Goal: Task Accomplishment & Management: Use online tool/utility

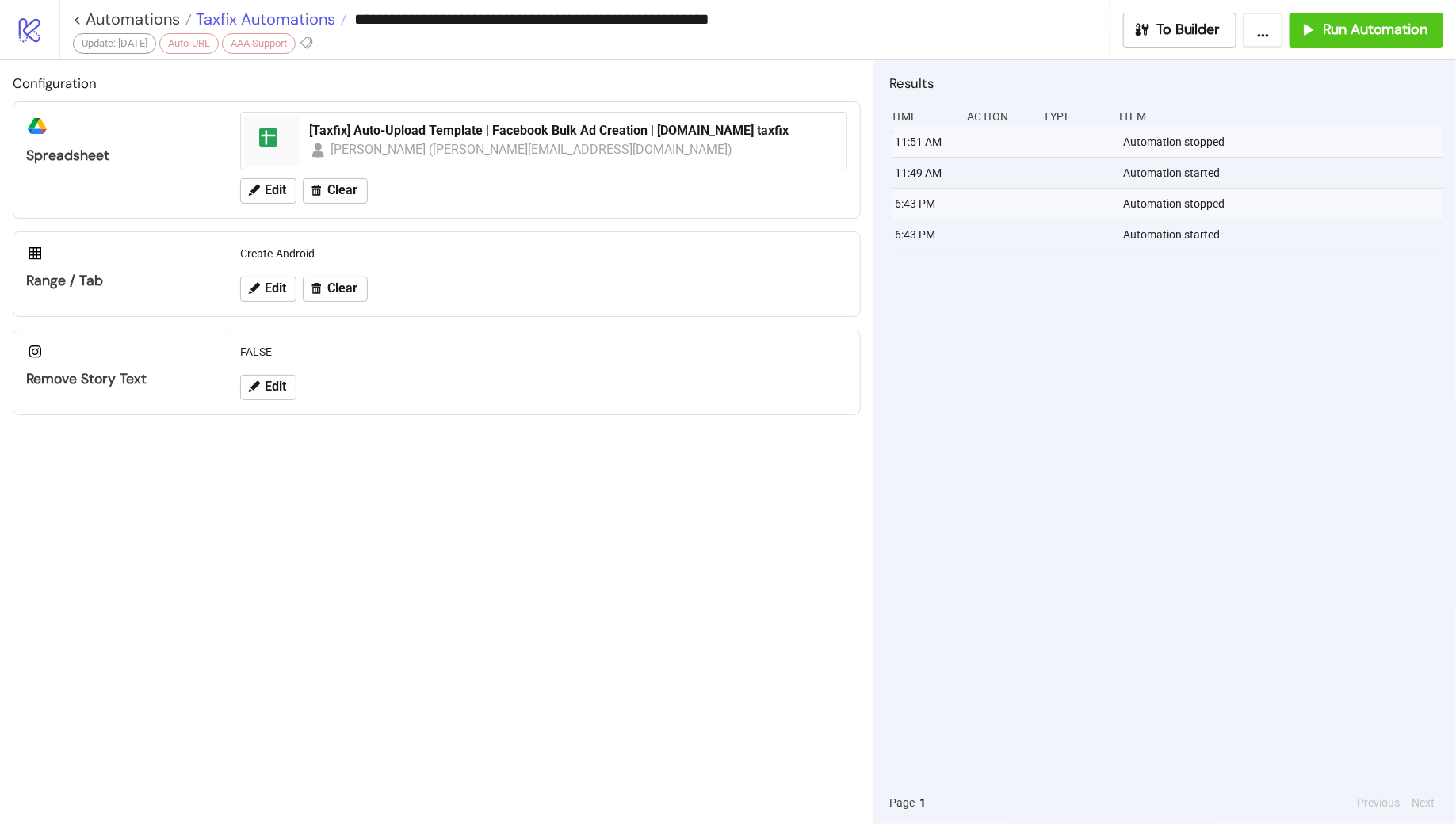
click at [232, 18] on span "Taxfix Automations" at bounding box center [264, 19] width 144 height 20
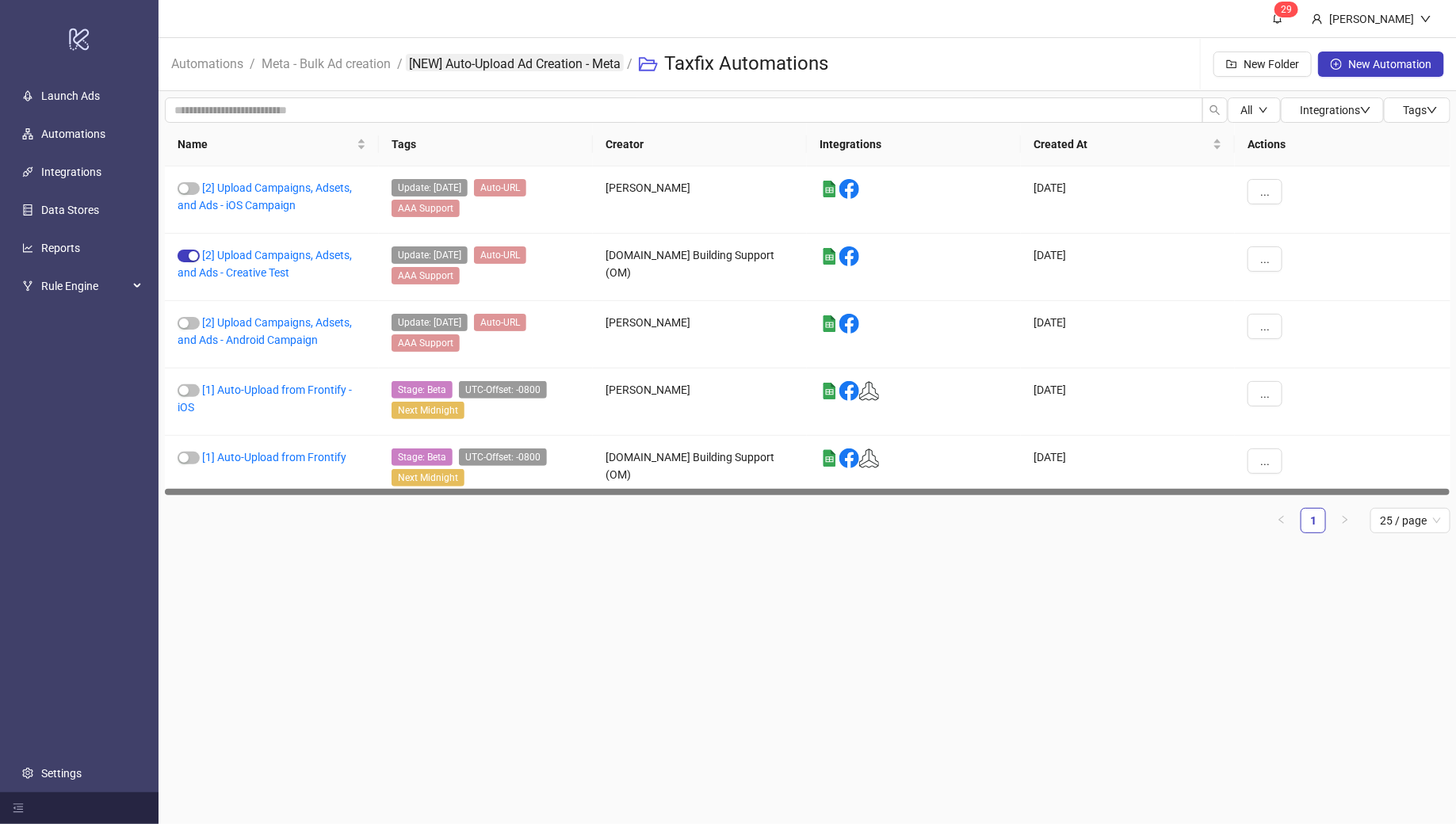
click at [477, 61] on link "[NEW] Auto-Upload Ad Creation - Meta" at bounding box center [515, 62] width 218 height 18
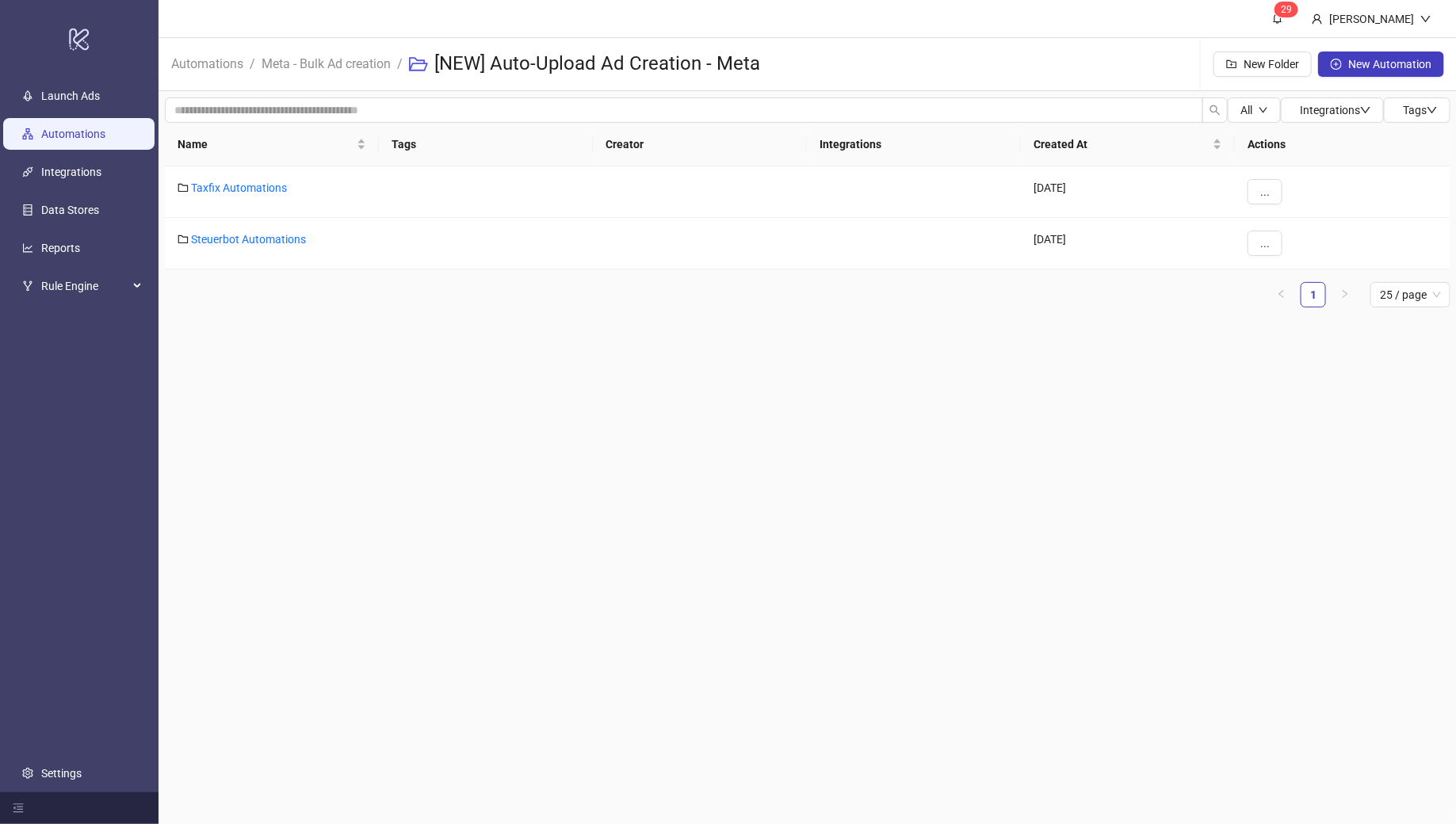
click at [100, 134] on link "Automations" at bounding box center [72, 134] width 64 height 13
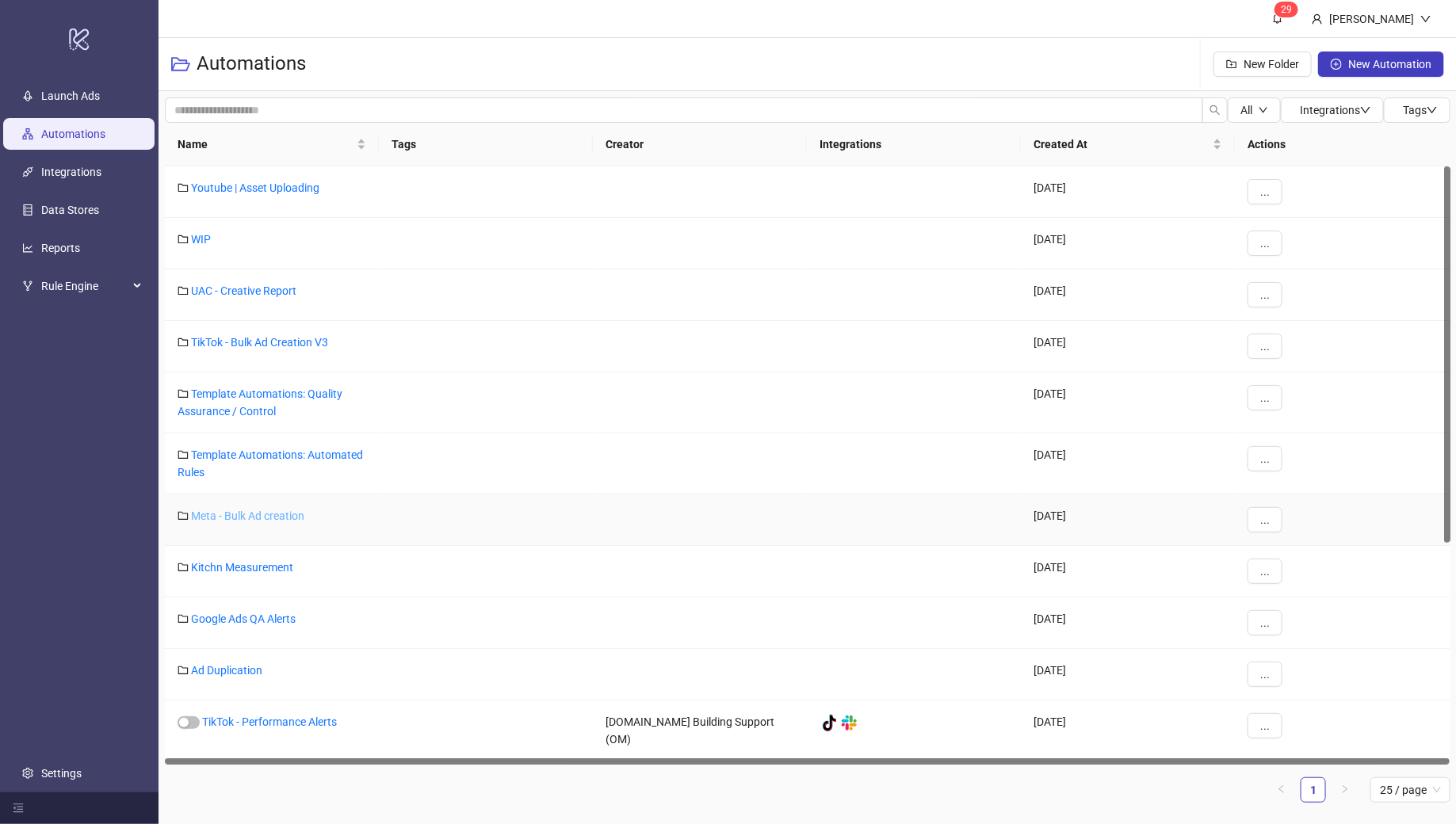
click at [261, 509] on link "Meta - Bulk Ad creation" at bounding box center [247, 515] width 113 height 13
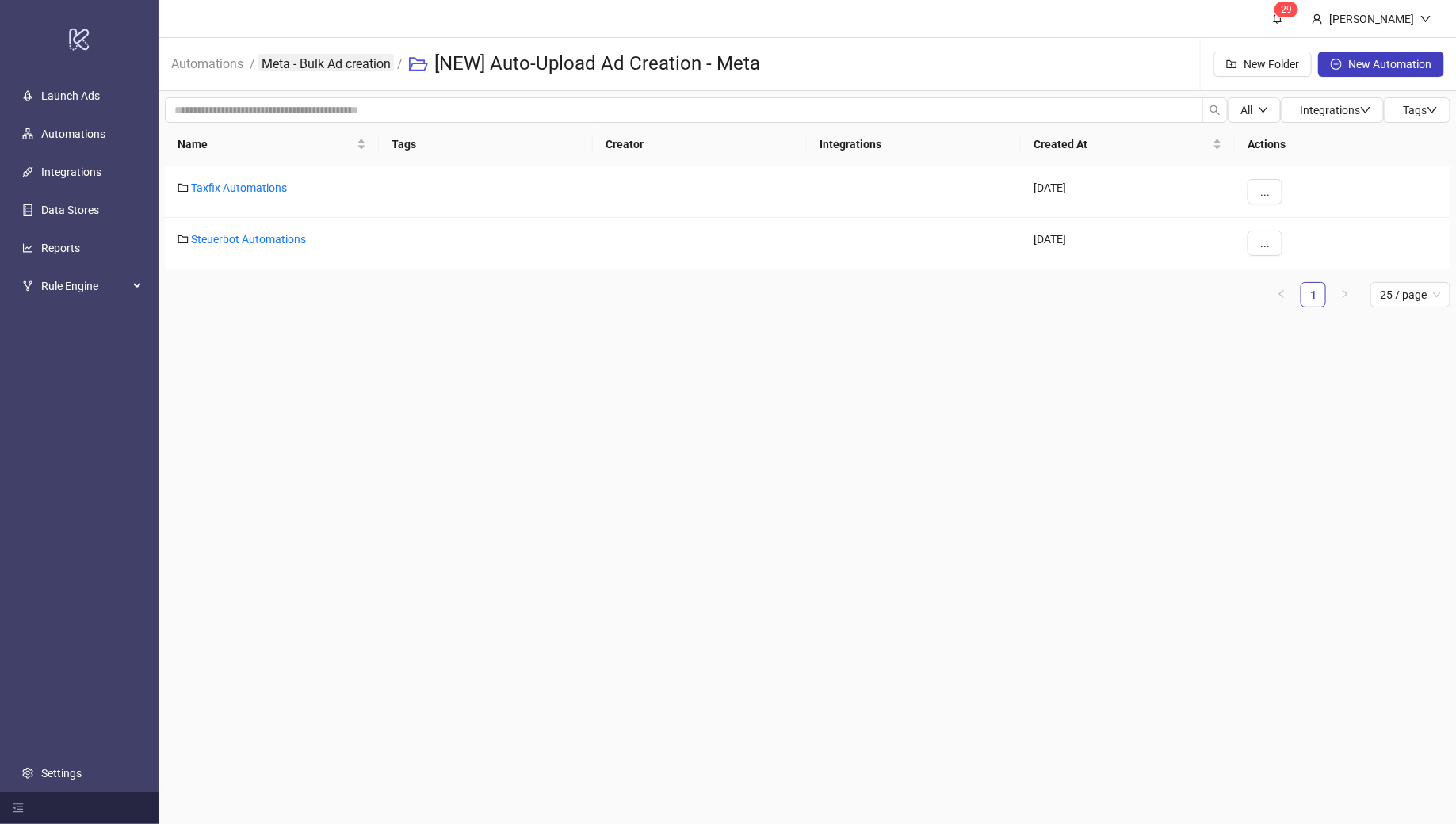
click at [344, 62] on link "Meta - Bulk Ad creation" at bounding box center [326, 62] width 135 height 18
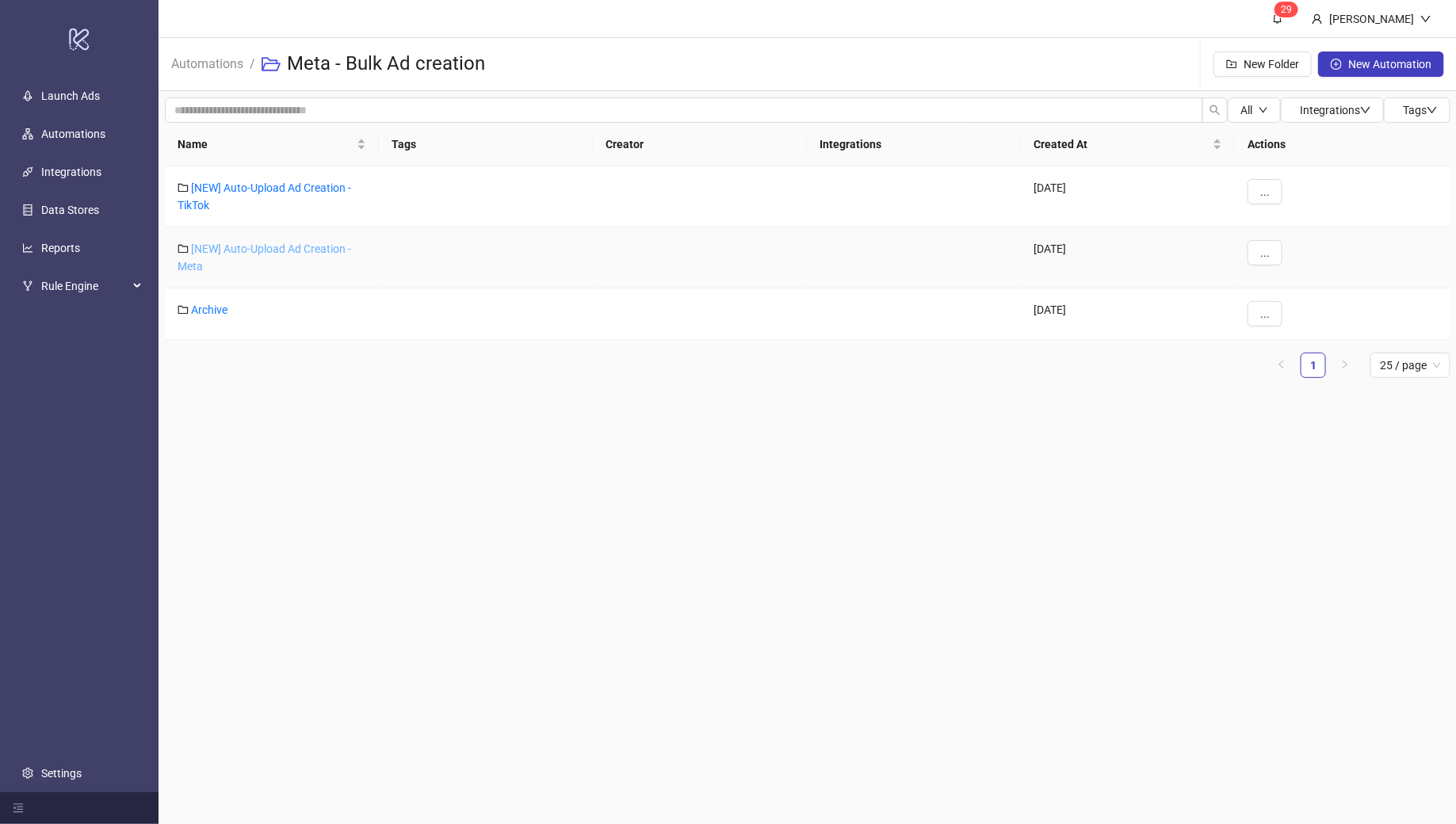
click at [257, 248] on link "[NEW] Auto-Upload Ad Creation - Meta" at bounding box center [264, 257] width 173 height 30
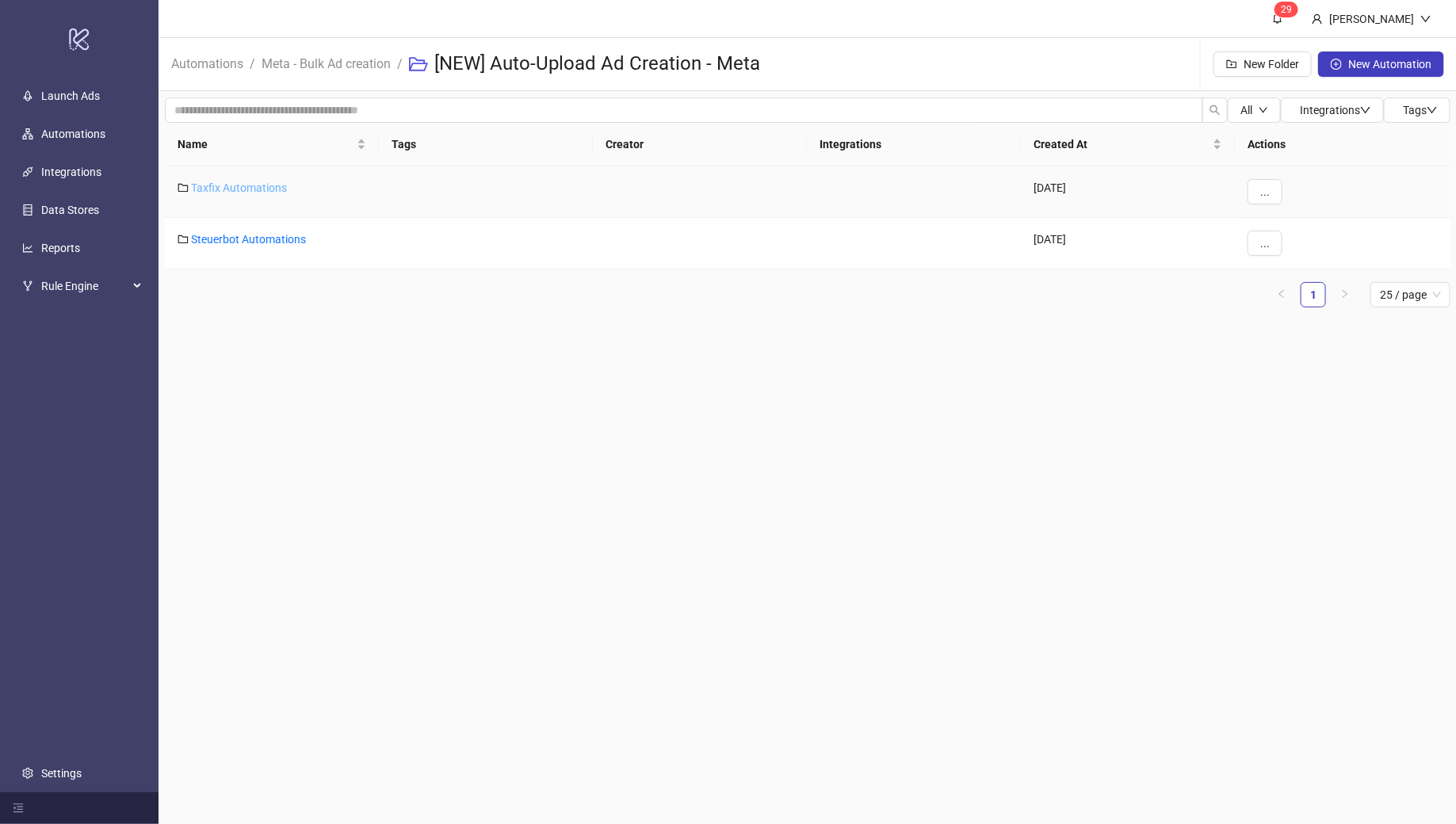
click at [254, 189] on link "Taxfix Automations" at bounding box center [239, 187] width 96 height 13
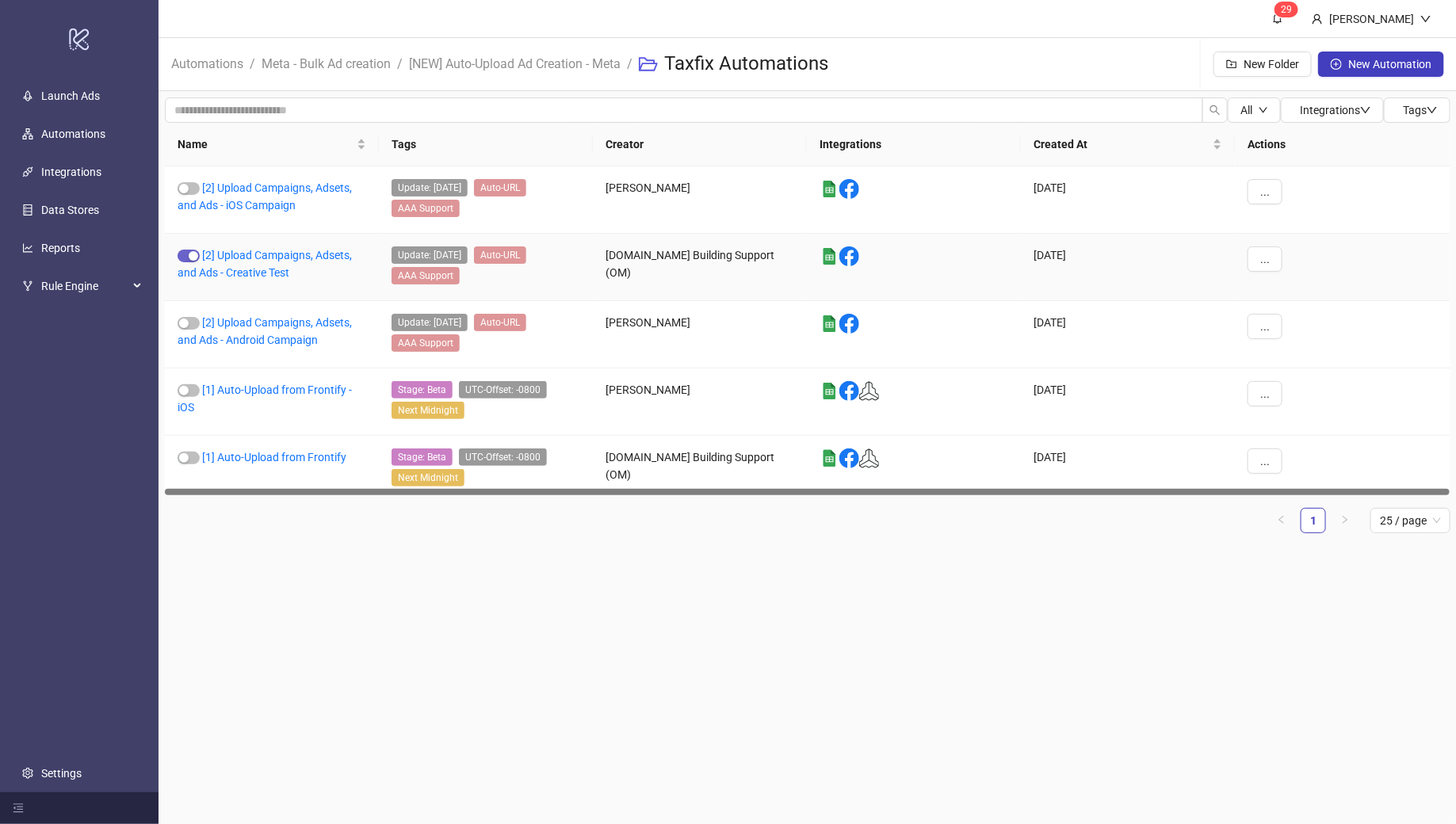
click at [191, 252] on div "button" at bounding box center [193, 255] width 9 height 9
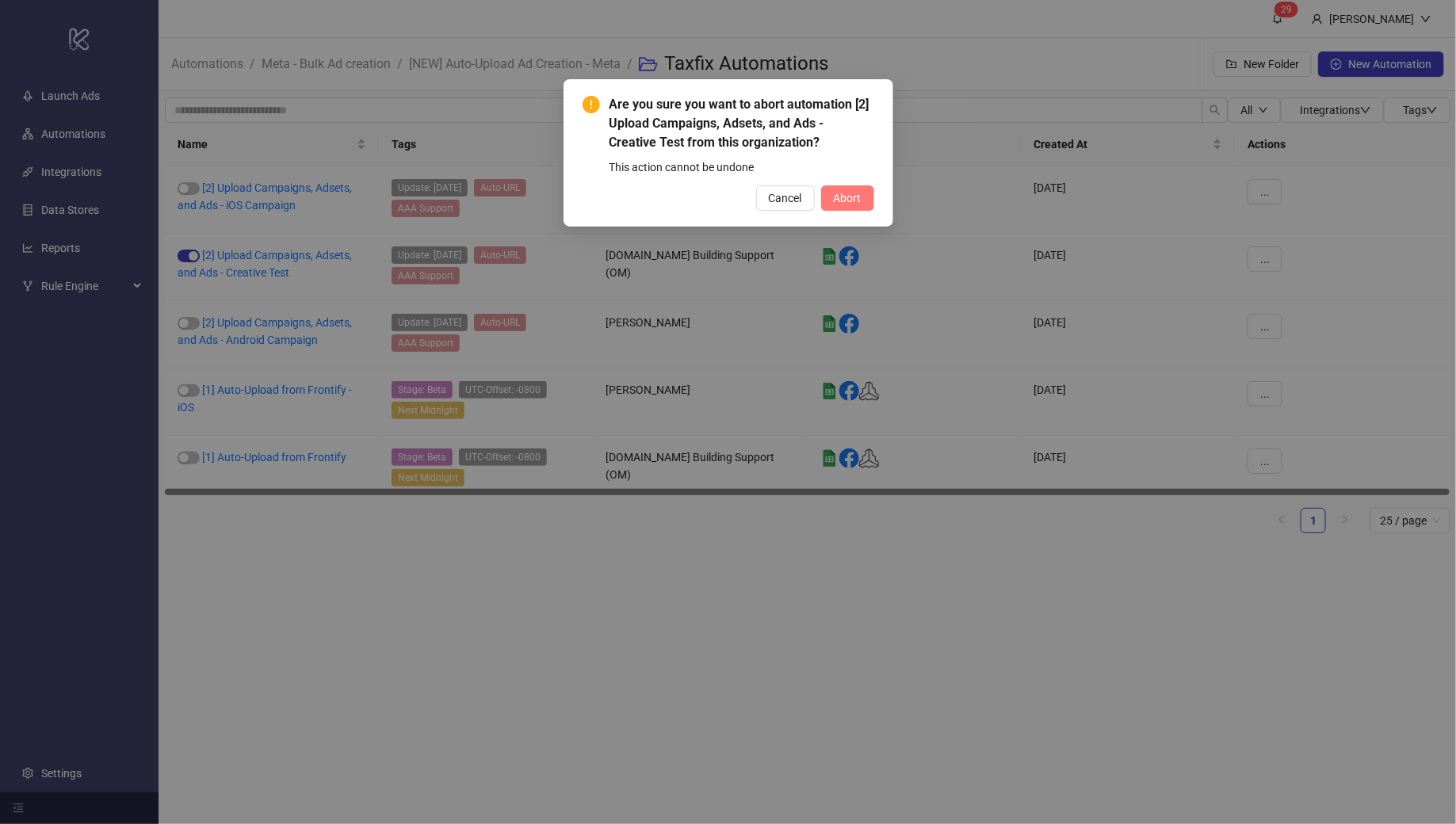
click at [854, 195] on span "Abort" at bounding box center [848, 198] width 28 height 13
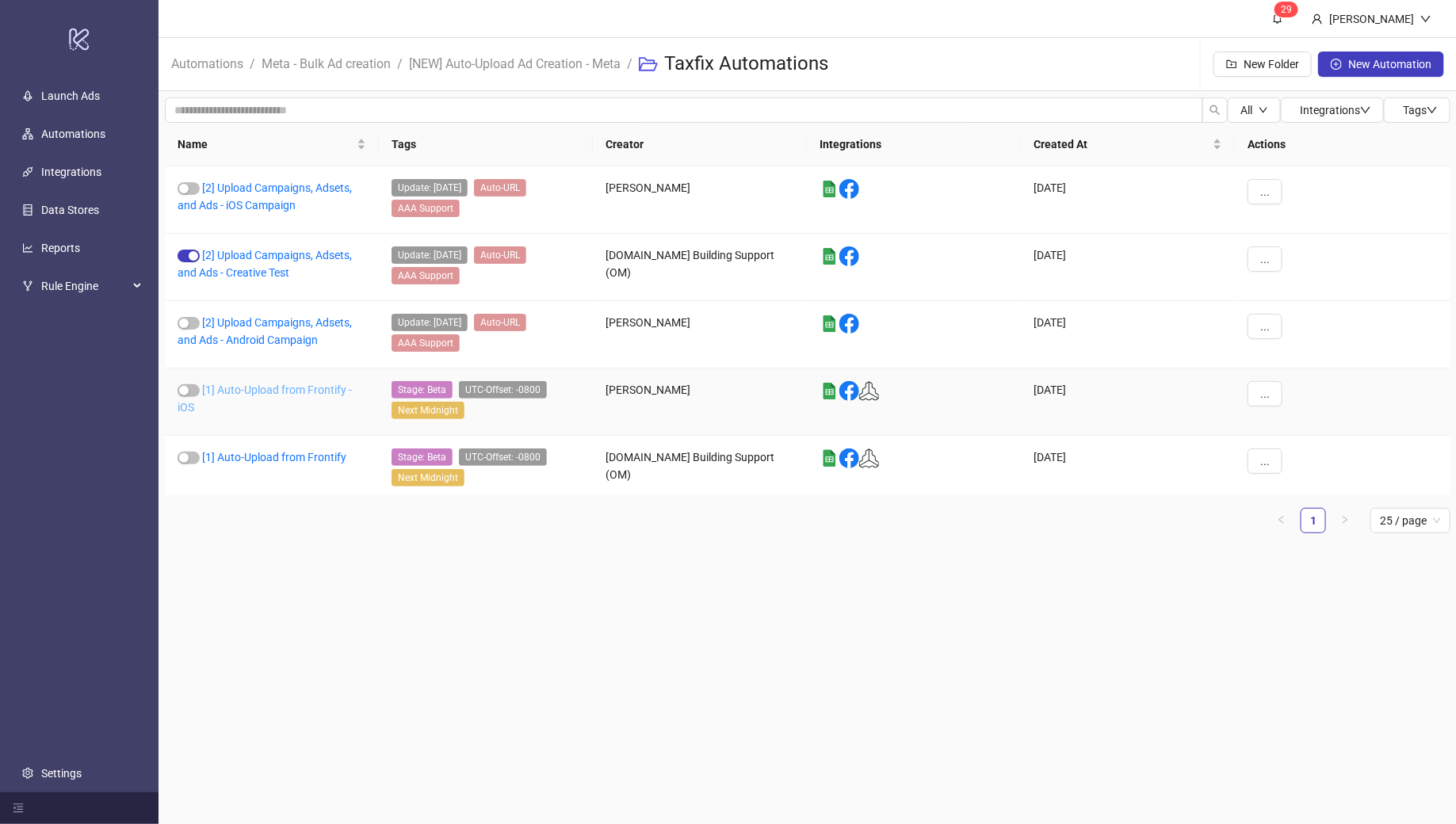
click at [271, 386] on link "[1] Auto-Upload from Frontify - iOS" at bounding box center [264, 398] width 174 height 30
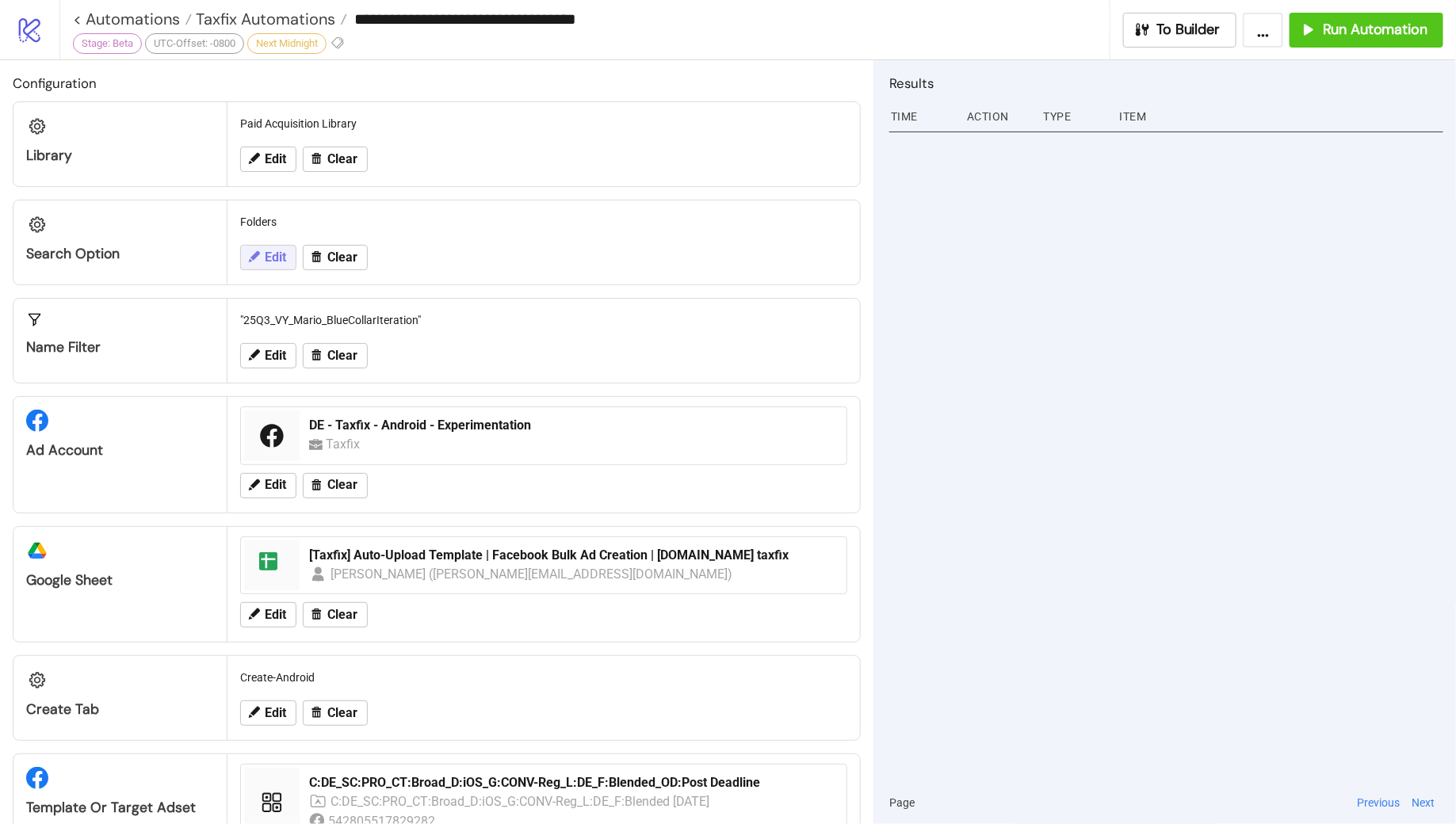
click at [273, 263] on span "Edit" at bounding box center [275, 258] width 21 height 14
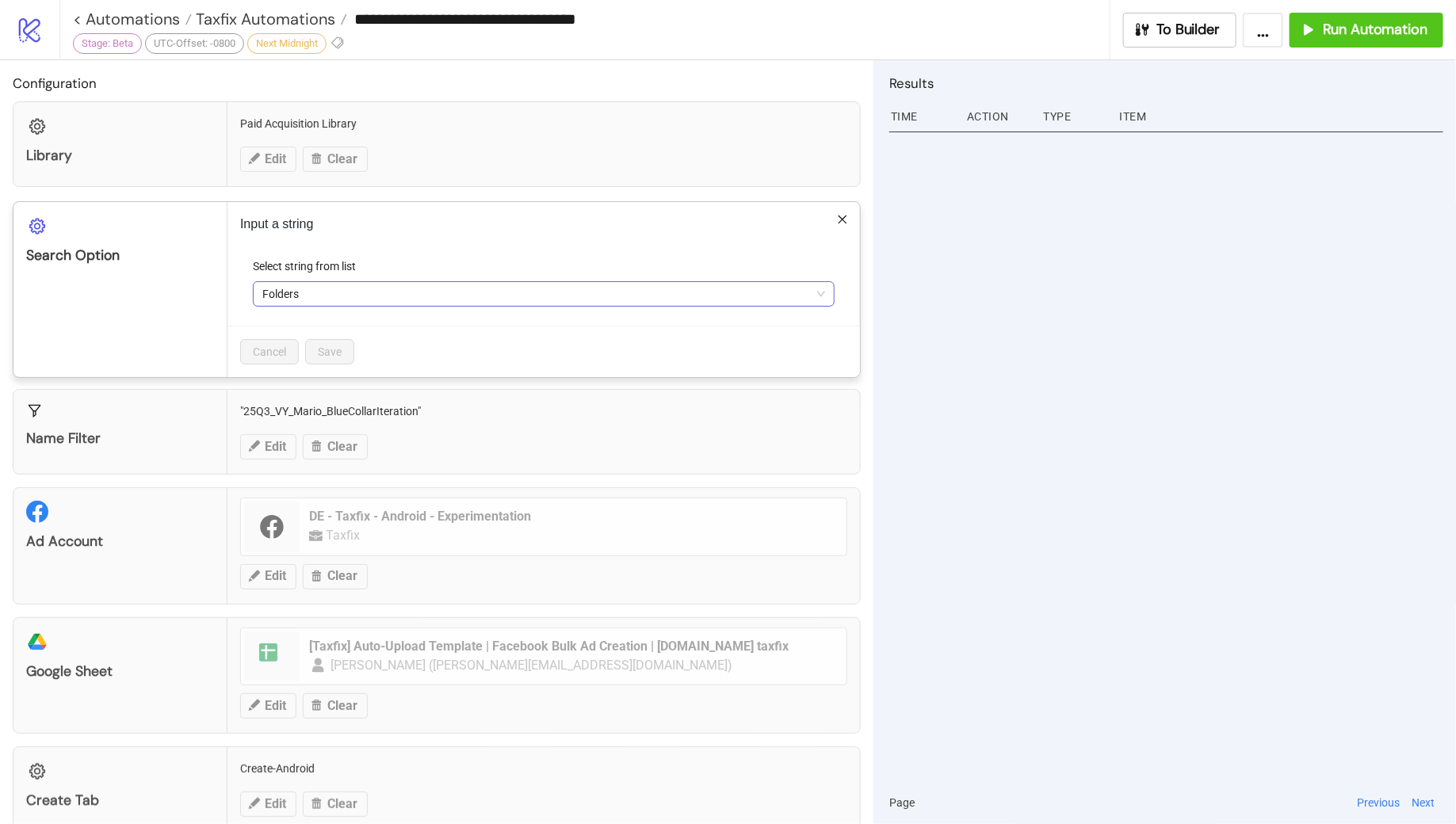
click at [341, 301] on span "Folders" at bounding box center [544, 294] width 563 height 24
click at [499, 255] on div "Input a string Select string from list Folders Cancel Save" at bounding box center [544, 290] width 633 height 175
click at [836, 210] on div "Input a string Select string from list Folders Cancel Save" at bounding box center [544, 290] width 633 height 175
click at [843, 216] on icon "close" at bounding box center [842, 219] width 11 height 11
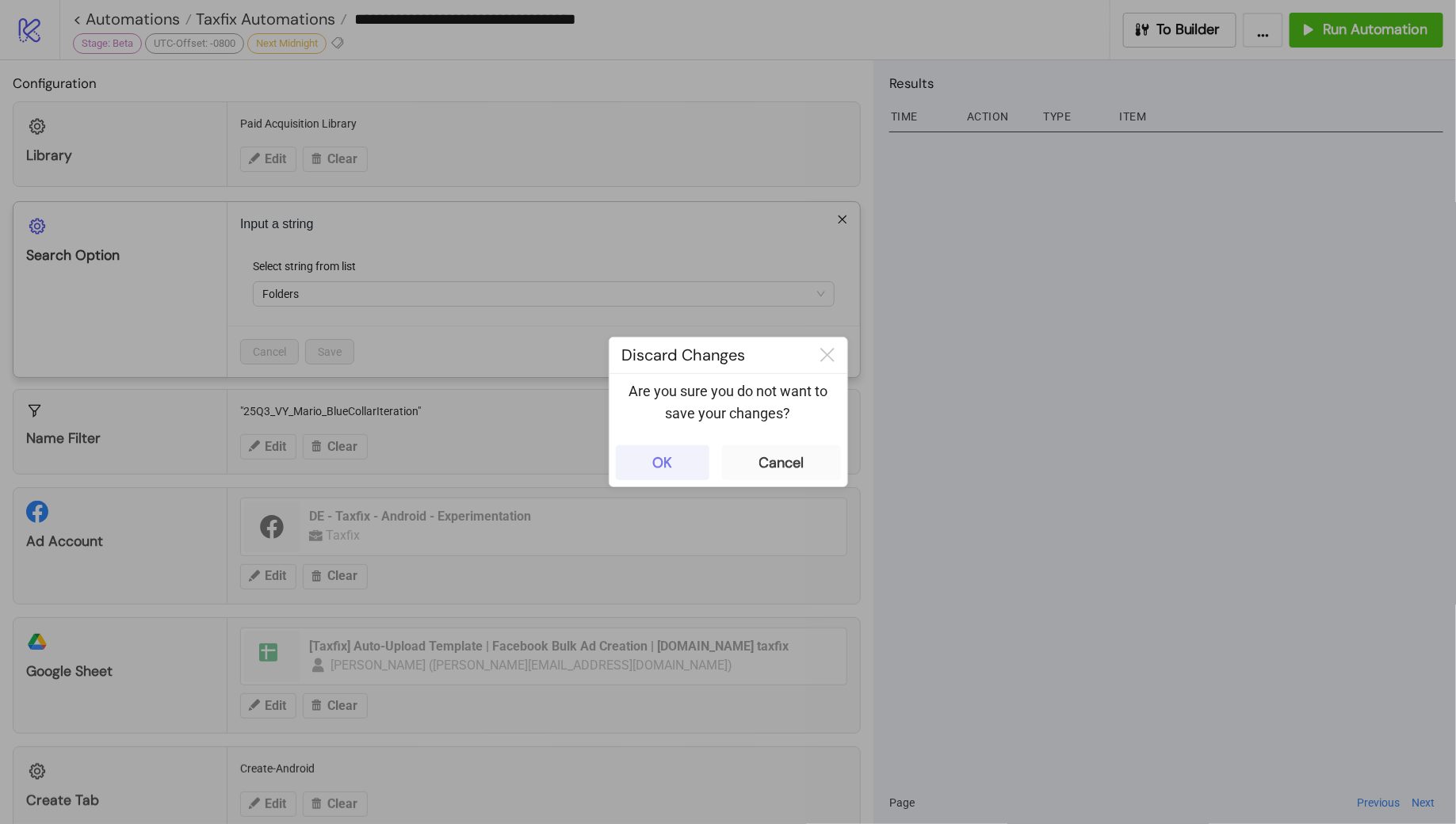
click at [672, 467] on button "OK" at bounding box center [663, 463] width 94 height 35
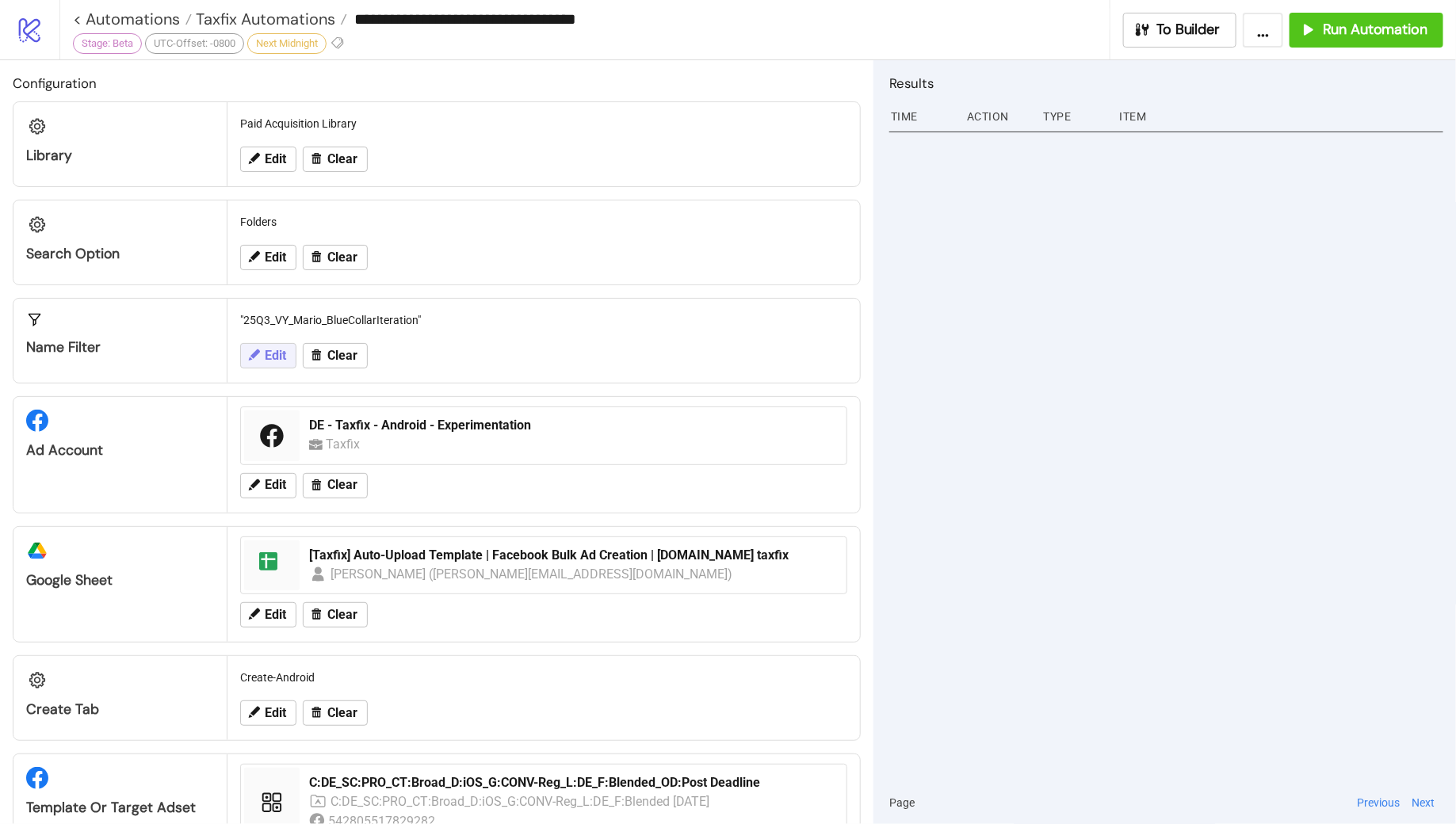
click at [247, 357] on icon at bounding box center [253, 355] width 14 height 14
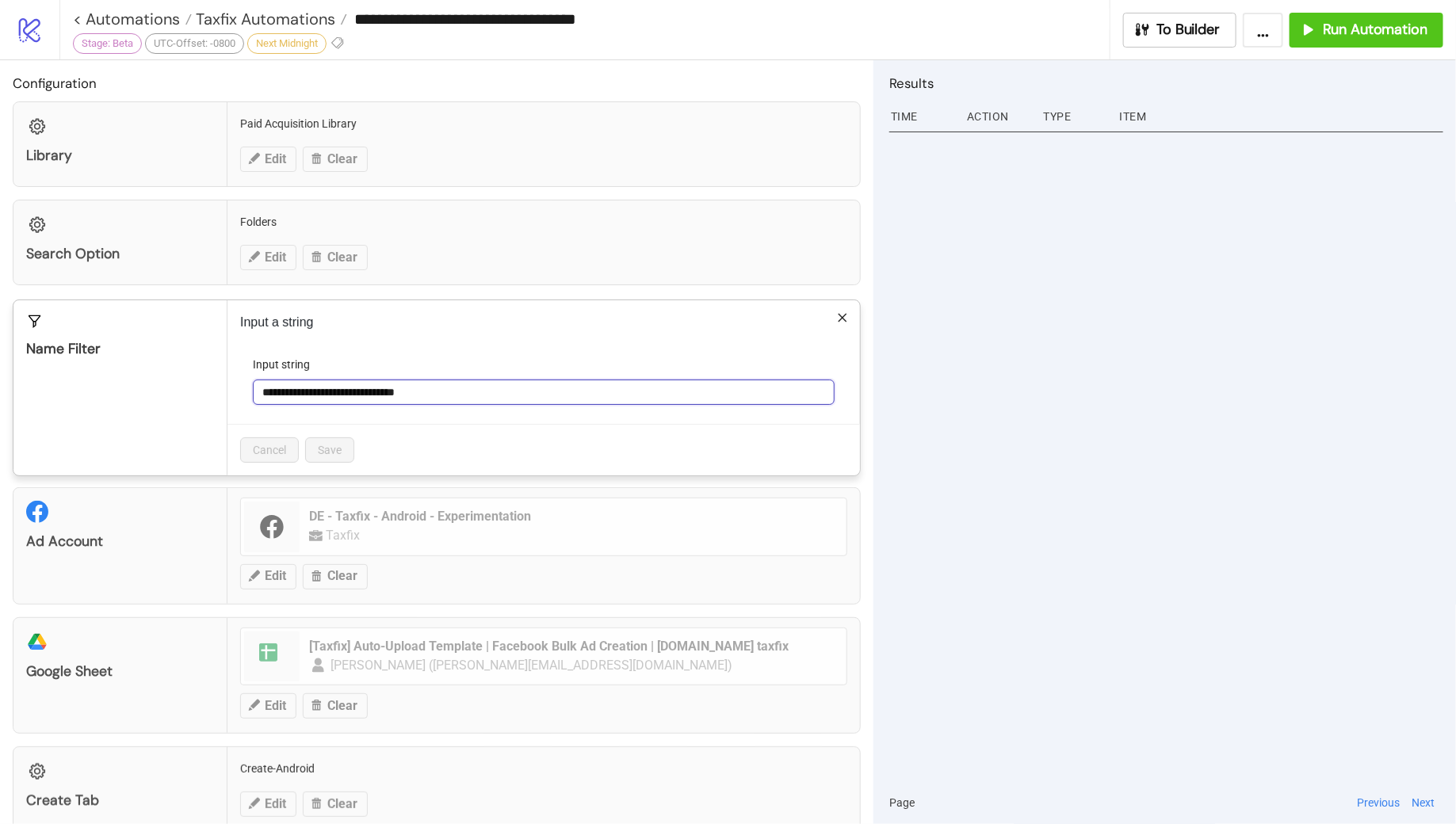
drag, startPoint x: 451, startPoint y: 389, endPoint x: 259, endPoint y: 386, distance: 192.0
click at [259, 386] on input "**********" at bounding box center [543, 392] width 582 height 26
paste input "**********"
type input "**********"
click at [344, 454] on button "Save" at bounding box center [330, 451] width 49 height 26
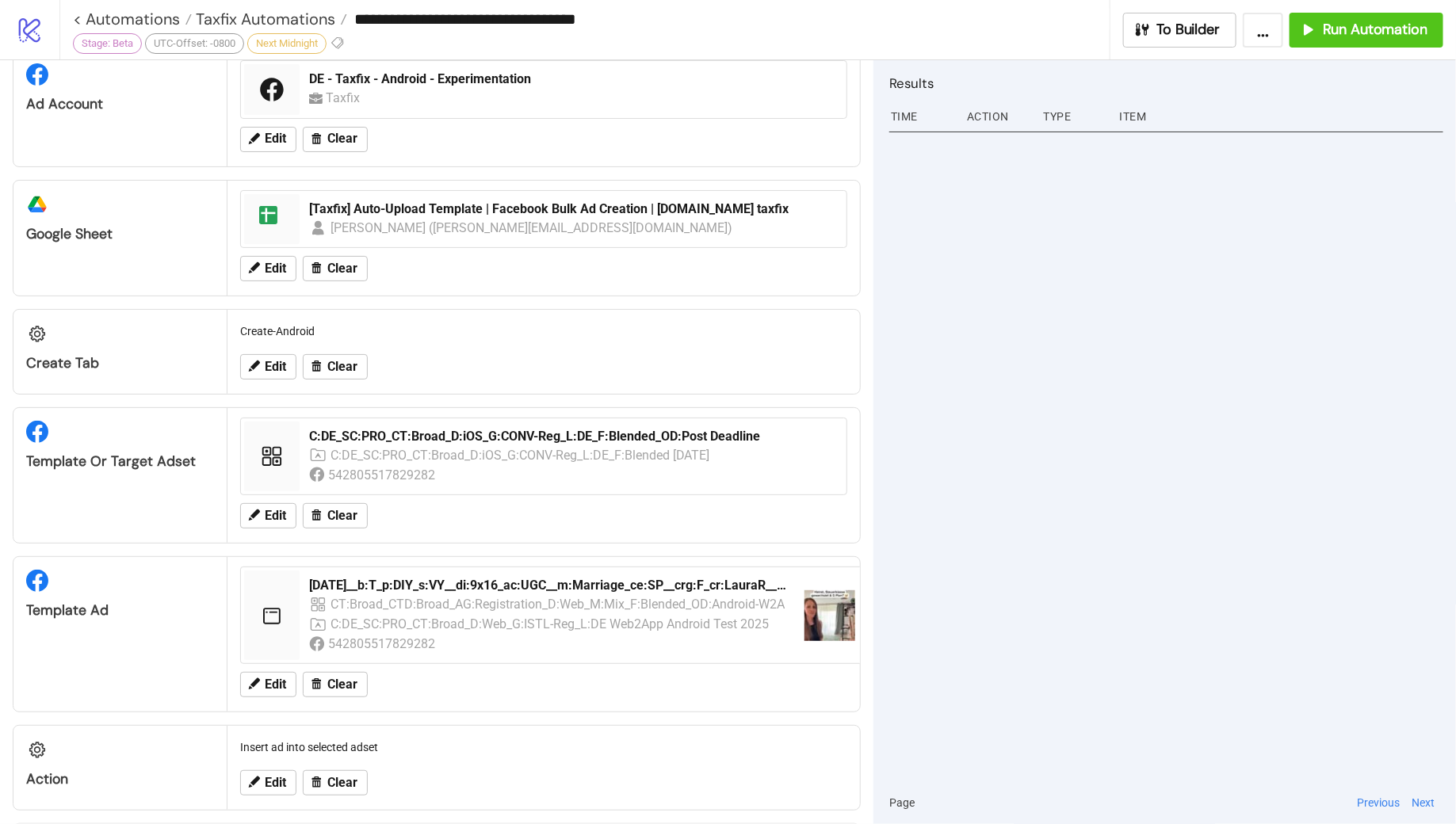
scroll to position [347, 0]
click at [264, 364] on span "Edit" at bounding box center [275, 366] width 21 height 14
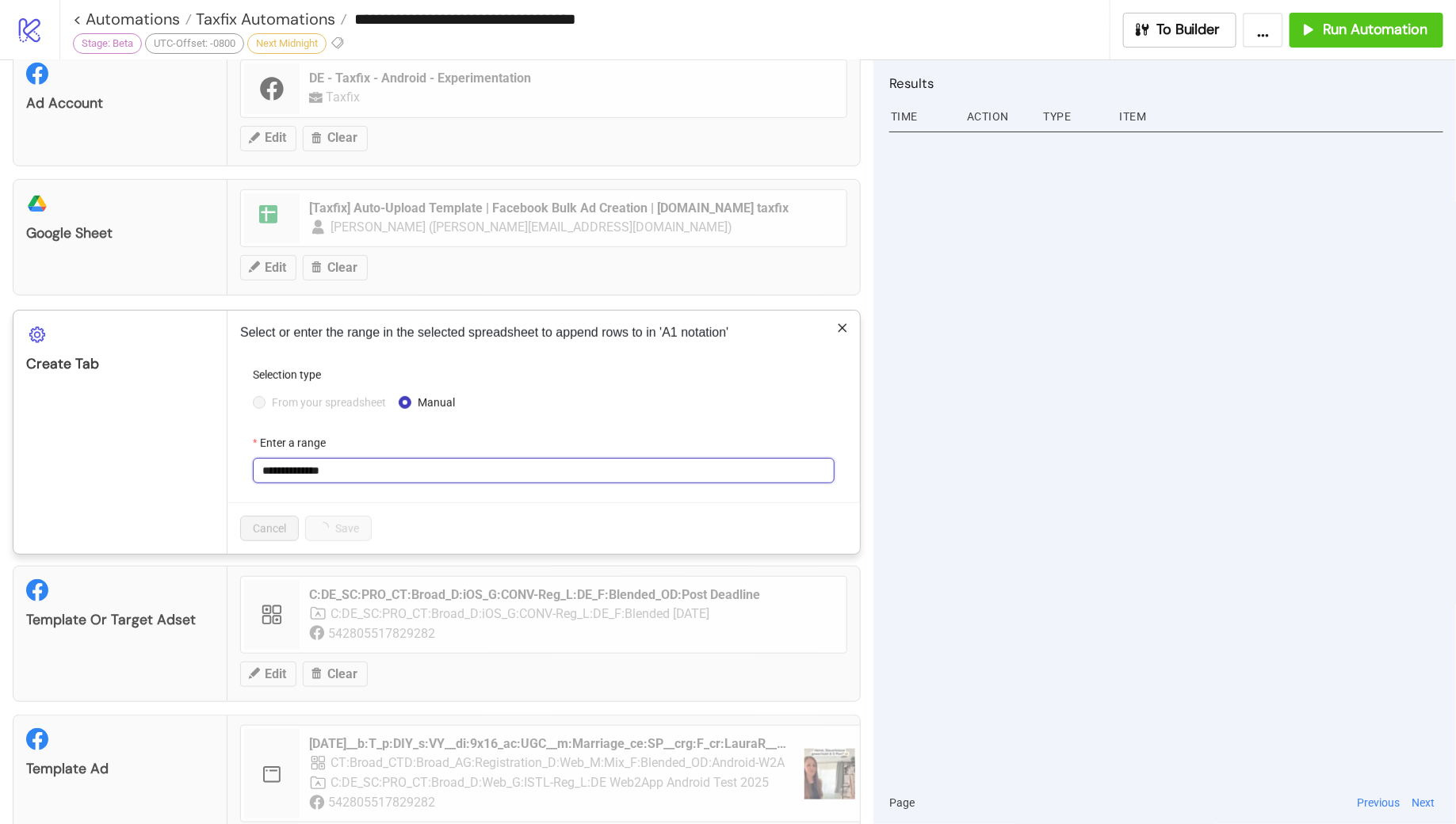
click at [367, 464] on input "**********" at bounding box center [543, 471] width 582 height 26
paste input "text"
type input "**********"
click at [343, 517] on button "Save" at bounding box center [330, 529] width 49 height 26
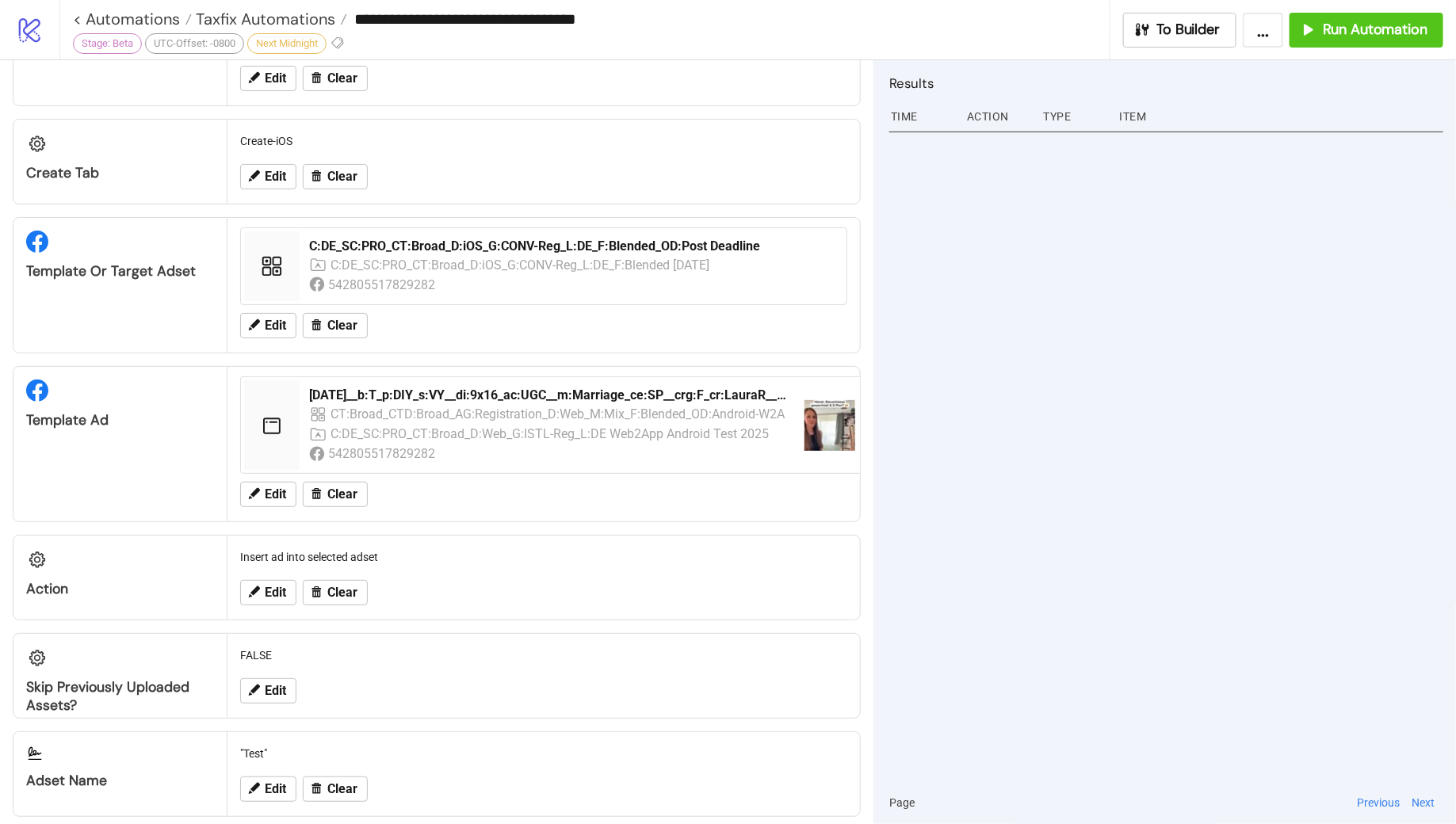
scroll to position [543, 0]
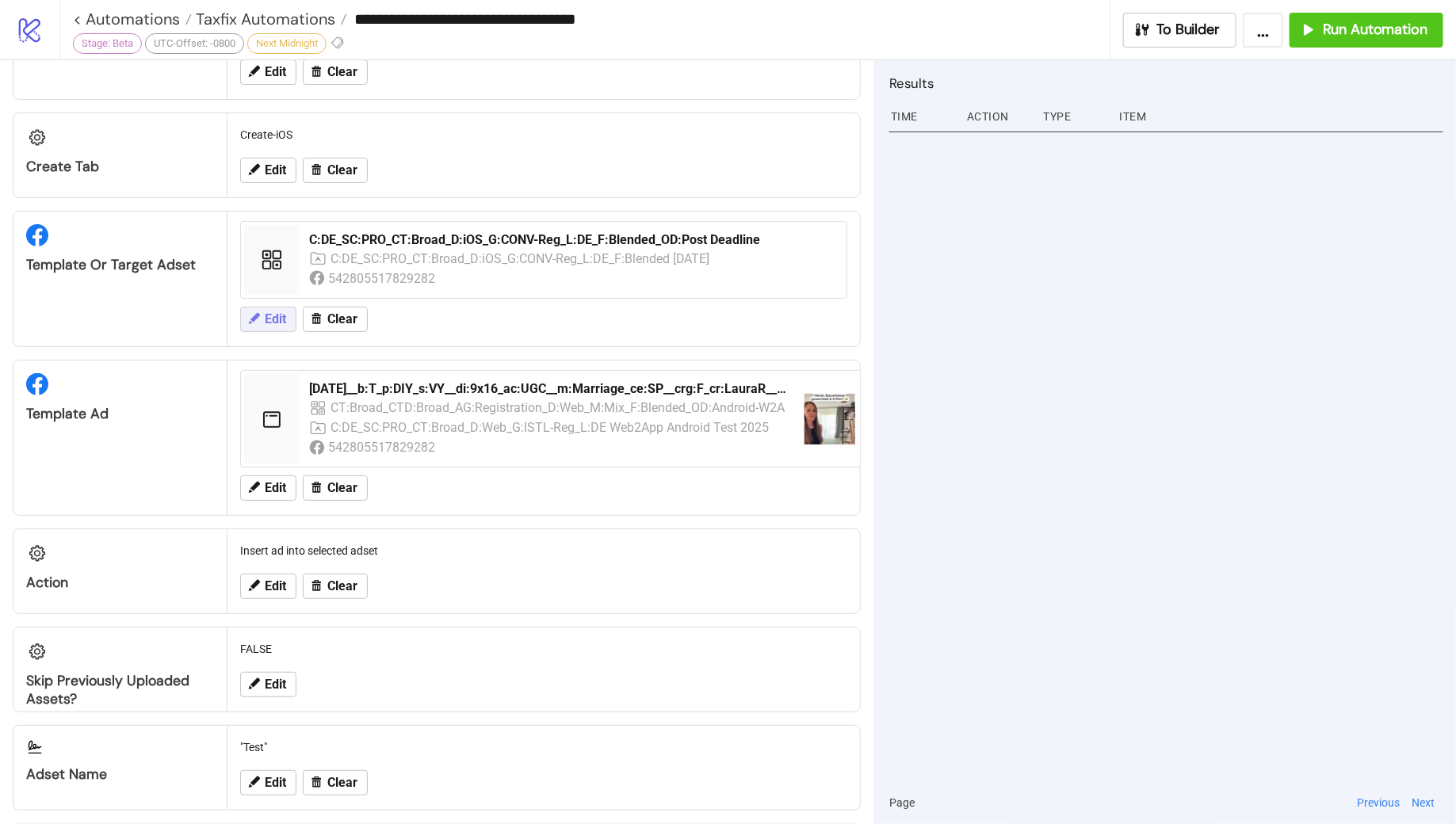
click at [270, 312] on span "Edit" at bounding box center [275, 319] width 21 height 14
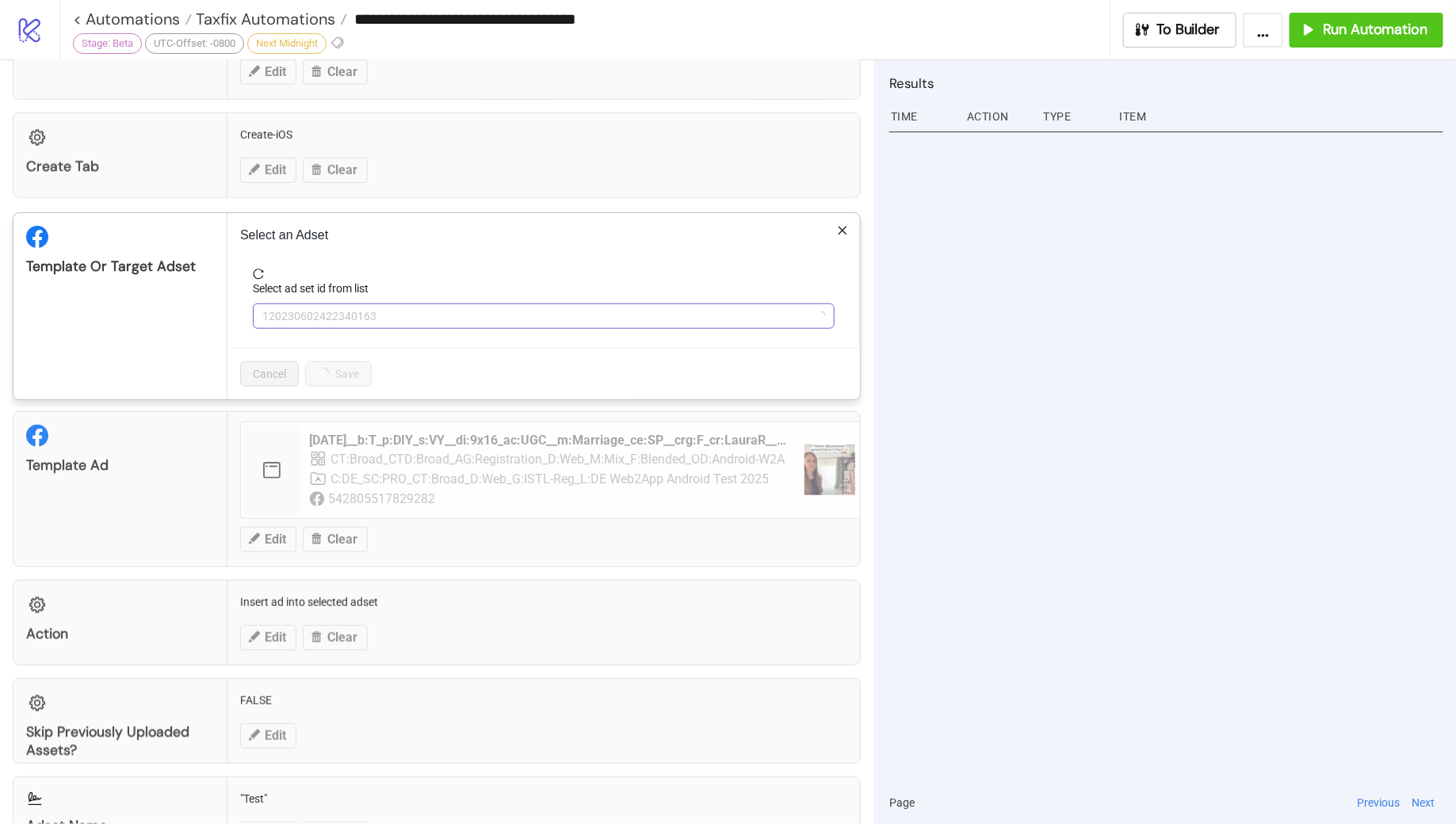
click at [435, 310] on span "120230602422340163" at bounding box center [544, 316] width 563 height 24
click at [839, 225] on icon "close" at bounding box center [842, 230] width 11 height 11
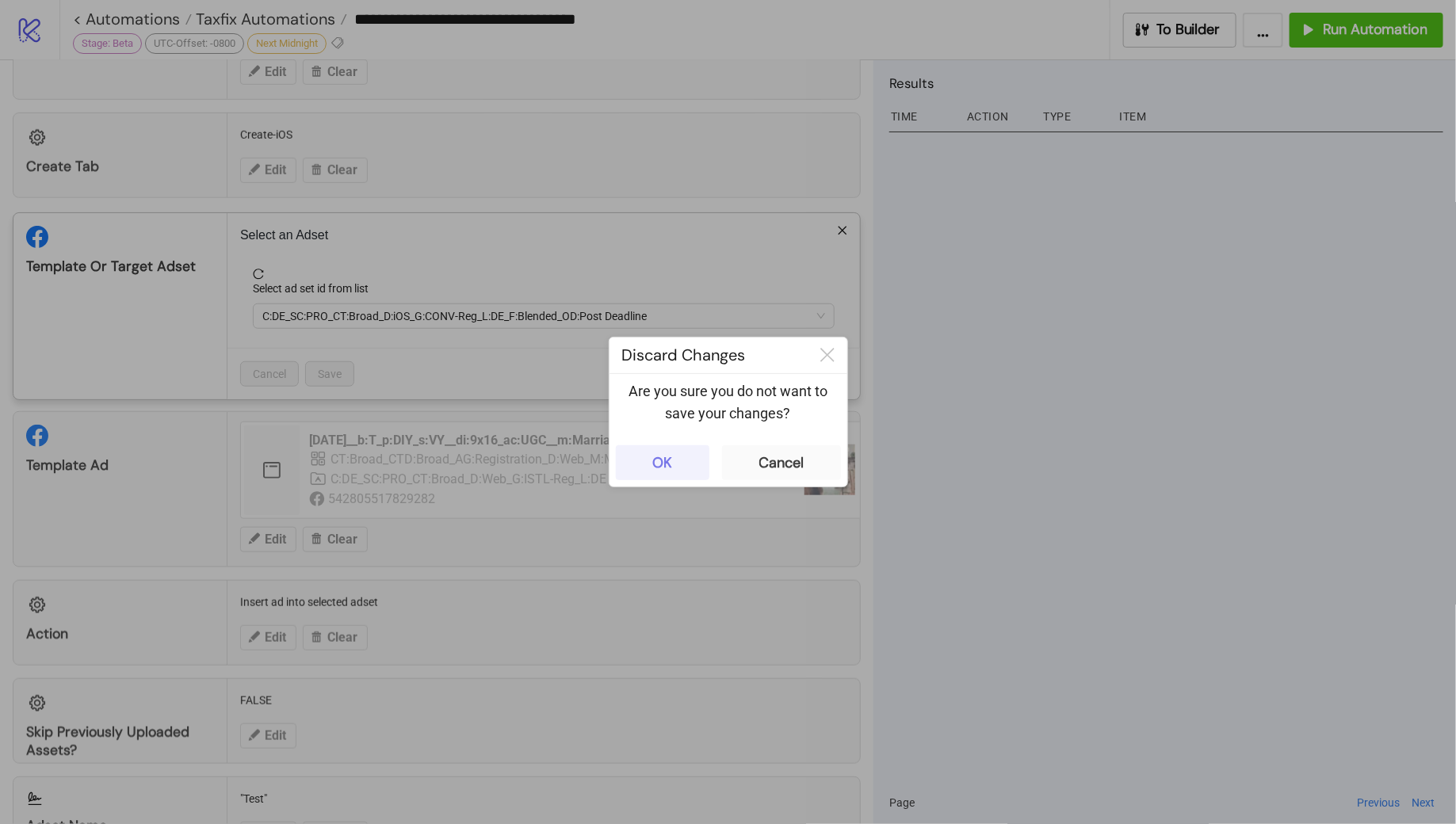
click at [652, 450] on button "OK" at bounding box center [663, 463] width 94 height 35
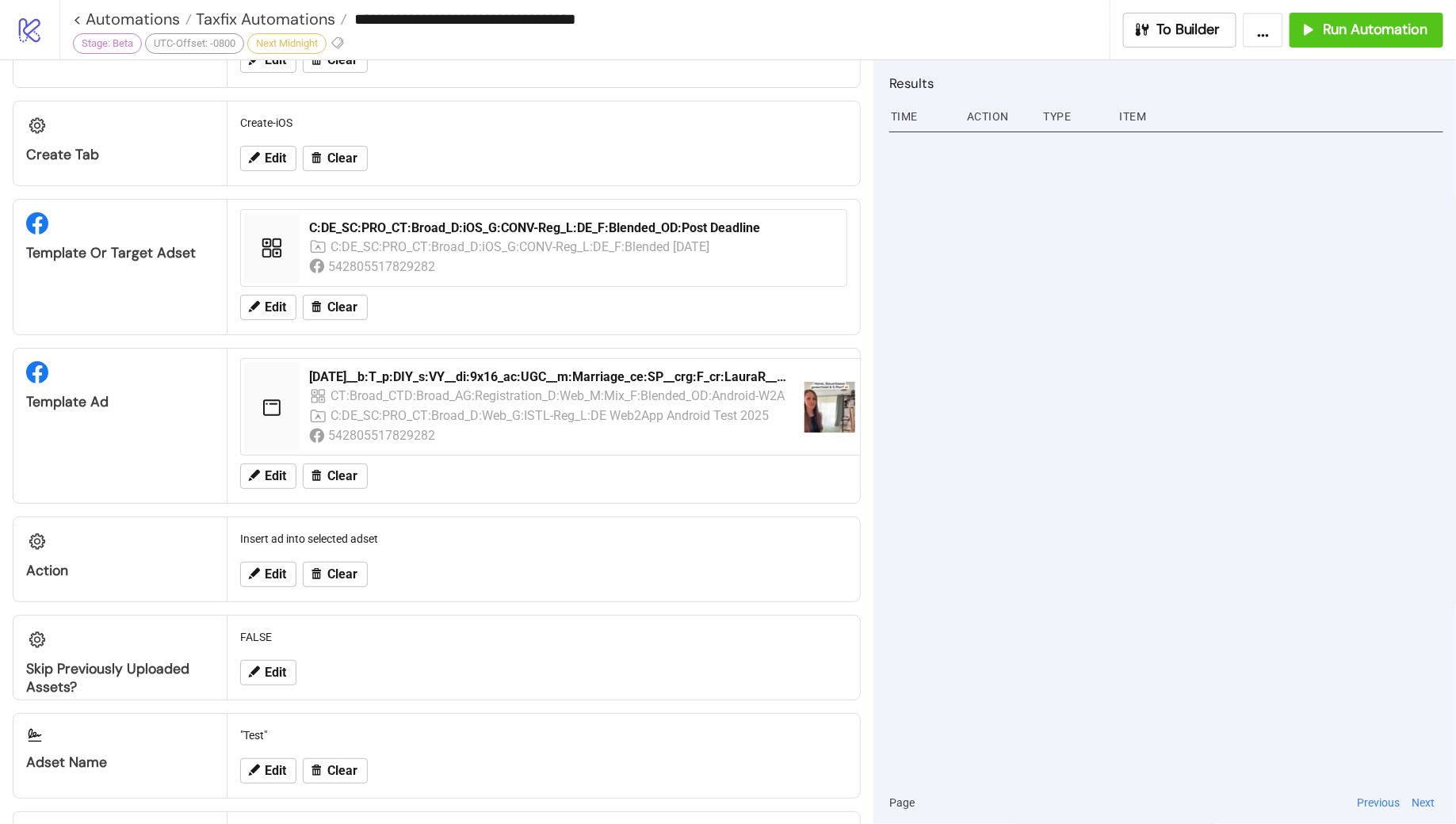
scroll to position [676, 0]
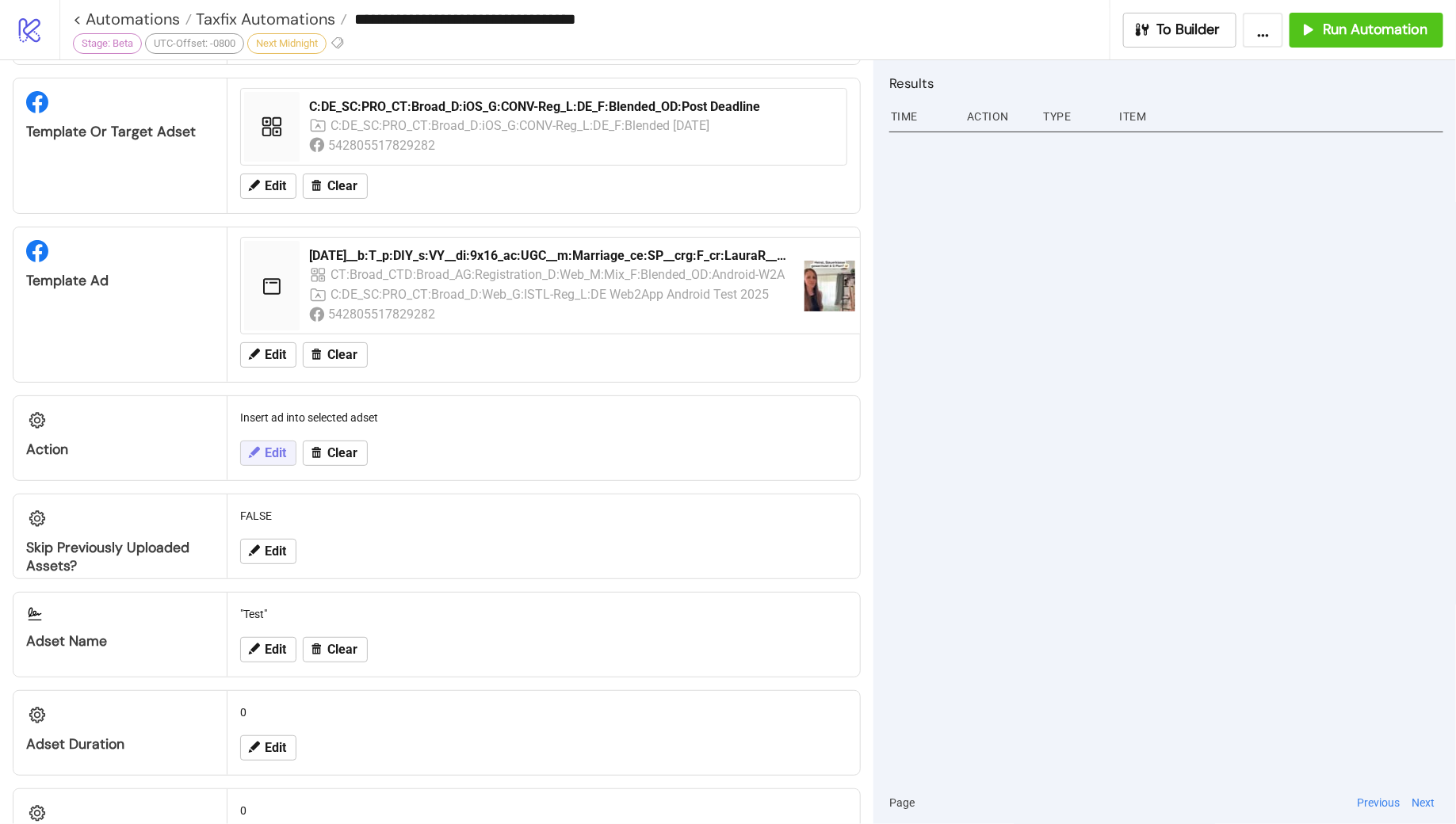
click at [266, 446] on span "Edit" at bounding box center [275, 453] width 21 height 14
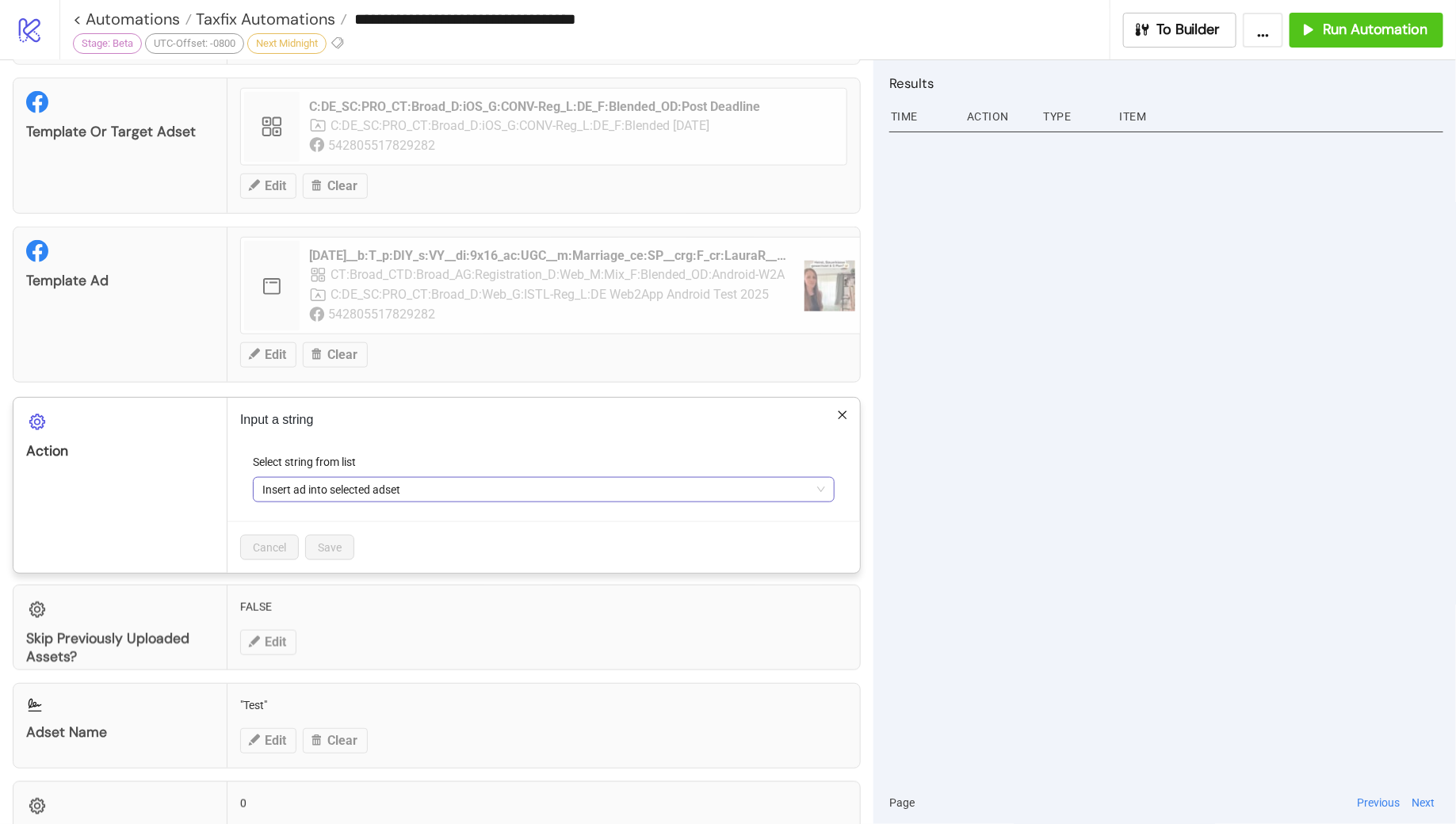
click at [435, 483] on span "Insert ad into selected adset" at bounding box center [544, 490] width 563 height 24
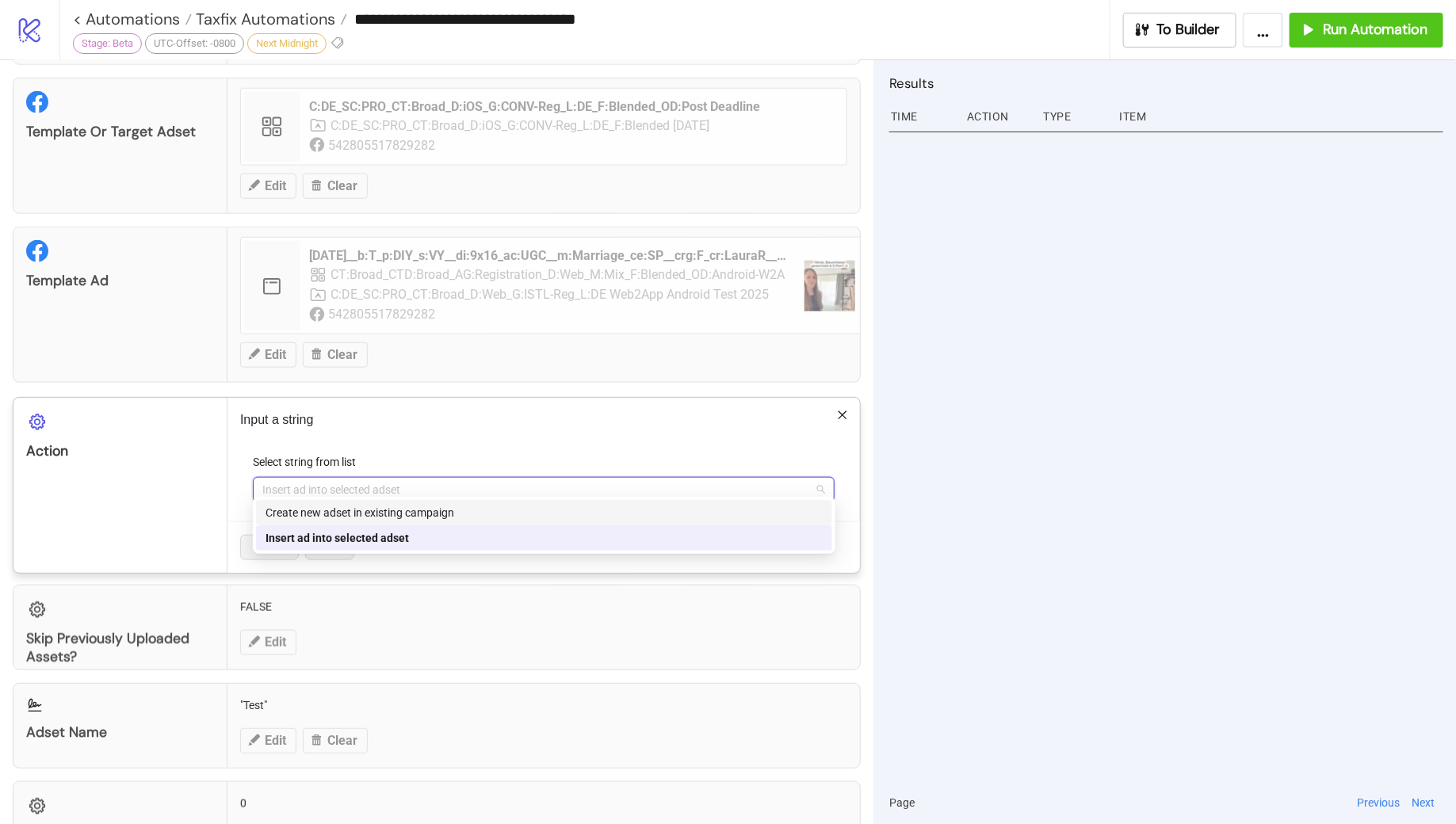
click at [464, 613] on div "Skip Previously Uploaded Assets? FALSE Edit" at bounding box center [436, 628] width 848 height 86
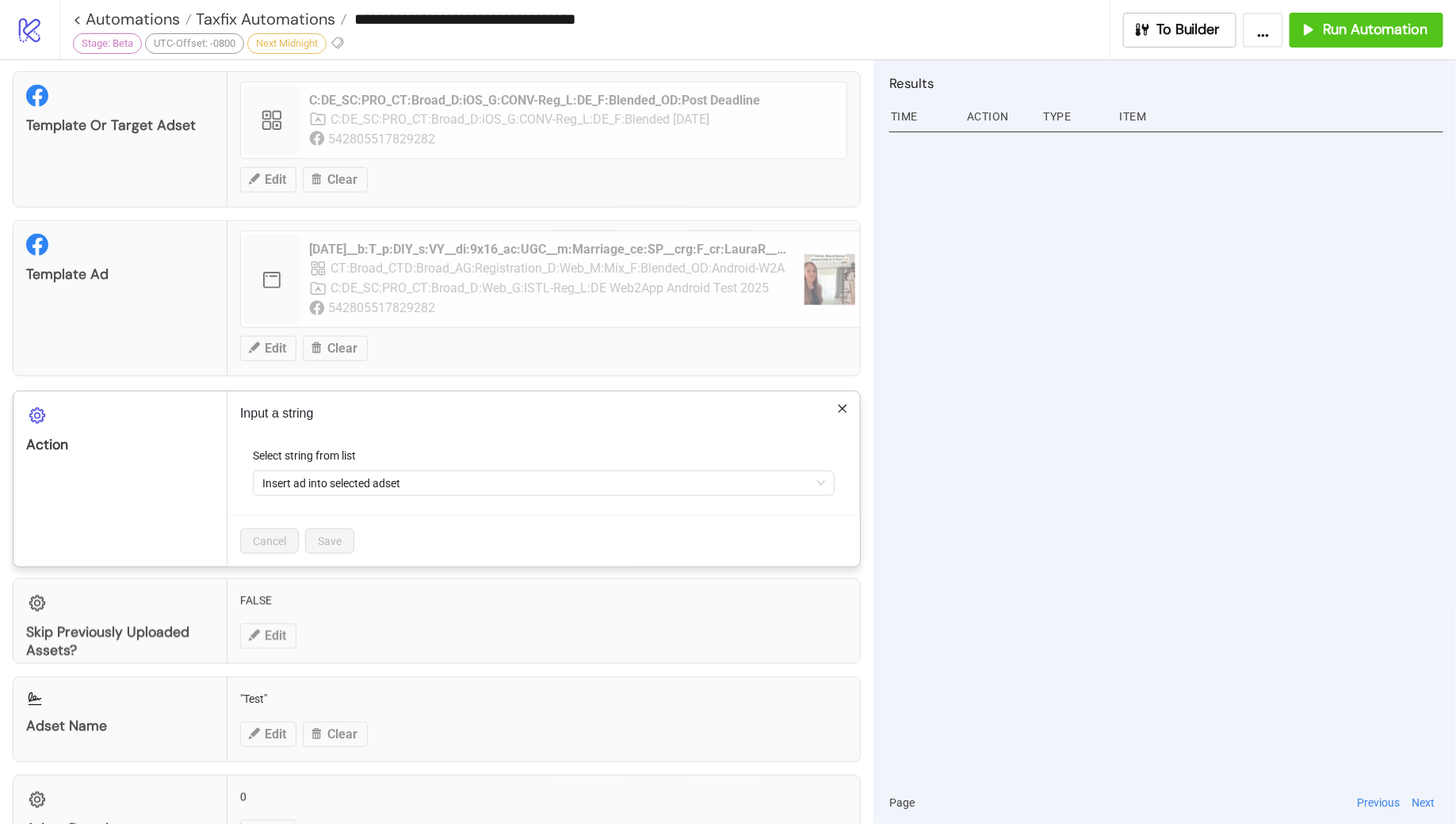
scroll to position [694, 0]
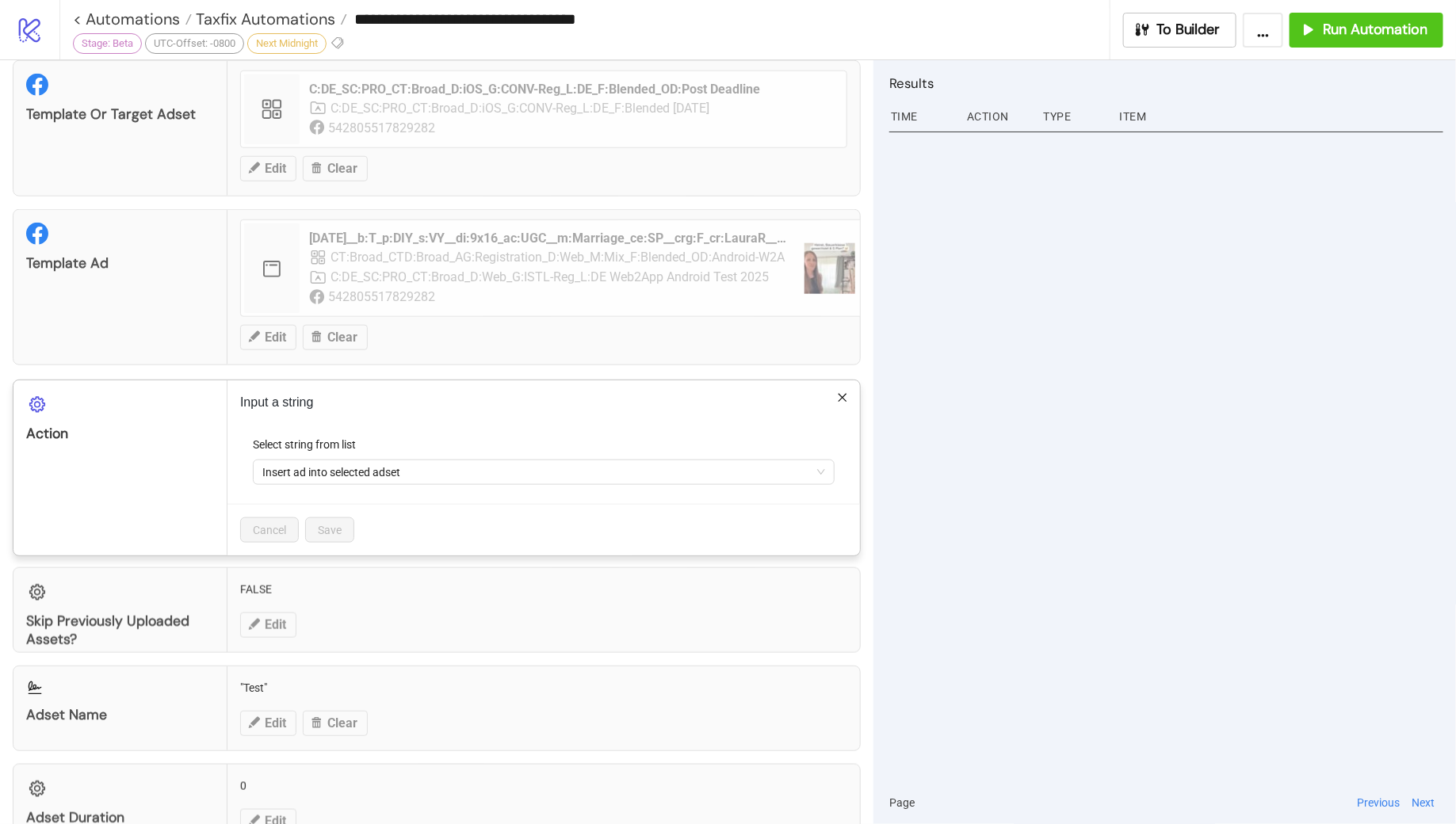
click at [846, 394] on icon "close" at bounding box center [843, 398] width 9 height 9
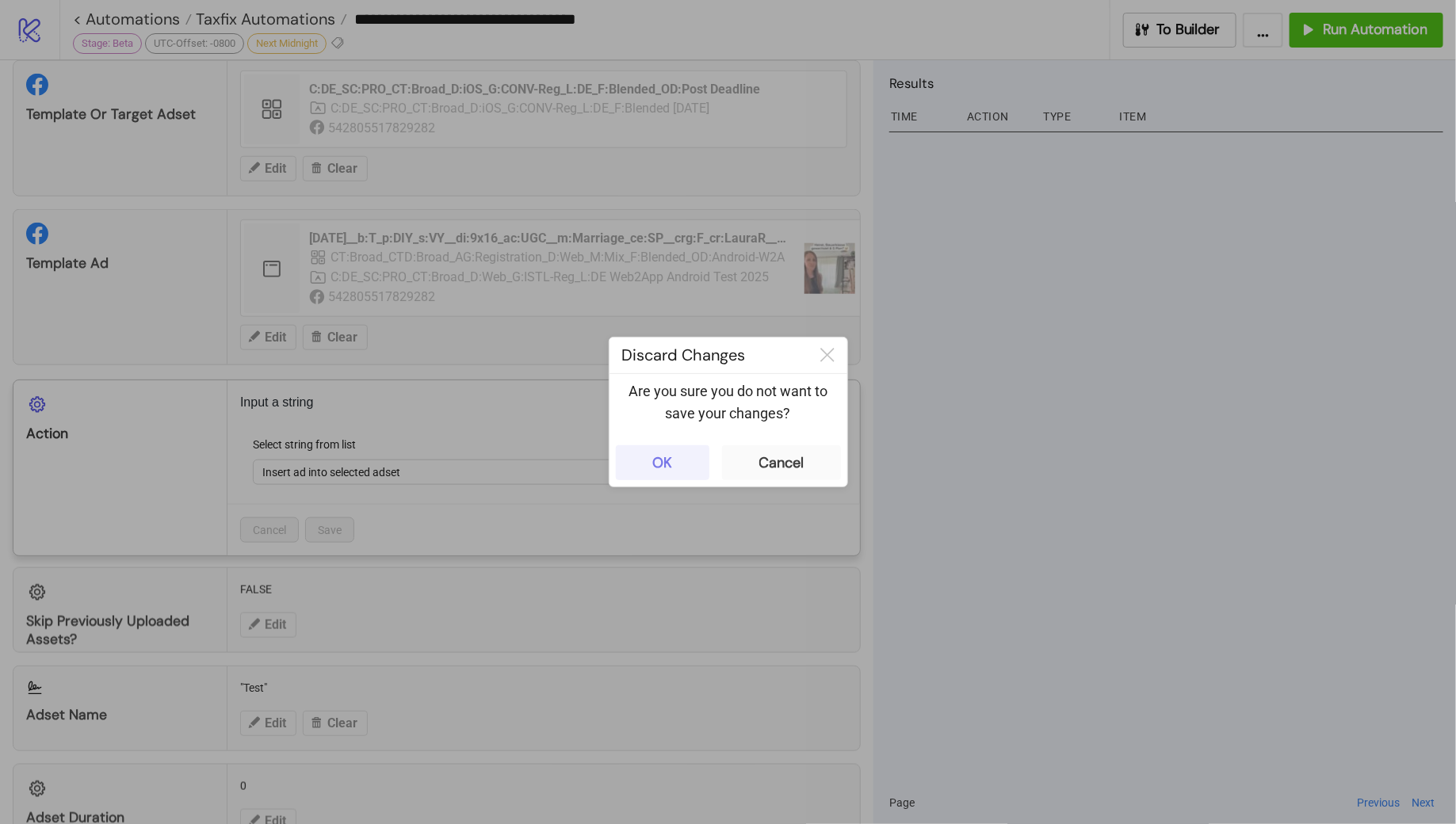
click at [657, 457] on div "OK" at bounding box center [662, 463] width 20 height 18
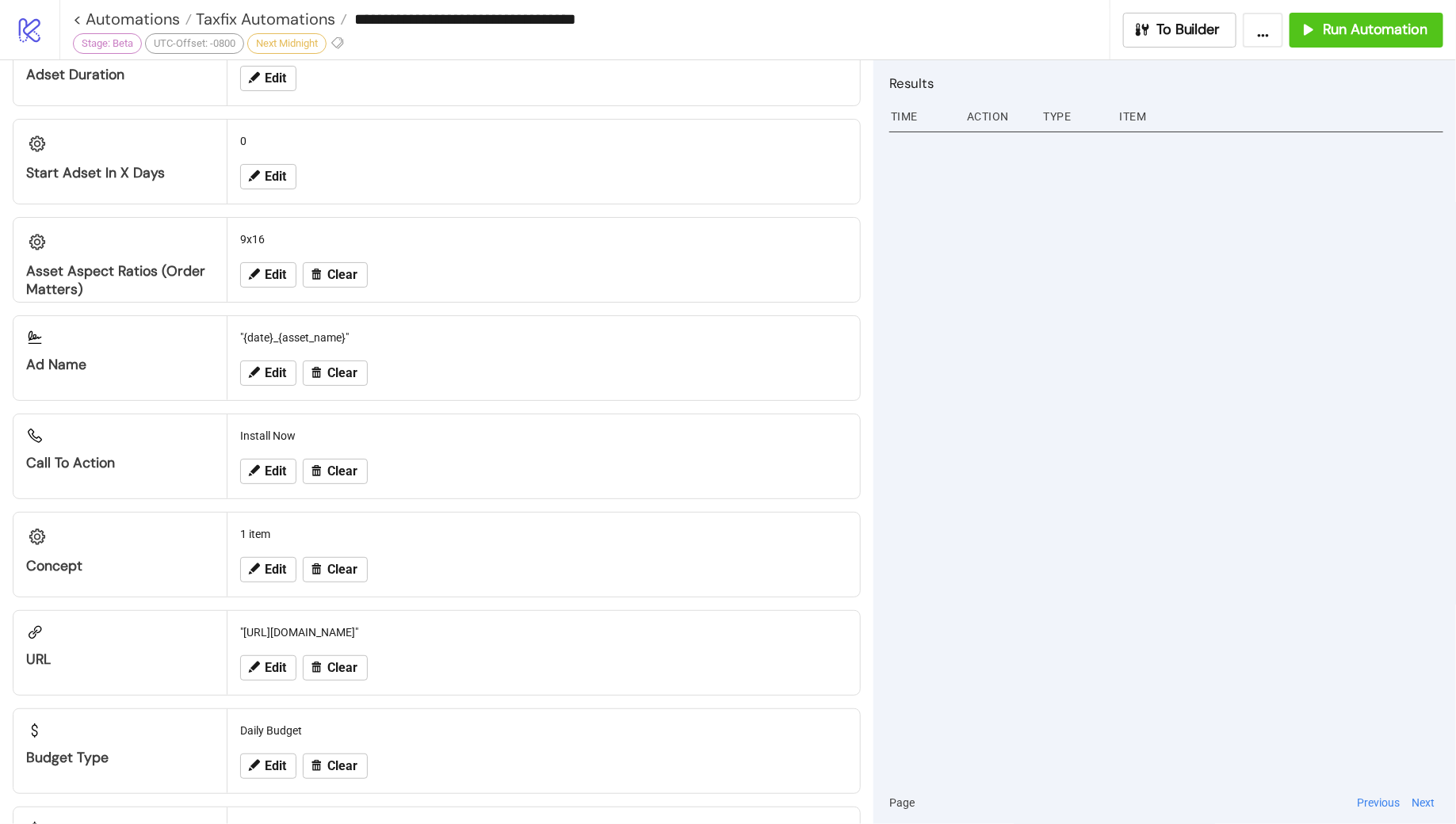
scroll to position [1365, 0]
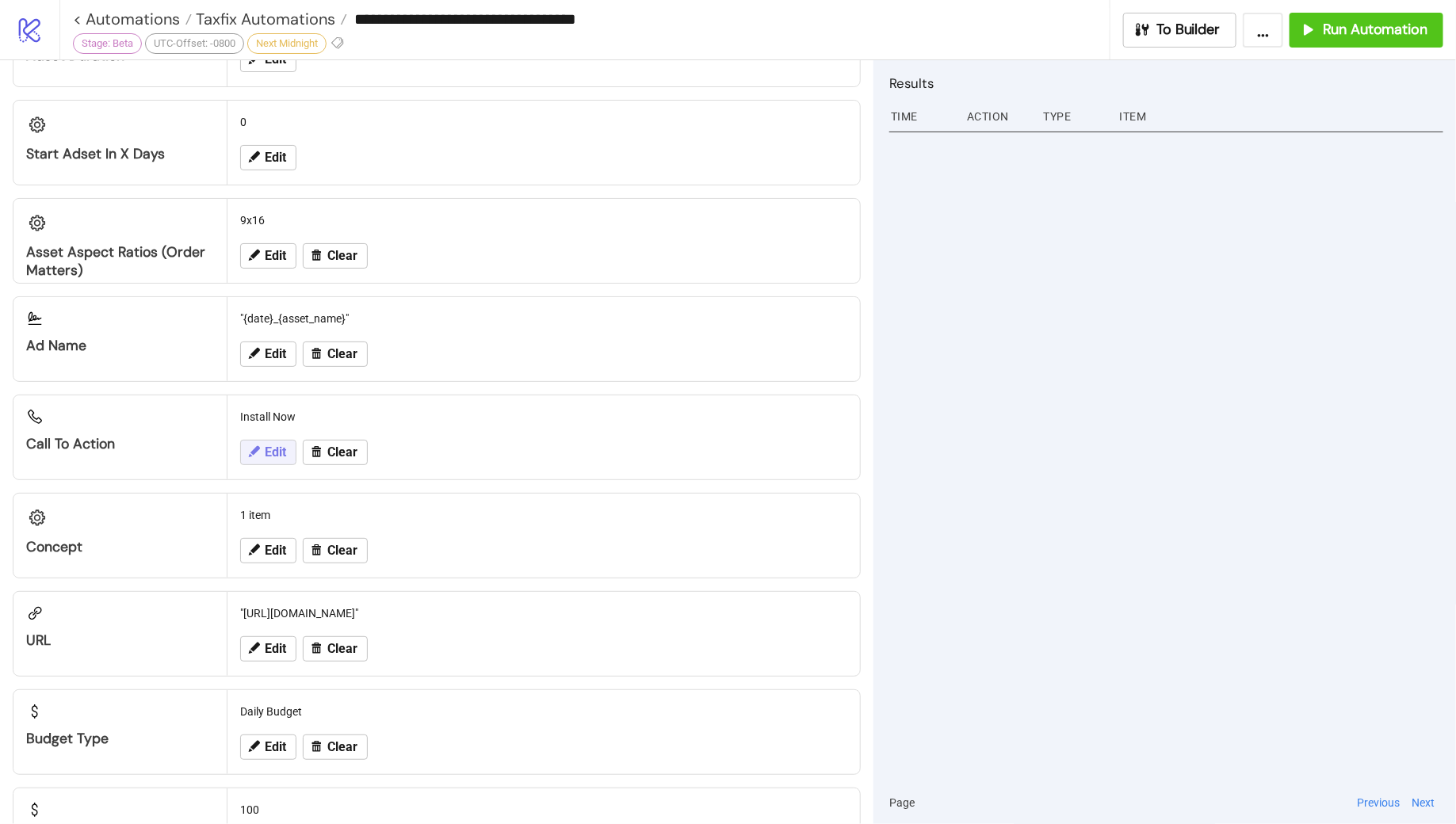
click at [269, 446] on span "Edit" at bounding box center [275, 452] width 21 height 14
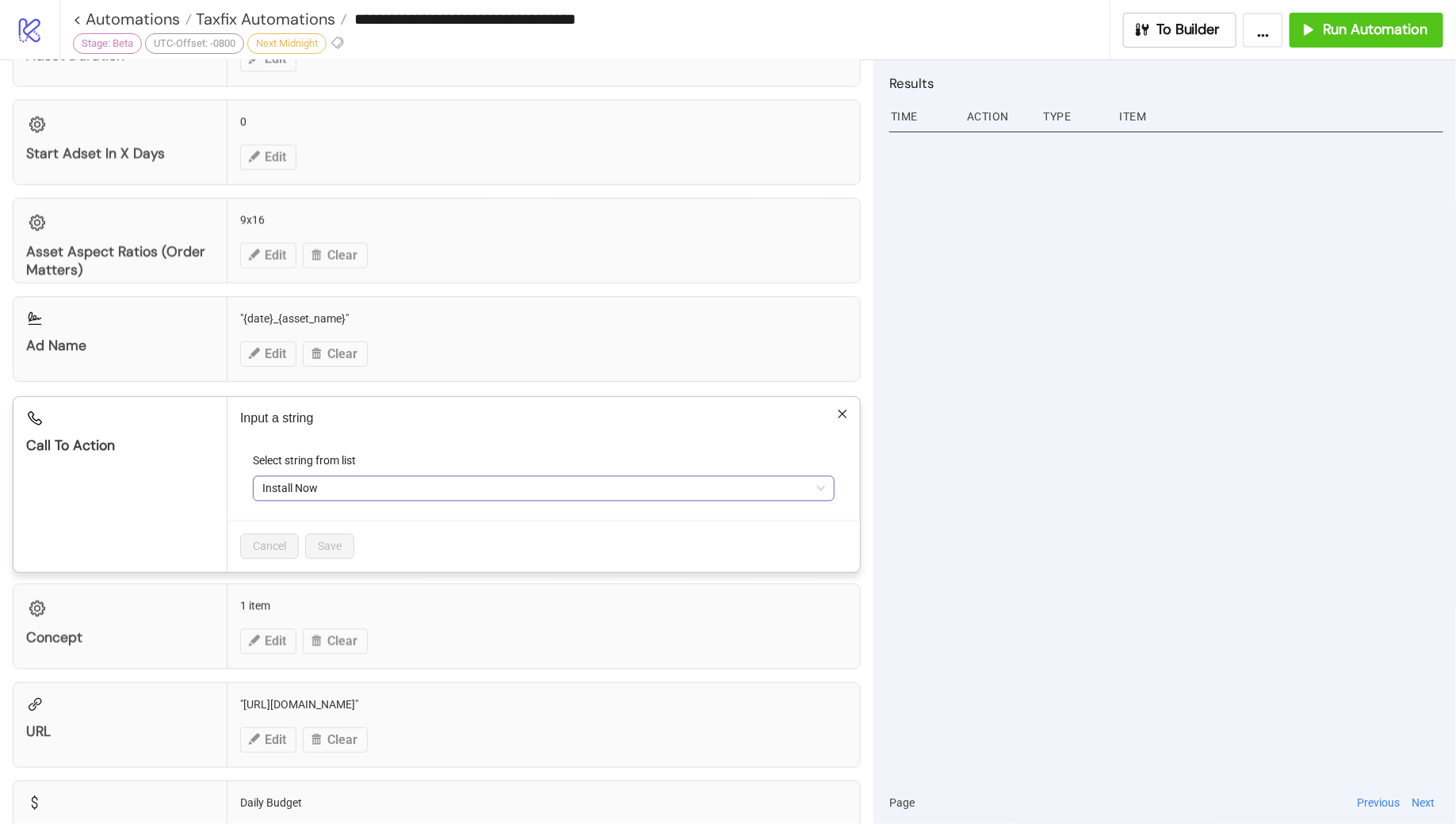
click at [376, 477] on span "Install Now" at bounding box center [544, 489] width 563 height 24
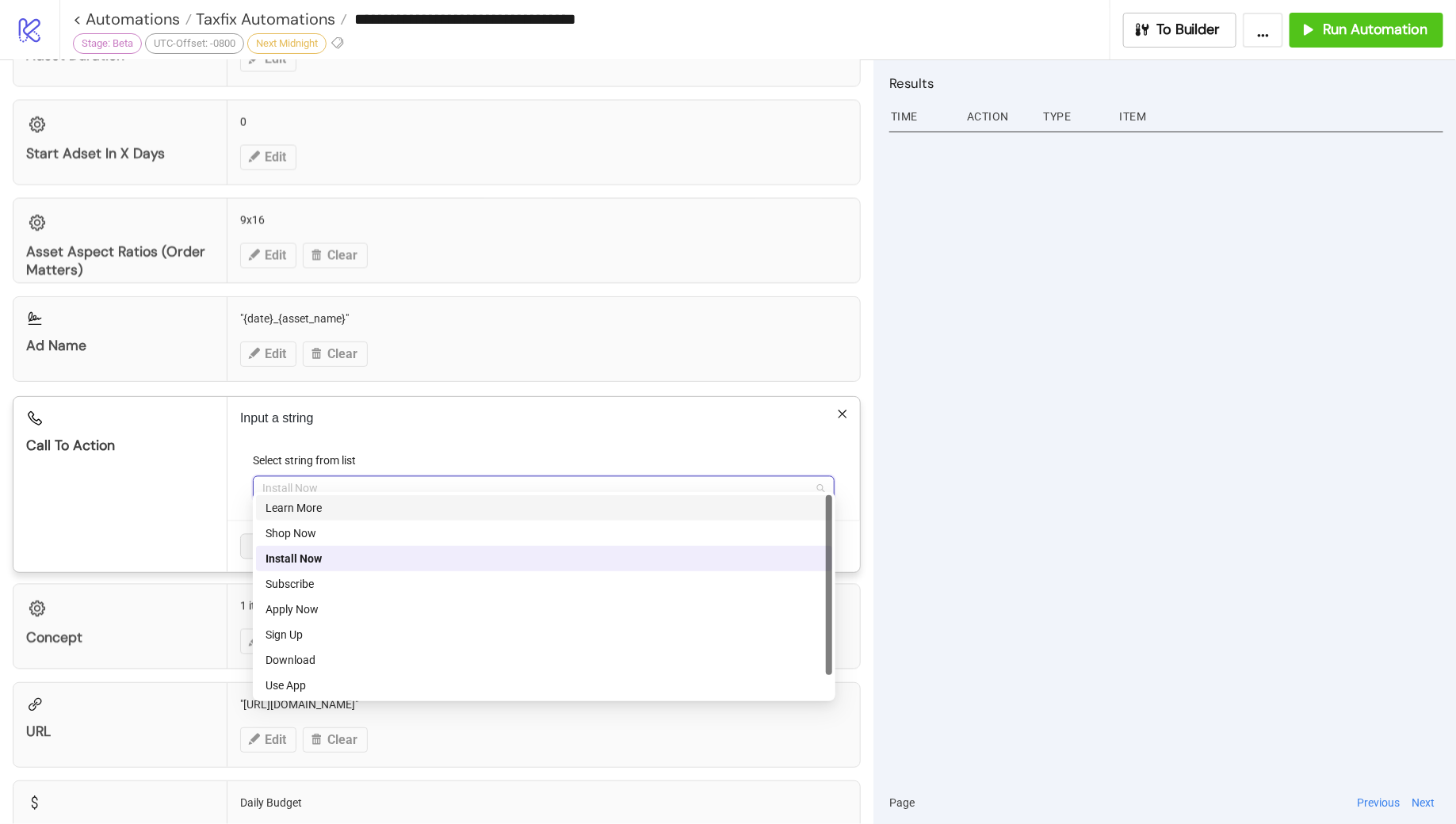
click at [321, 509] on div "Learn More" at bounding box center [543, 508] width 557 height 18
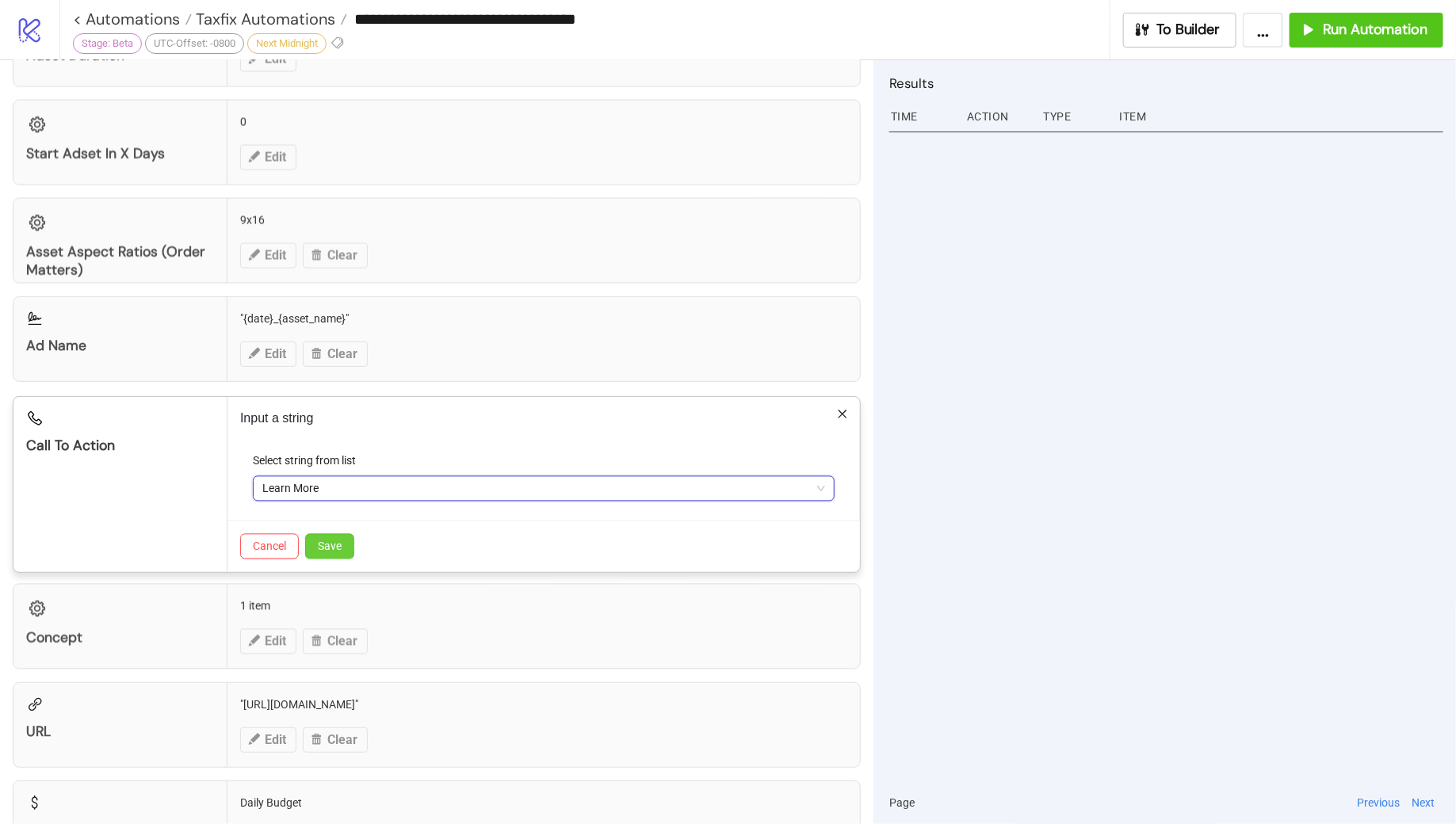
click at [344, 534] on button "Save" at bounding box center [330, 547] width 49 height 26
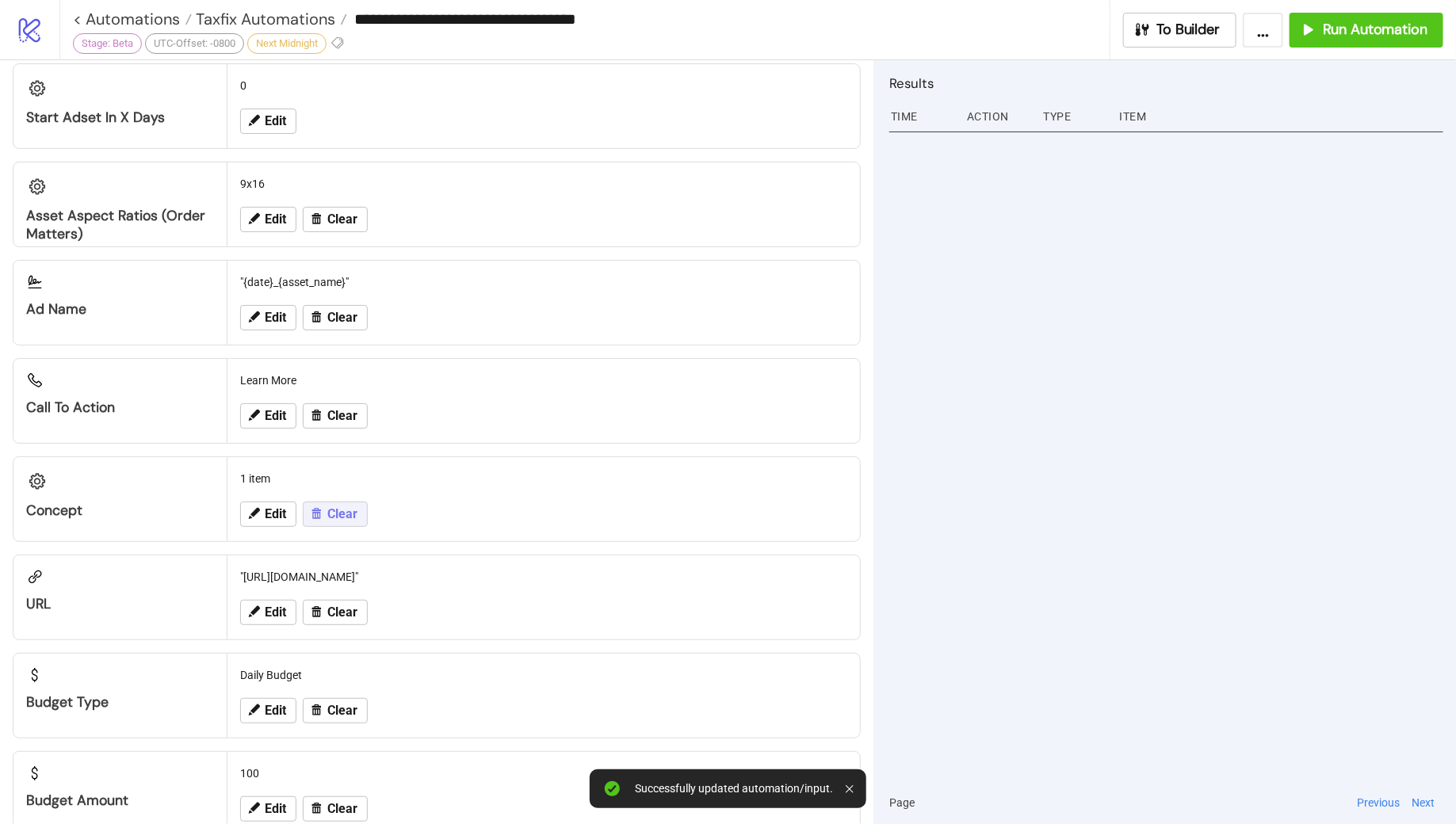
scroll to position [1424, 0]
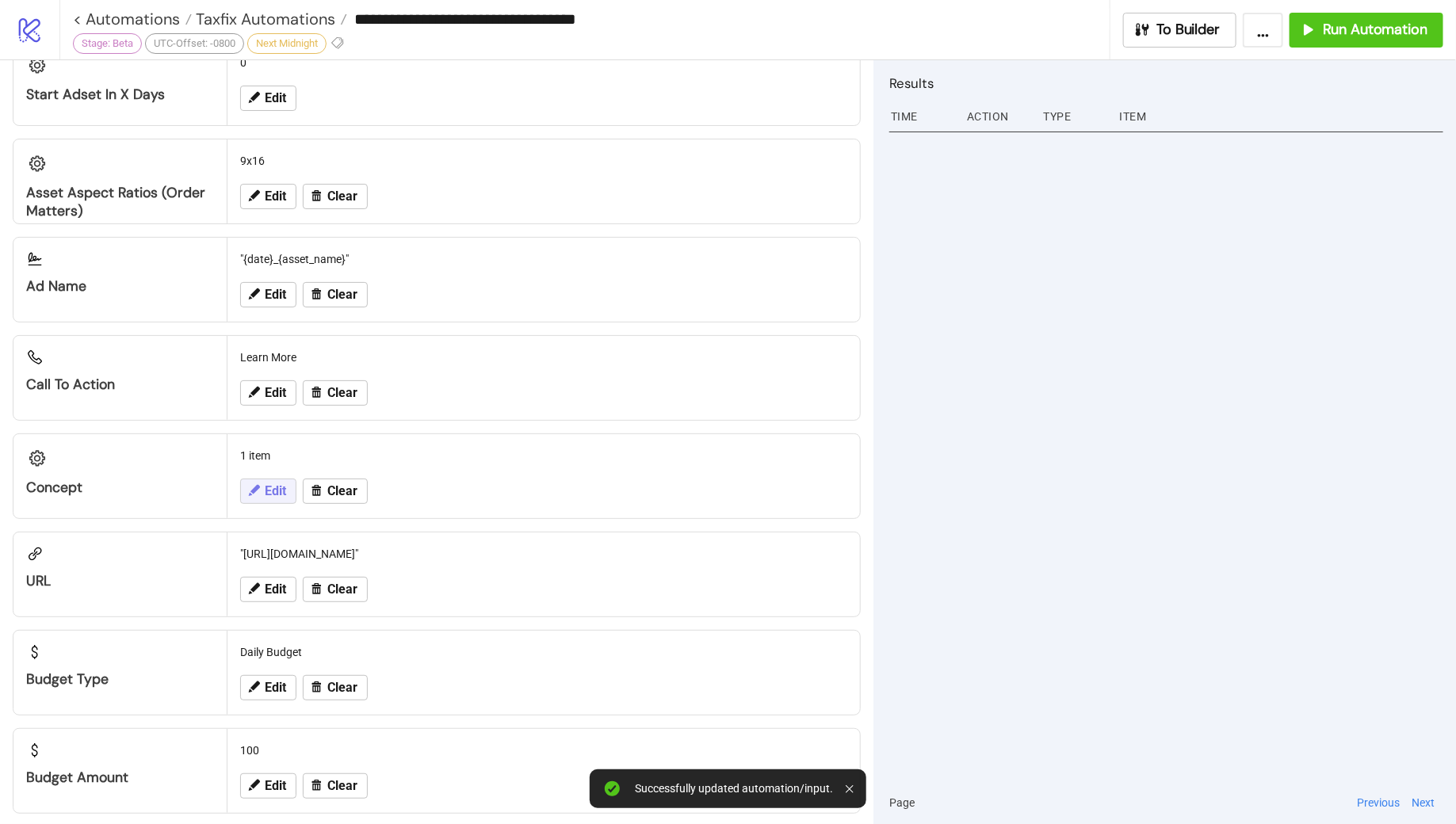
click at [272, 485] on span "Edit" at bounding box center [275, 492] width 21 height 14
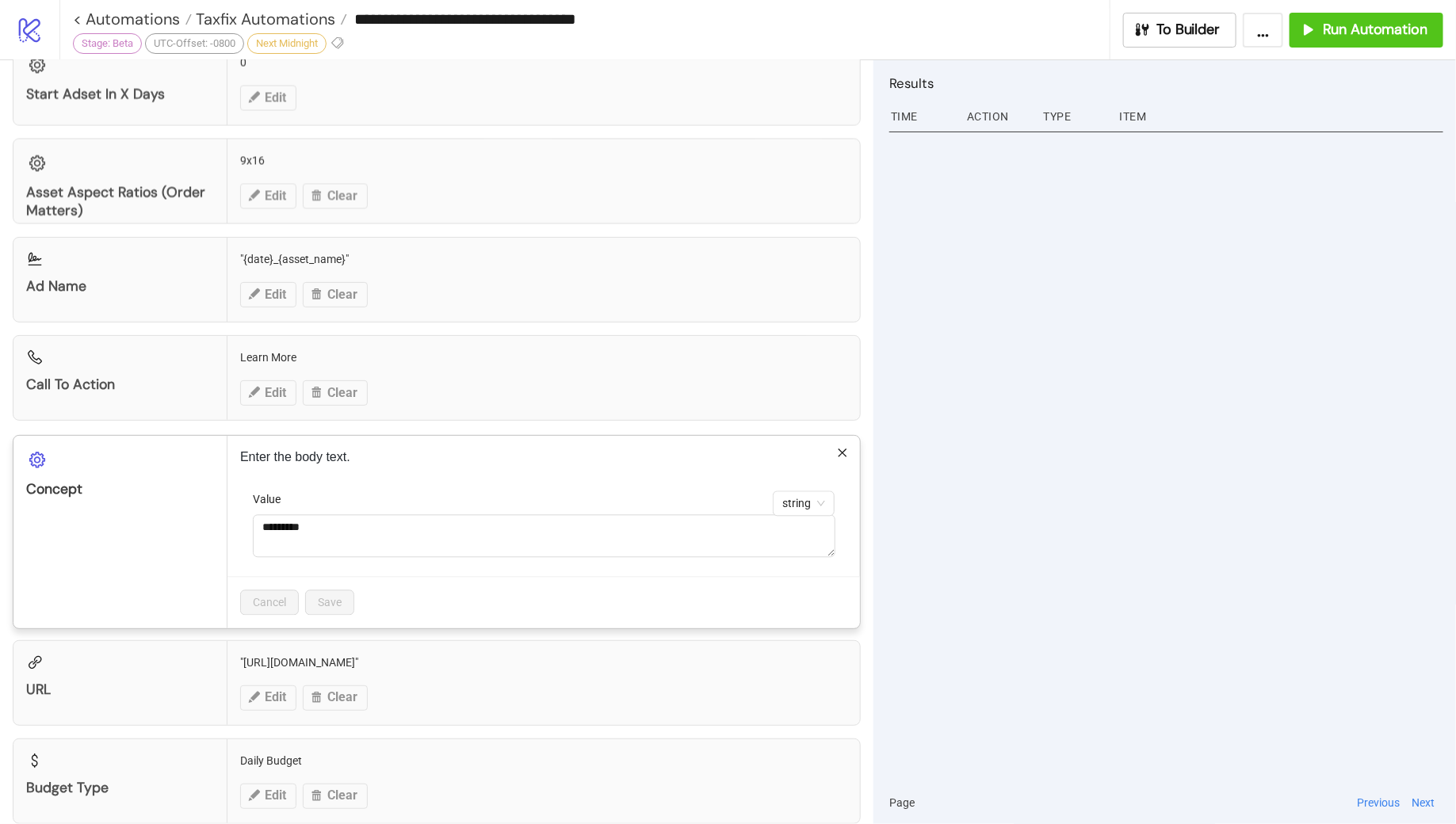
click at [845, 448] on icon "close" at bounding box center [842, 453] width 11 height 11
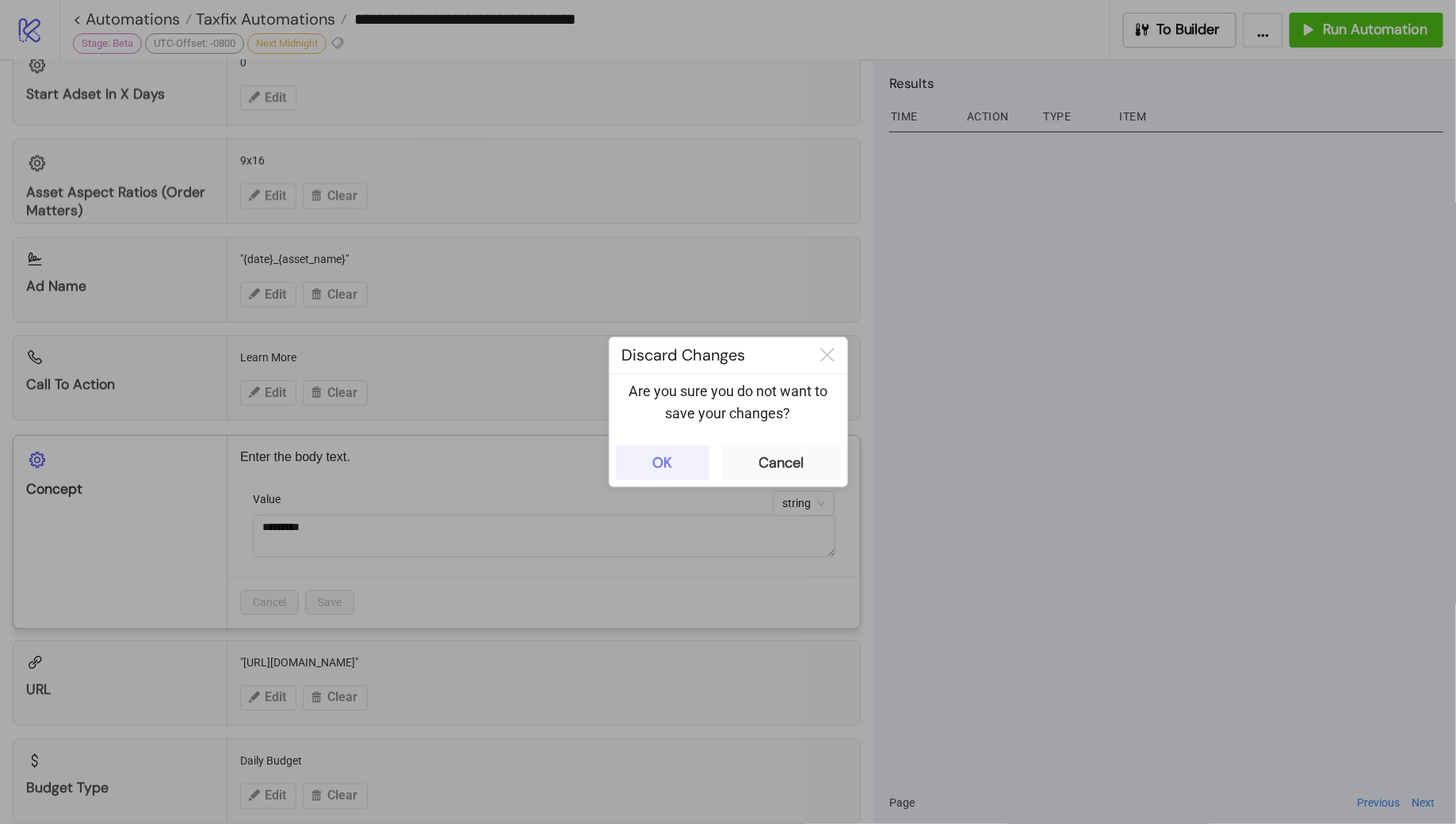
click at [685, 453] on button "OK" at bounding box center [663, 463] width 94 height 35
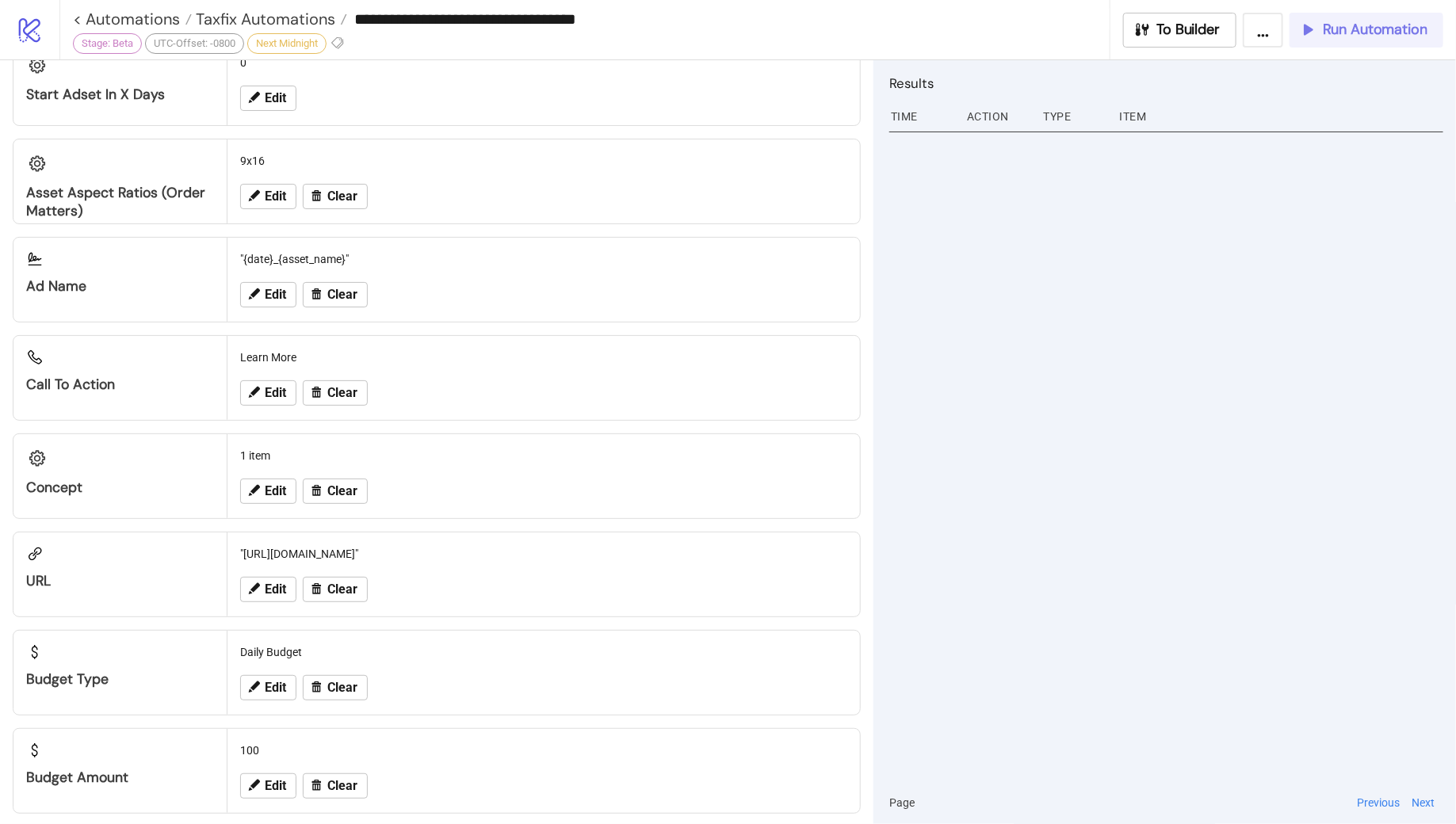
click at [1338, 37] on span "Run Automation" at bounding box center [1375, 29] width 105 height 18
type input "**********"
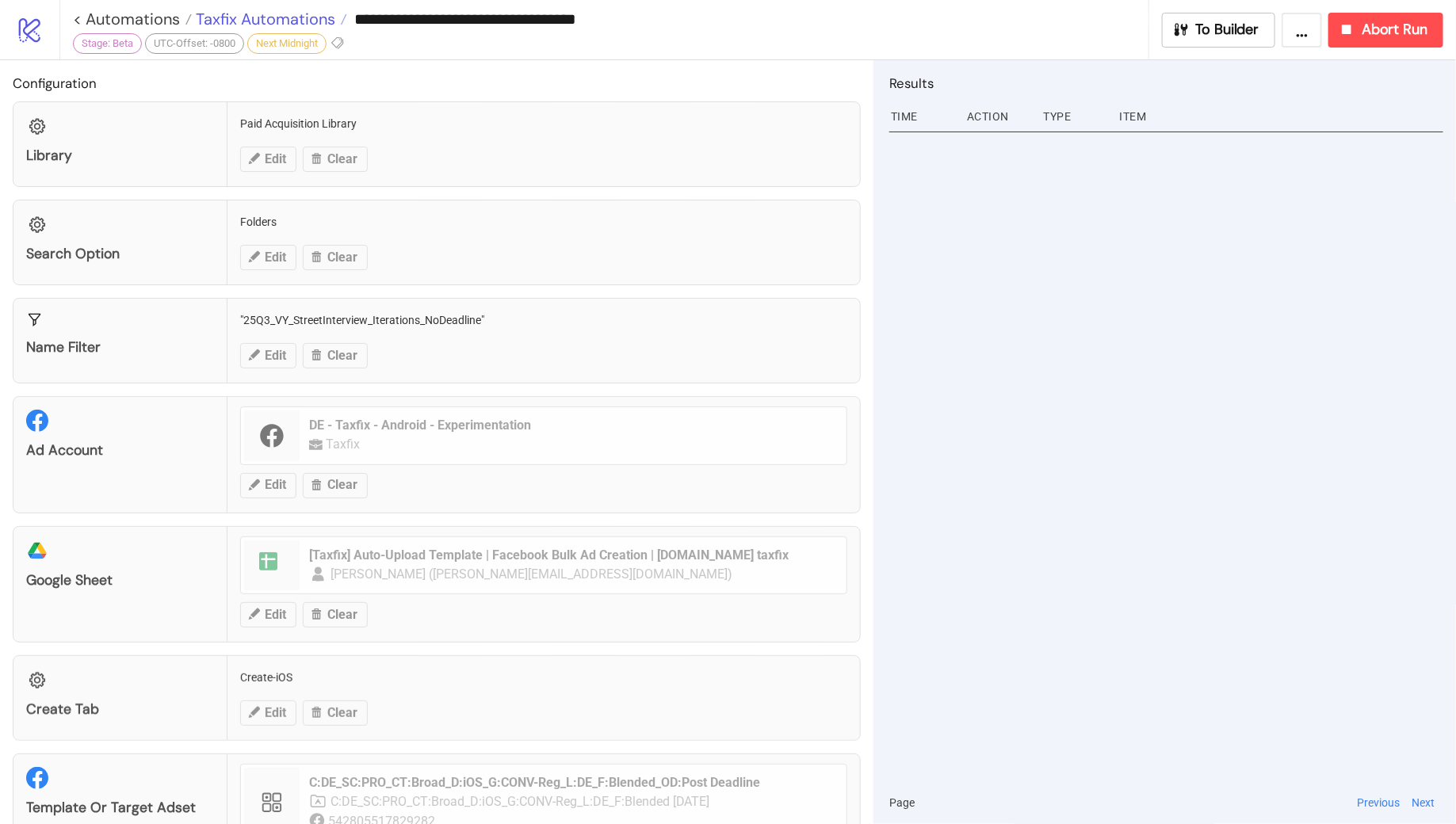
click at [264, 22] on span "Taxfix Automations" at bounding box center [264, 19] width 144 height 20
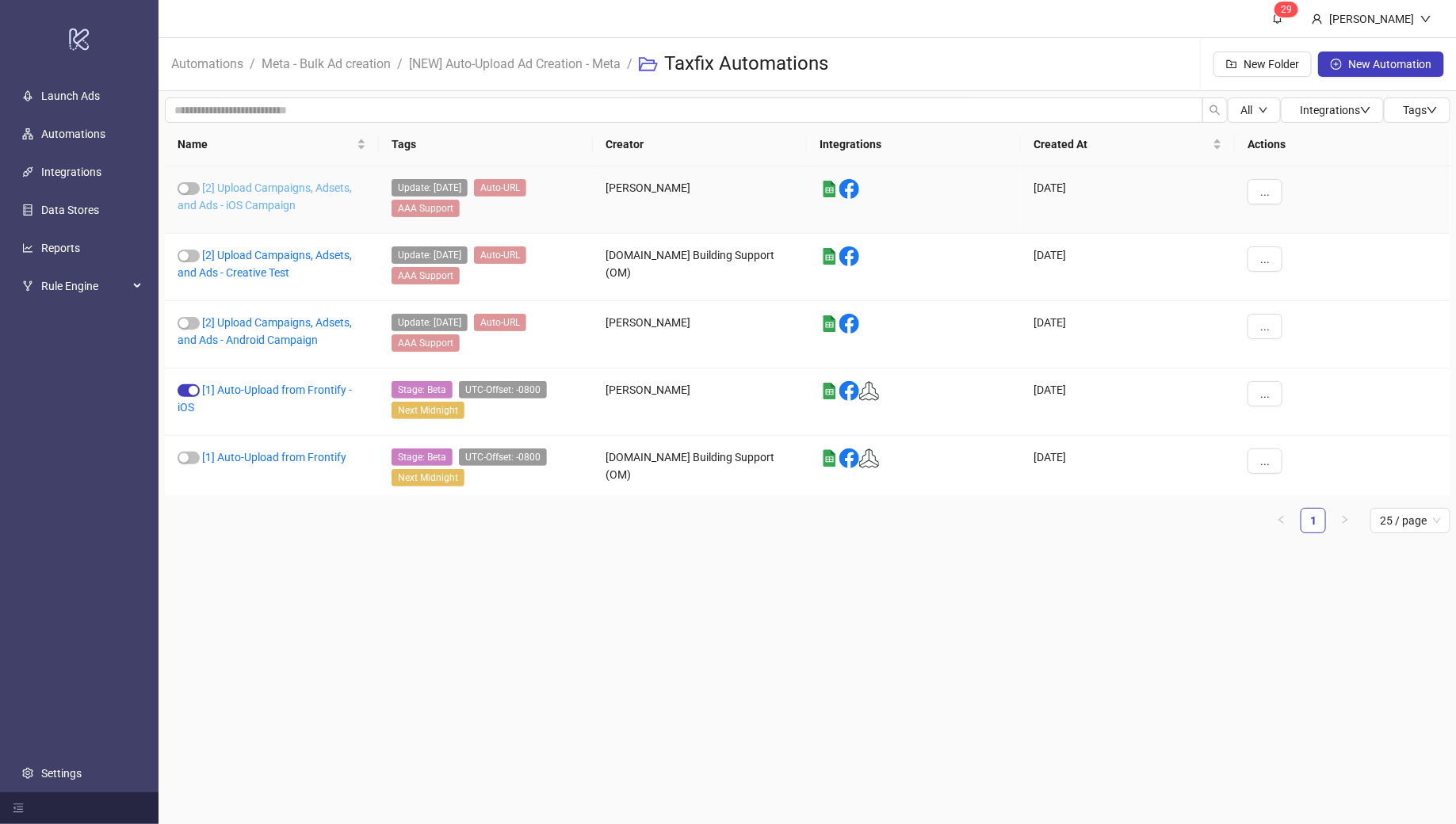
click at [255, 185] on link "[2] Upload Campaigns, Adsets, and Ads - iOS Campaign" at bounding box center [264, 196] width 174 height 30
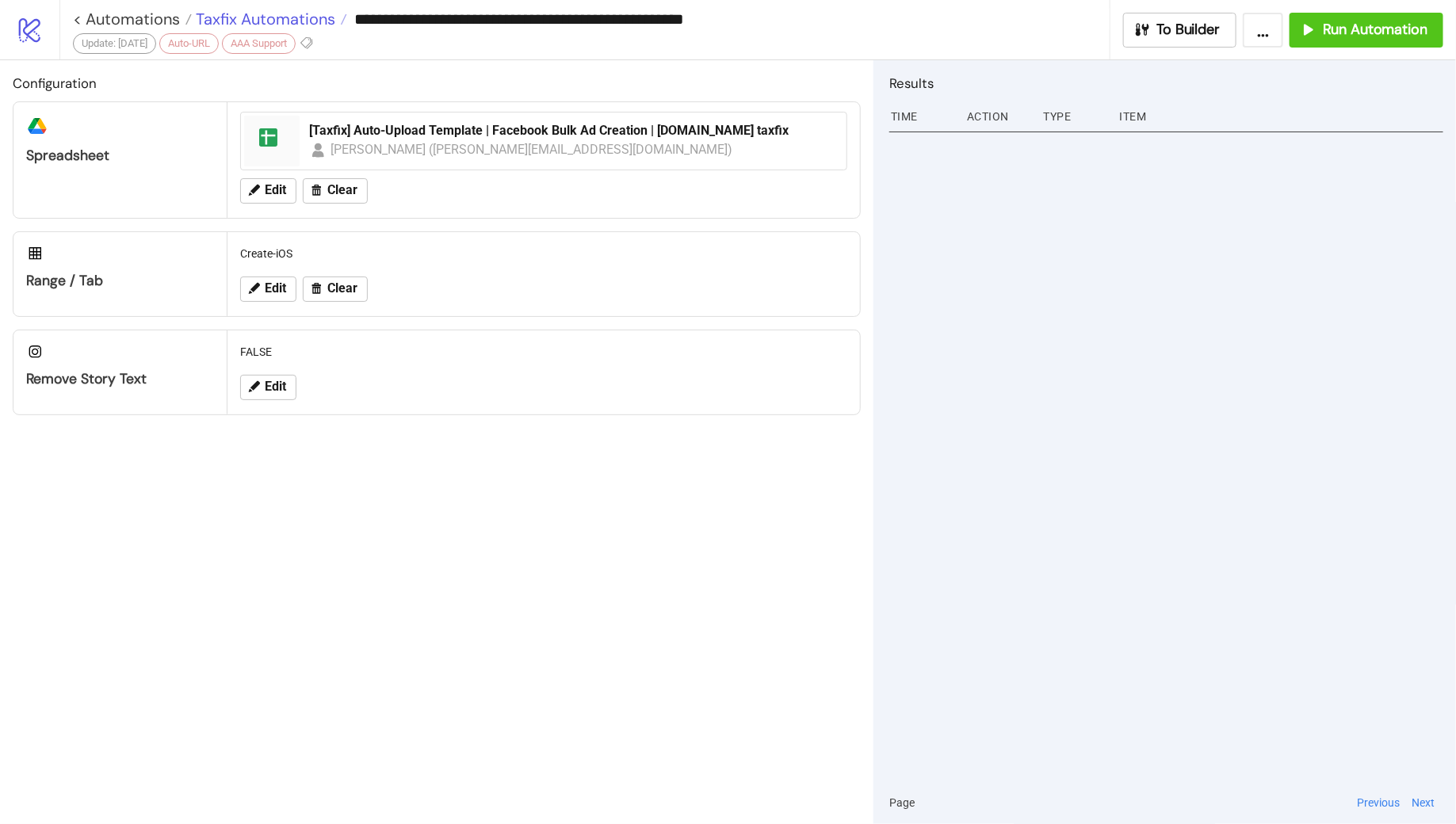
click at [298, 18] on span "Taxfix Automations" at bounding box center [264, 19] width 144 height 20
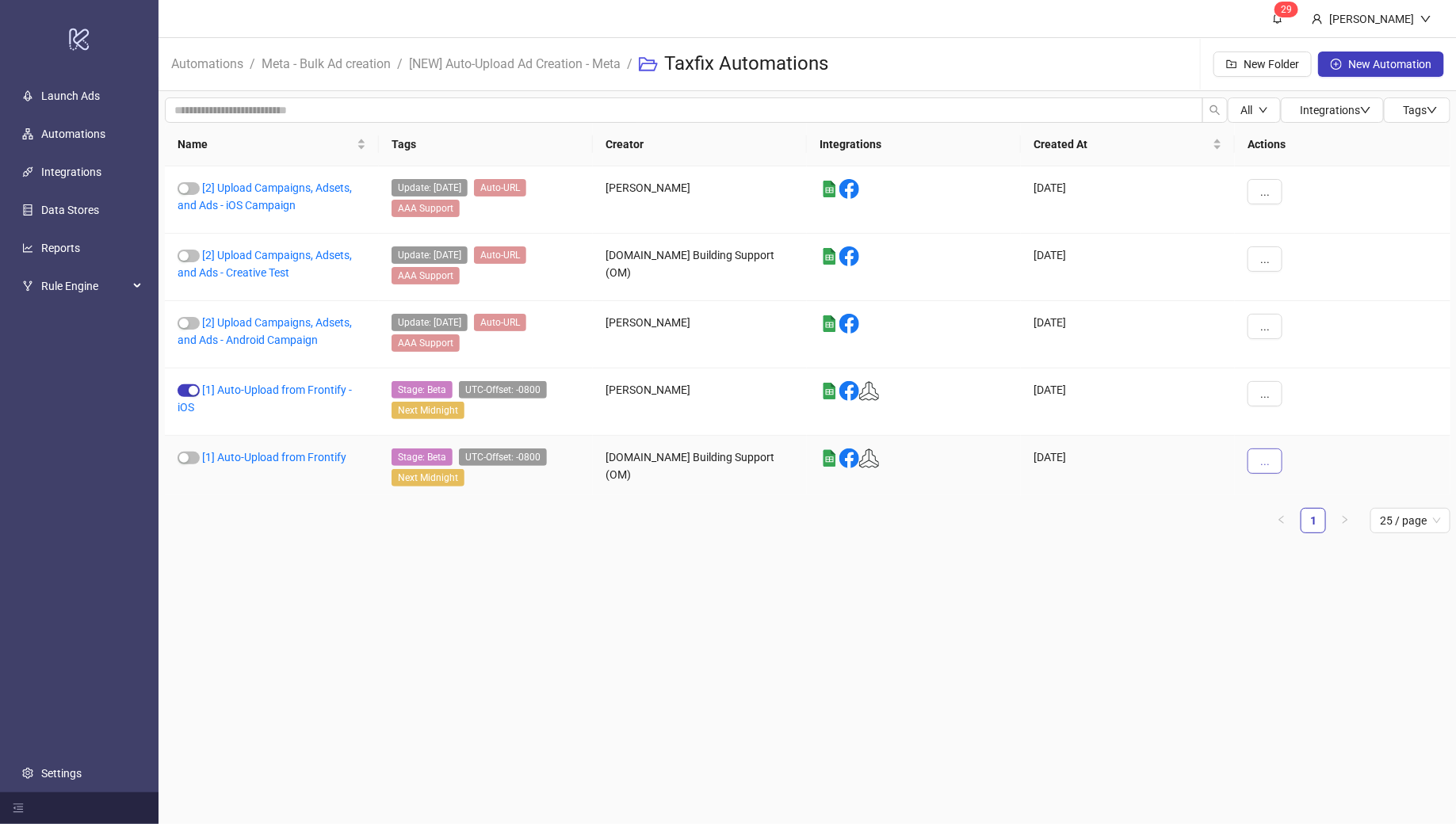
click at [1277, 449] on button "..." at bounding box center [1265, 462] width 35 height 26
click at [1057, 564] on main "2 9 Monalisa Sarkar Automations / Meta - Bulk Ad creation / [NEW] Auto-Upload A…" at bounding box center [807, 412] width 1299 height 824
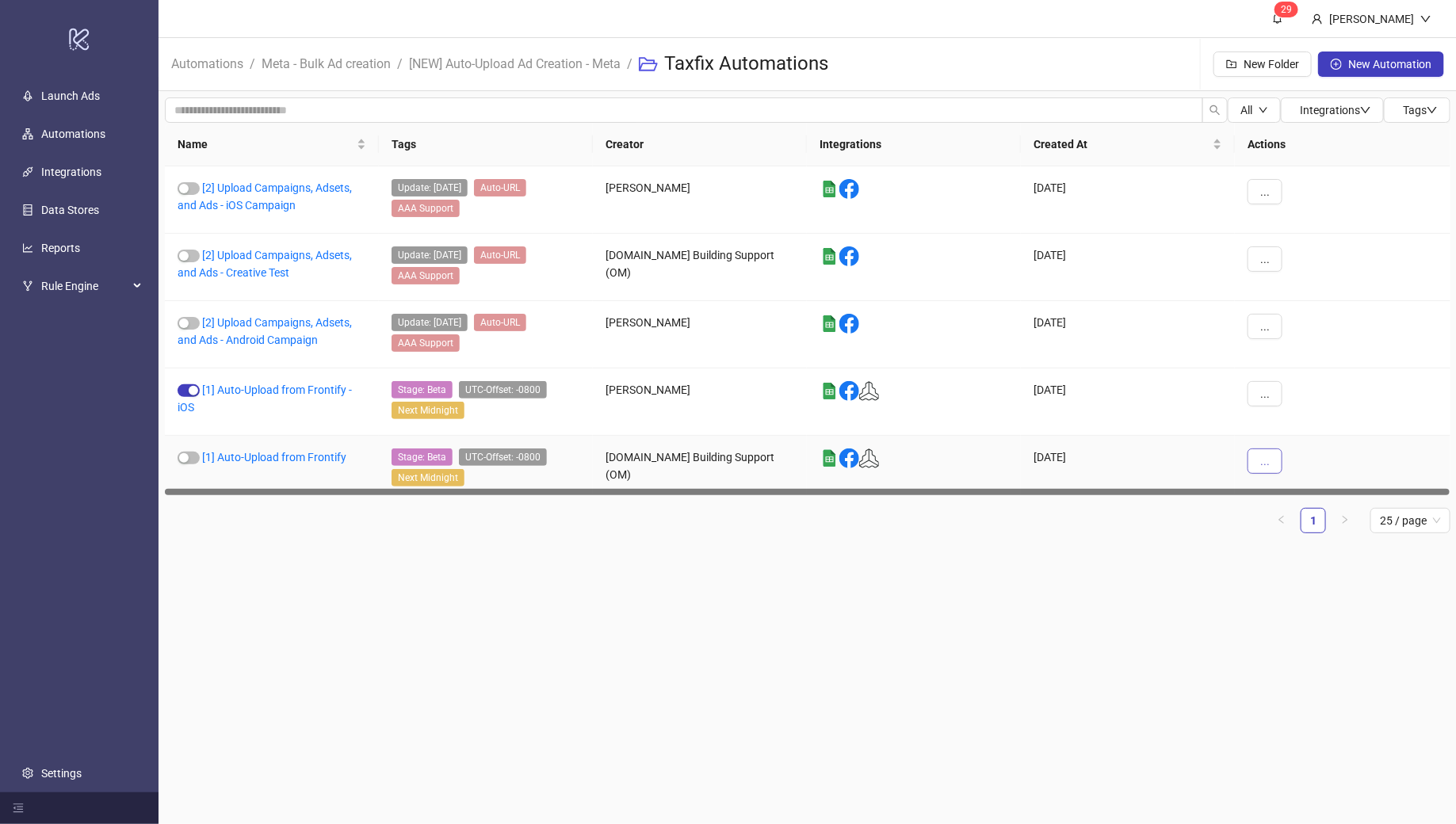
click at [1264, 462] on button "..." at bounding box center [1265, 462] width 35 height 26
click at [1300, 589] on span "Duplicate" at bounding box center [1301, 588] width 46 height 18
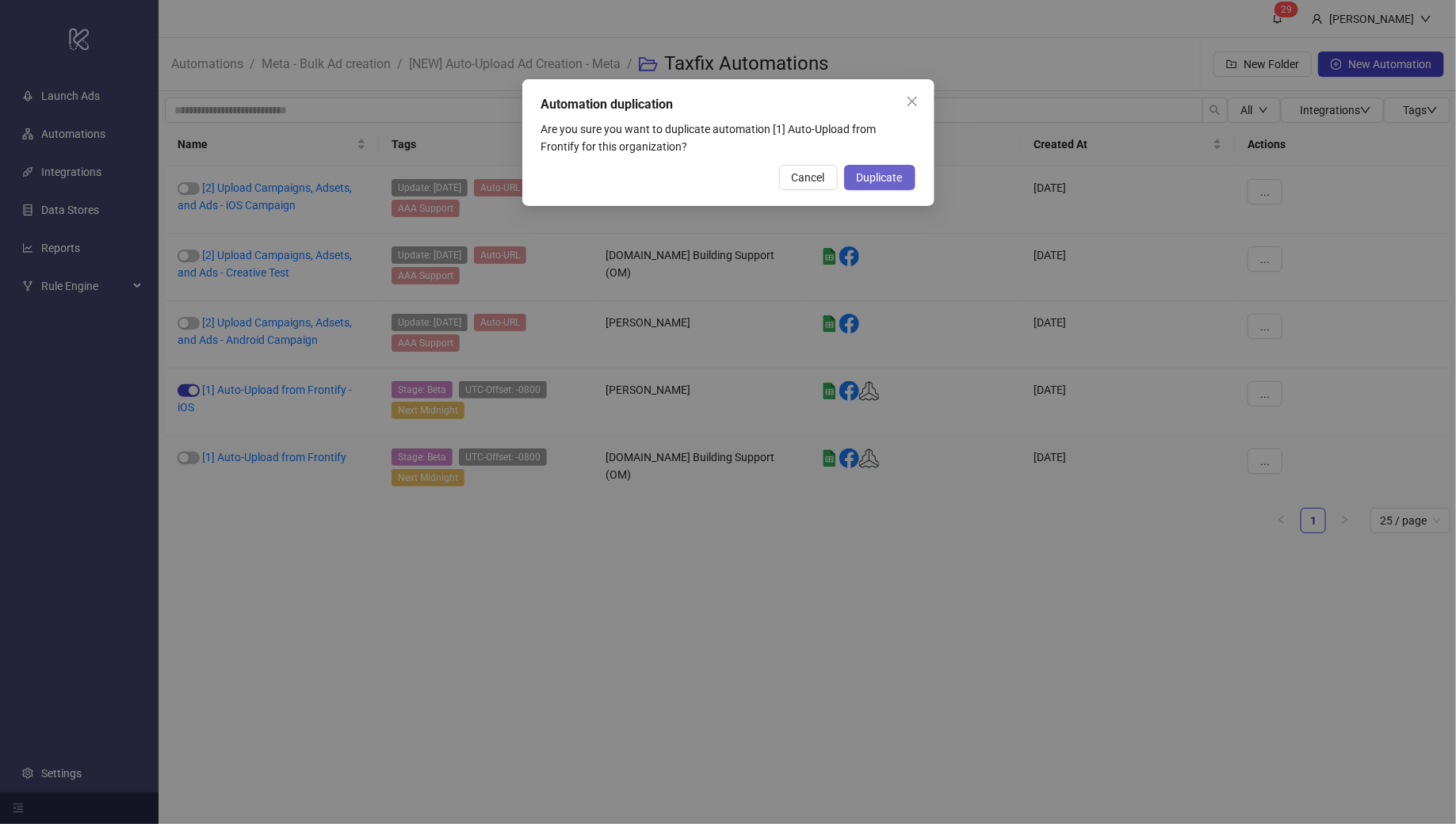
click at [888, 180] on span "Duplicate" at bounding box center [880, 177] width 46 height 13
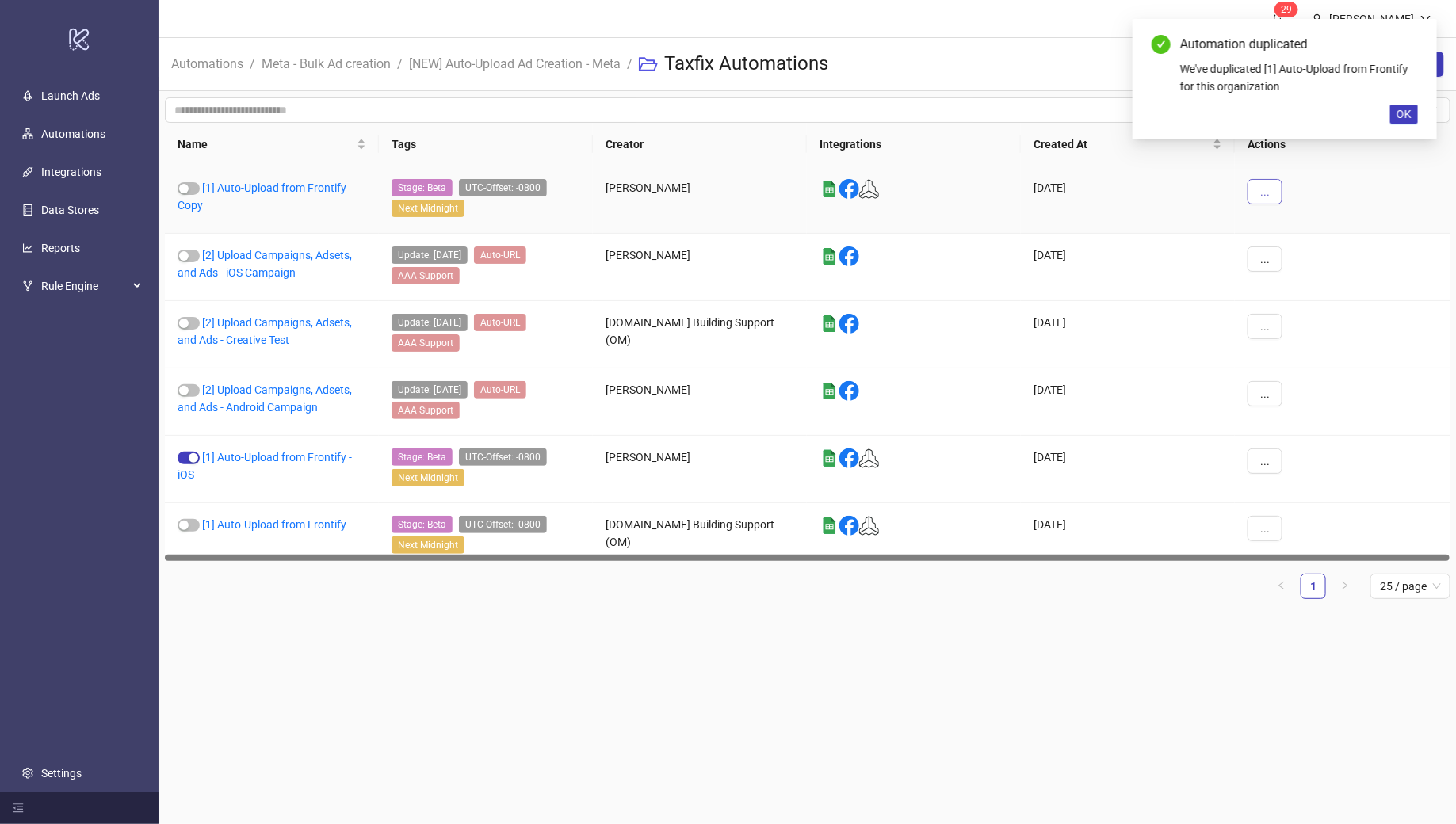
click at [1269, 193] on button "..." at bounding box center [1265, 192] width 35 height 26
click at [1295, 278] on span "Edit" at bounding box center [1301, 274] width 46 height 18
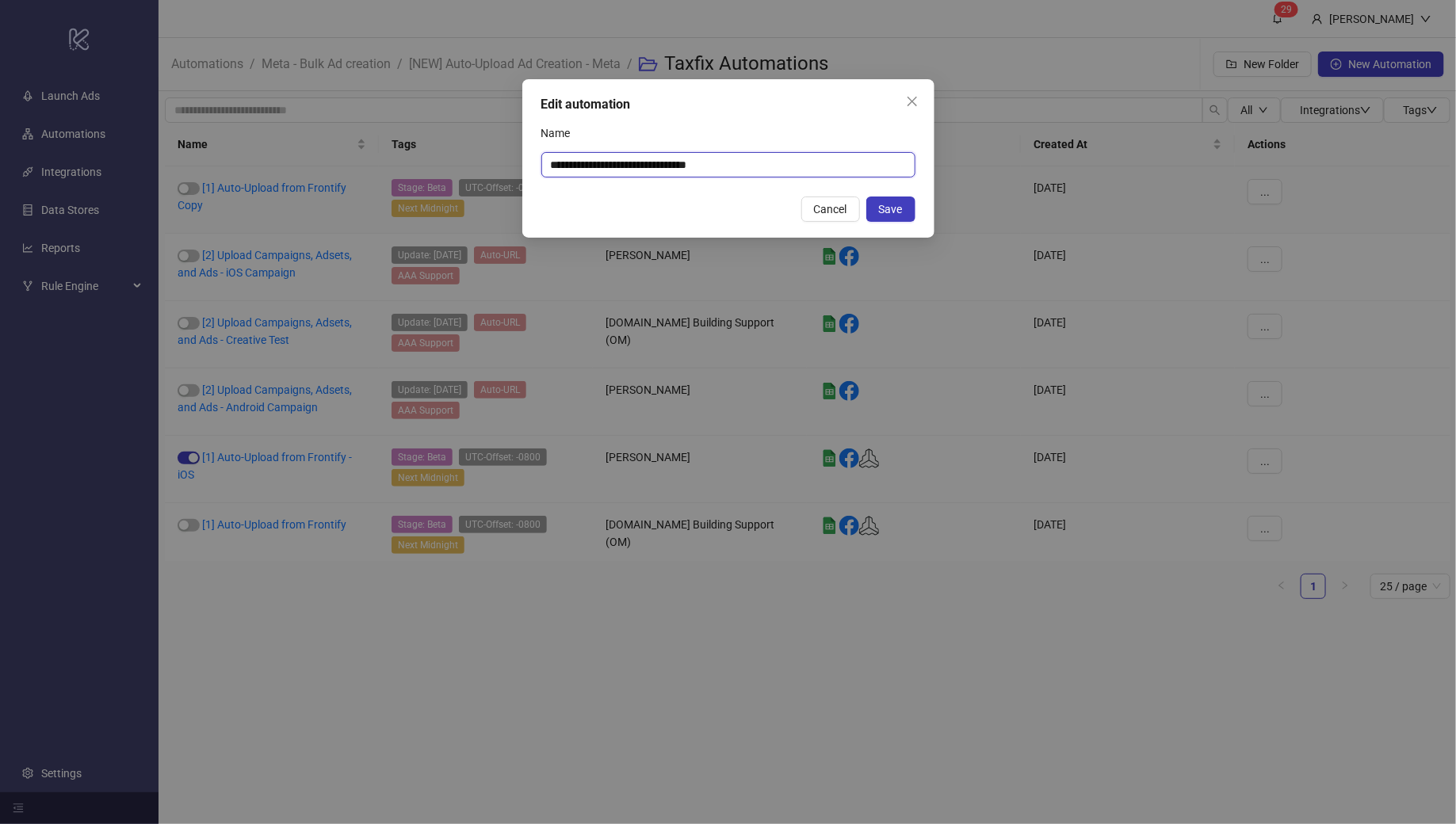
drag, startPoint x: 697, startPoint y: 162, endPoint x: 721, endPoint y: 162, distance: 24.0
click at [721, 162] on input "**********" at bounding box center [729, 165] width 374 height 26
type input "**********"
click at [888, 215] on button "Save" at bounding box center [891, 209] width 49 height 26
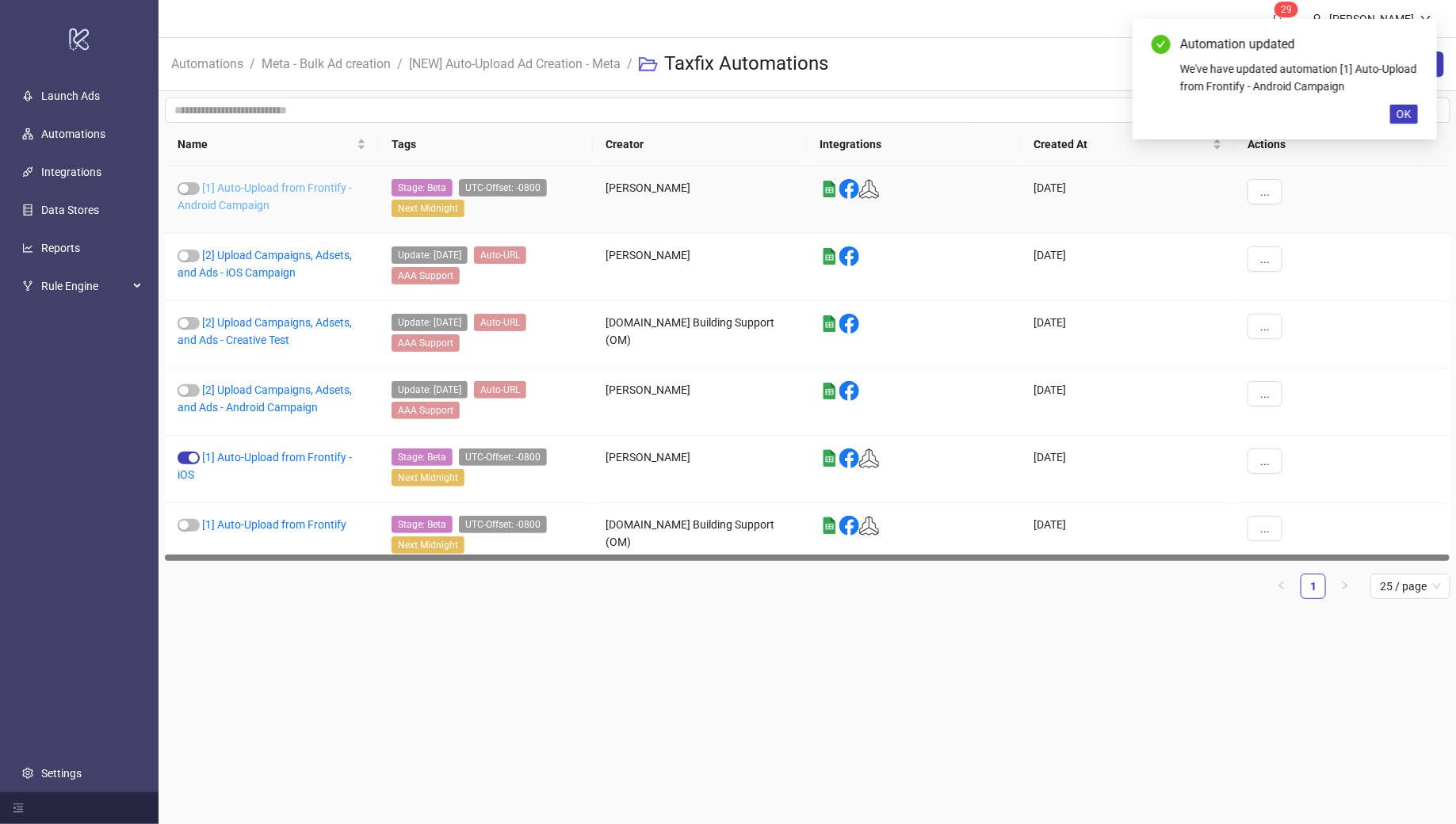
click at [248, 190] on link "[1] Auto-Upload from Frontify - Android Campaign" at bounding box center [264, 196] width 174 height 30
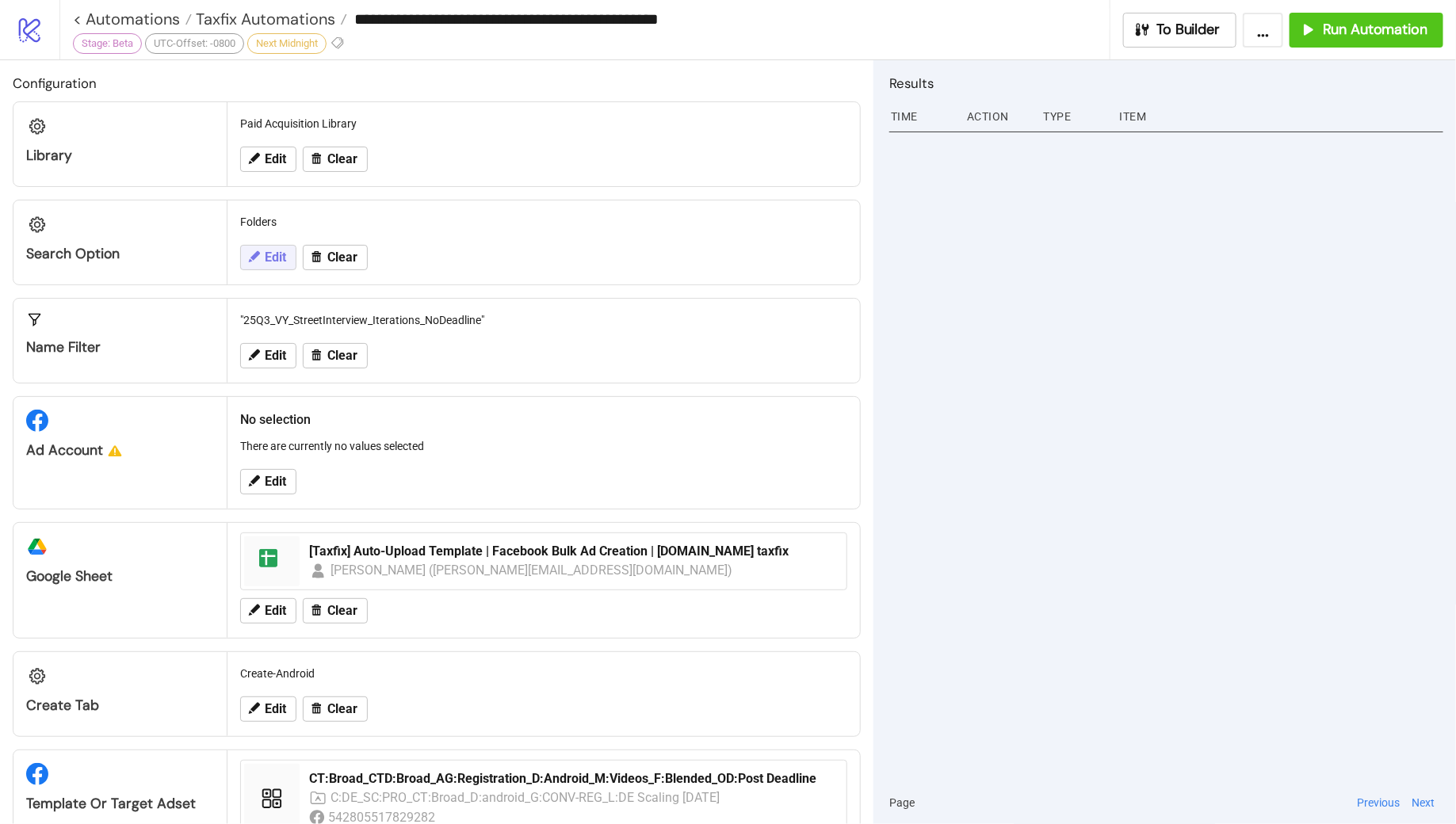
click at [257, 264] on button "Edit" at bounding box center [268, 258] width 56 height 26
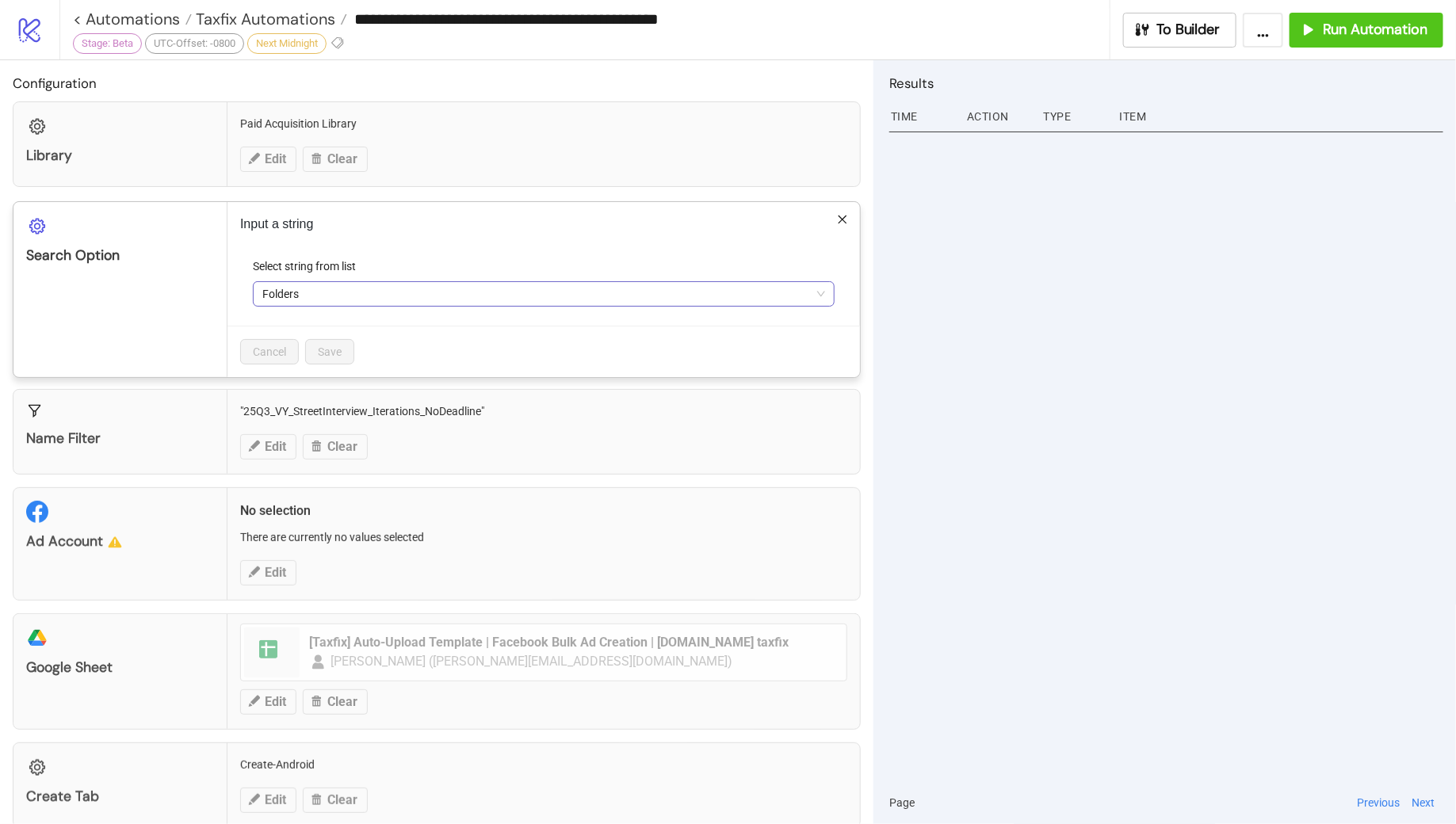
click at [350, 293] on span "Folders" at bounding box center [544, 294] width 563 height 24
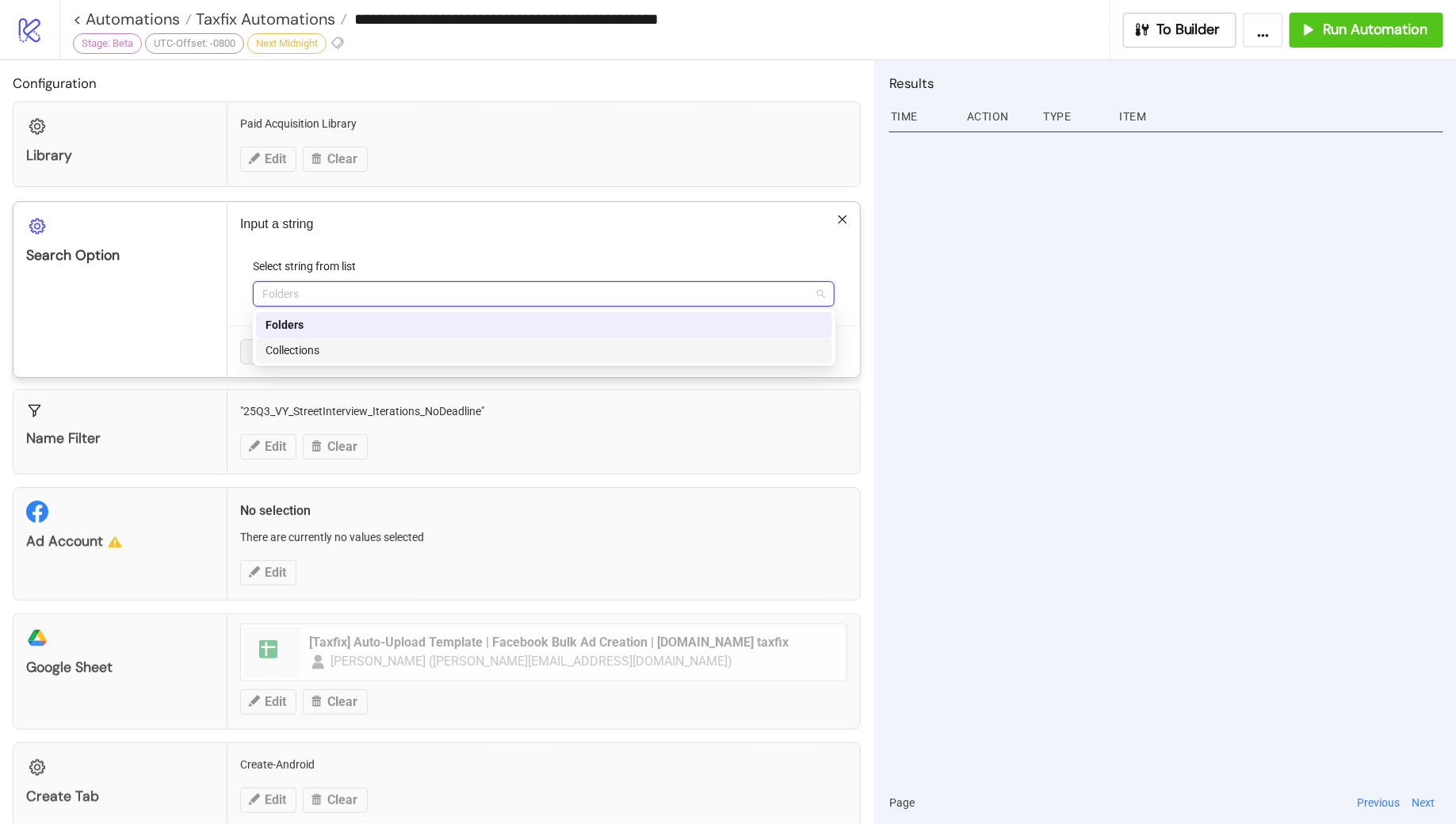
click at [333, 353] on div "Collections" at bounding box center [543, 350] width 557 height 18
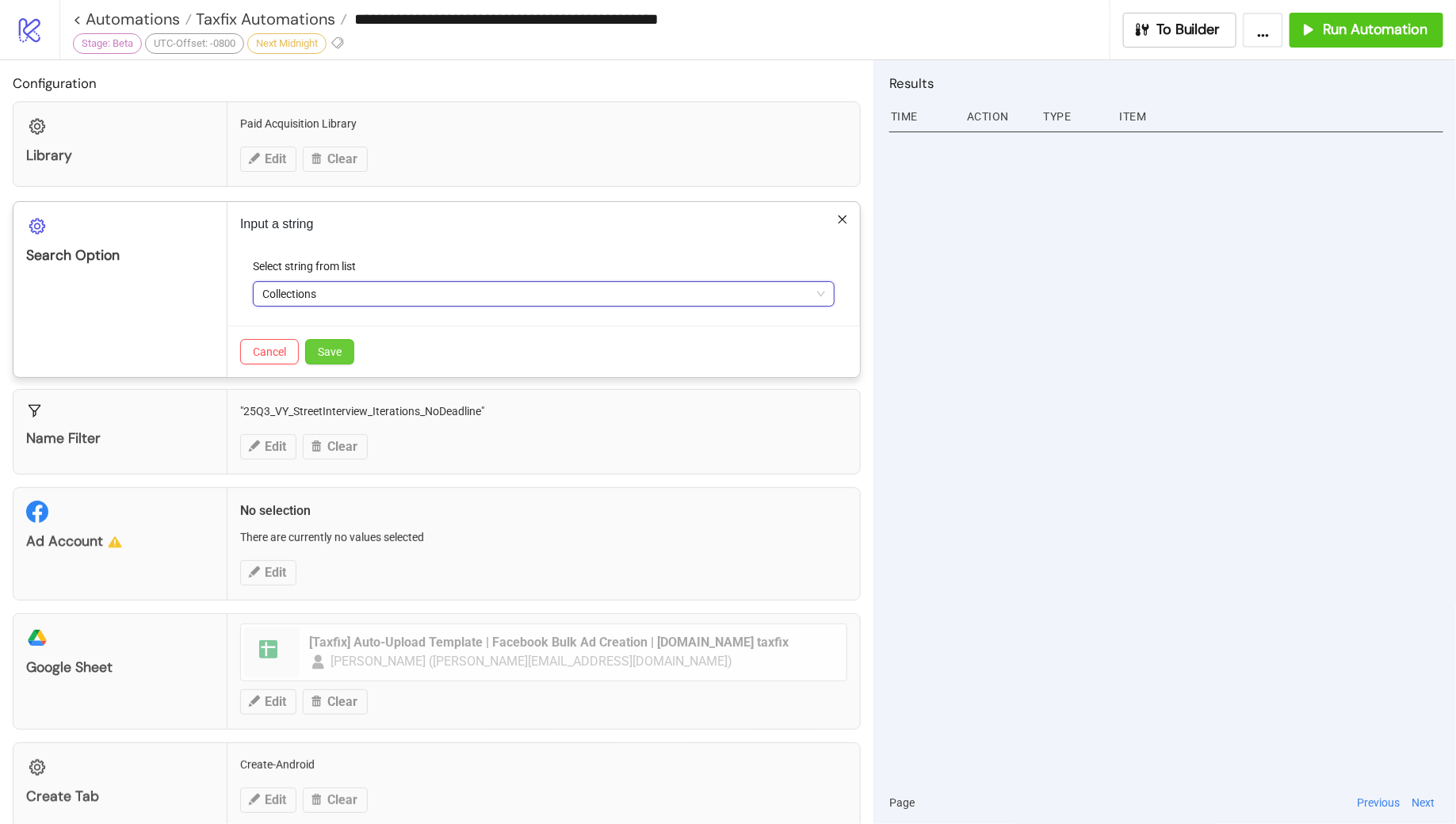
click at [341, 350] on button "Save" at bounding box center [330, 352] width 49 height 26
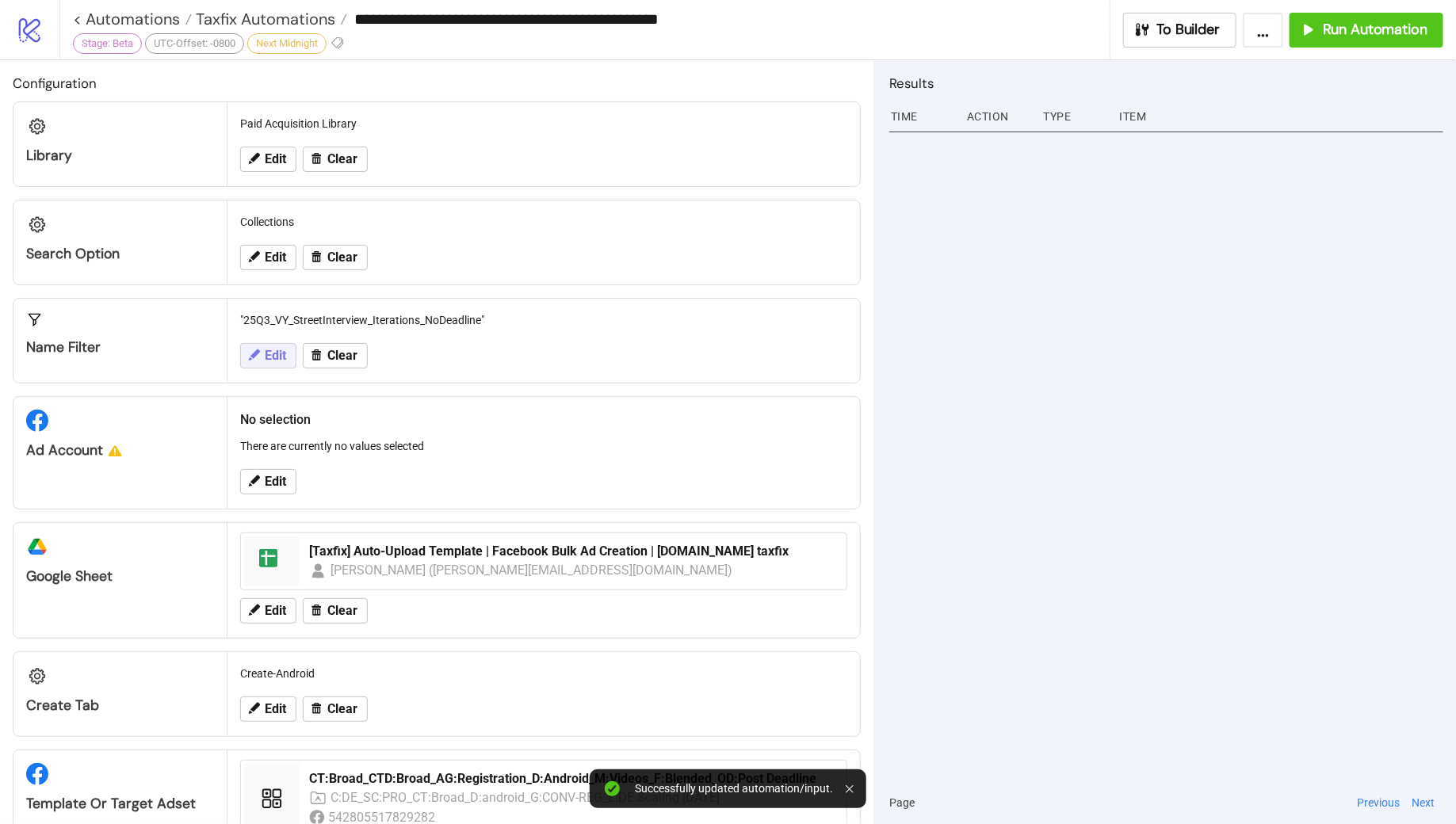
click at [256, 351] on icon at bounding box center [254, 355] width 11 height 11
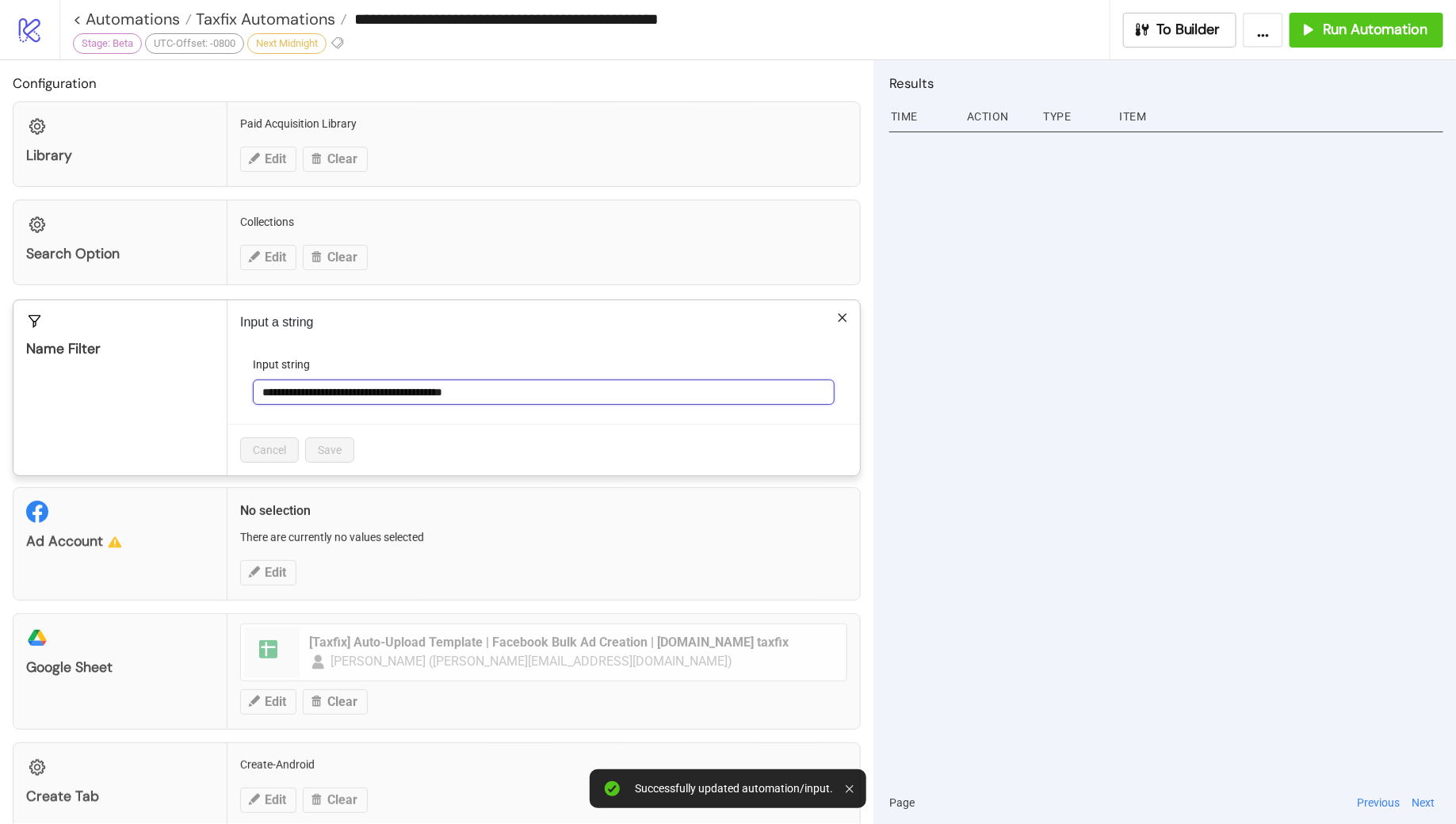
drag, startPoint x: 517, startPoint y: 395, endPoint x: 249, endPoint y: 389, distance: 268.1
click at [249, 389] on form "**********" at bounding box center [543, 390] width 607 height 68
paste input "text"
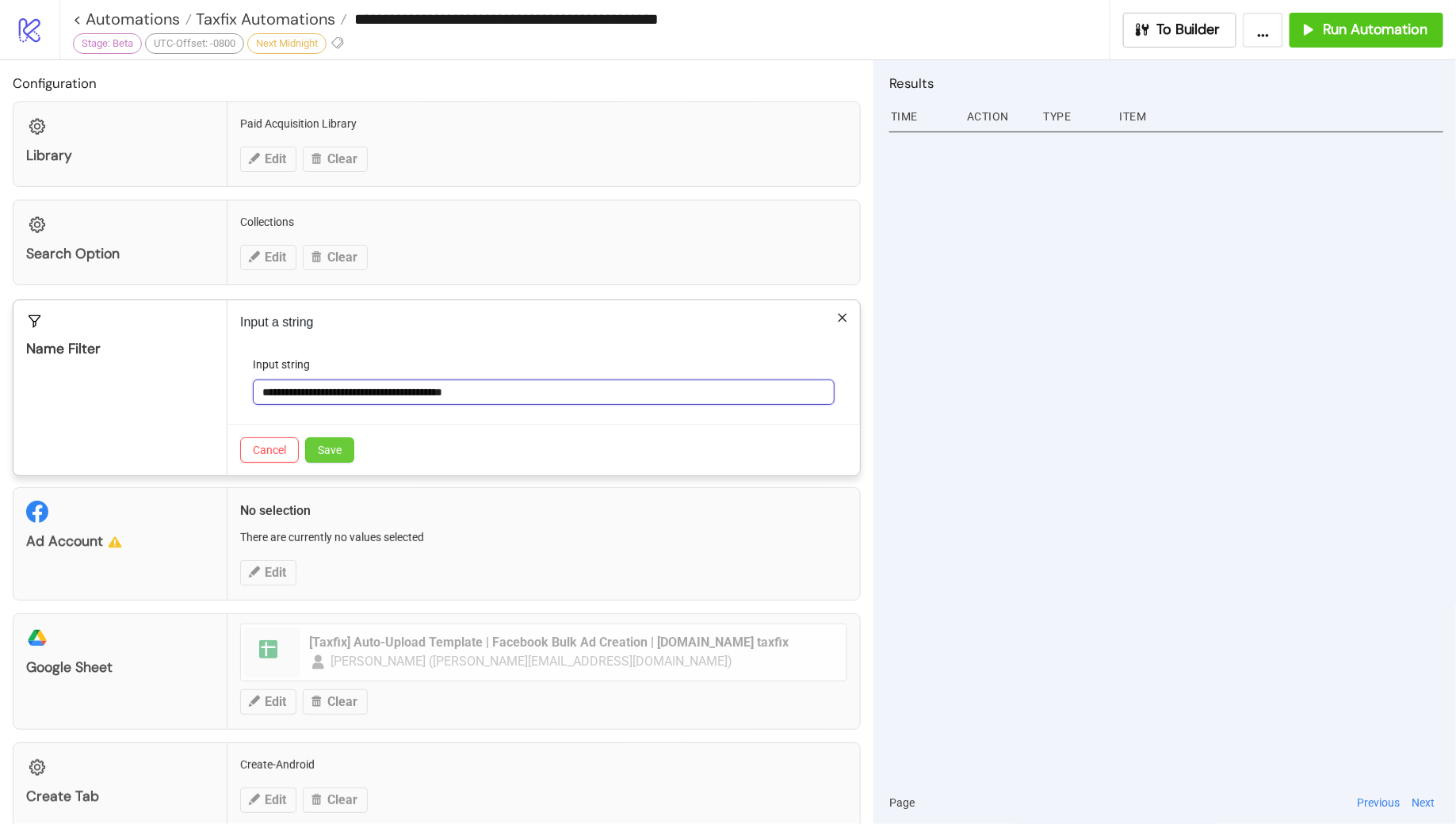
type input "**********"
click at [336, 449] on span "Save" at bounding box center [330, 450] width 24 height 13
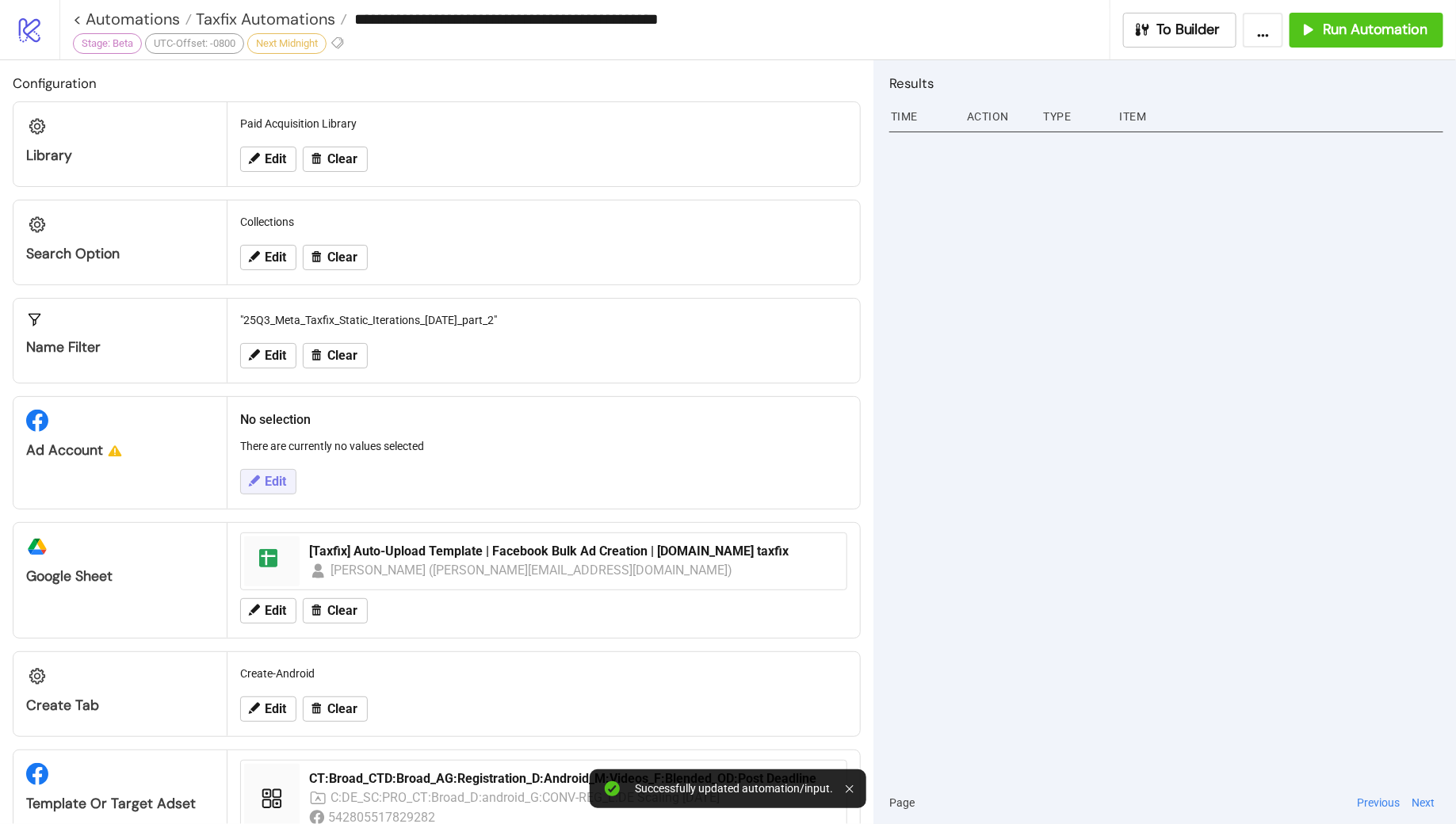
click at [264, 482] on span "Edit" at bounding box center [275, 481] width 21 height 14
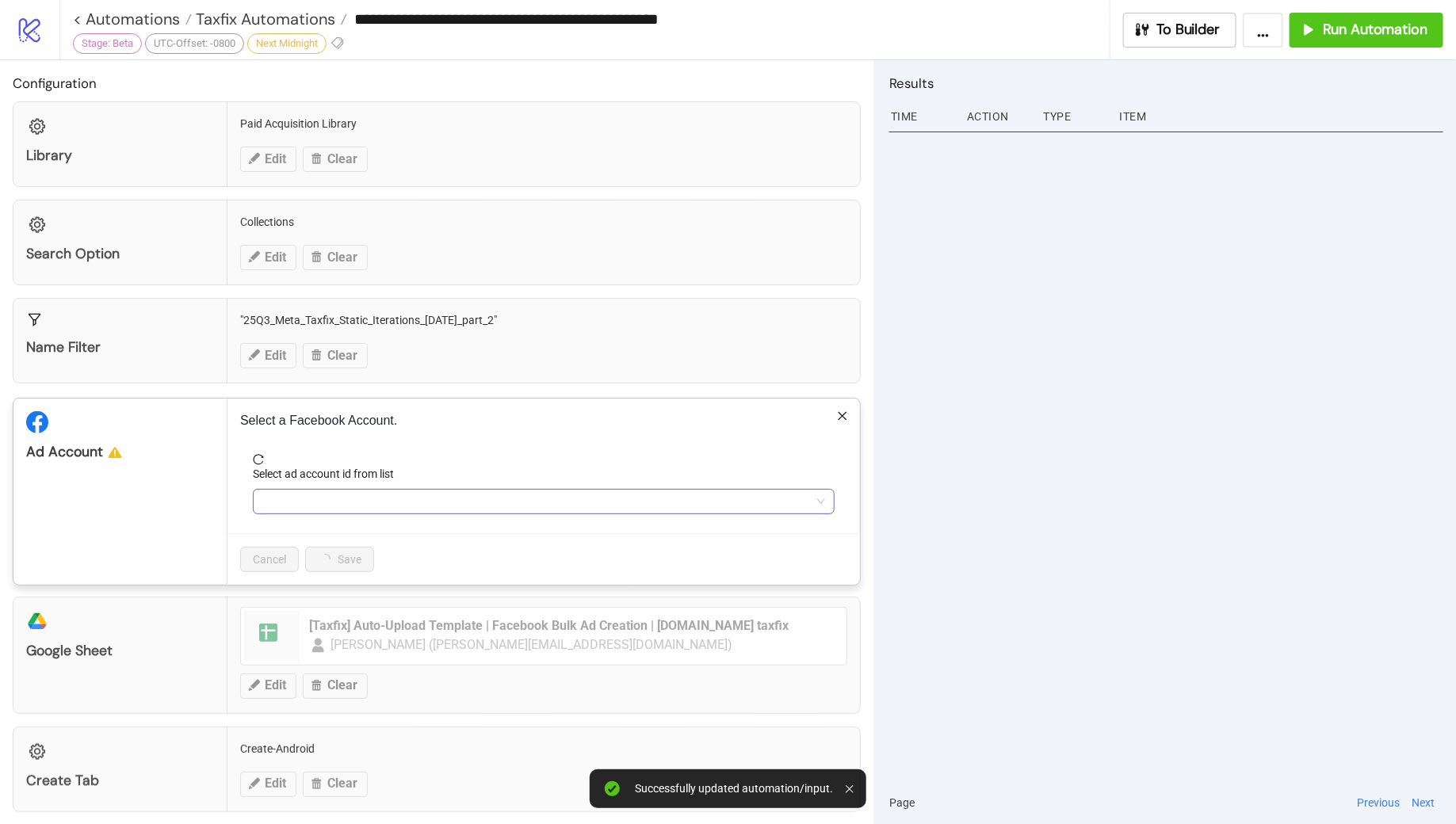
click at [331, 499] on input "Select ad account id from list" at bounding box center [537, 502] width 549 height 24
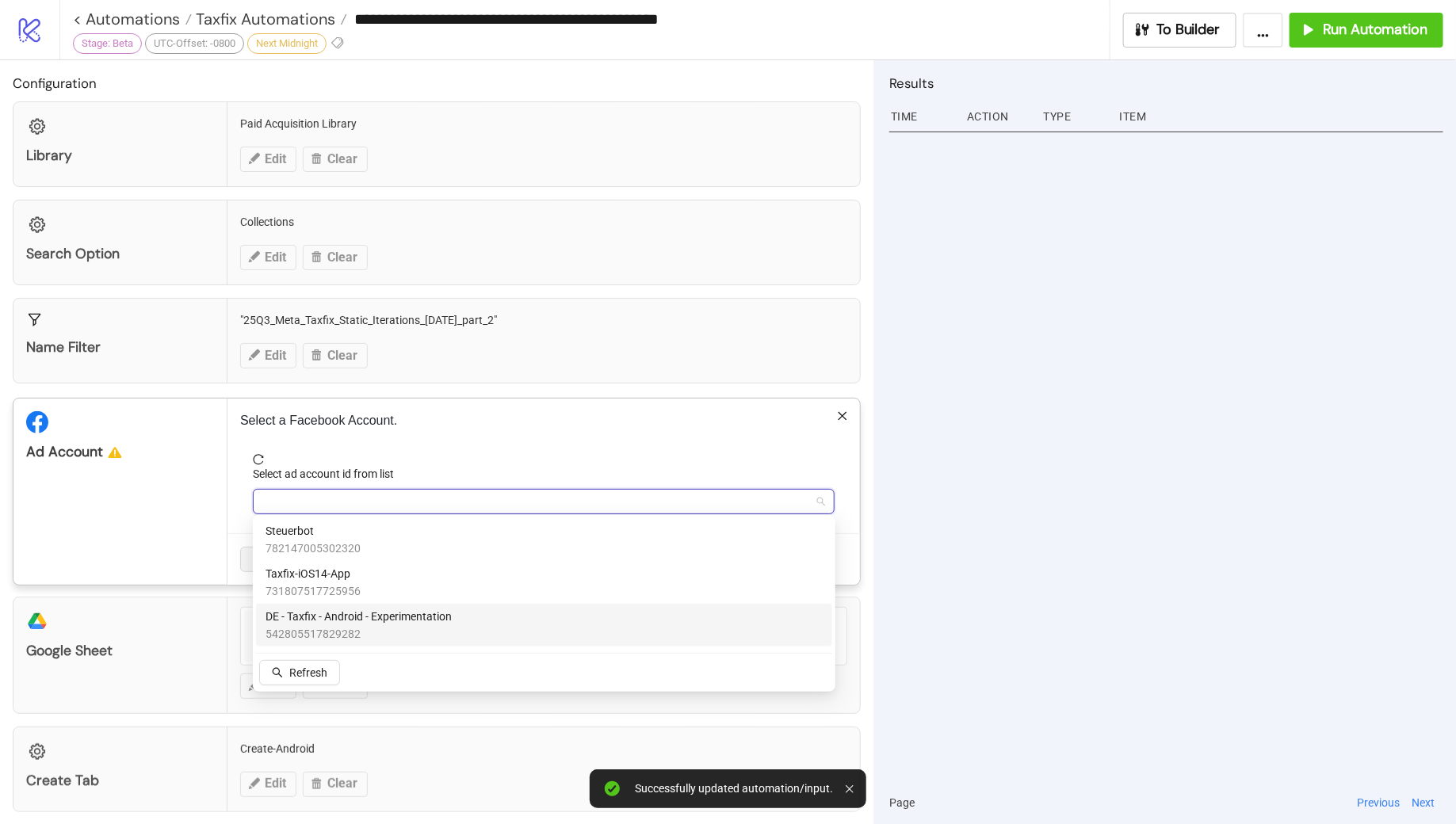
click at [357, 620] on span "DE - Taxfix - Android - Experimentation" at bounding box center [358, 617] width 186 height 18
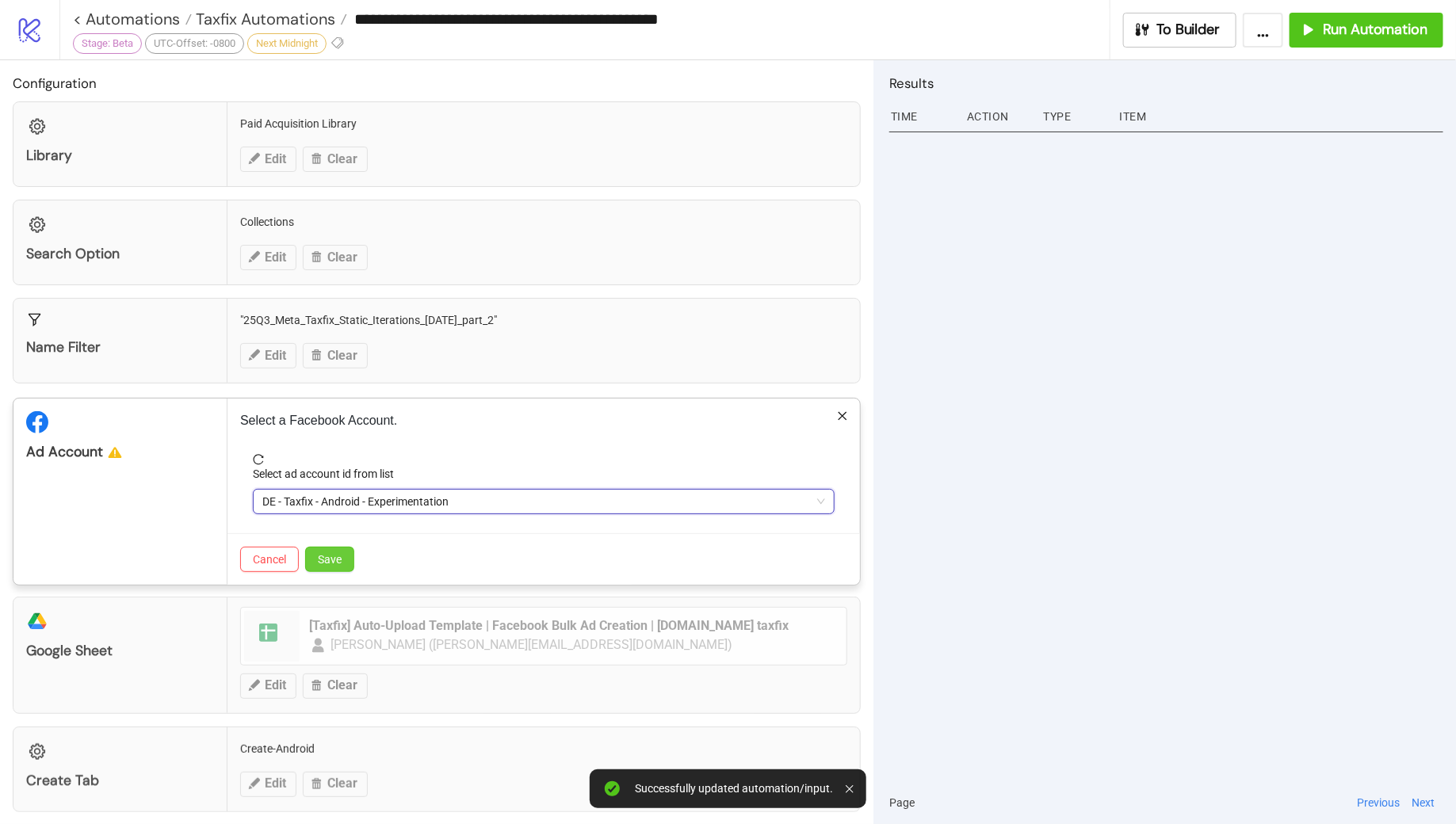
click at [333, 557] on span "Save" at bounding box center [330, 560] width 24 height 13
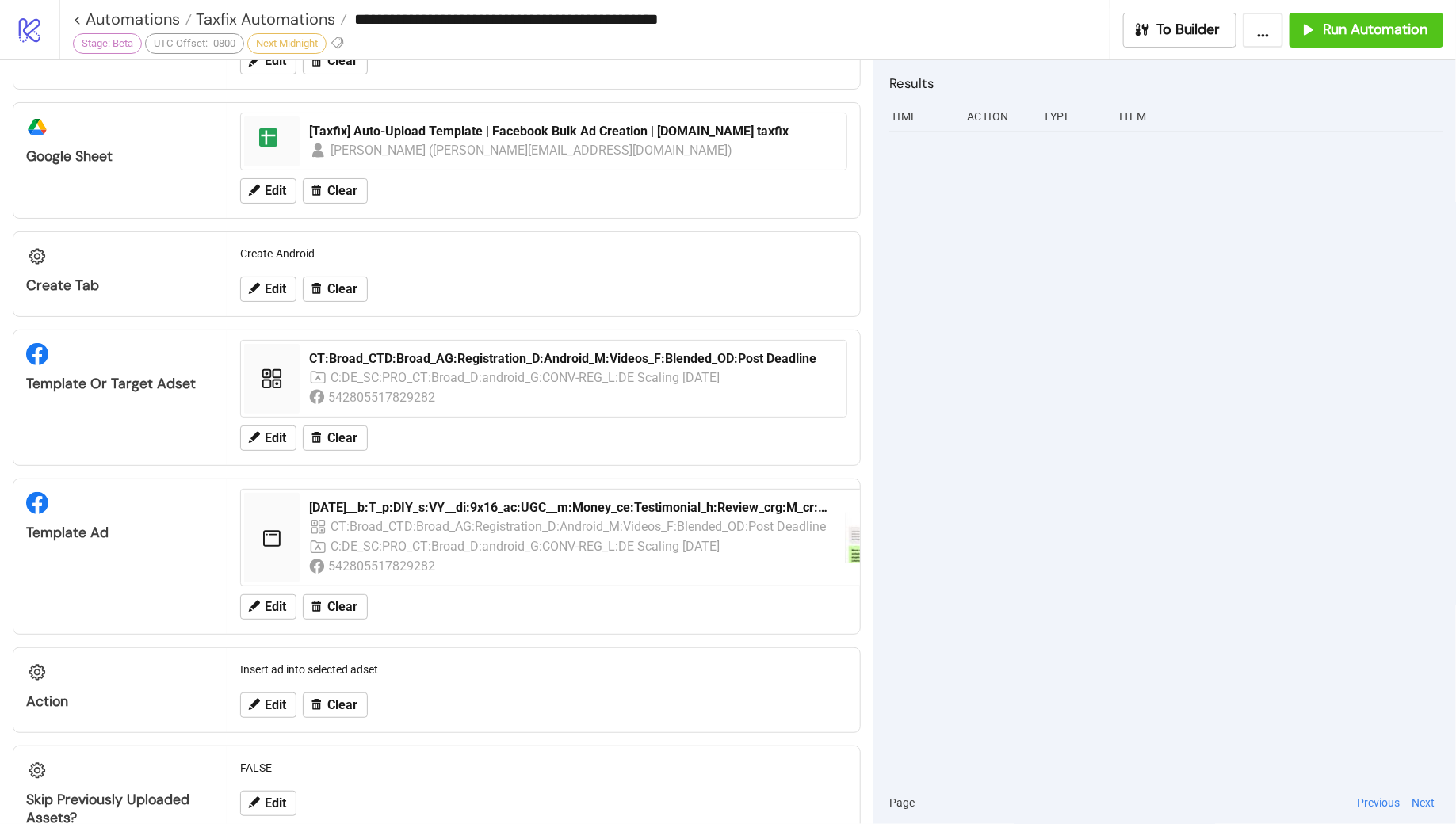
scroll to position [429, 0]
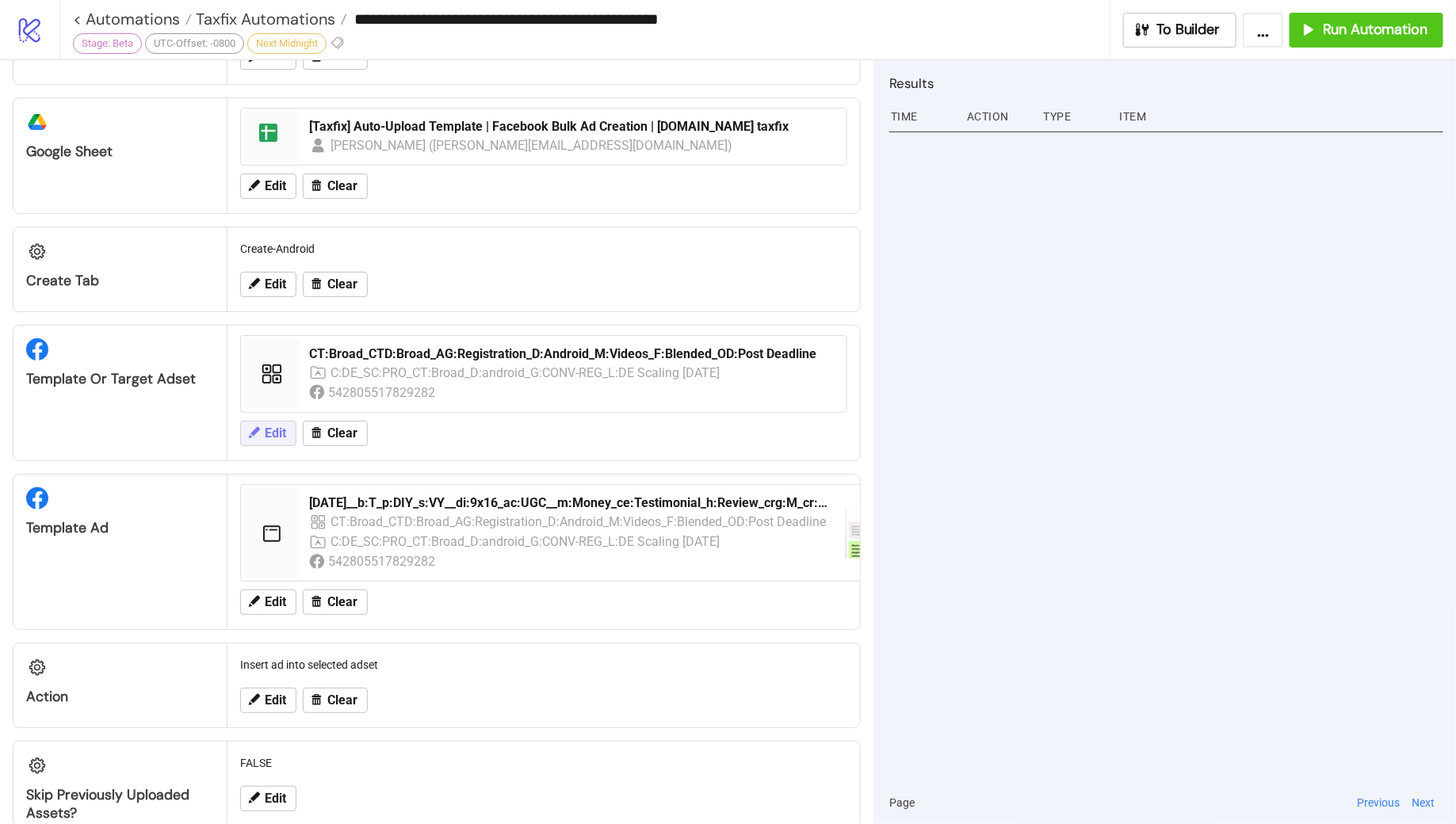
click at [275, 429] on span "Edit" at bounding box center [275, 433] width 21 height 14
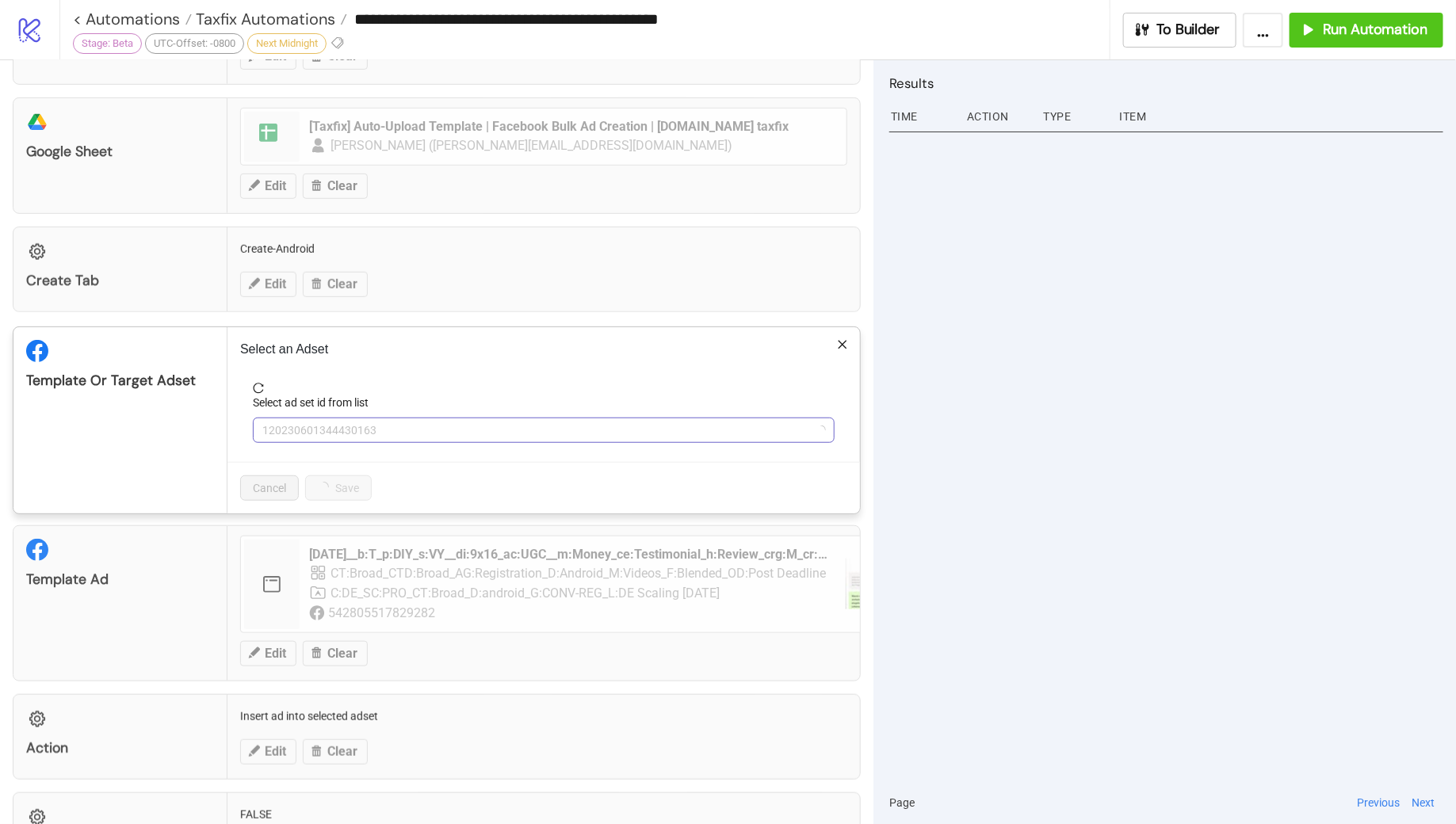
click at [422, 428] on span "120230601344430163" at bounding box center [544, 430] width 563 height 24
click at [422, 428] on span "CT:Broad_CTD:Broad_AG:Registration_D:Android_M:Videos_F:Blended_OD:Post Deadline" at bounding box center [544, 430] width 563 height 24
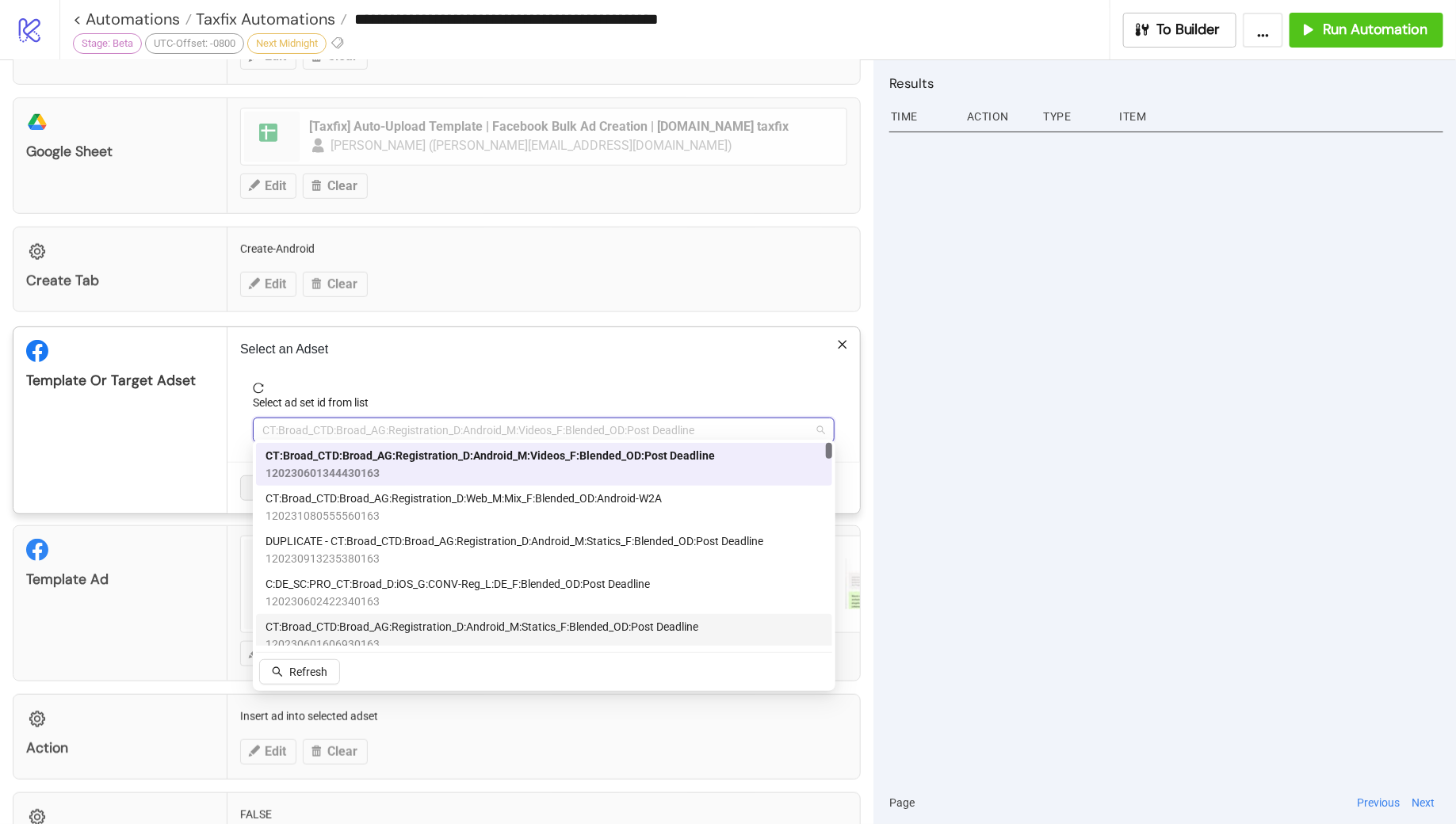
click at [509, 625] on span "CT:Broad_CTD:Broad_AG:Registration_D:Android_M:Statics_F:Blended_OD:Post Deadli…" at bounding box center [481, 627] width 433 height 18
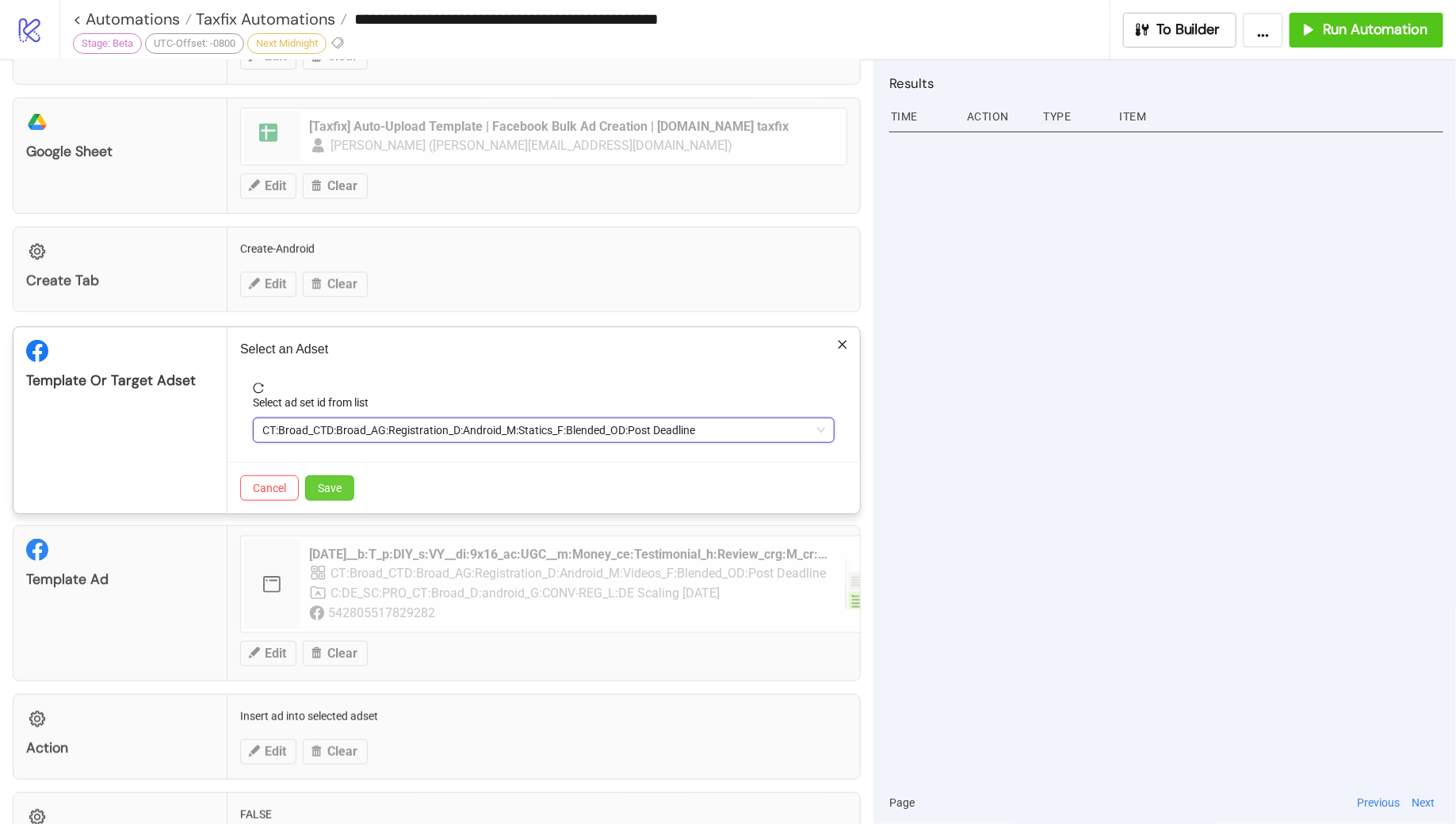
click at [333, 482] on span "Save" at bounding box center [330, 488] width 24 height 13
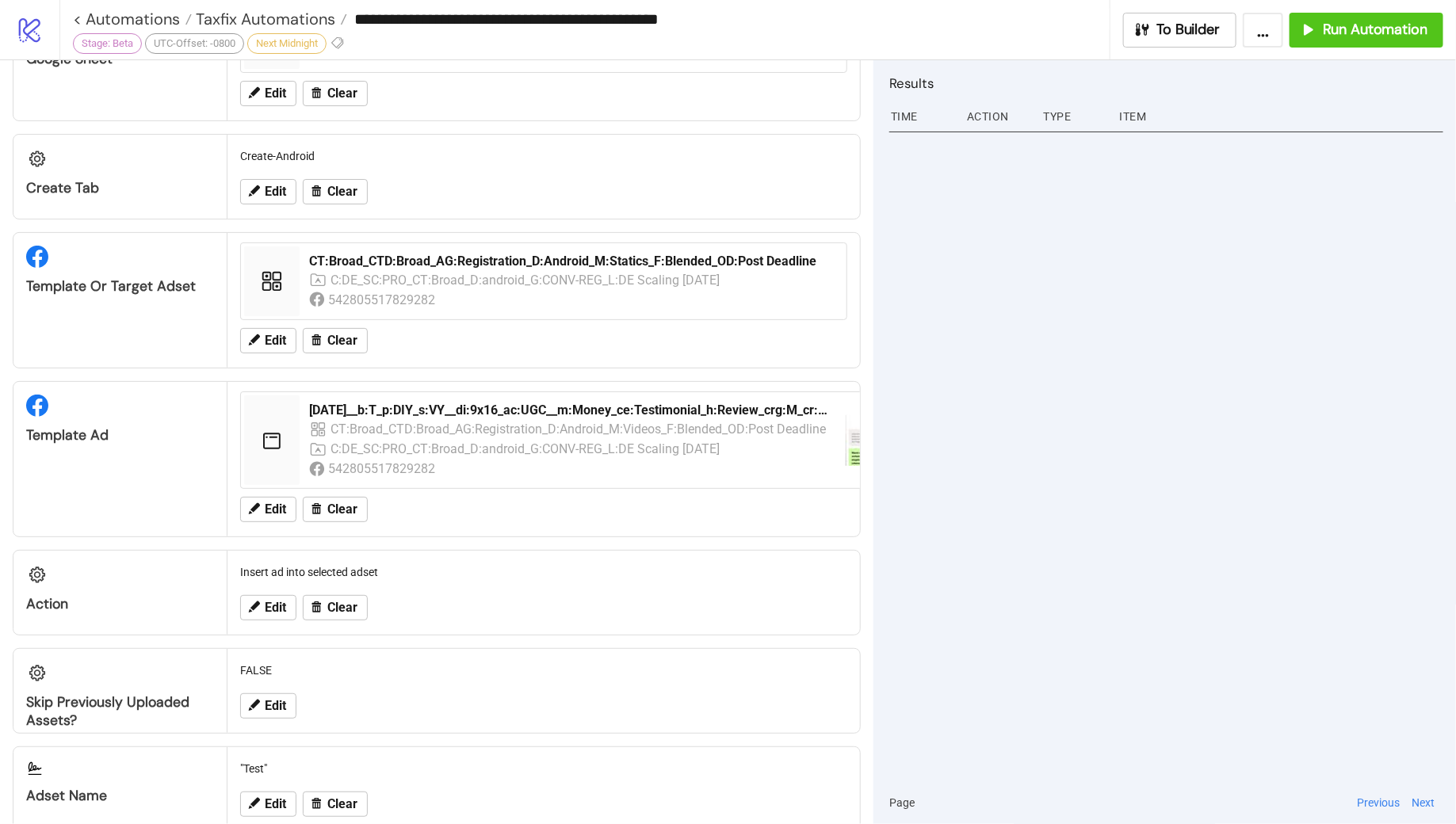
scroll to position [525, 0]
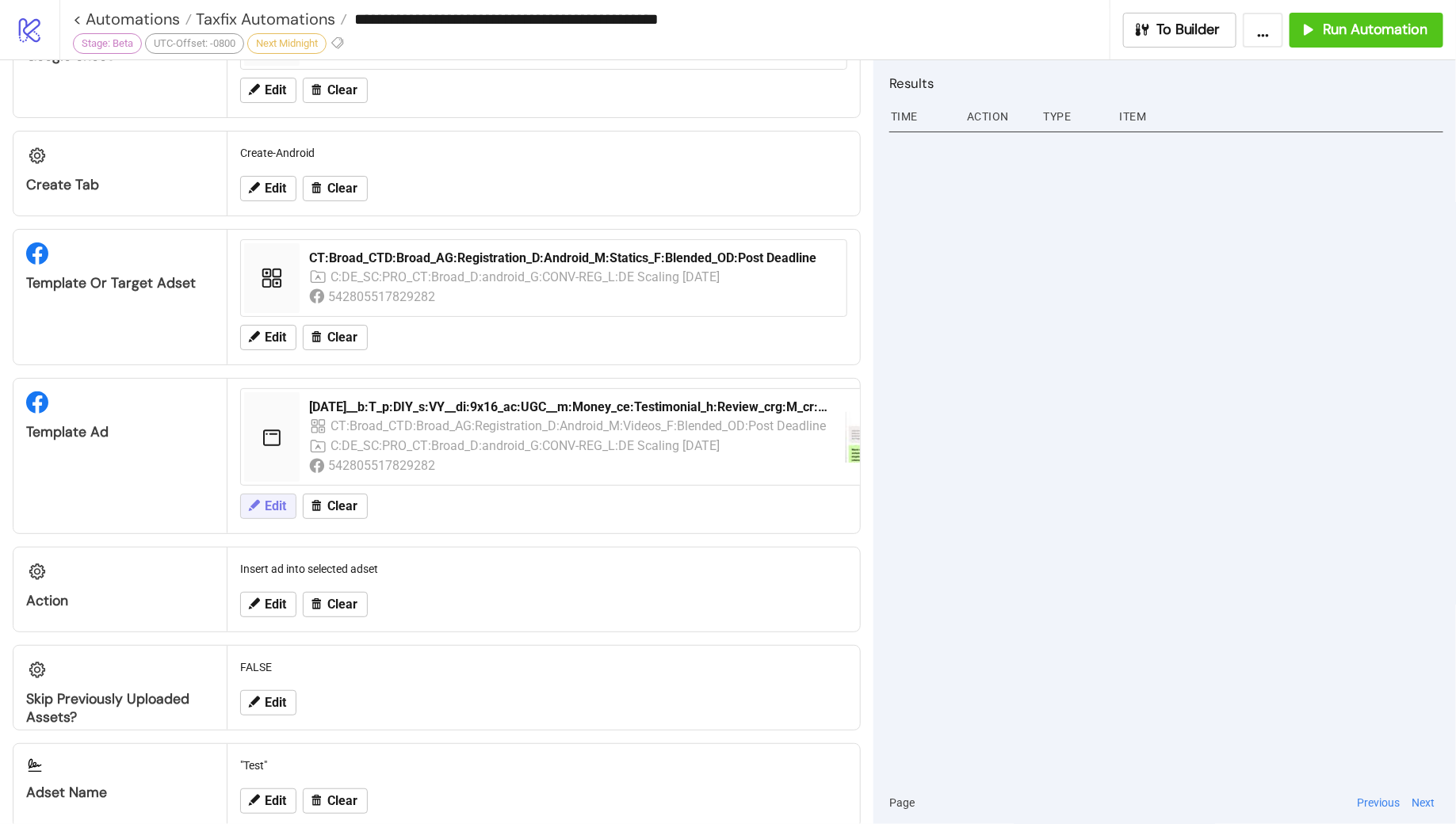
click at [275, 506] on button "Edit" at bounding box center [268, 507] width 56 height 26
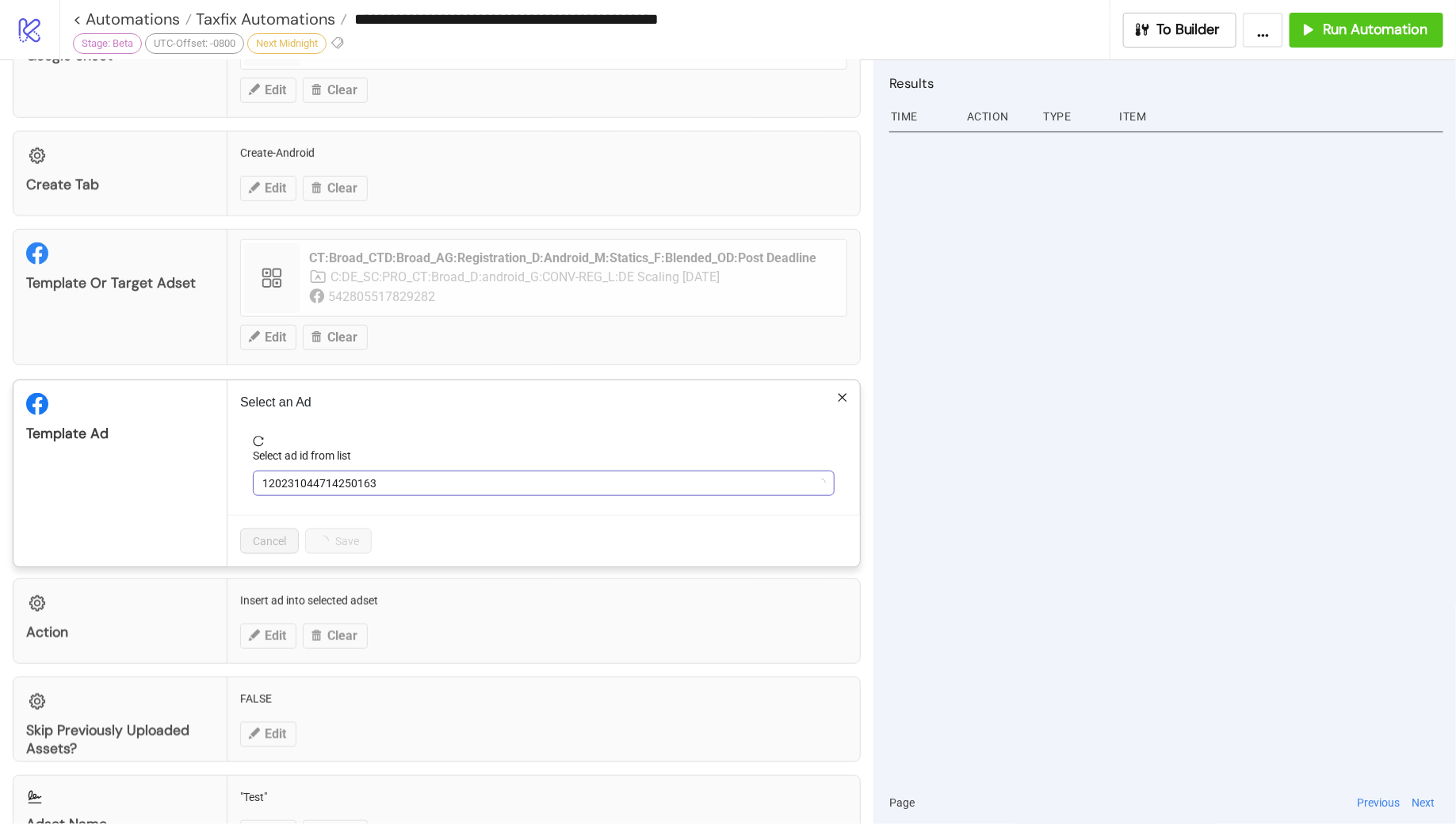
click at [434, 475] on span "120231044714250163" at bounding box center [544, 484] width 563 height 24
click at [434, 475] on span "25-07-09__b:T_p:DIY_s:VY__di:9x16_ac:UGC__m:Money_ce:Testimonial_h:Review_crg:M…" at bounding box center [544, 484] width 563 height 24
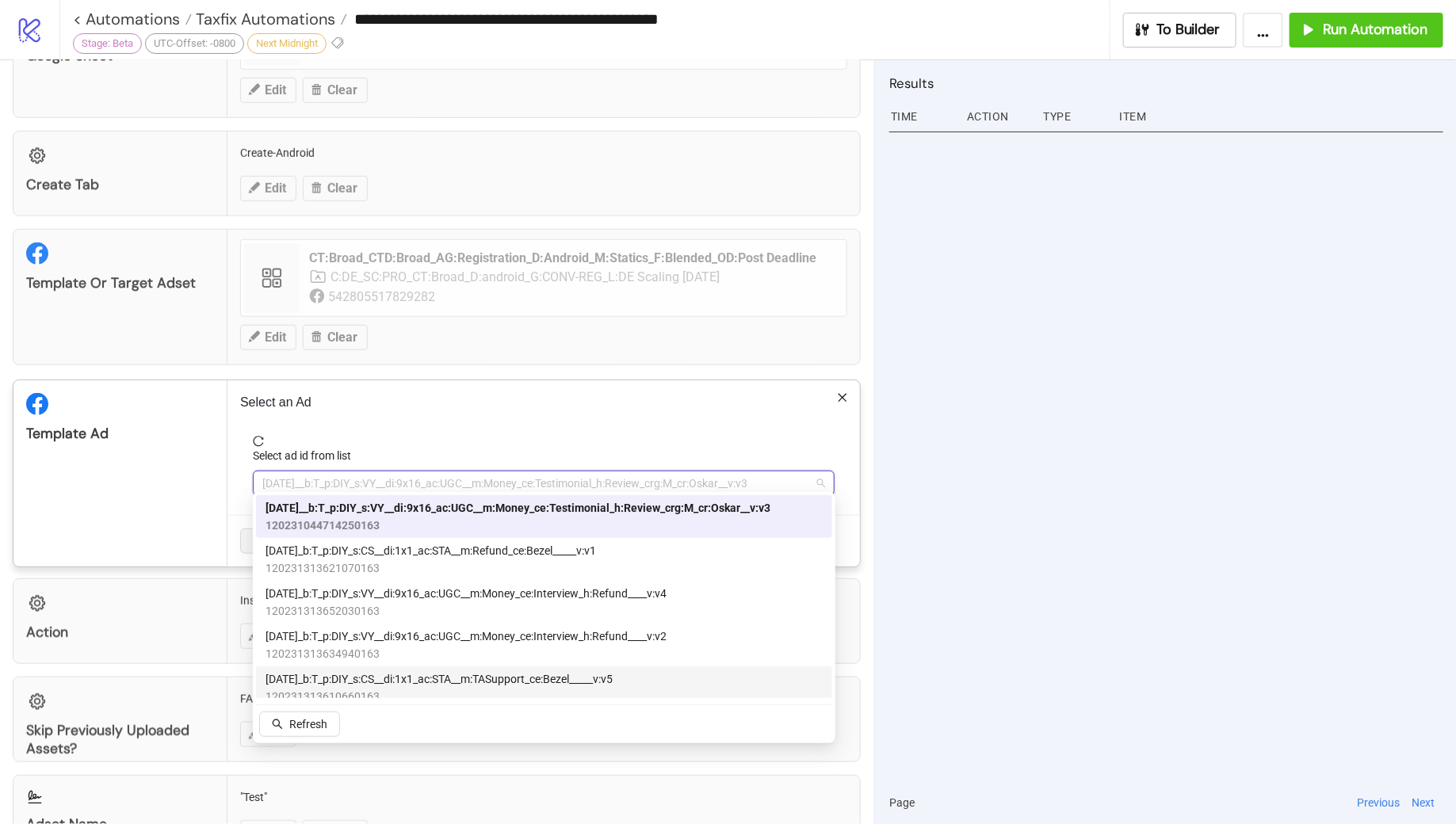
click at [479, 685] on span "2025-08-12_b:T_p:DIY_s:CS__di:1x1_ac:STA__m:TASupport_ce:Bezel_____v:v5" at bounding box center [439, 679] width 347 height 18
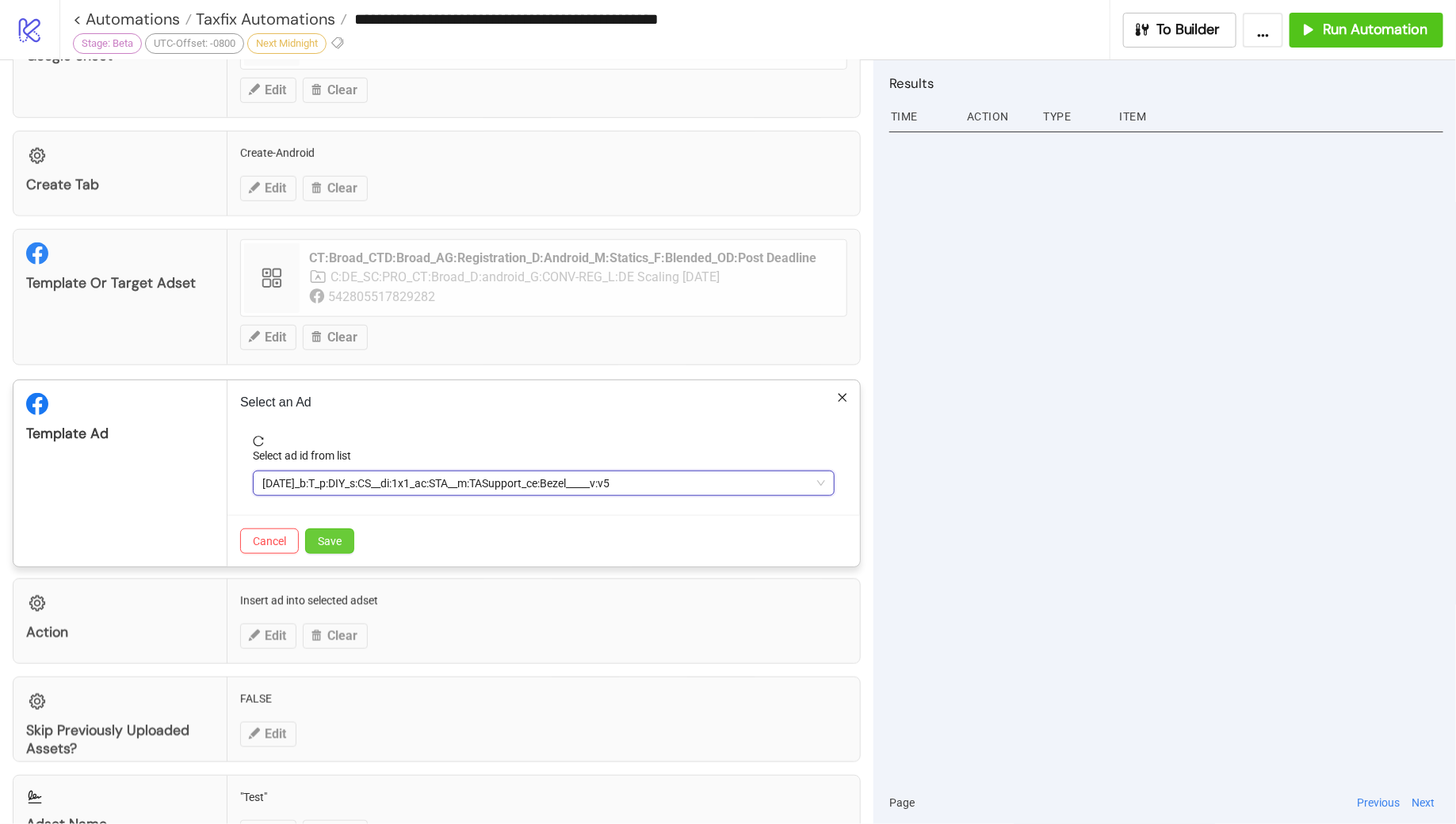
click at [344, 537] on button "Save" at bounding box center [330, 542] width 49 height 26
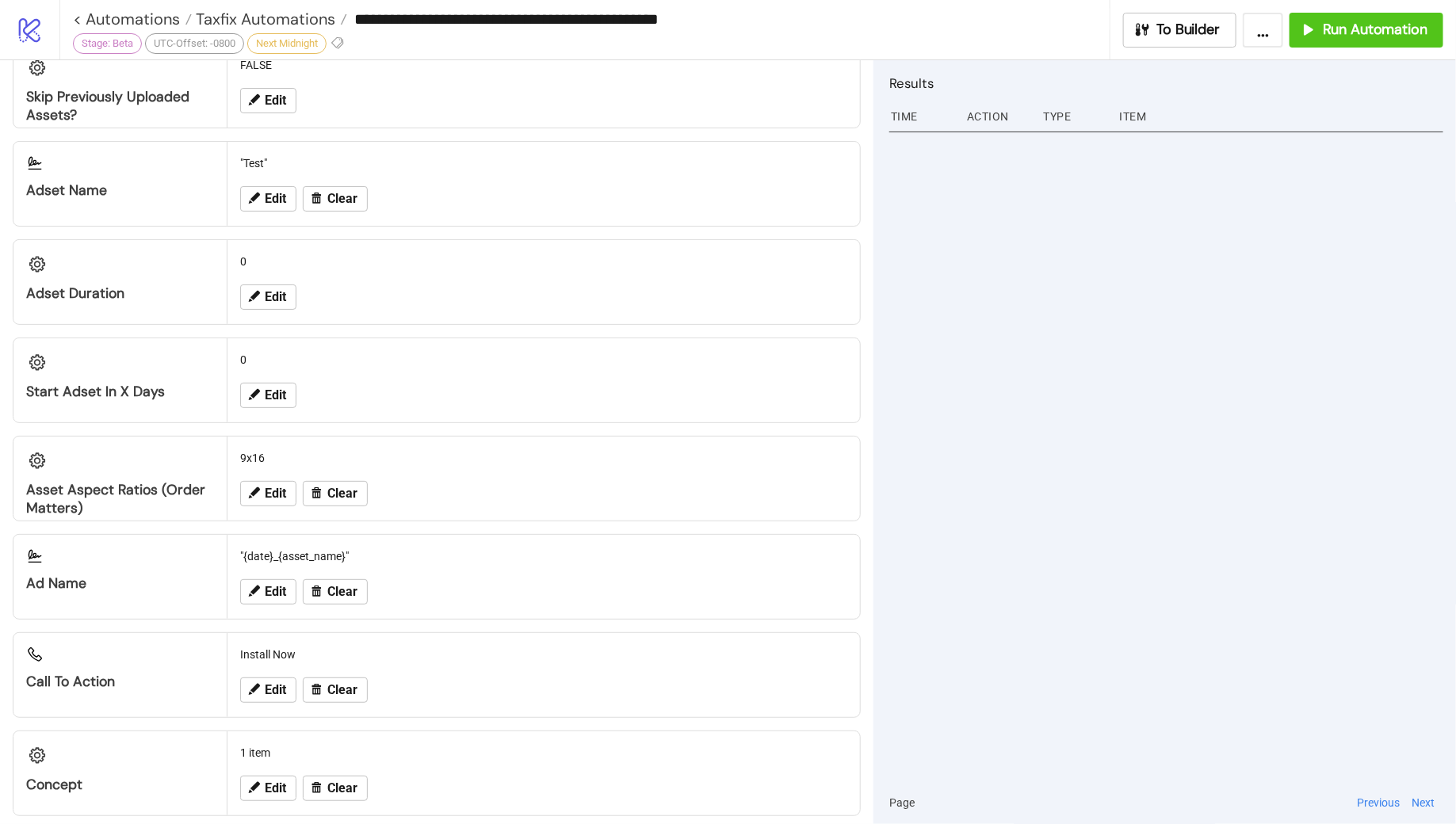
scroll to position [1129, 0]
click at [271, 485] on span "Edit" at bounding box center [275, 492] width 21 height 14
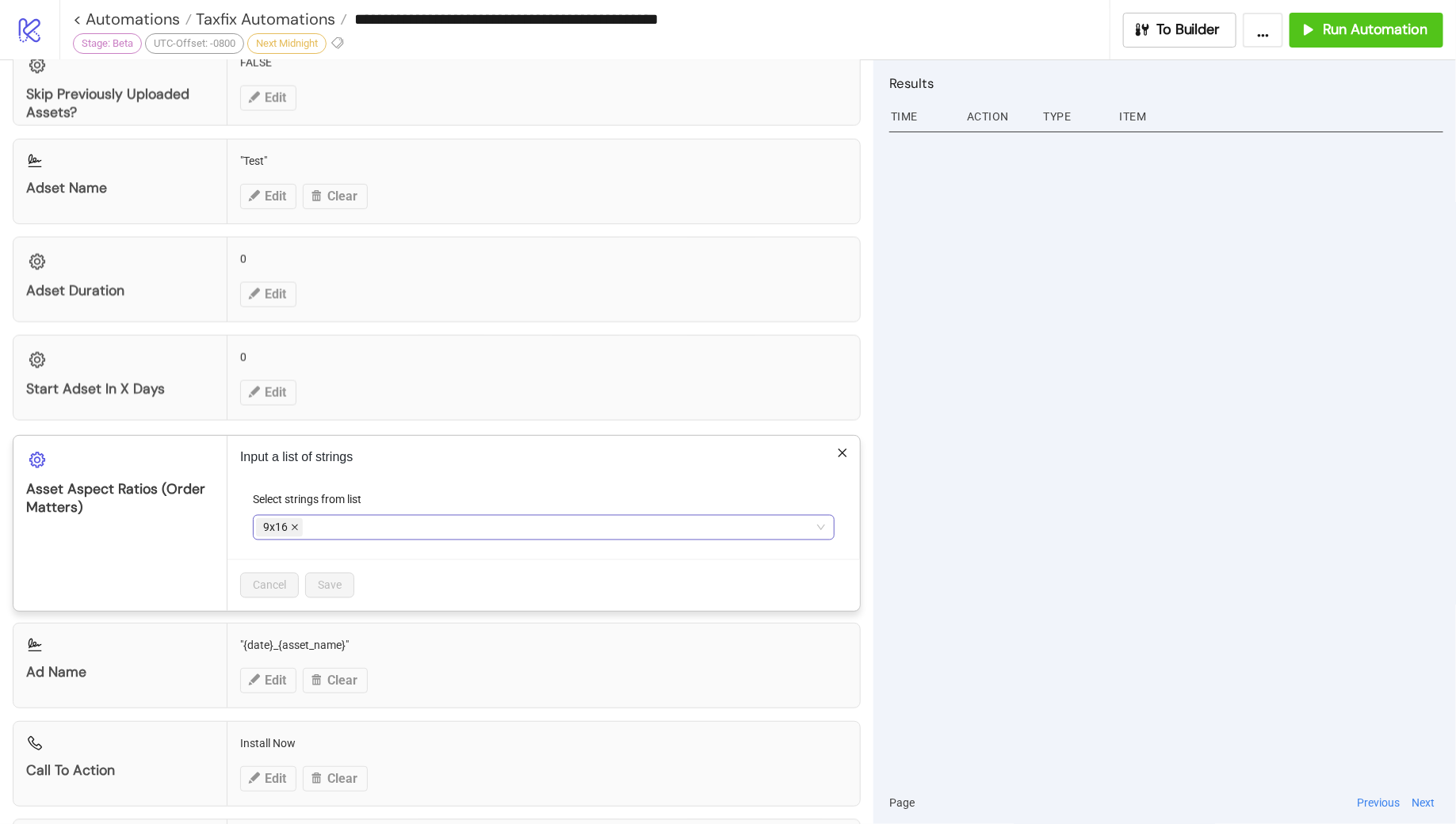
click at [293, 520] on span at bounding box center [294, 528] width 8 height 18
click at [293, 520] on div at bounding box center [535, 528] width 559 height 22
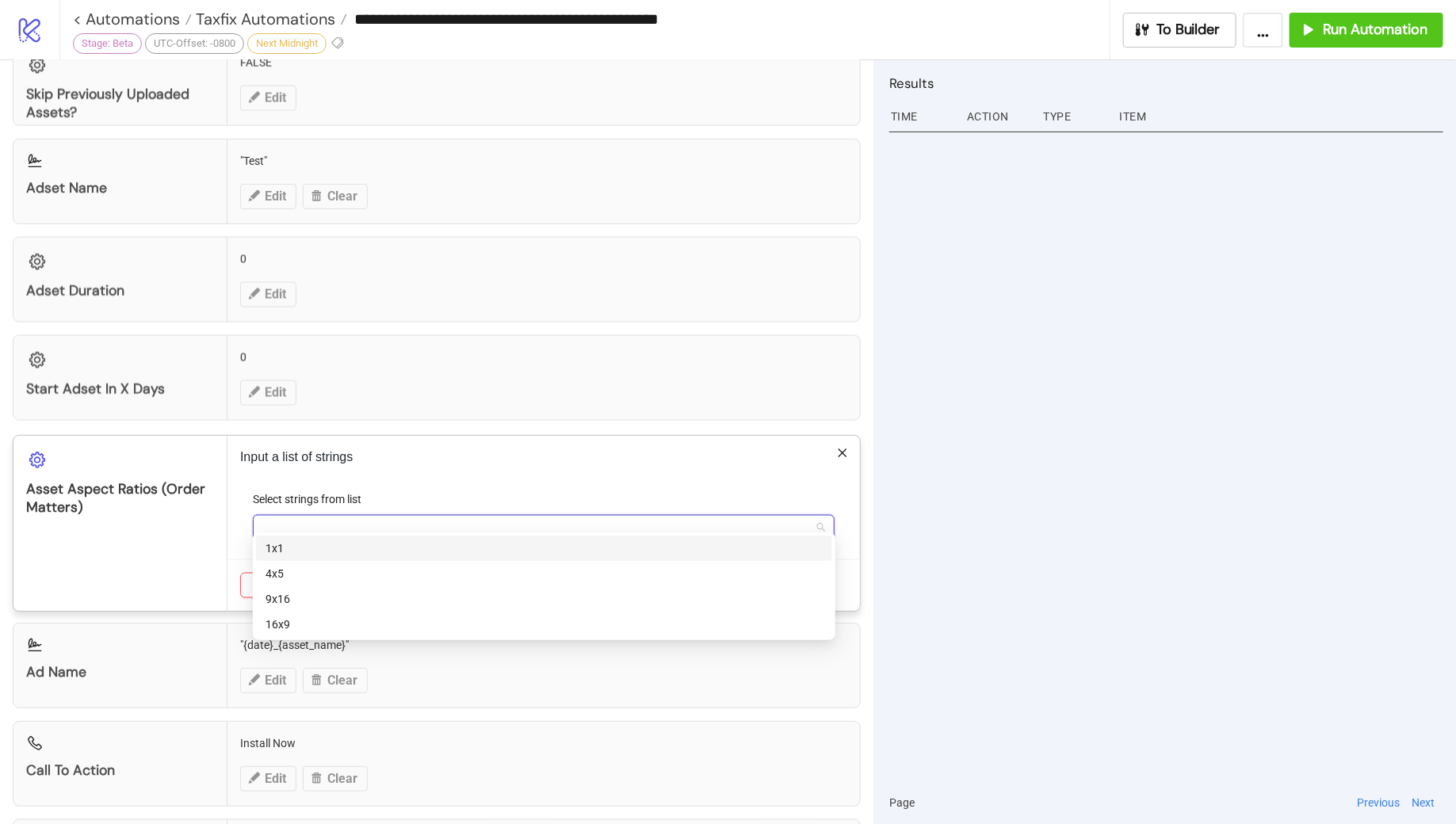
click at [298, 558] on div "1x1" at bounding box center [544, 548] width 577 height 26
click at [301, 598] on div "9x16" at bounding box center [543, 599] width 557 height 18
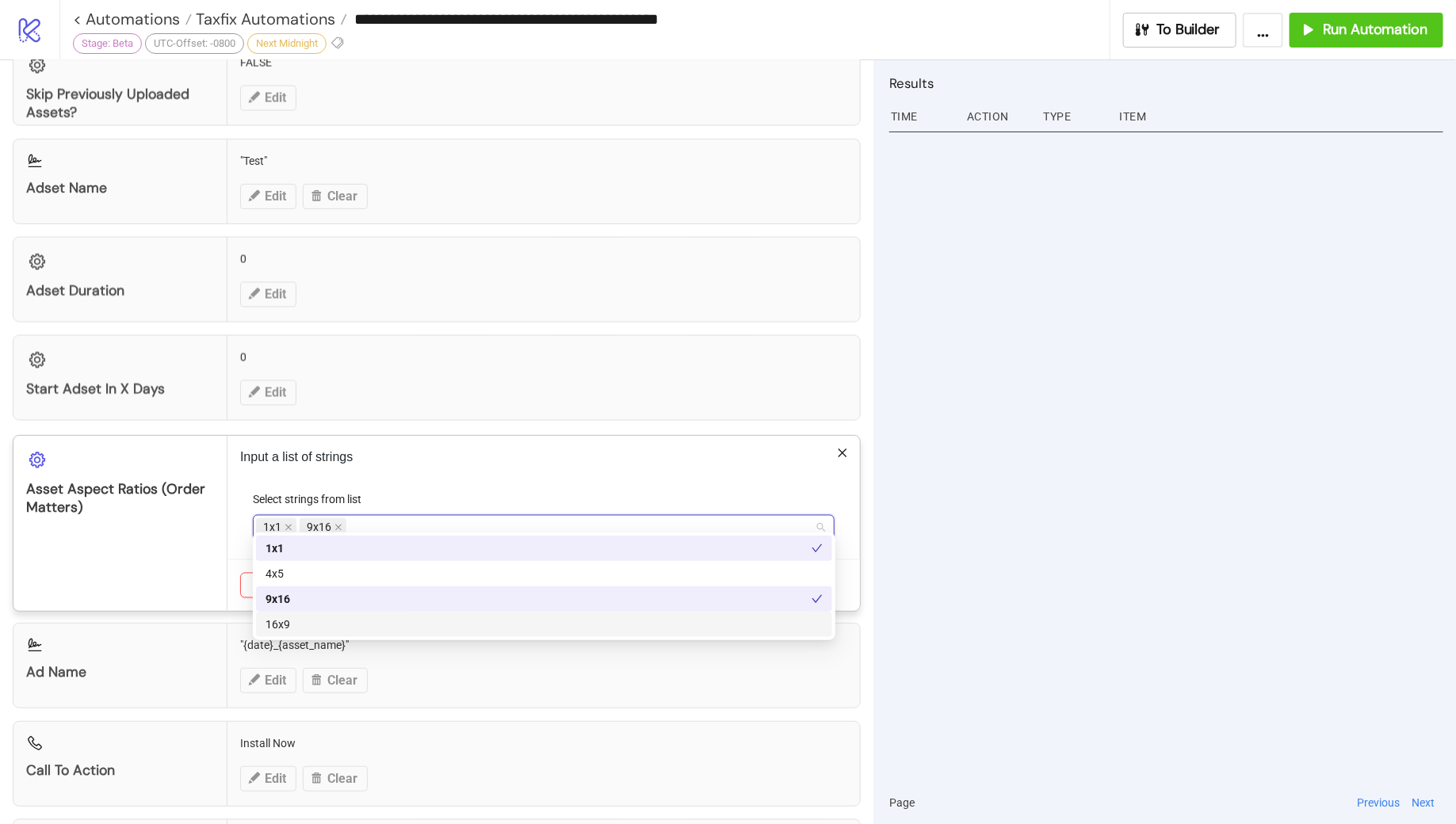
click at [305, 625] on div "16x9" at bounding box center [543, 624] width 557 height 18
click at [544, 473] on div "Input a list of strings Select strings from list 1x1 9x16 16x9 Cancel Save" at bounding box center [544, 524] width 633 height 175
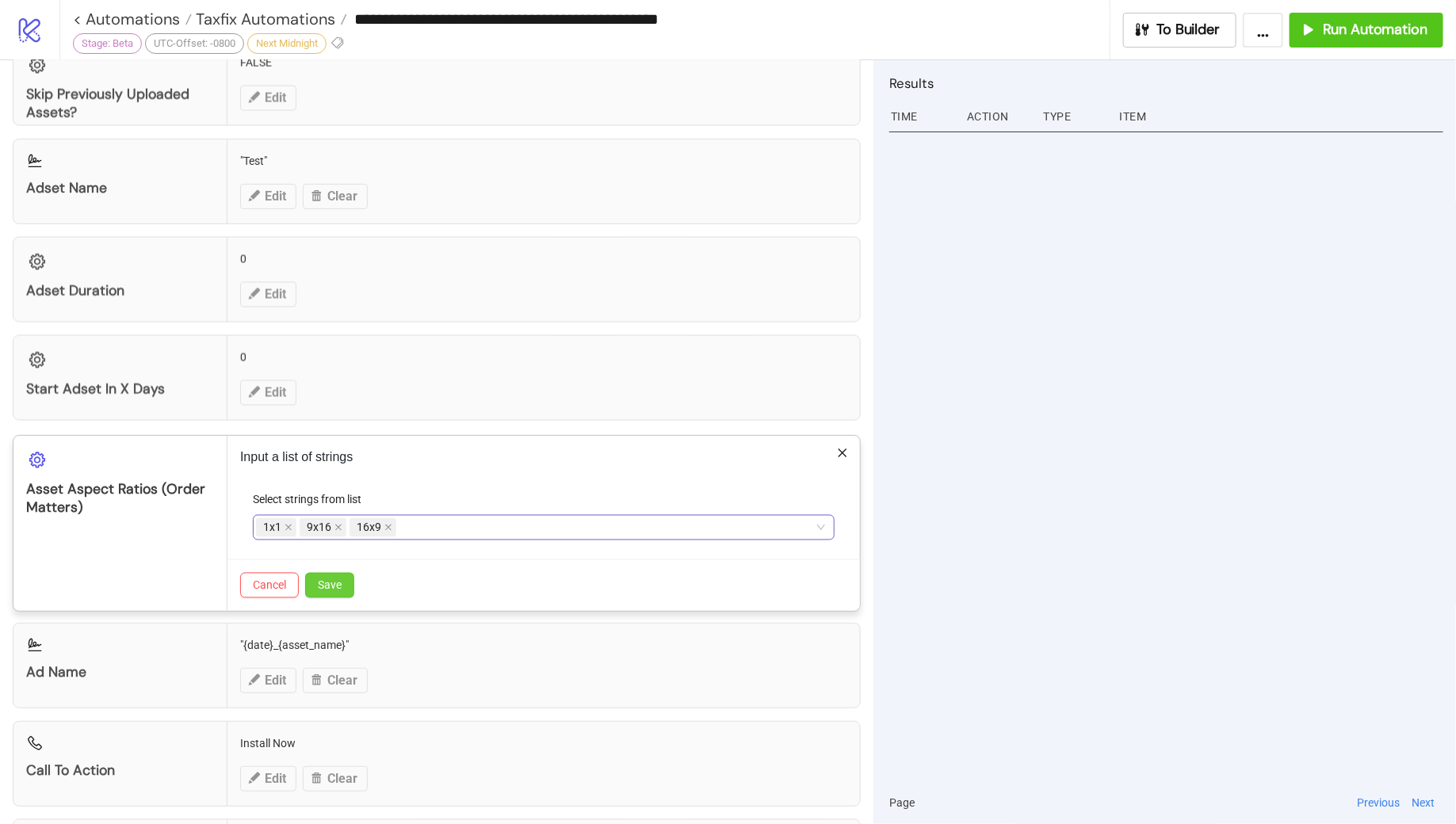
click at [344, 577] on button "Save" at bounding box center [330, 586] width 49 height 26
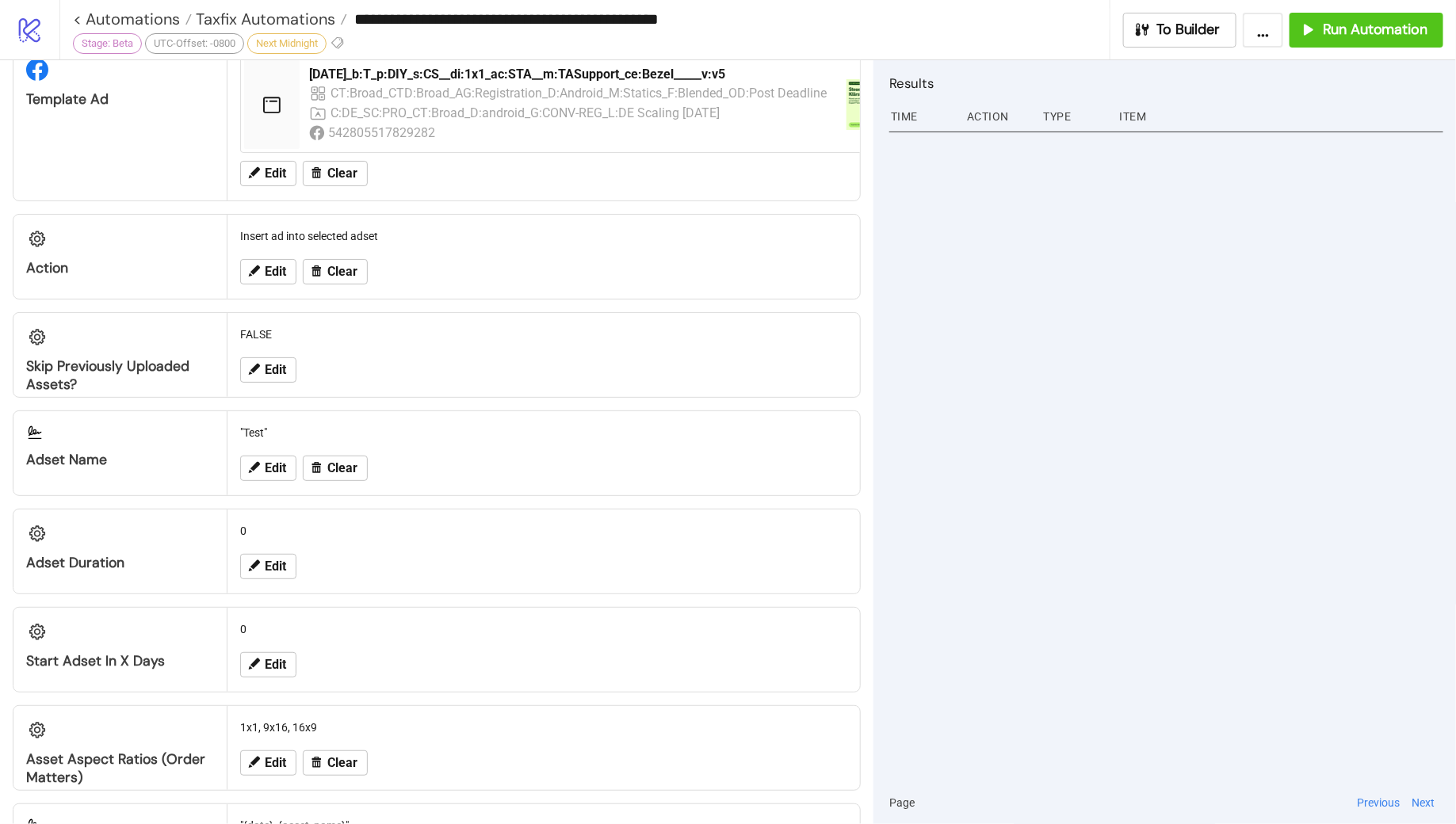
scroll to position [884, 0]
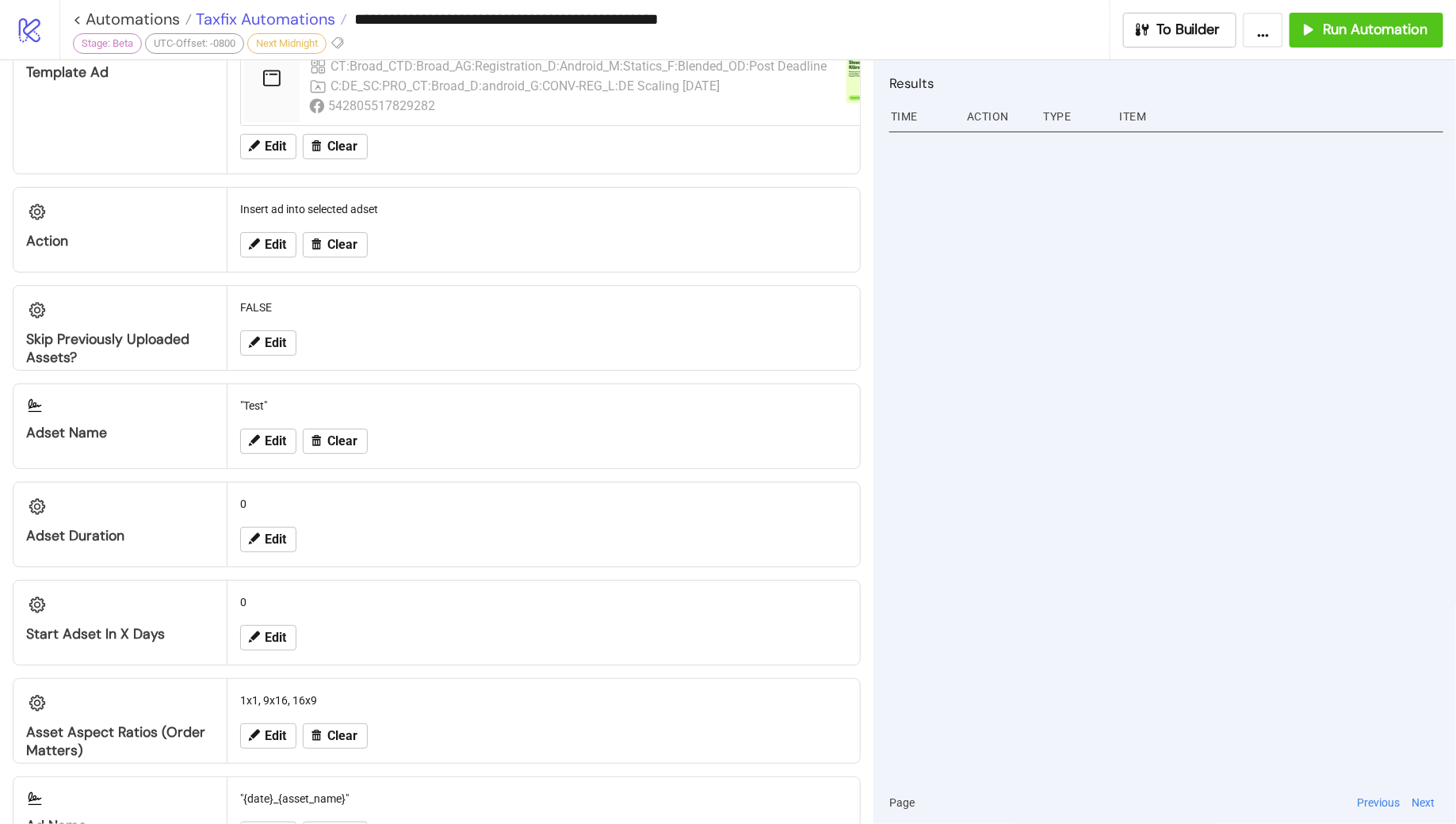
click at [259, 24] on span "Taxfix Automations" at bounding box center [264, 19] width 144 height 20
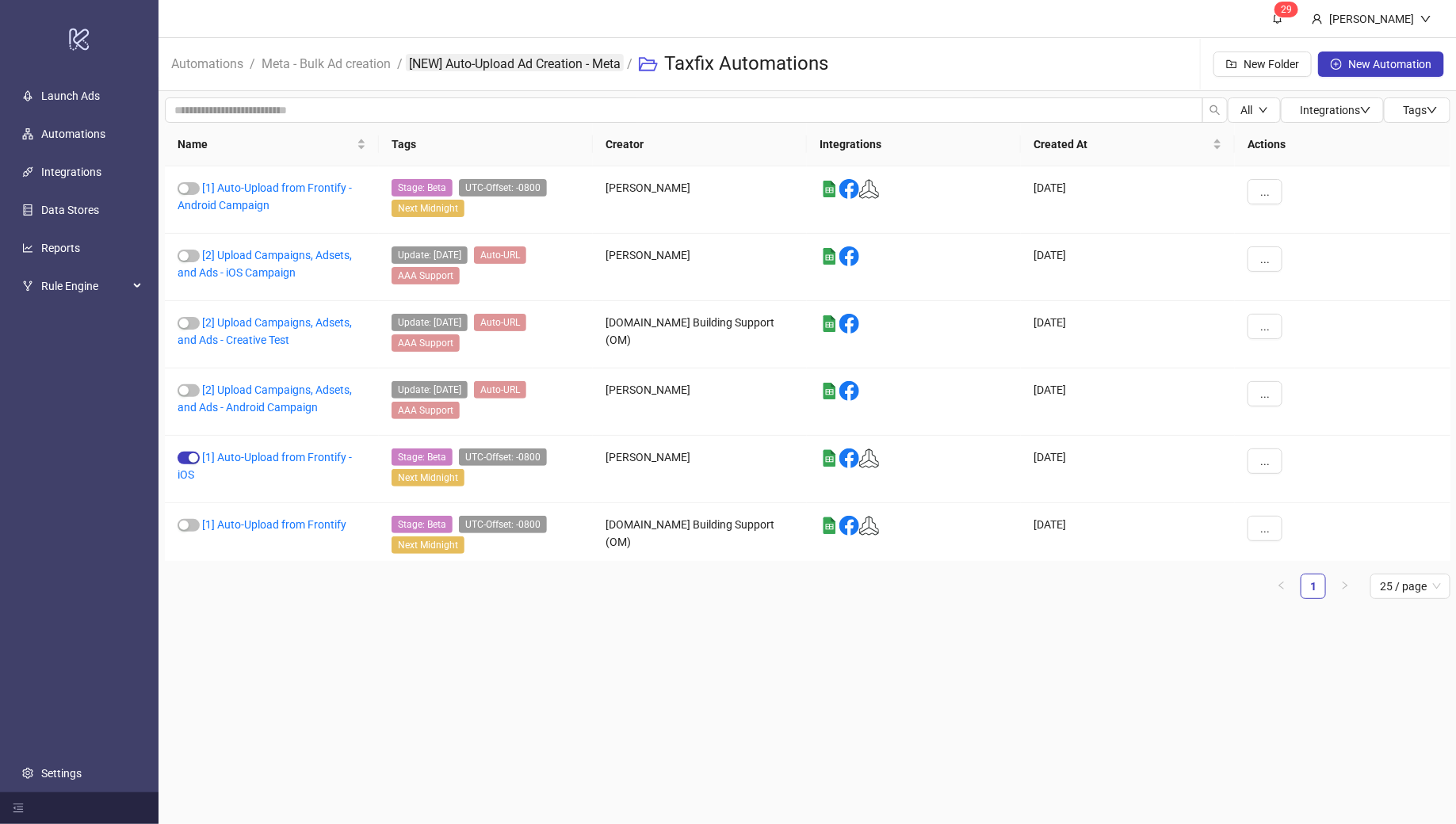
click at [500, 64] on link "[NEW] Auto-Upload Ad Creation - Meta" at bounding box center [515, 62] width 218 height 18
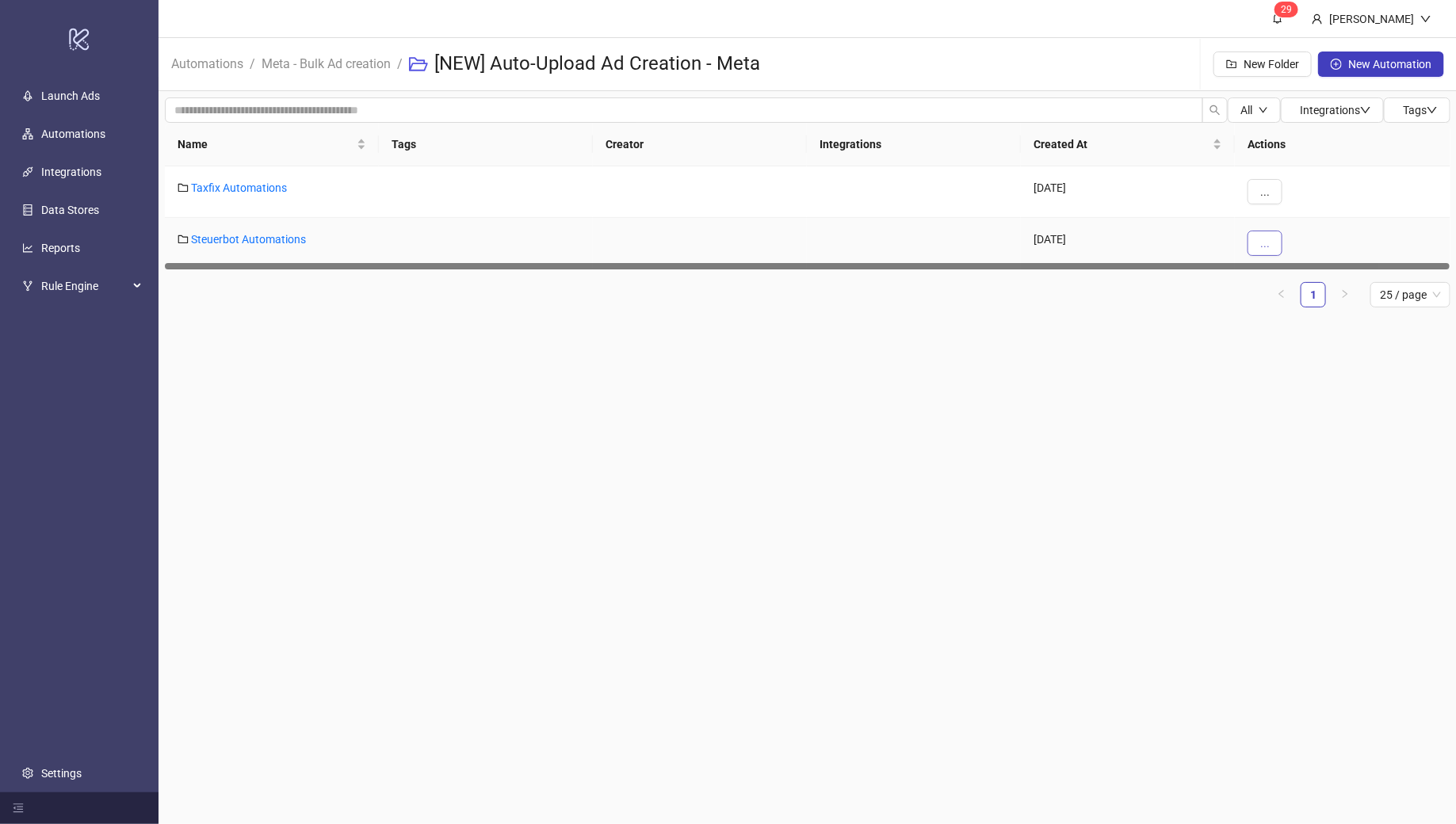
click at [1274, 248] on button "..." at bounding box center [1265, 243] width 35 height 26
click at [1288, 276] on span "Edit" at bounding box center [1301, 274] width 46 height 18
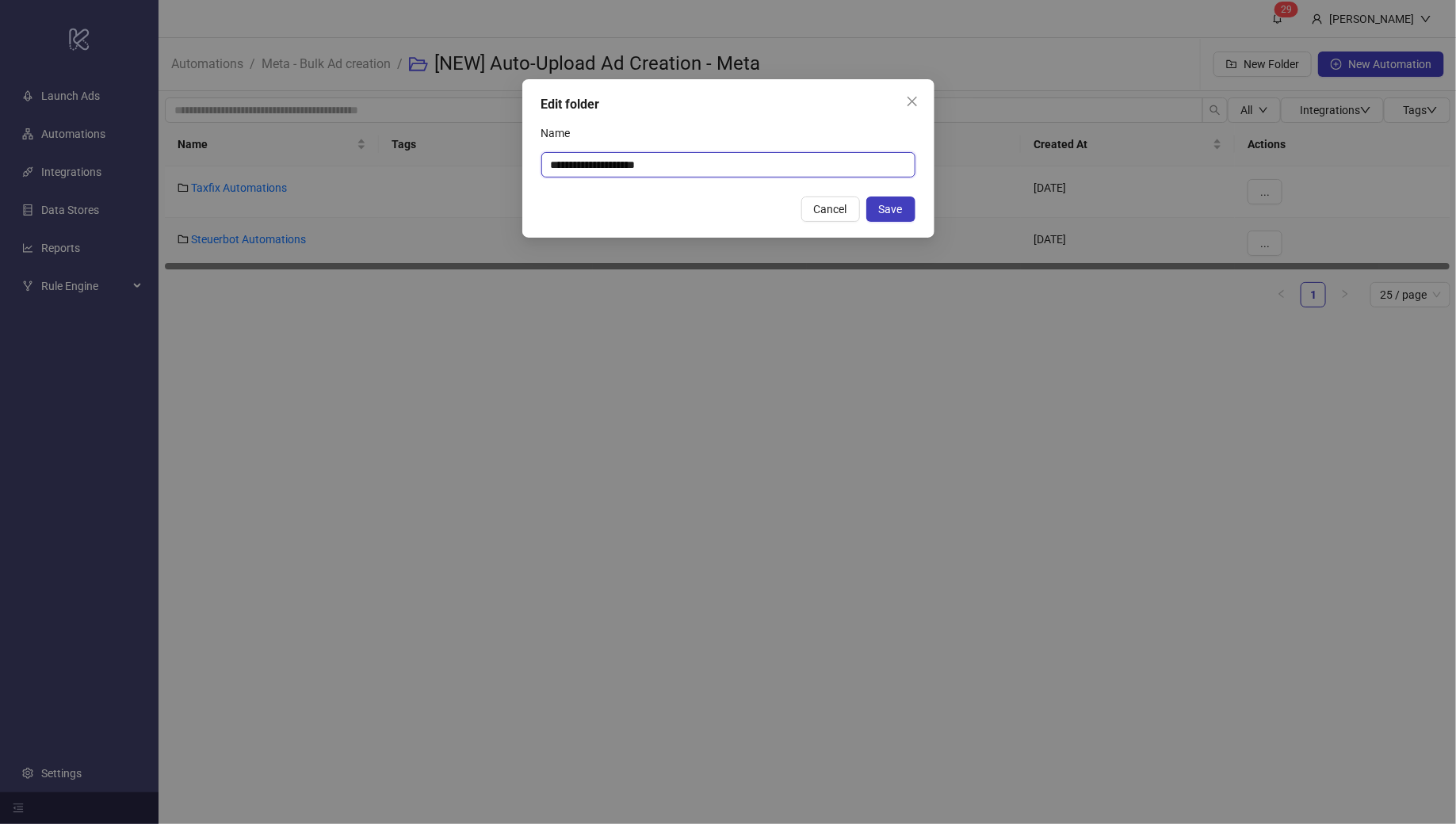
click at [718, 173] on input "**********" at bounding box center [729, 165] width 374 height 26
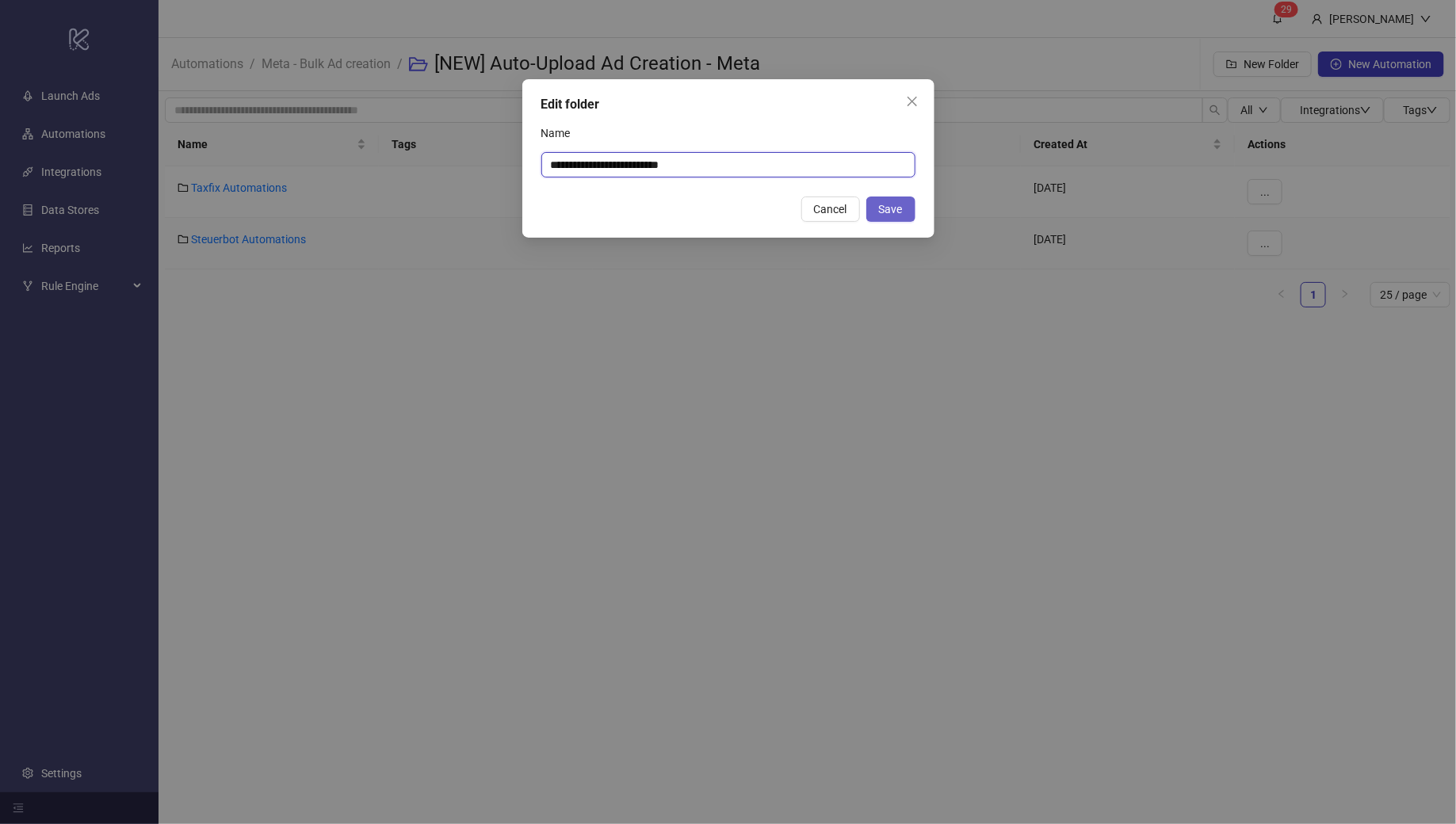
type input "**********"
click at [899, 200] on button "Save" at bounding box center [891, 209] width 49 height 26
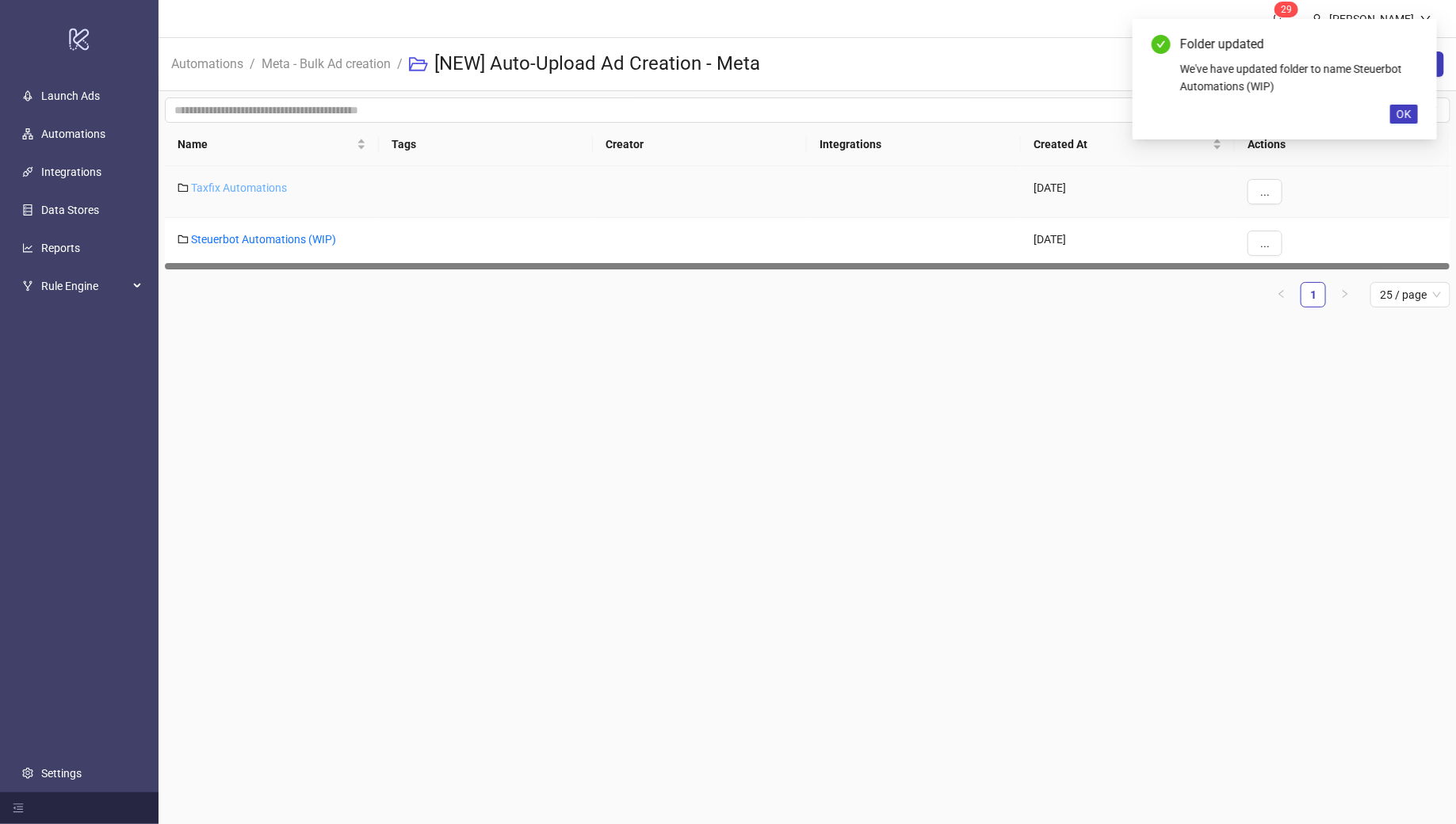
click at [257, 185] on link "Taxfix Automations" at bounding box center [239, 187] width 96 height 13
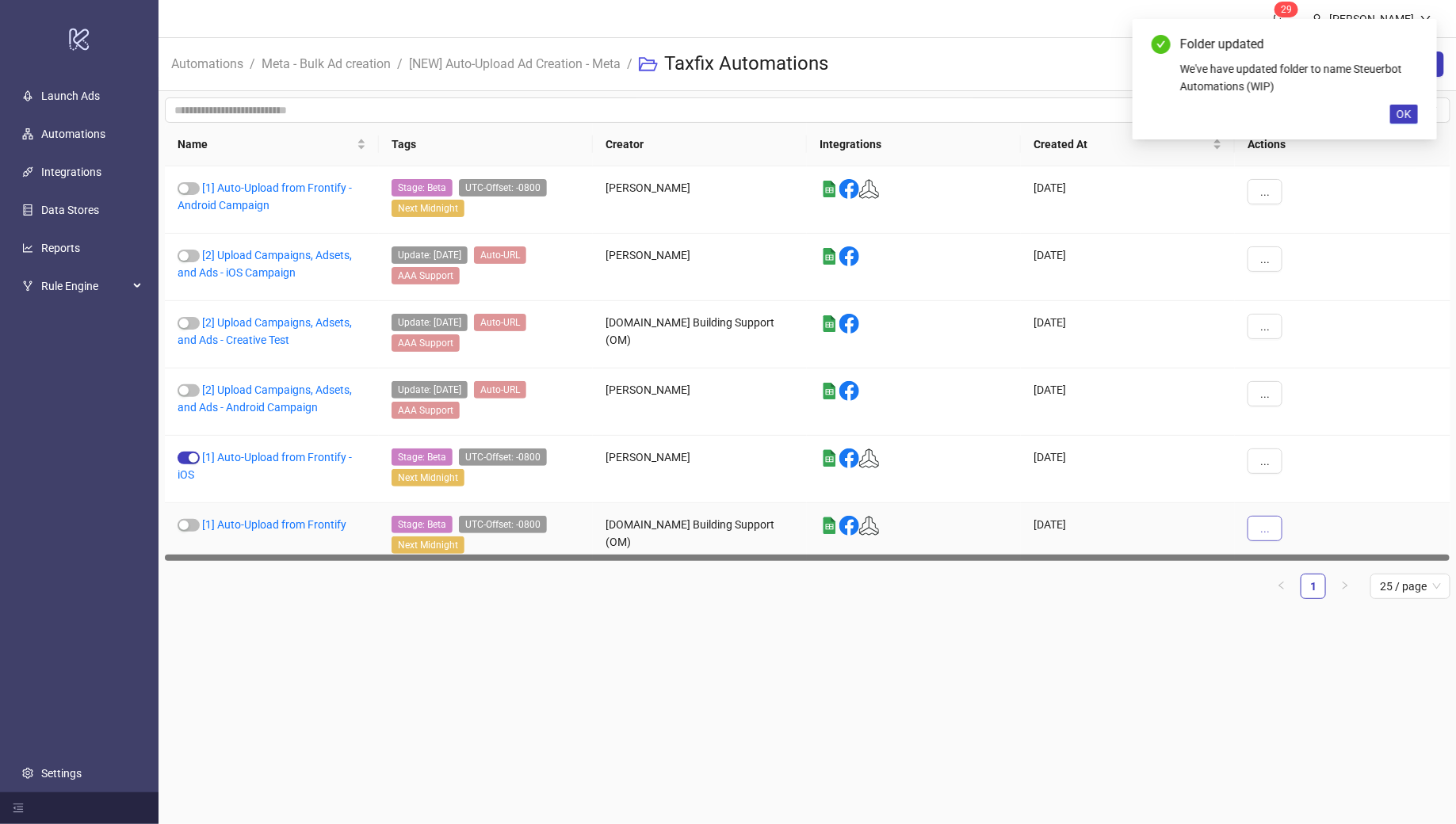
click at [1261, 522] on span "..." at bounding box center [1265, 528] width 9 height 13
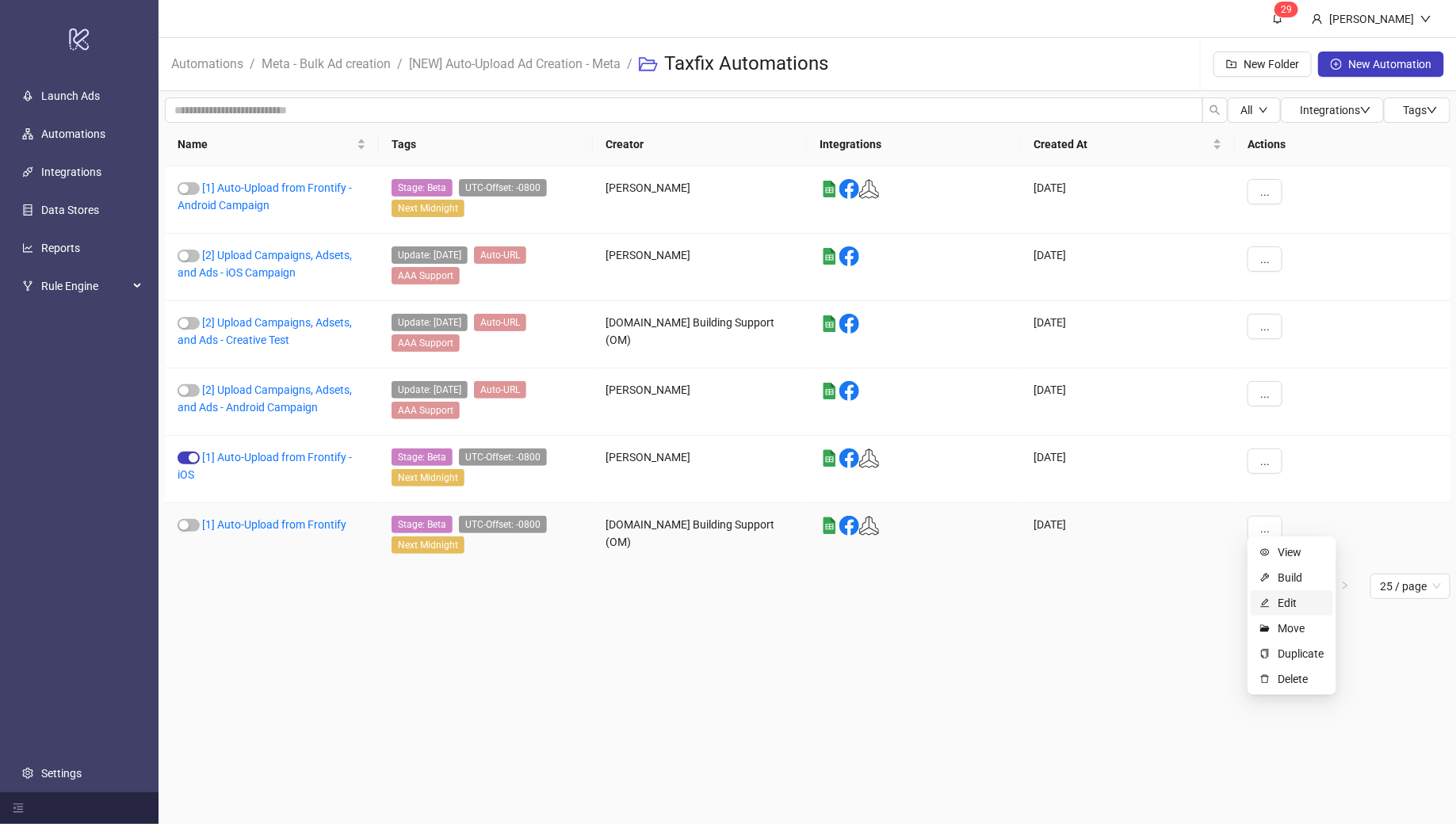
click at [1296, 599] on span "Edit" at bounding box center [1301, 603] width 46 height 18
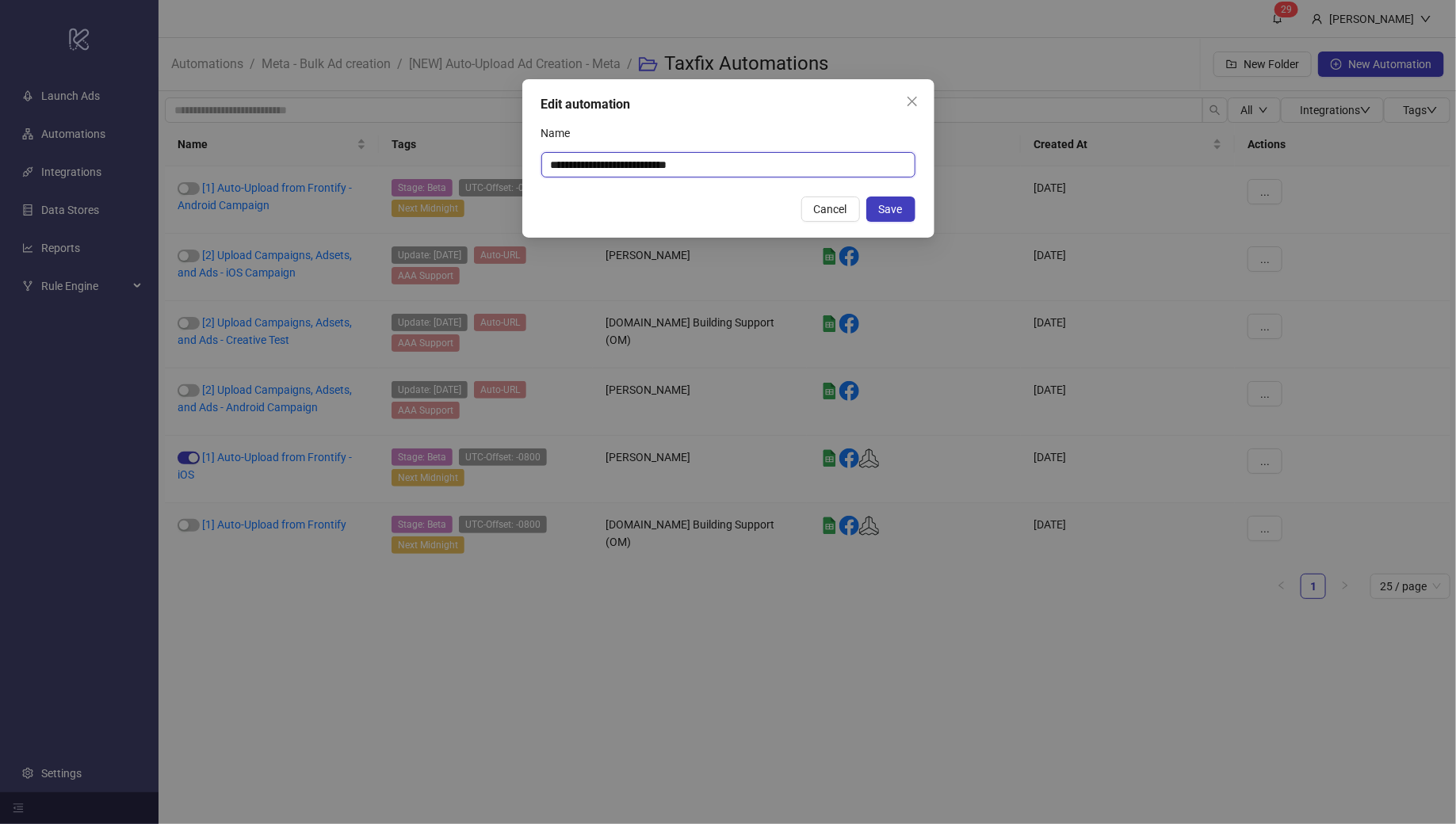
click at [741, 169] on input "**********" at bounding box center [729, 165] width 374 height 26
type input "**********"
click at [905, 214] on button "Save" at bounding box center [891, 209] width 49 height 26
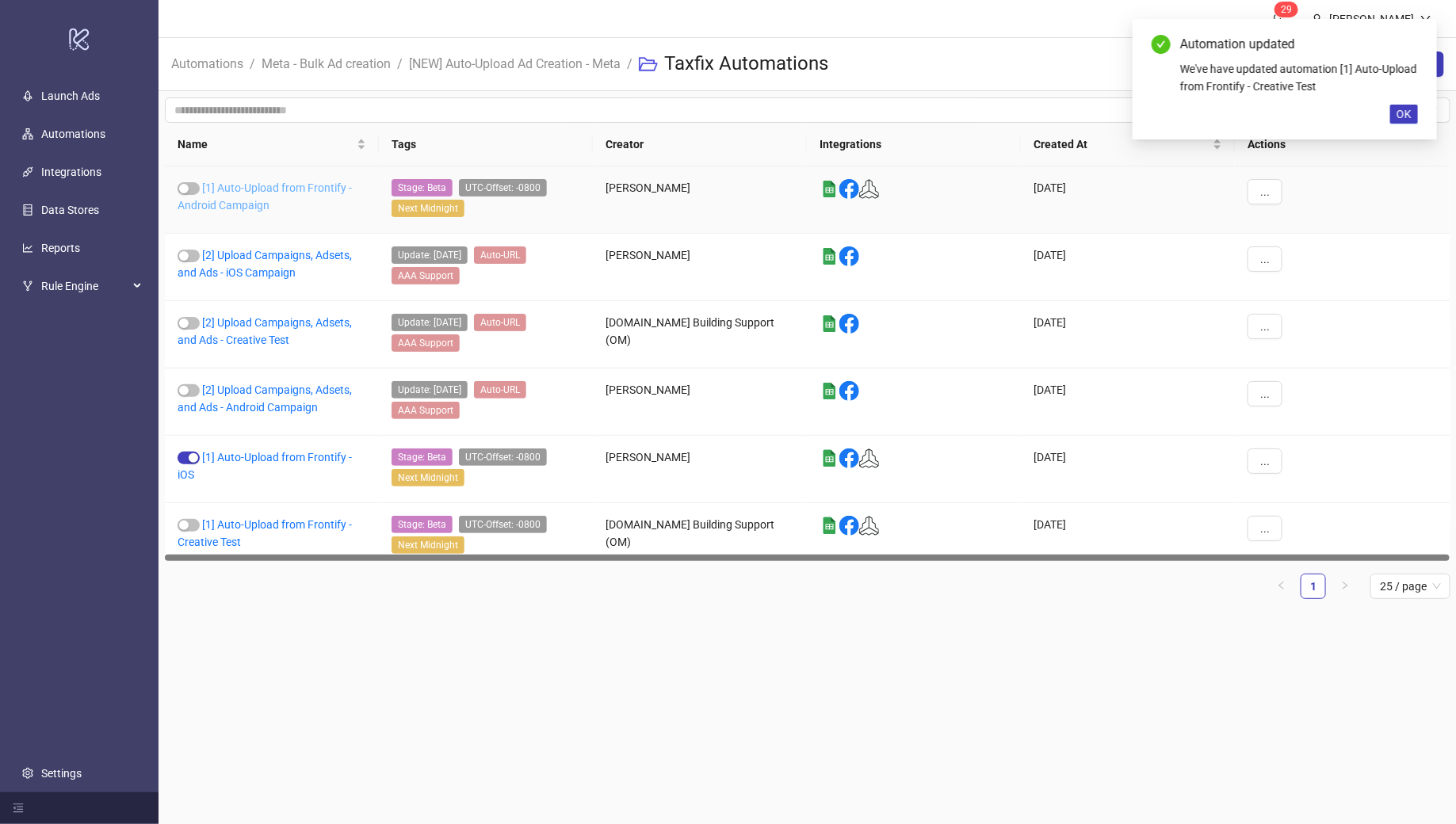
click at [276, 189] on link "[1] Auto-Upload from Frontify - Android Campaign" at bounding box center [264, 196] width 174 height 30
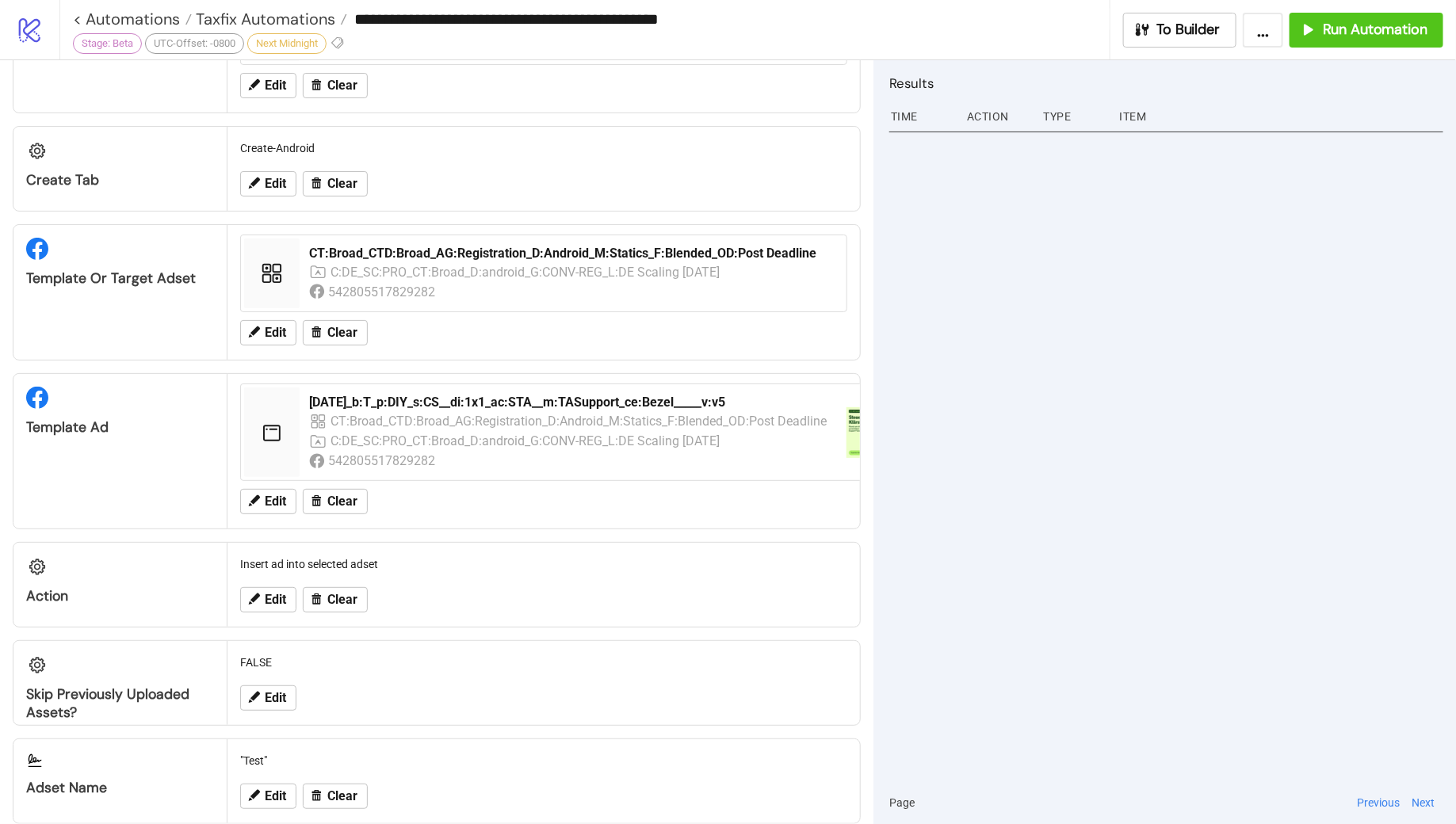
scroll to position [1424, 0]
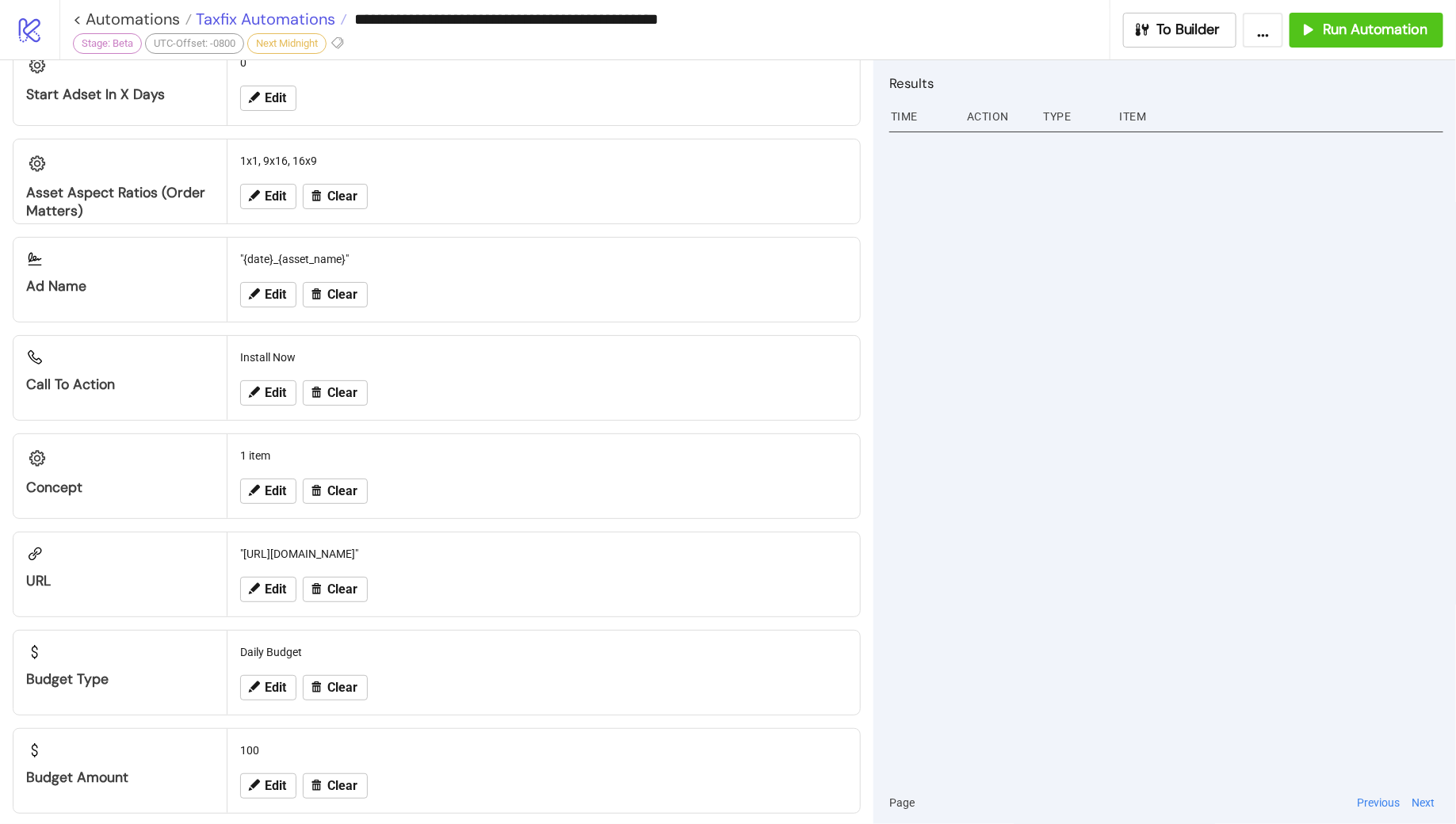
click at [267, 21] on span "Taxfix Automations" at bounding box center [264, 19] width 144 height 20
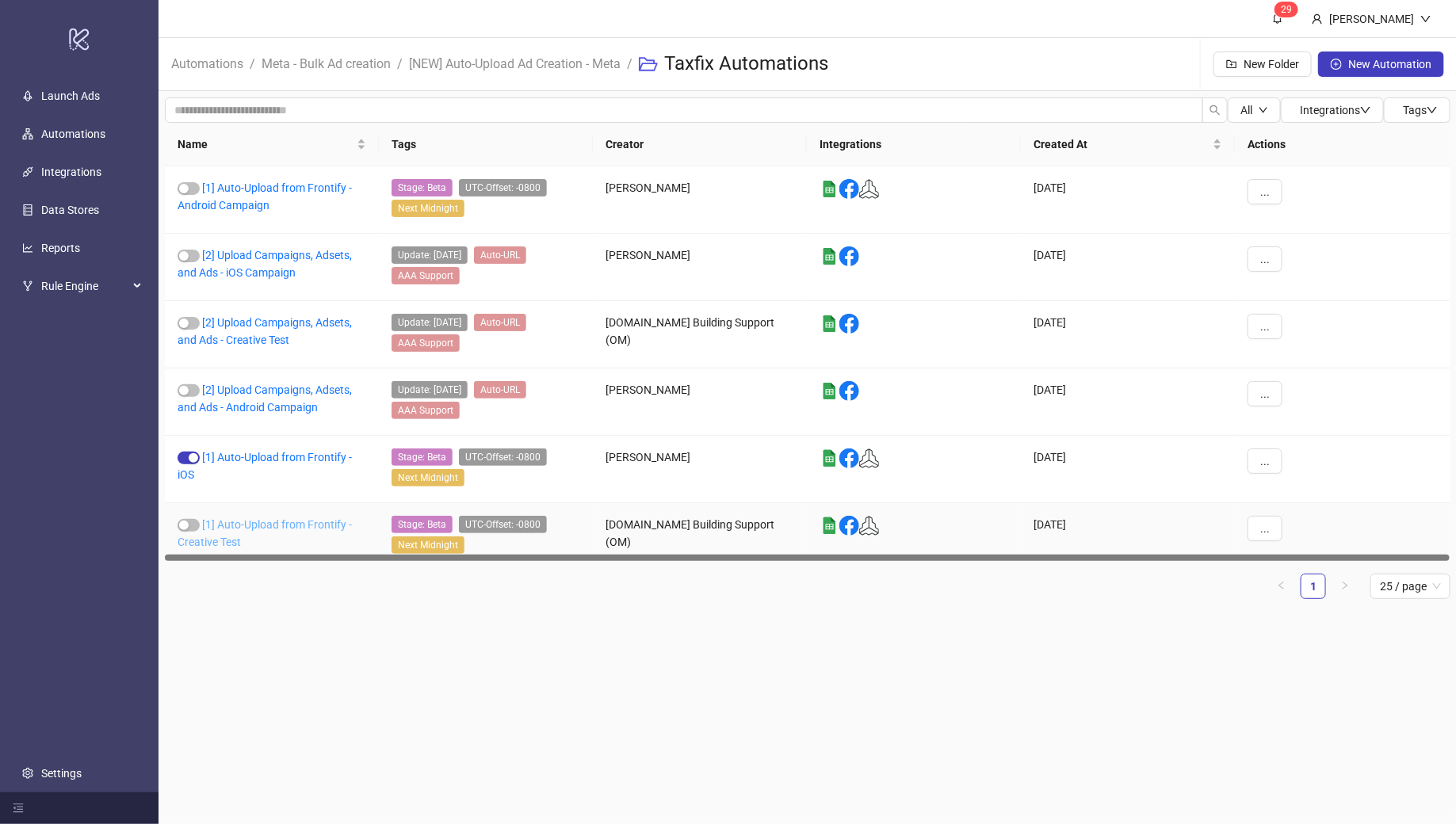
click at [293, 520] on link "[1] Auto-Upload from Frontify - Creative Test" at bounding box center [264, 533] width 174 height 30
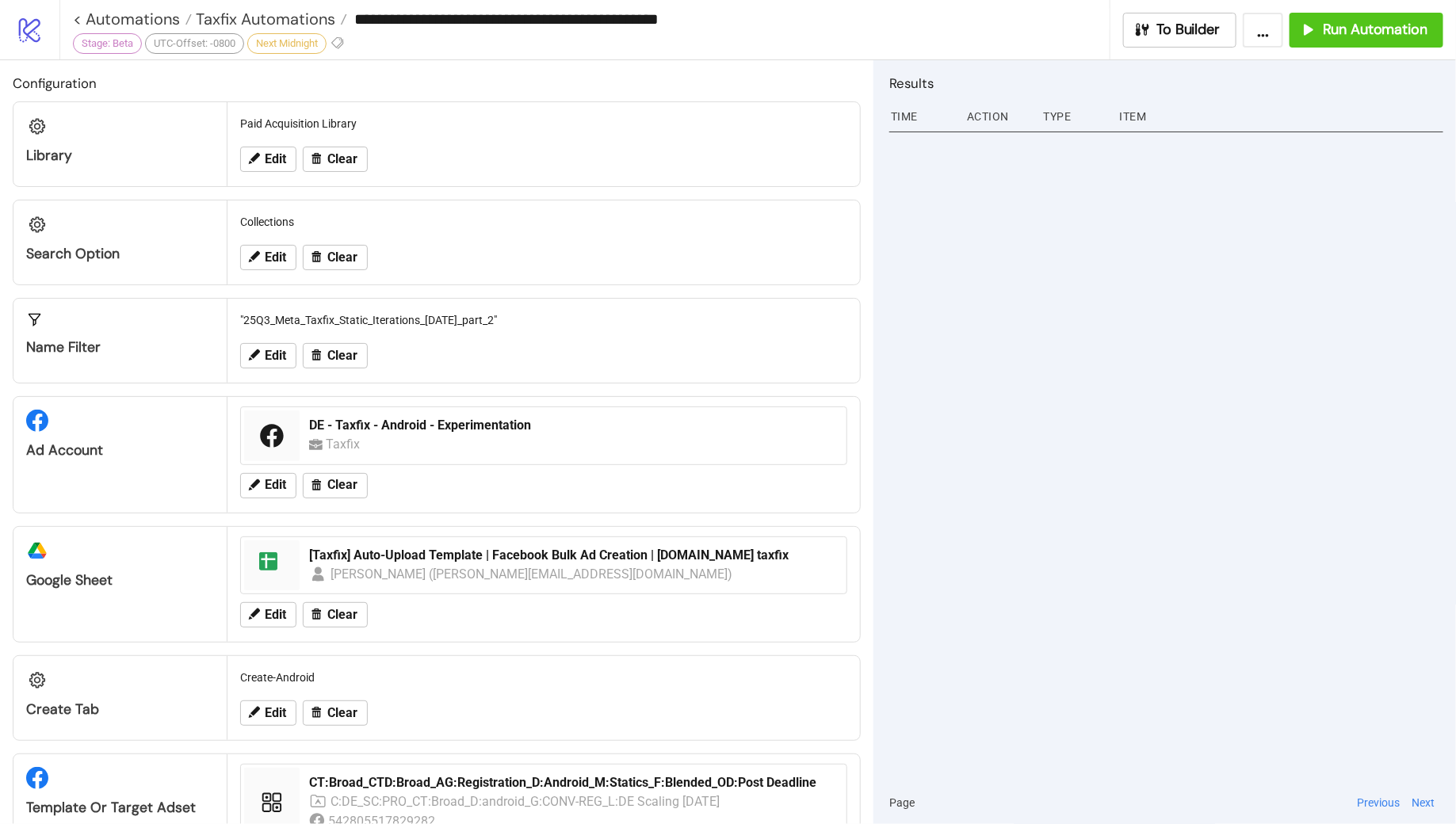
type input "**********"
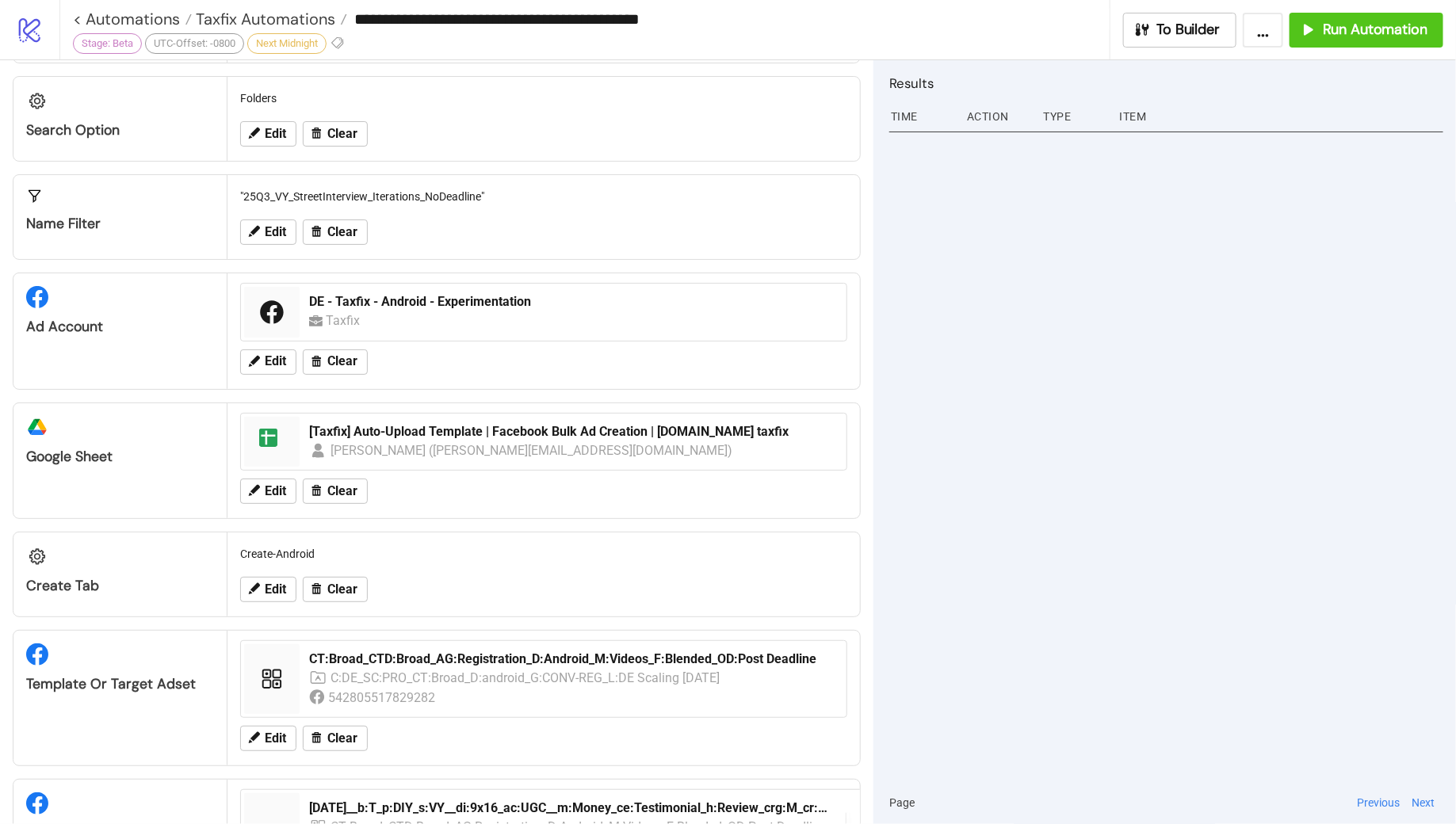
scroll to position [152, 0]
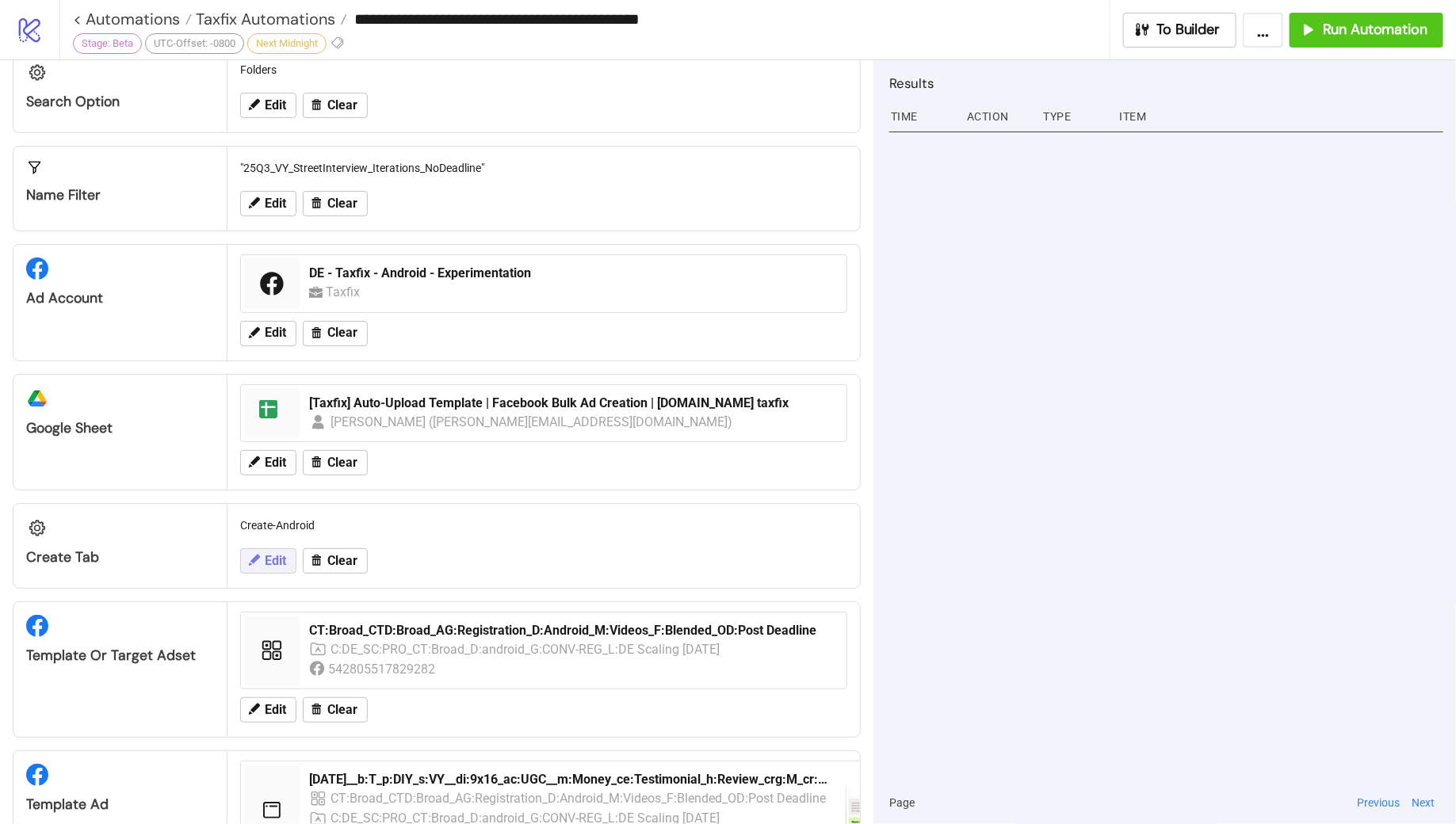
click at [273, 554] on span "Edit" at bounding box center [275, 561] width 21 height 14
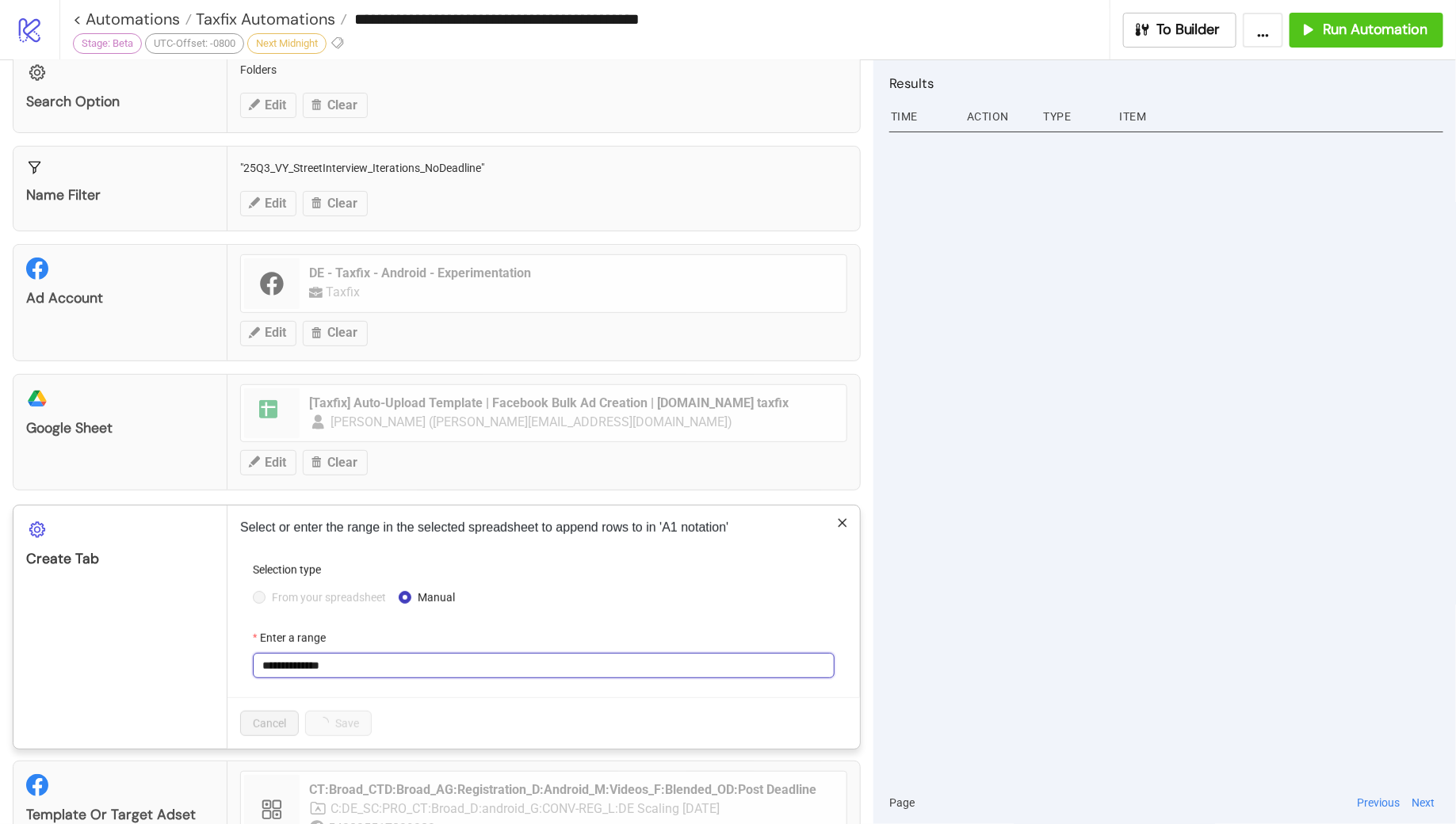
click at [354, 656] on input "**********" at bounding box center [543, 666] width 582 height 26
type input "******"
click at [337, 718] on span "Save" at bounding box center [330, 724] width 24 height 13
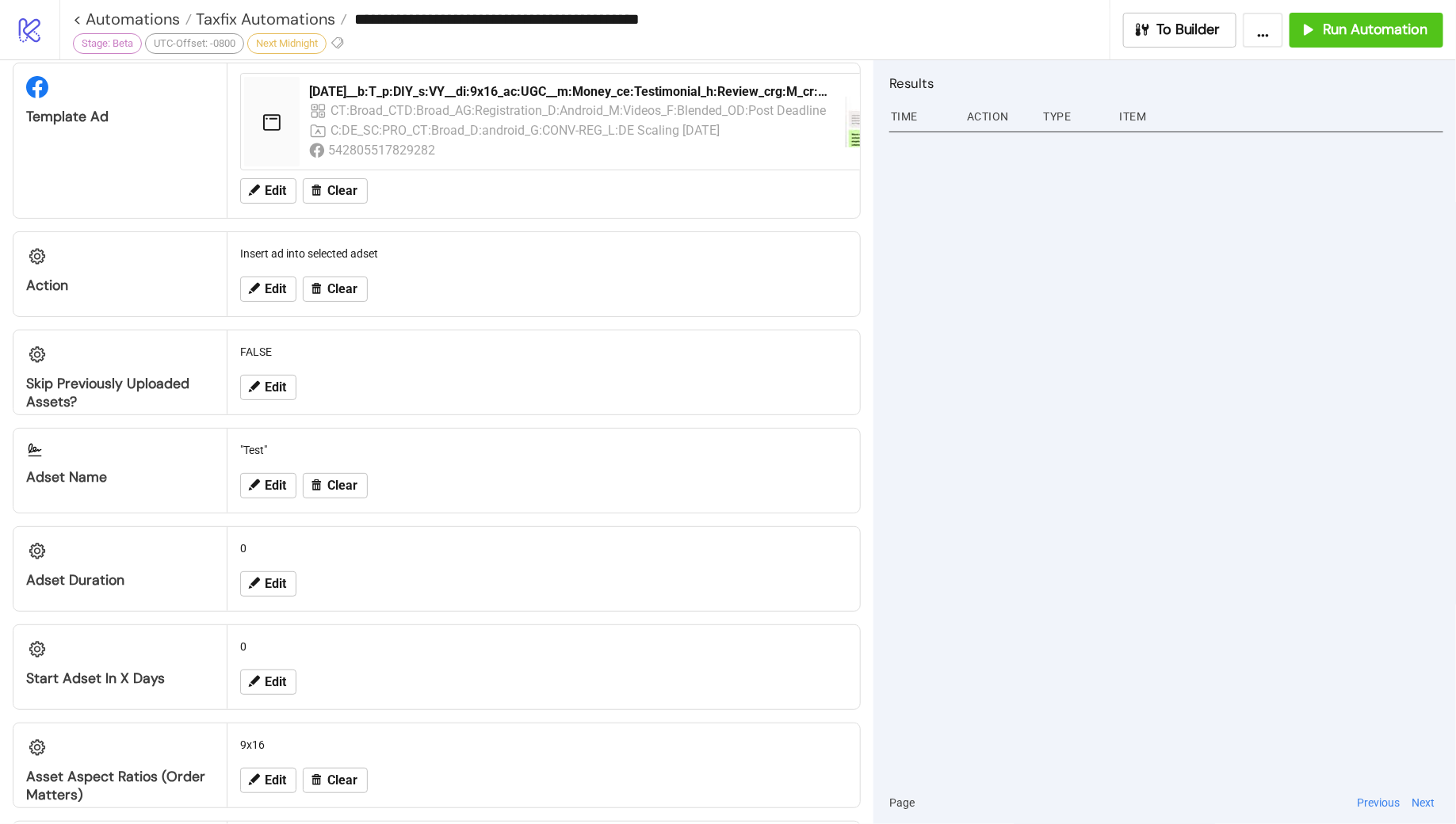
scroll to position [0, 0]
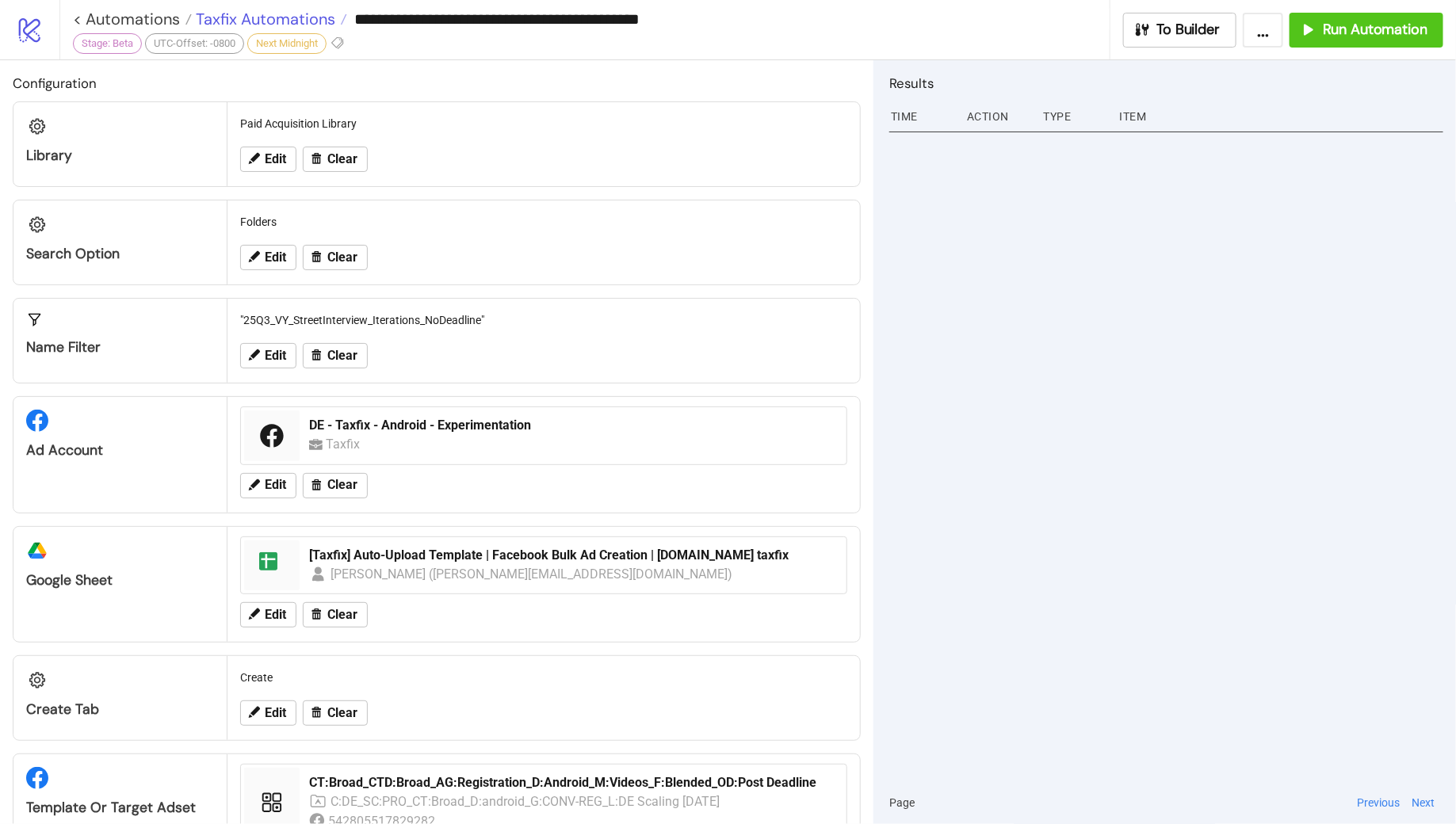
click at [287, 24] on span "Taxfix Automations" at bounding box center [264, 19] width 144 height 20
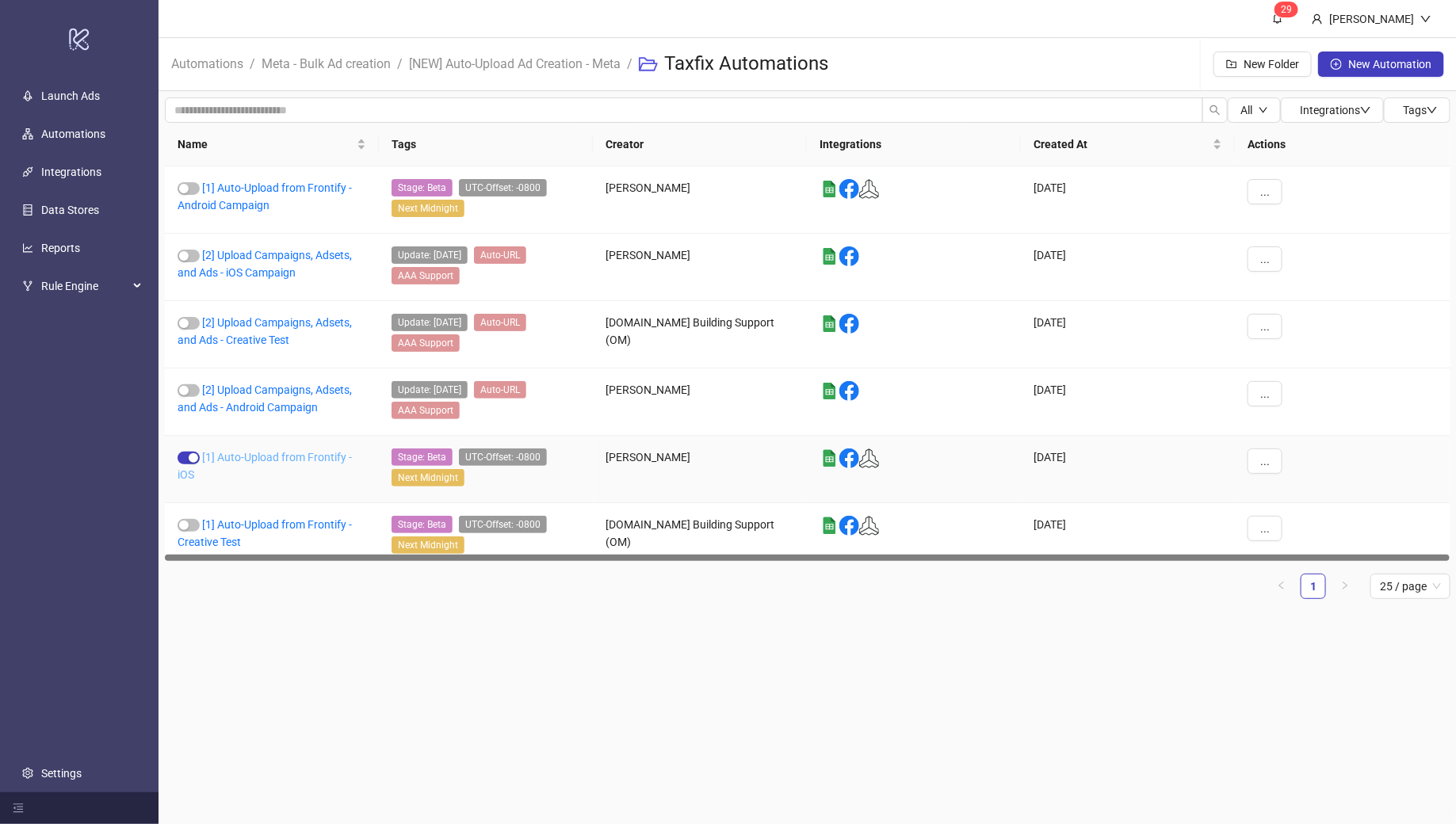
click at [273, 451] on link "[1] Auto-Upload from Frontify - iOS" at bounding box center [264, 465] width 174 height 30
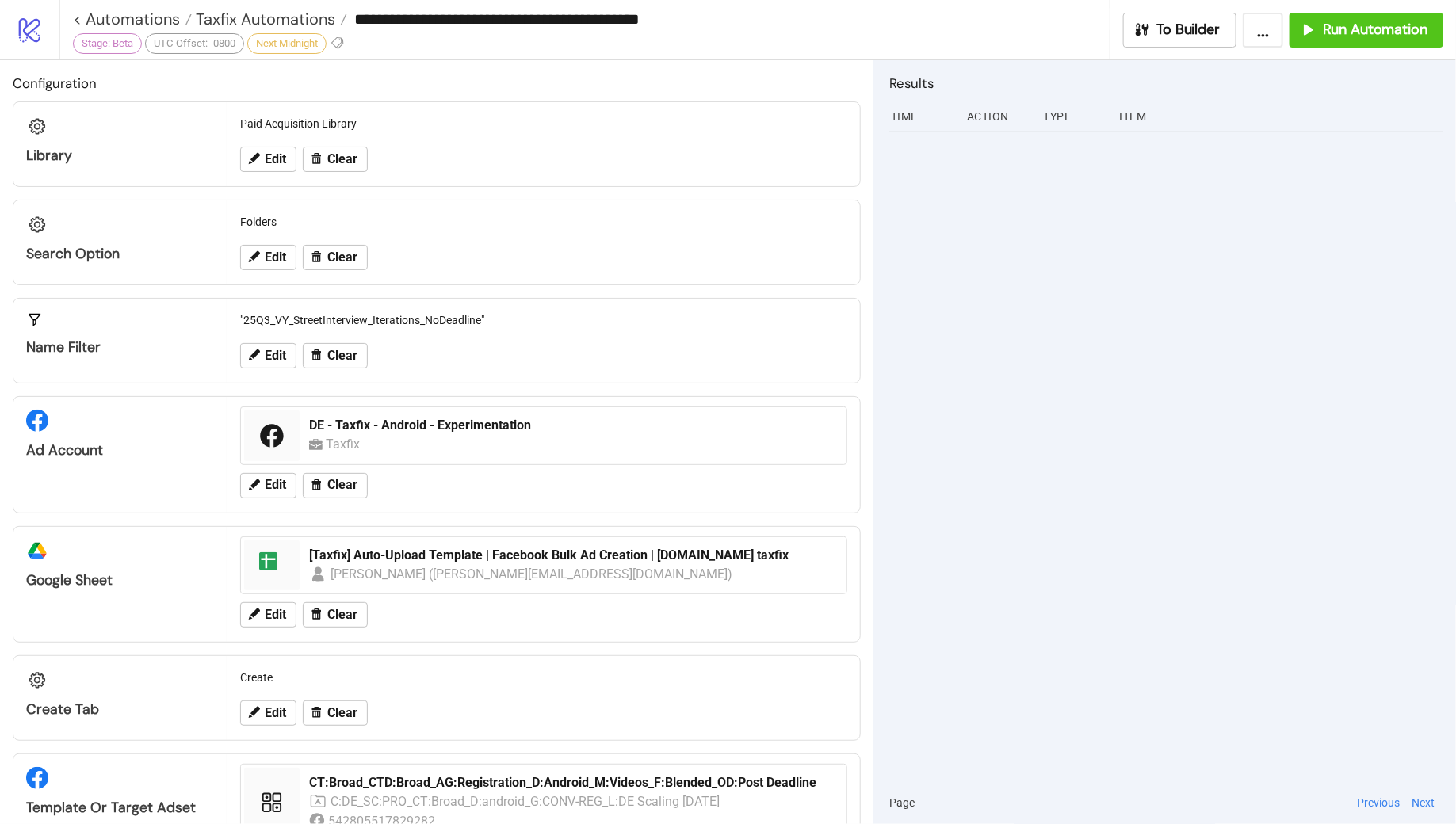
type input "**********"
click at [267, 354] on span "Edit" at bounding box center [275, 355] width 21 height 14
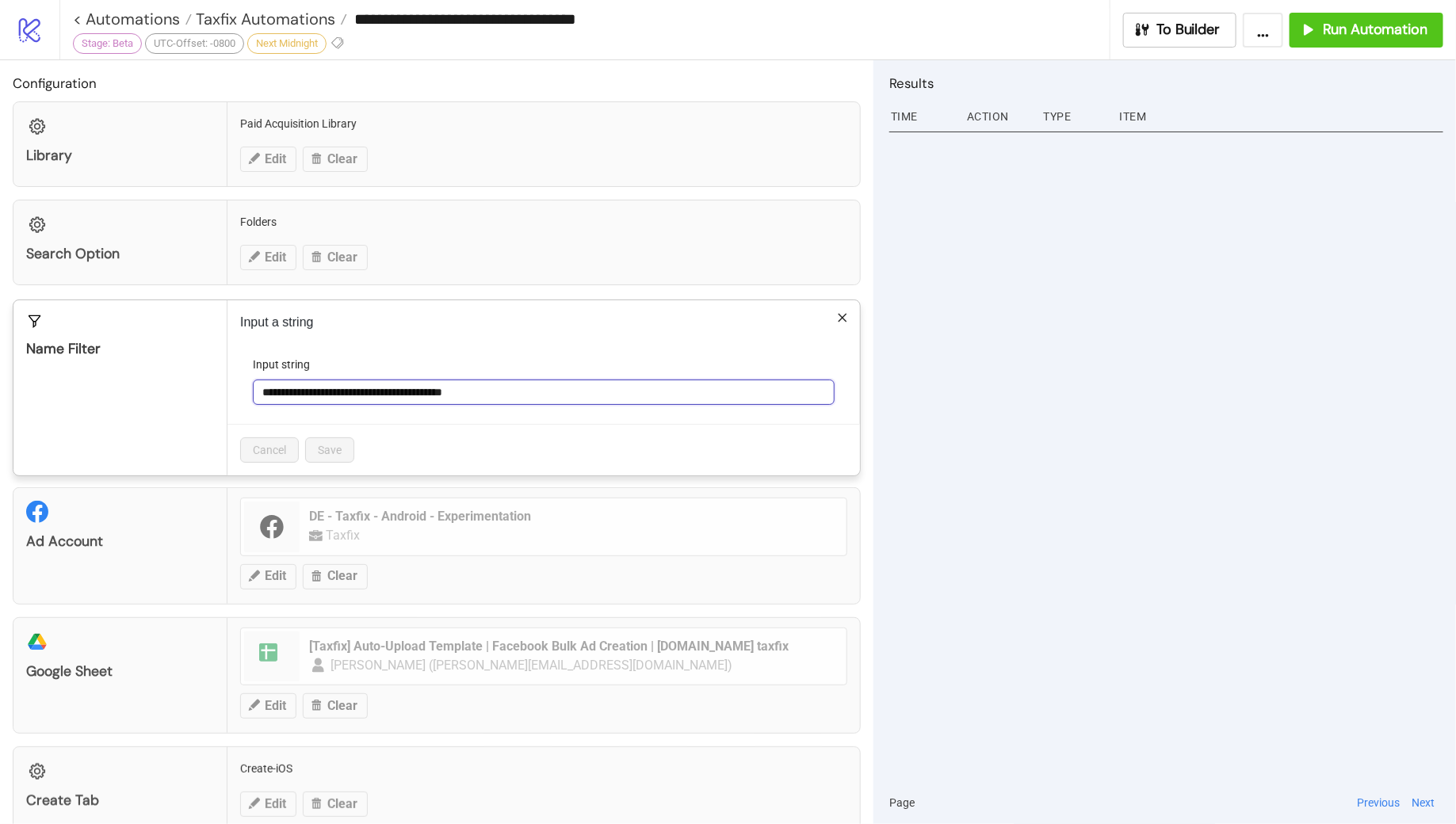
click at [518, 391] on input "**********" at bounding box center [543, 392] width 582 height 26
paste input "text"
type input "**********"
click at [333, 438] on button "Save" at bounding box center [330, 451] width 49 height 26
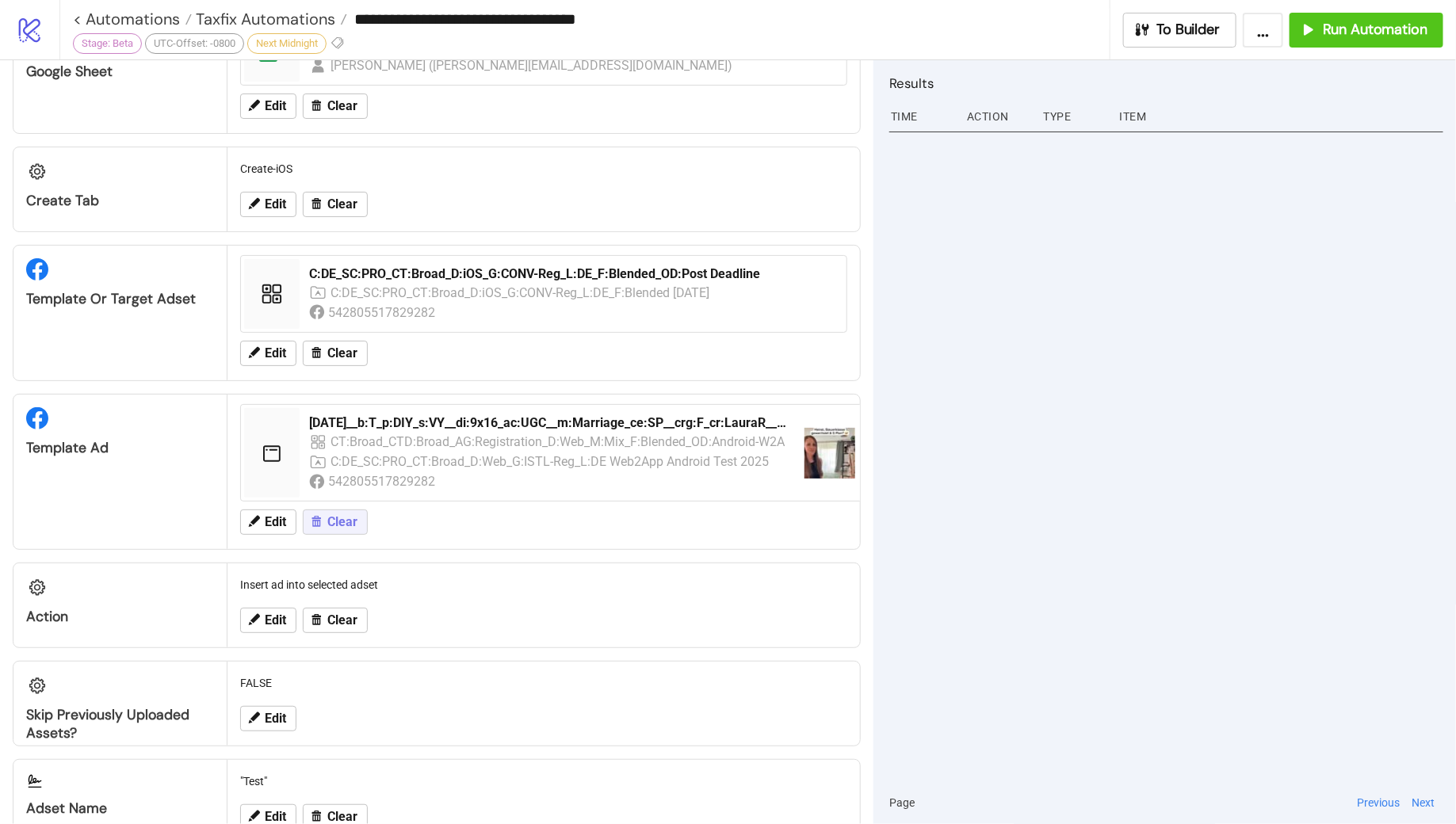
scroll to position [515, 0]
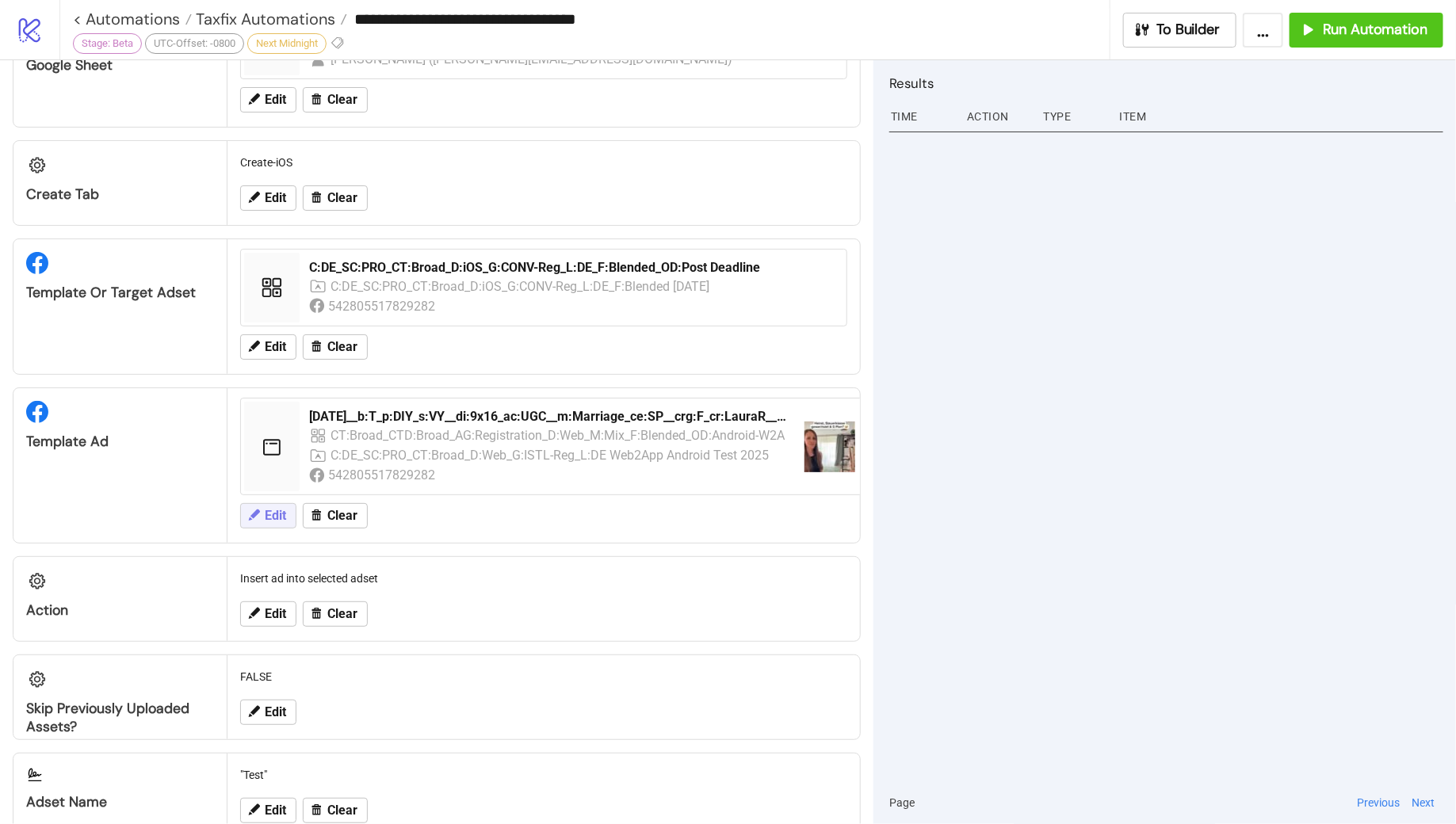
click at [266, 509] on span "Edit" at bounding box center [275, 515] width 21 height 14
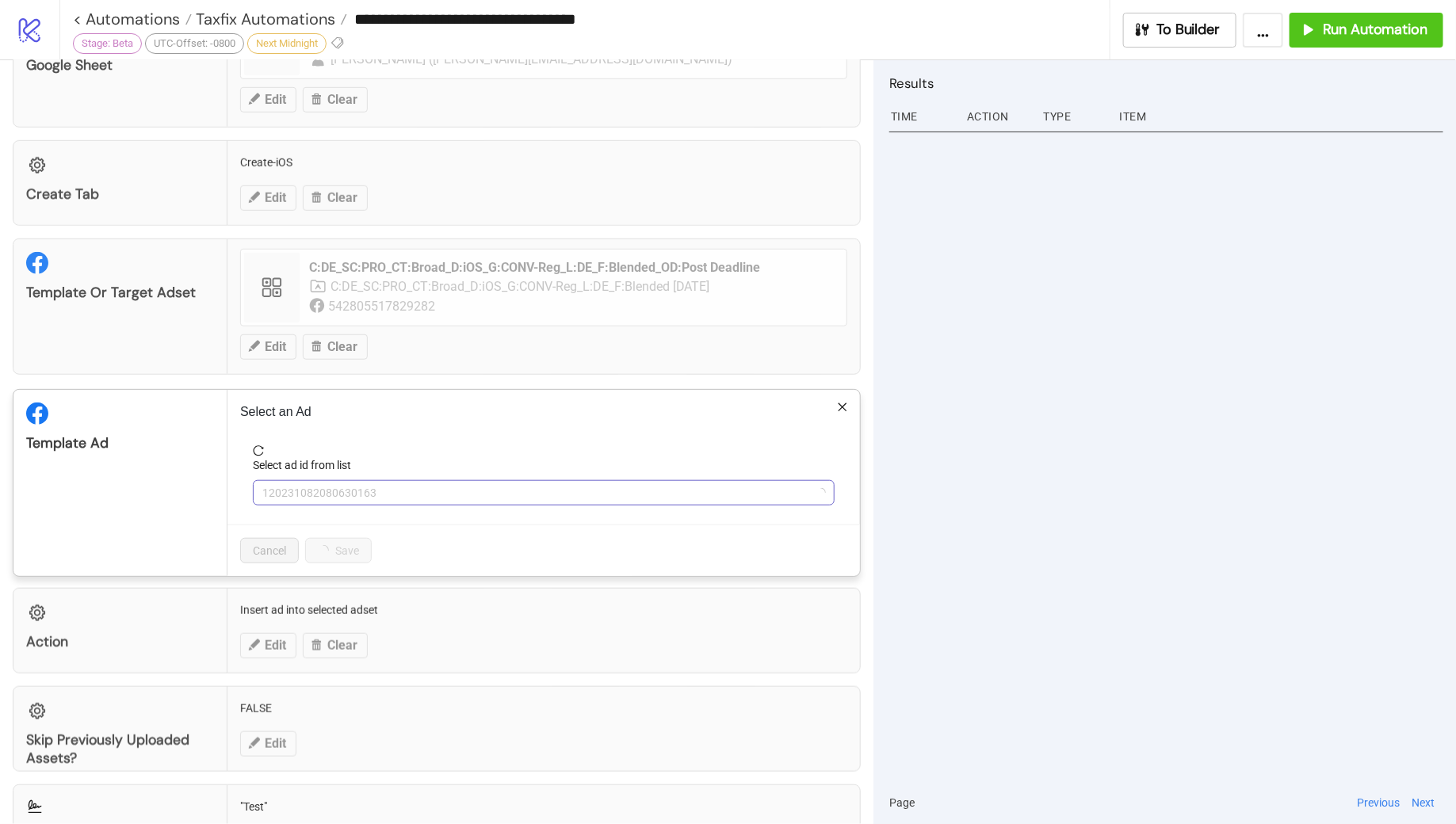
click at [424, 489] on span "120231082080630163" at bounding box center [544, 493] width 563 height 24
click at [316, 601] on span "Refresh" at bounding box center [308, 603] width 38 height 13
click at [419, 487] on span "120231082080630163" at bounding box center [544, 493] width 563 height 24
click at [445, 487] on span "[DATE]__b:T_p:DIY_s:VY__di:9x16_ac:UGC__m:Marriage_ce:SP__crg:F_cr:LauraR__v:v1…" at bounding box center [544, 493] width 563 height 24
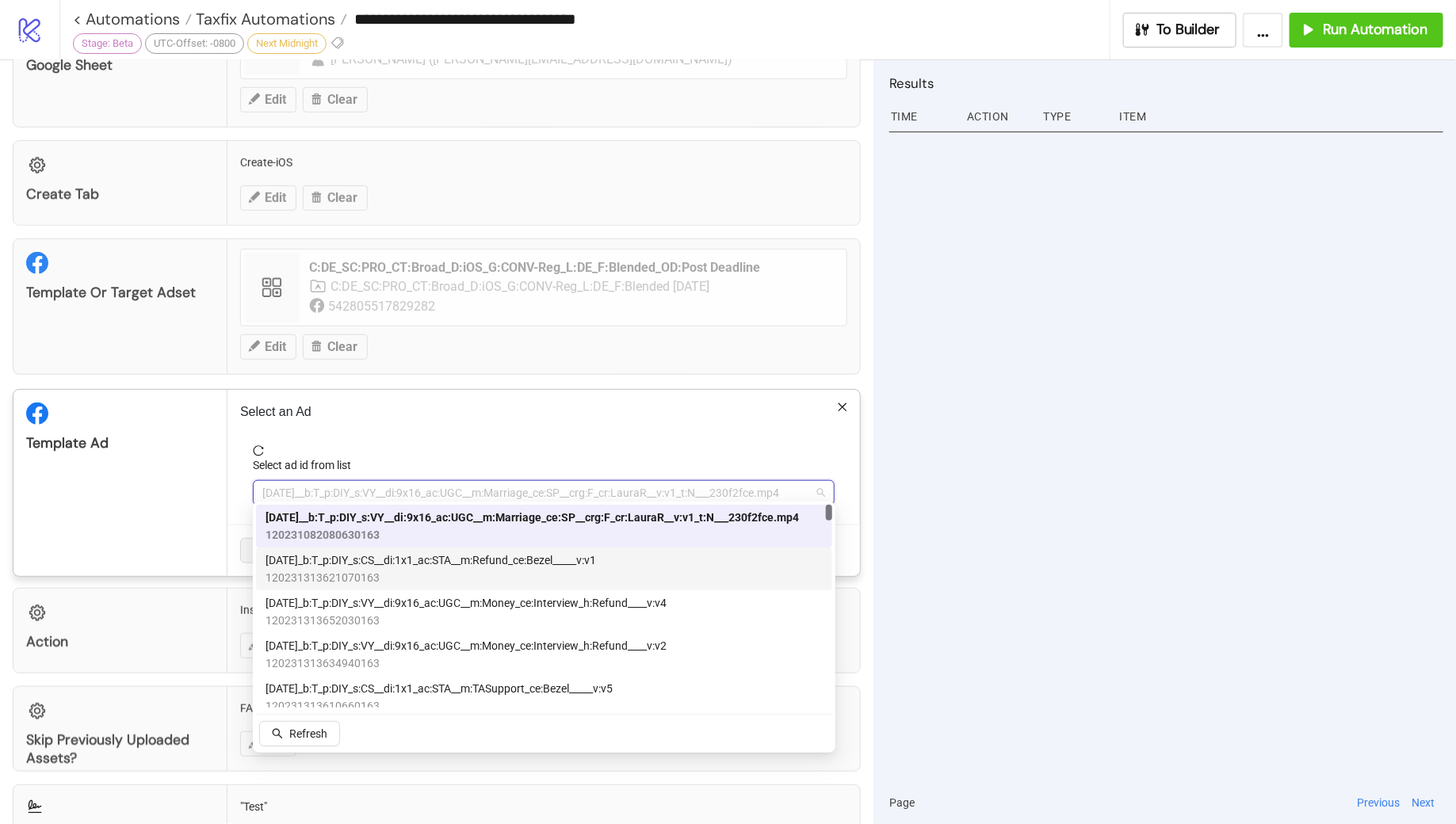
click at [477, 563] on span "[DATE]_b:T_p:DIY_s:CS__di:1x1_ac:STA__m:Refund_ce:Bezel_____v:v1" at bounding box center [430, 560] width 331 height 18
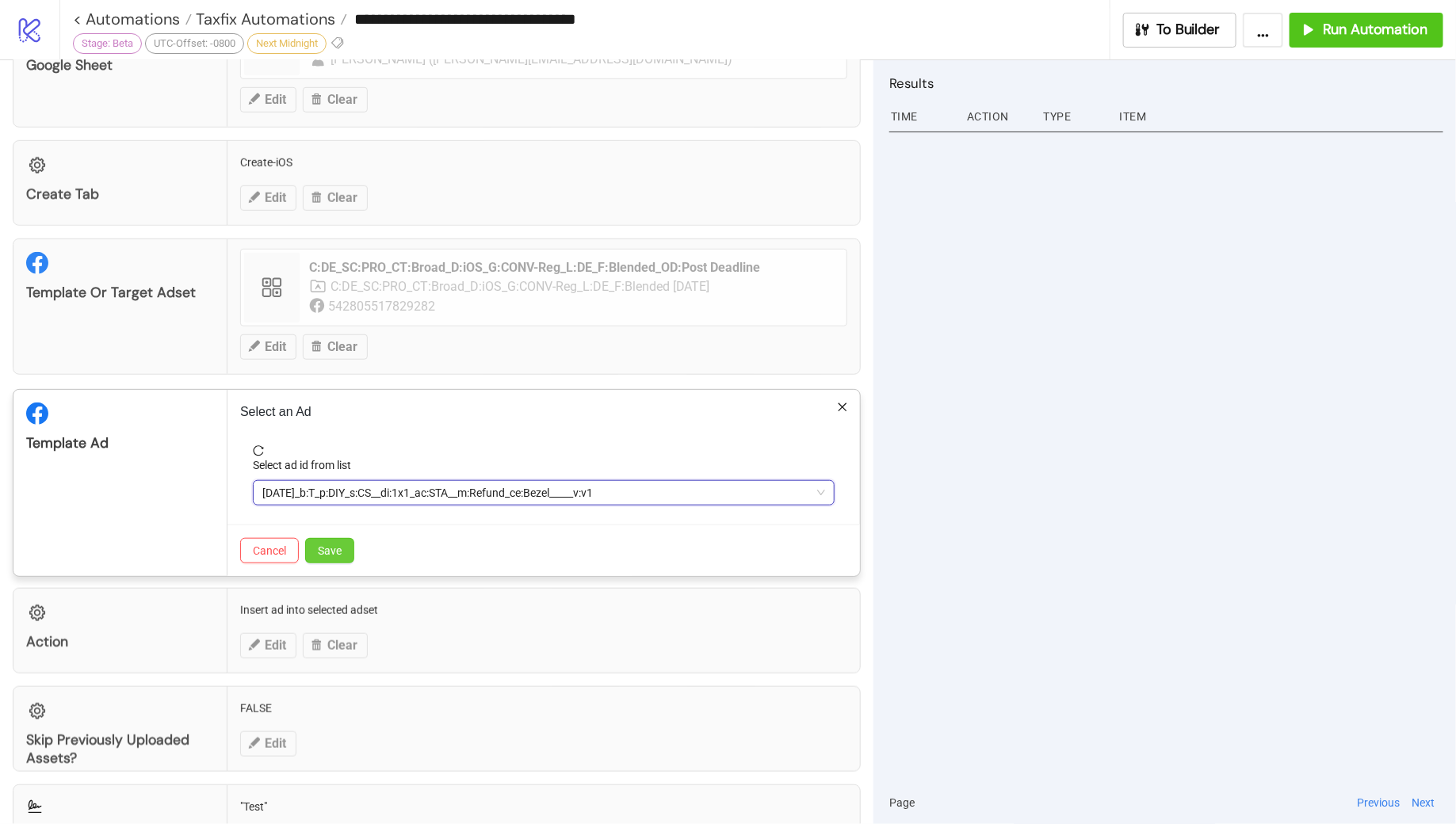
click at [333, 544] on span "Save" at bounding box center [330, 550] width 24 height 13
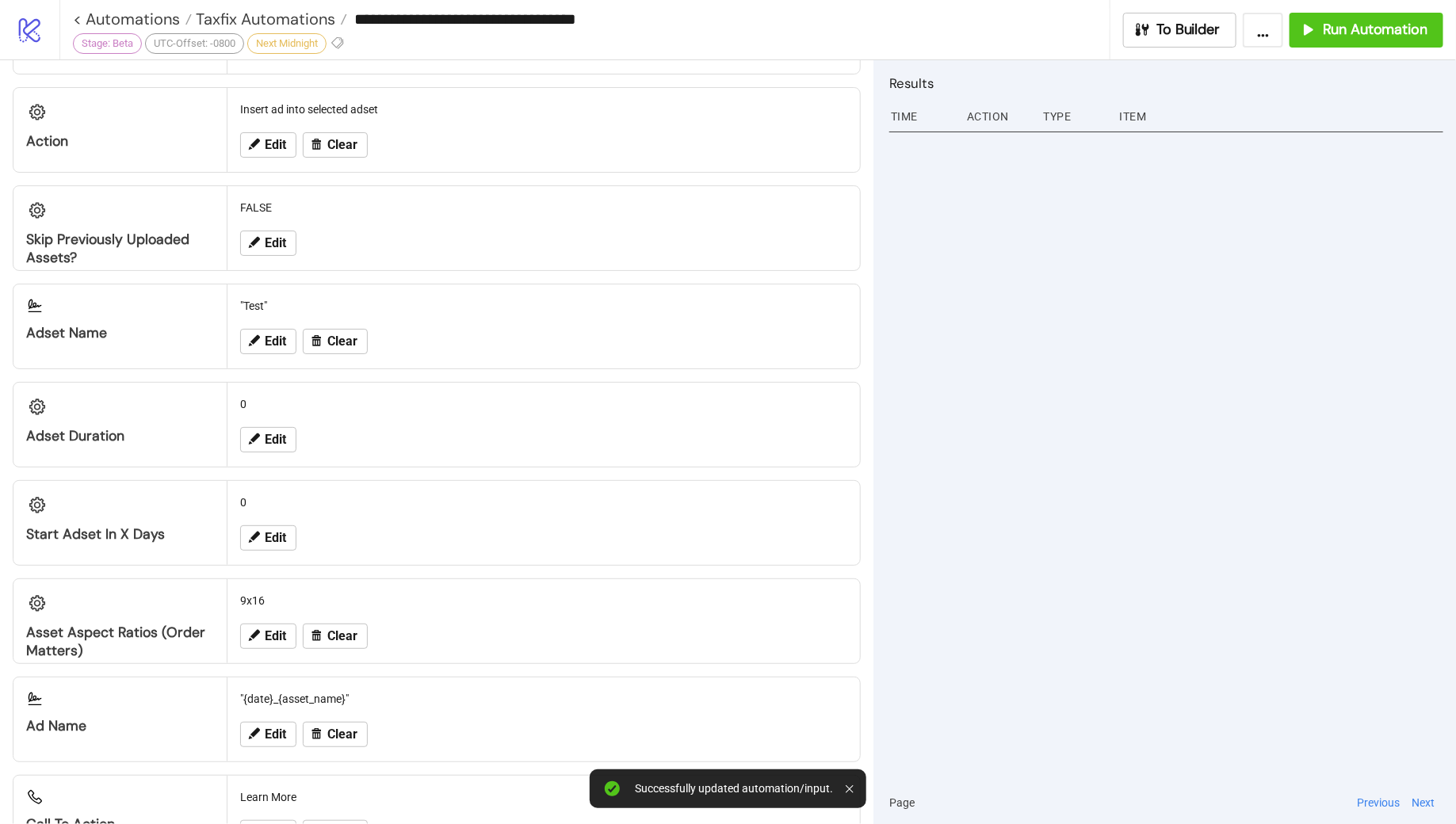
scroll to position [1020, 0]
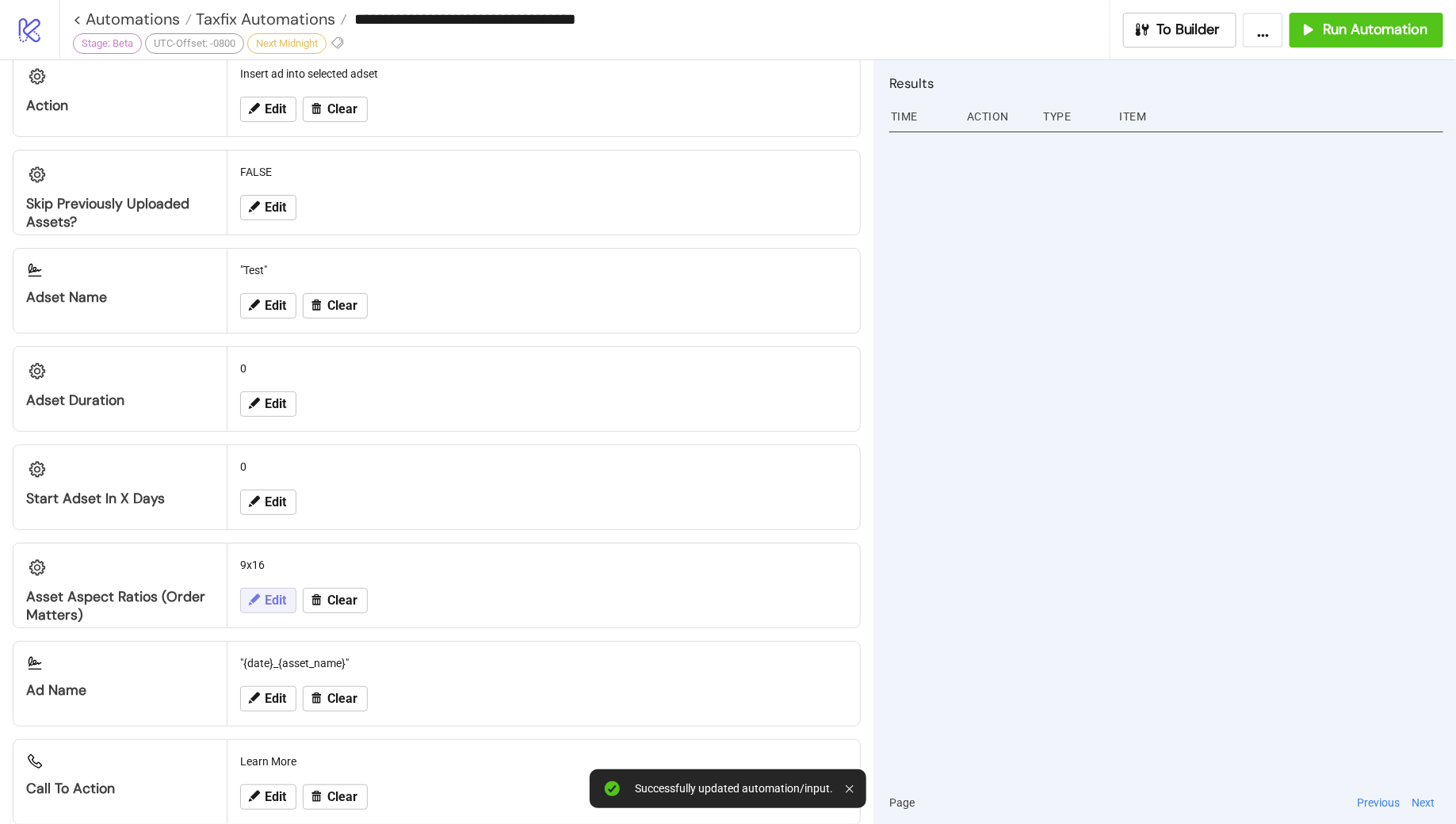
click at [263, 591] on button "Edit" at bounding box center [268, 601] width 56 height 26
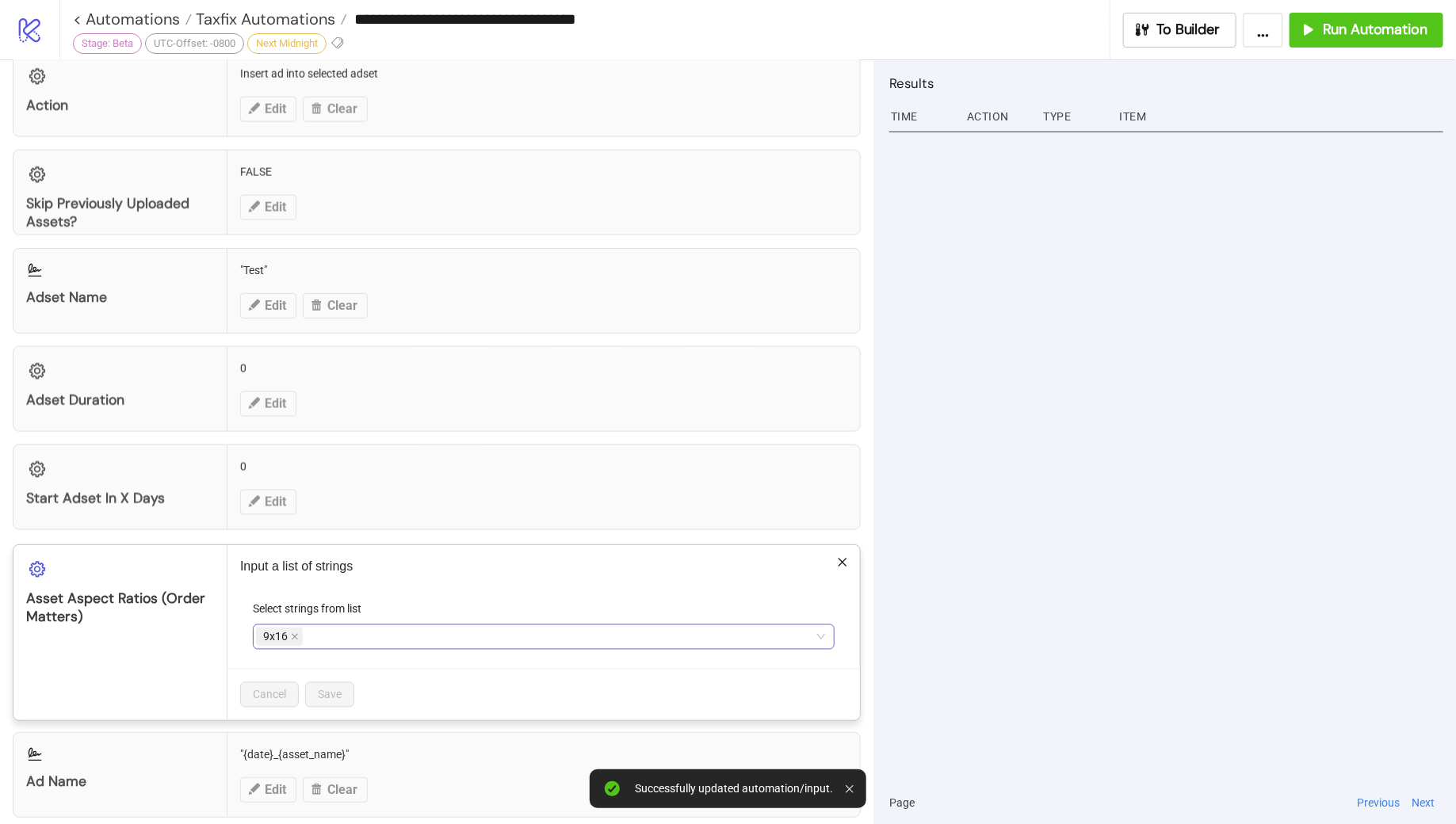
click at [333, 626] on div "9x16" at bounding box center [535, 637] width 559 height 22
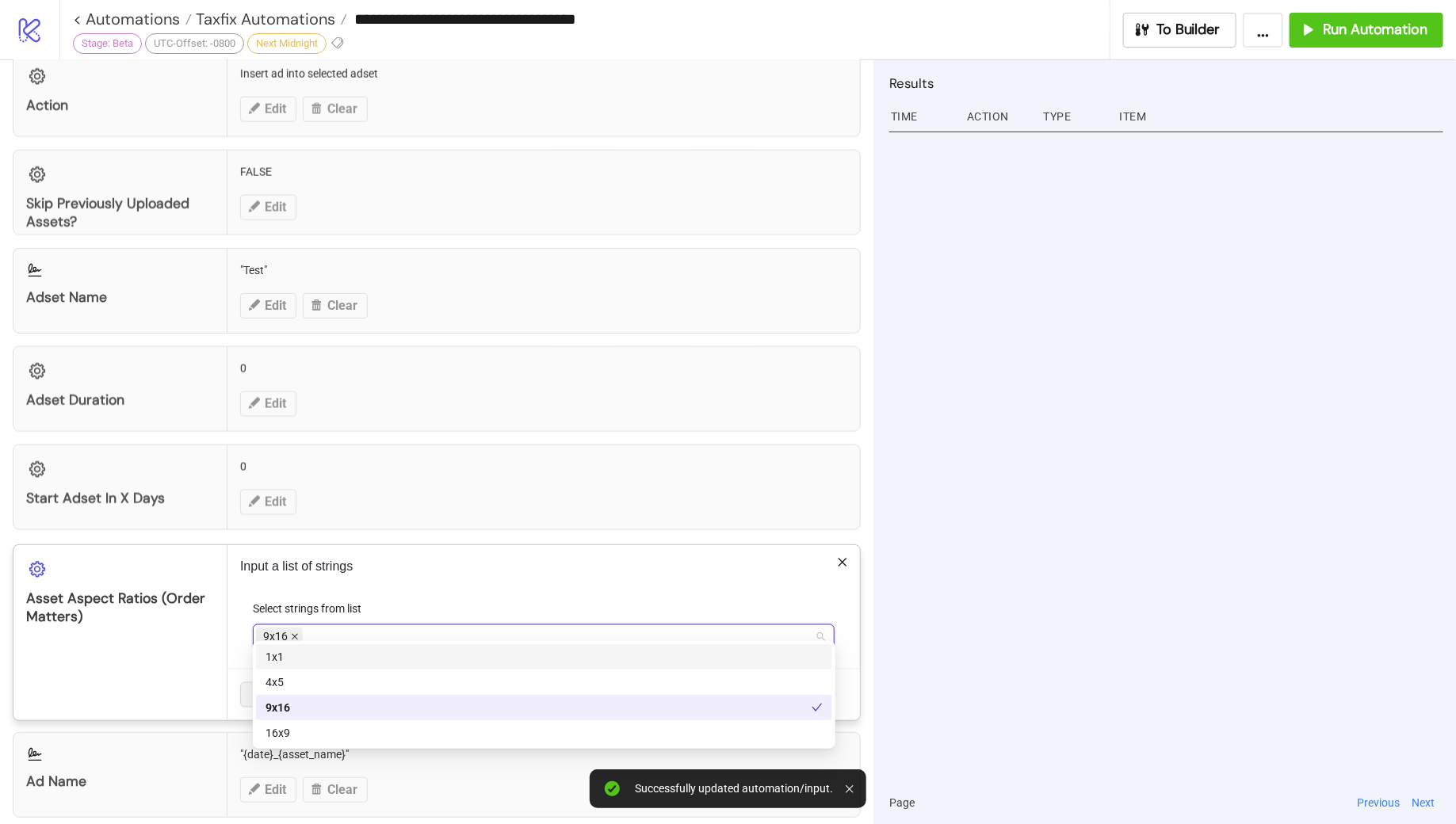
click at [291, 634] on icon "close" at bounding box center [294, 637] width 8 height 8
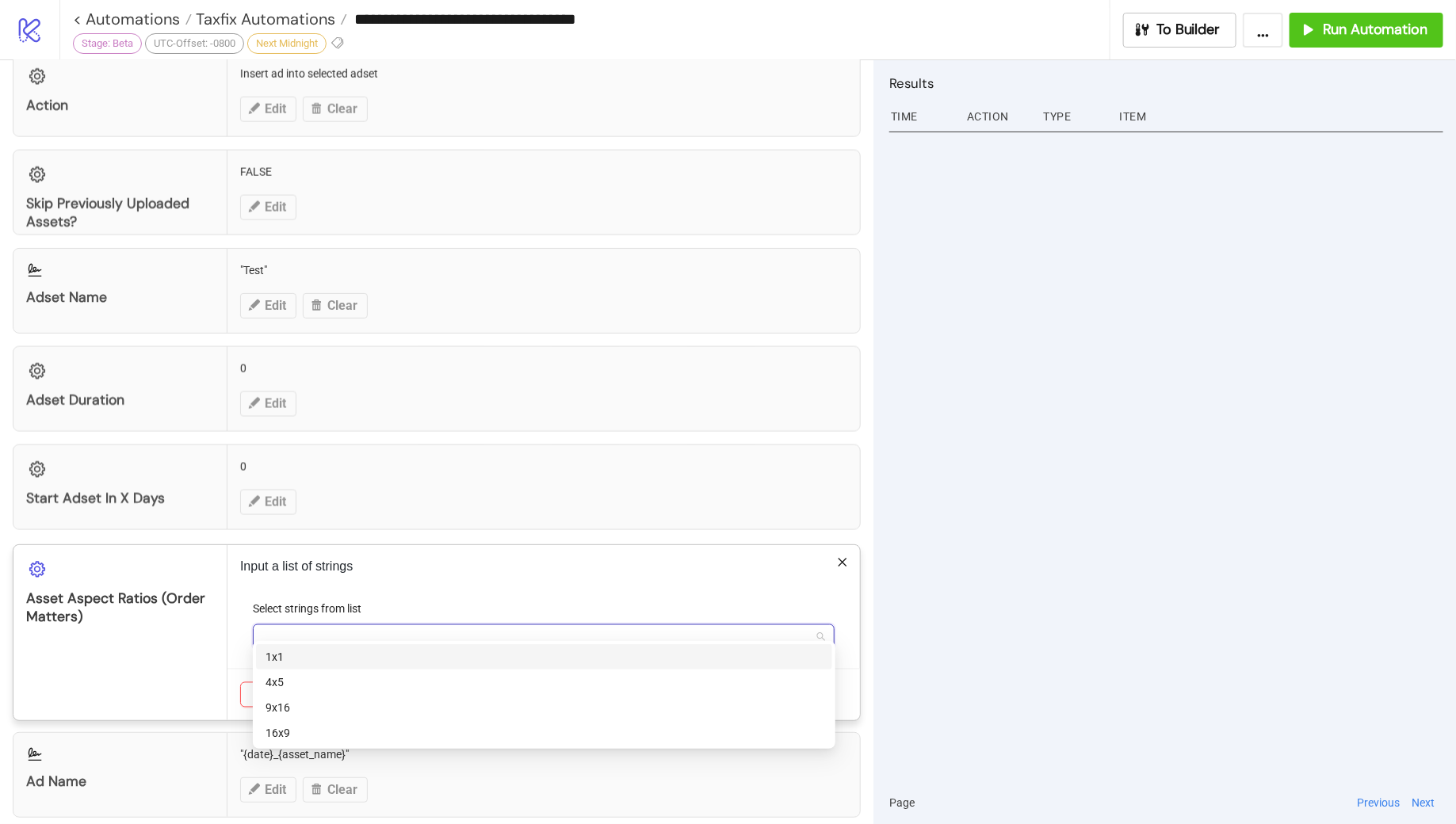
click at [287, 663] on div "1x1" at bounding box center [543, 656] width 557 height 18
click at [298, 702] on div "9x16" at bounding box center [543, 708] width 557 height 18
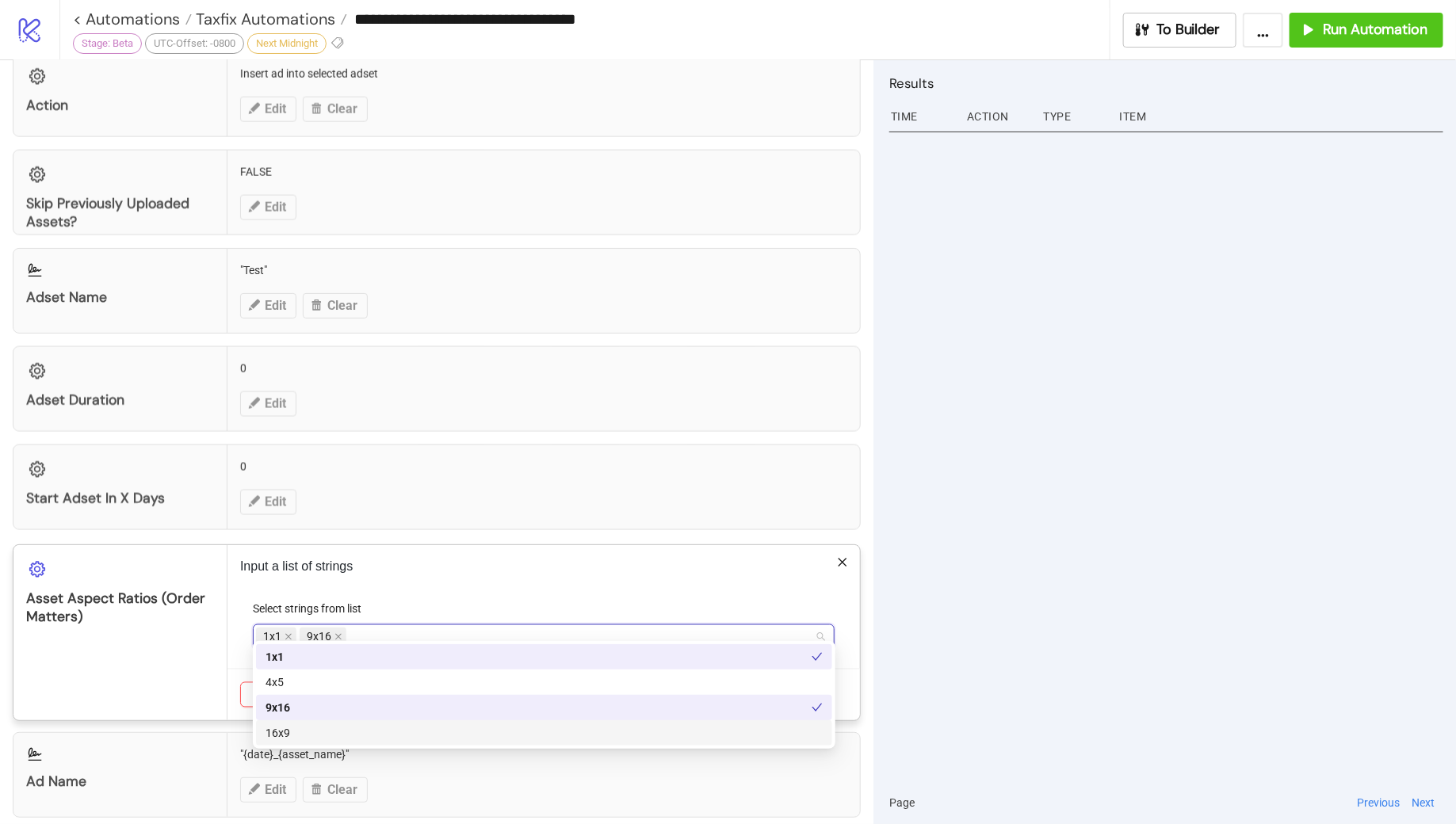
click at [297, 732] on div "16x9" at bounding box center [543, 733] width 557 height 18
click at [489, 605] on div "Select strings from list" at bounding box center [543, 613] width 582 height 24
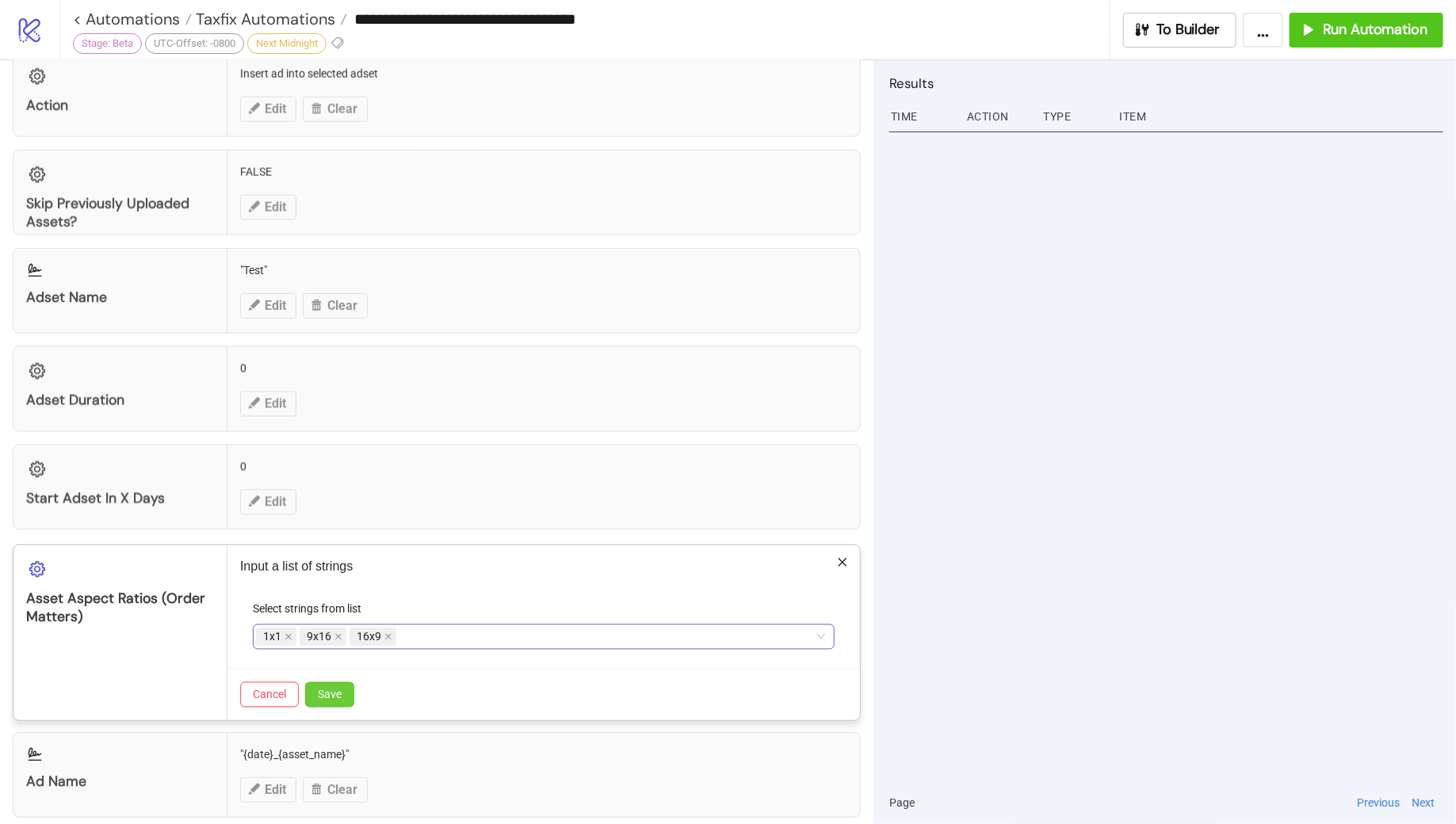
click at [331, 689] on span "Save" at bounding box center [330, 695] width 24 height 13
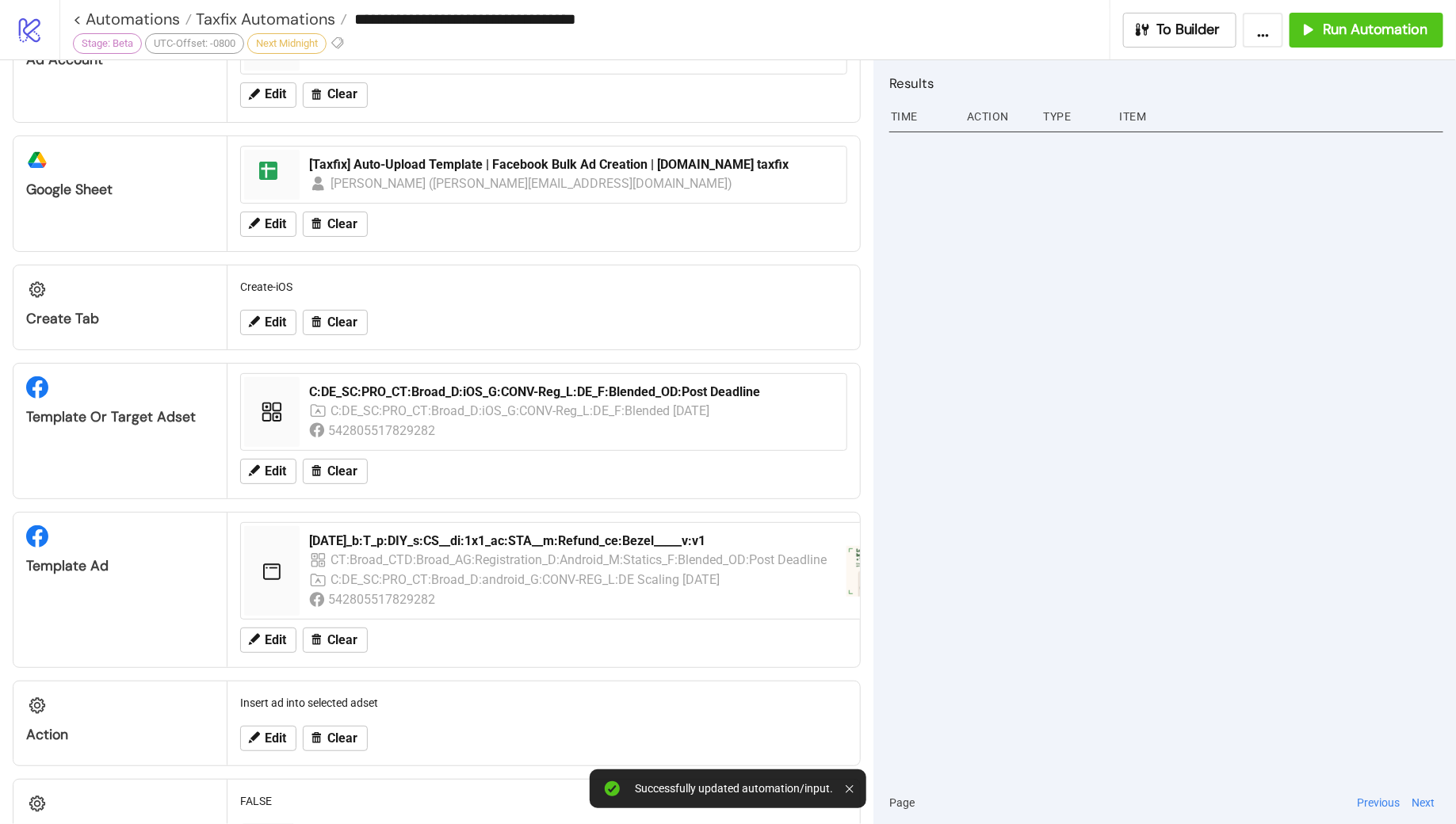
scroll to position [0, 0]
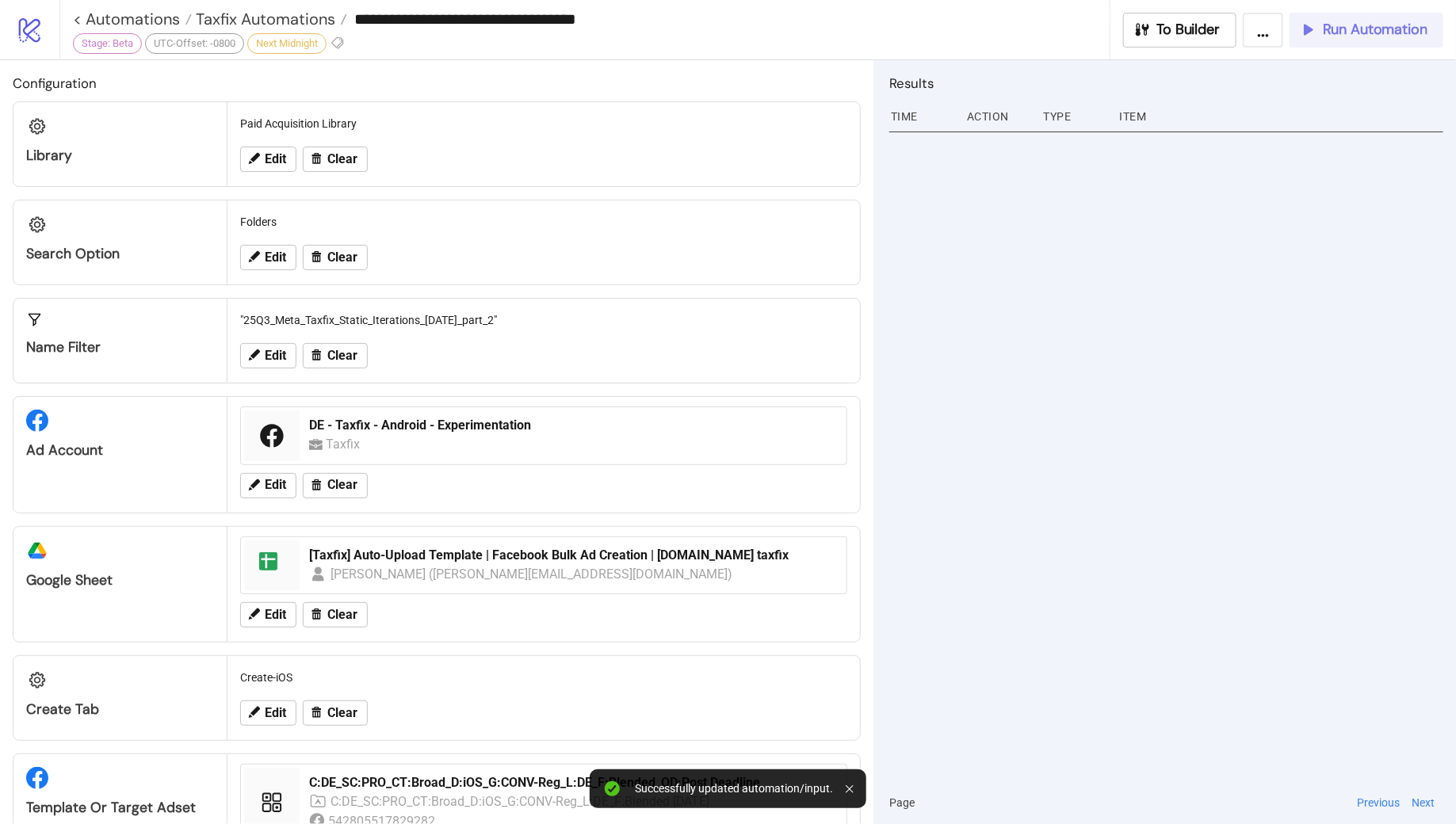
click at [1334, 42] on button "Run Automation" at bounding box center [1367, 30] width 154 height 35
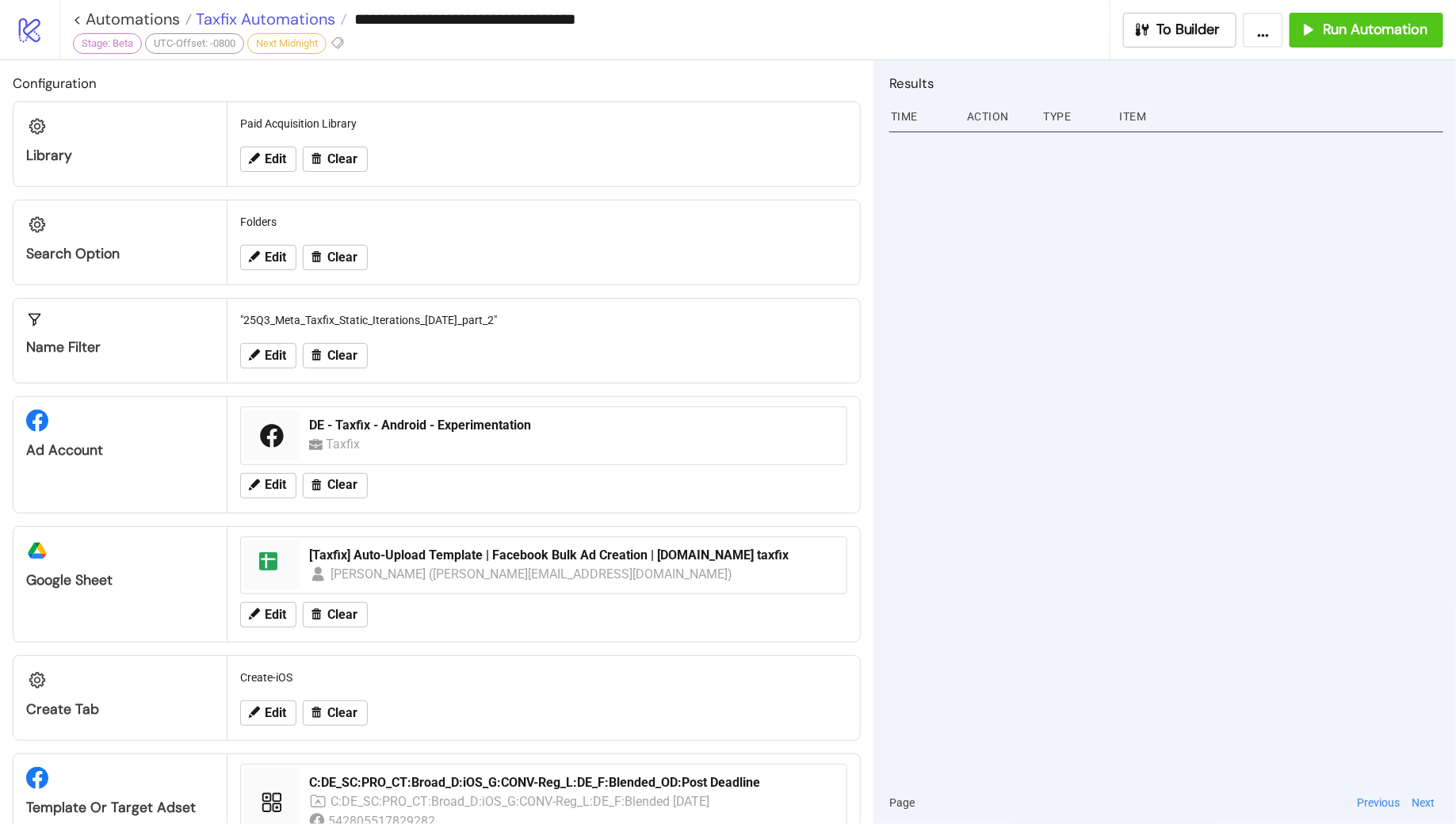
click at [274, 24] on span "Taxfix Automations" at bounding box center [264, 19] width 144 height 20
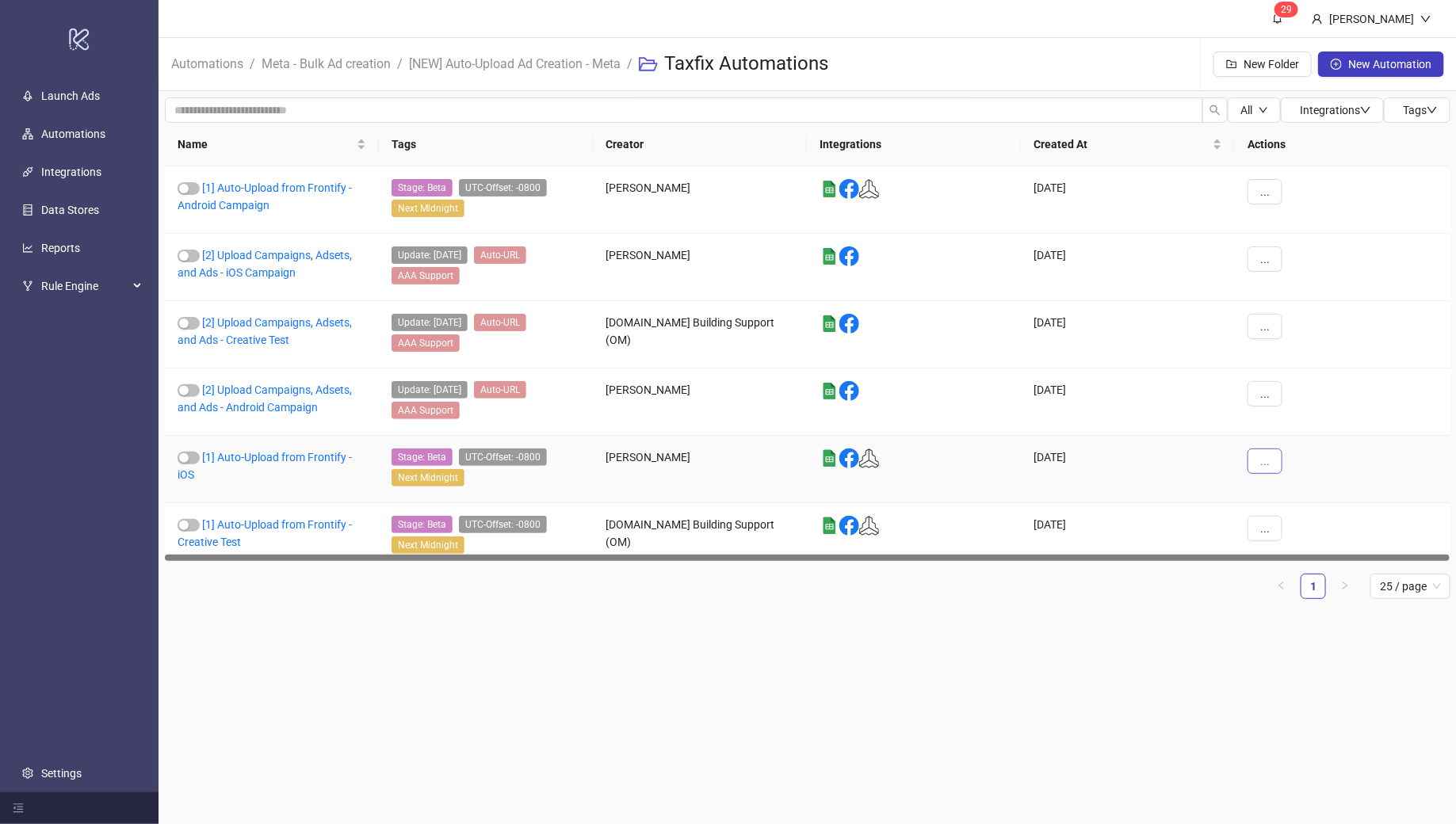
click at [1264, 457] on span "..." at bounding box center [1265, 461] width 9 height 13
click at [1294, 546] on li "Edit" at bounding box center [1292, 537] width 82 height 26
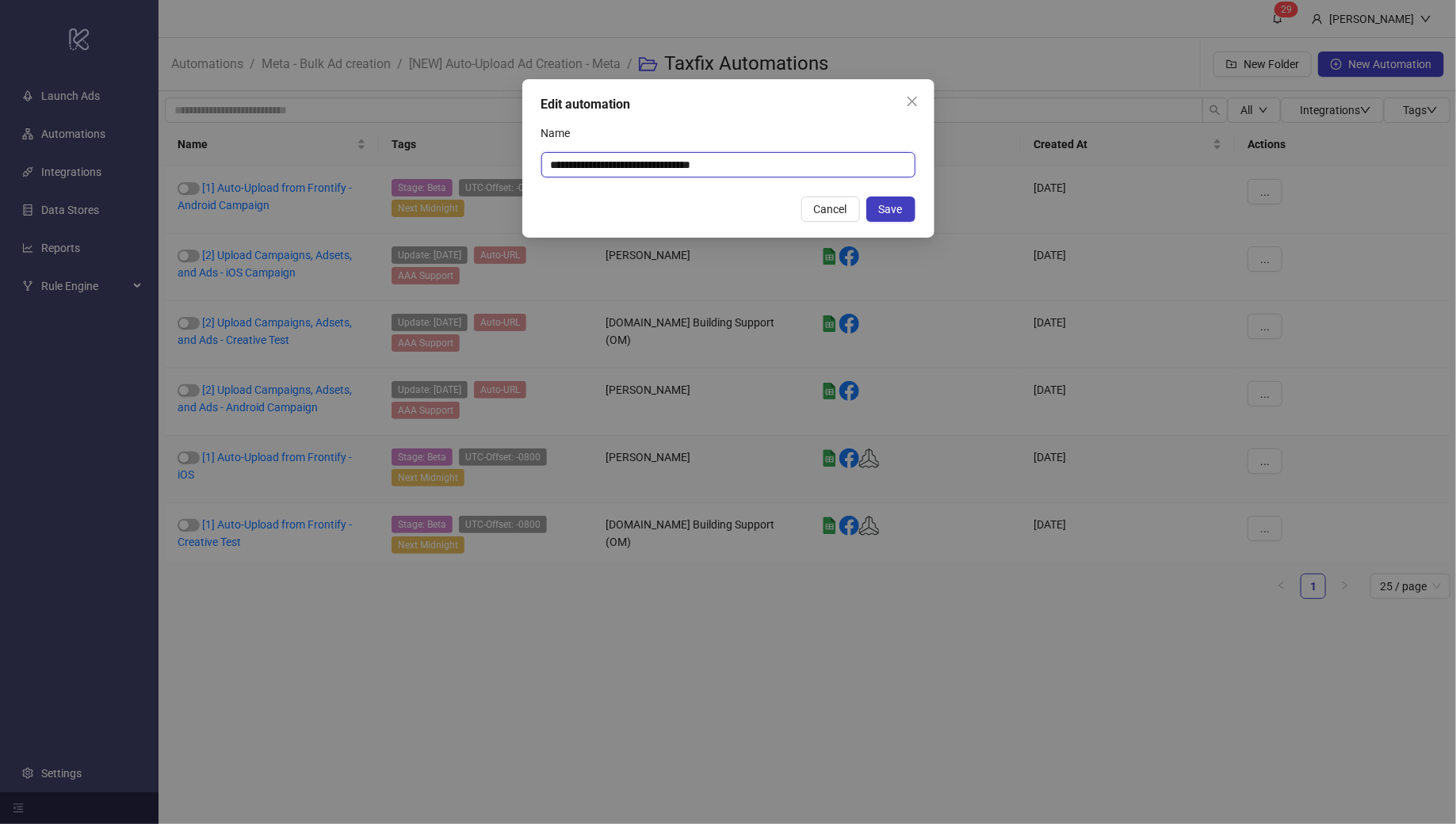
click at [793, 170] on input "**********" at bounding box center [729, 165] width 374 height 26
type input "**********"
click at [893, 199] on button "Save" at bounding box center [891, 209] width 49 height 26
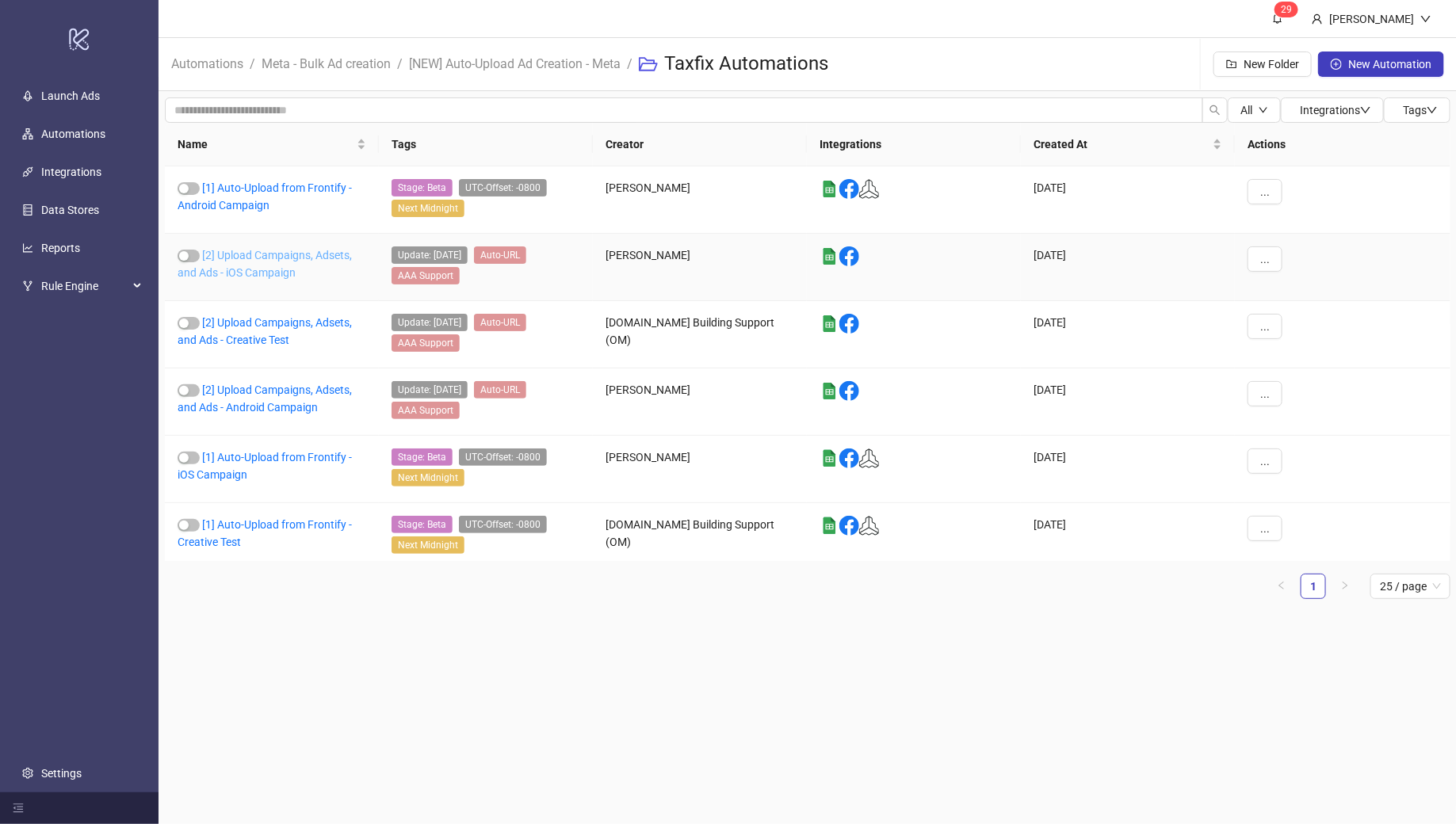
click at [269, 256] on link "[2] Upload Campaigns, Adsets, and Ads - iOS Campaign" at bounding box center [264, 264] width 174 height 30
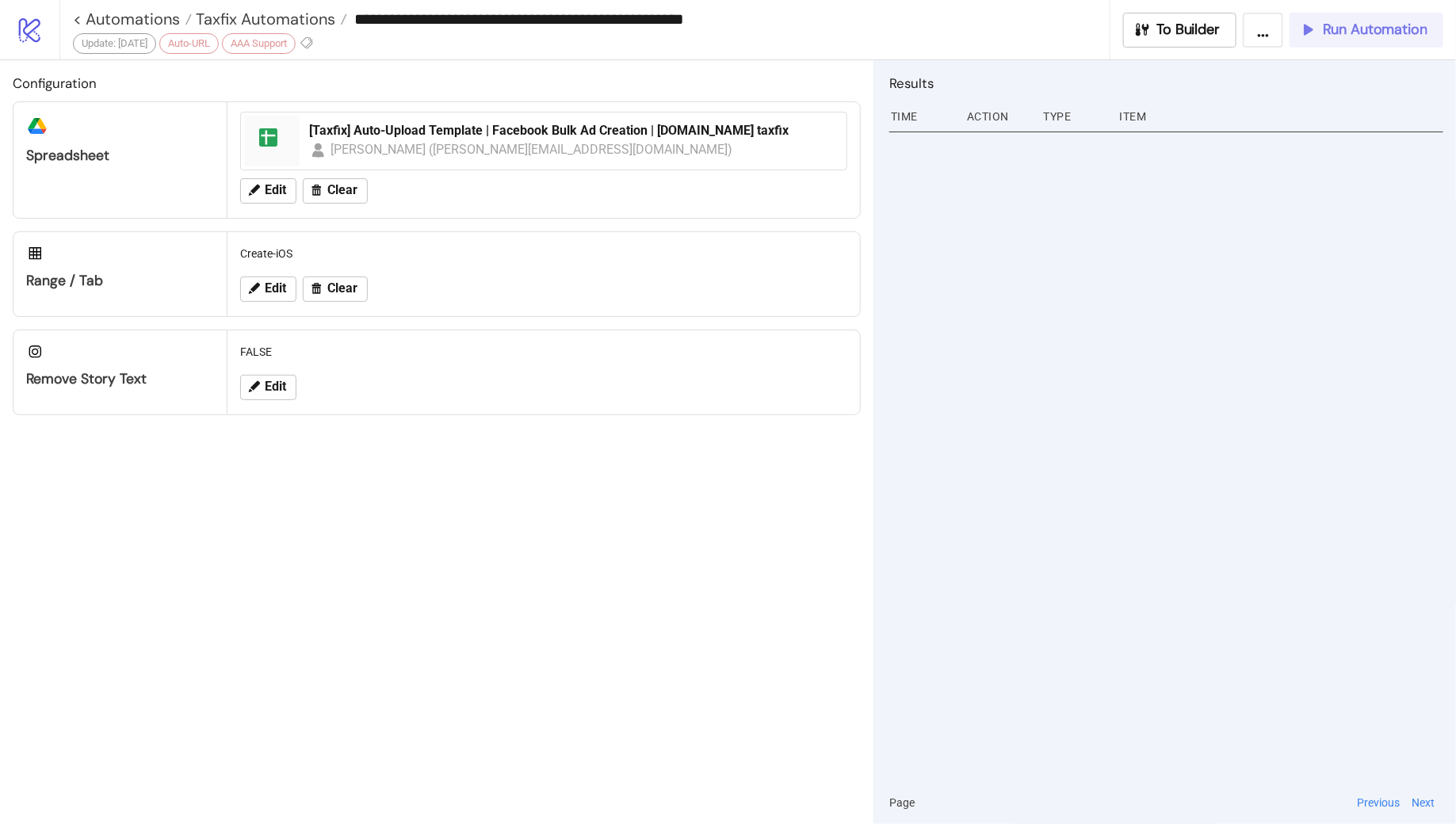
click at [1374, 40] on button "Run Automation" at bounding box center [1367, 30] width 154 height 35
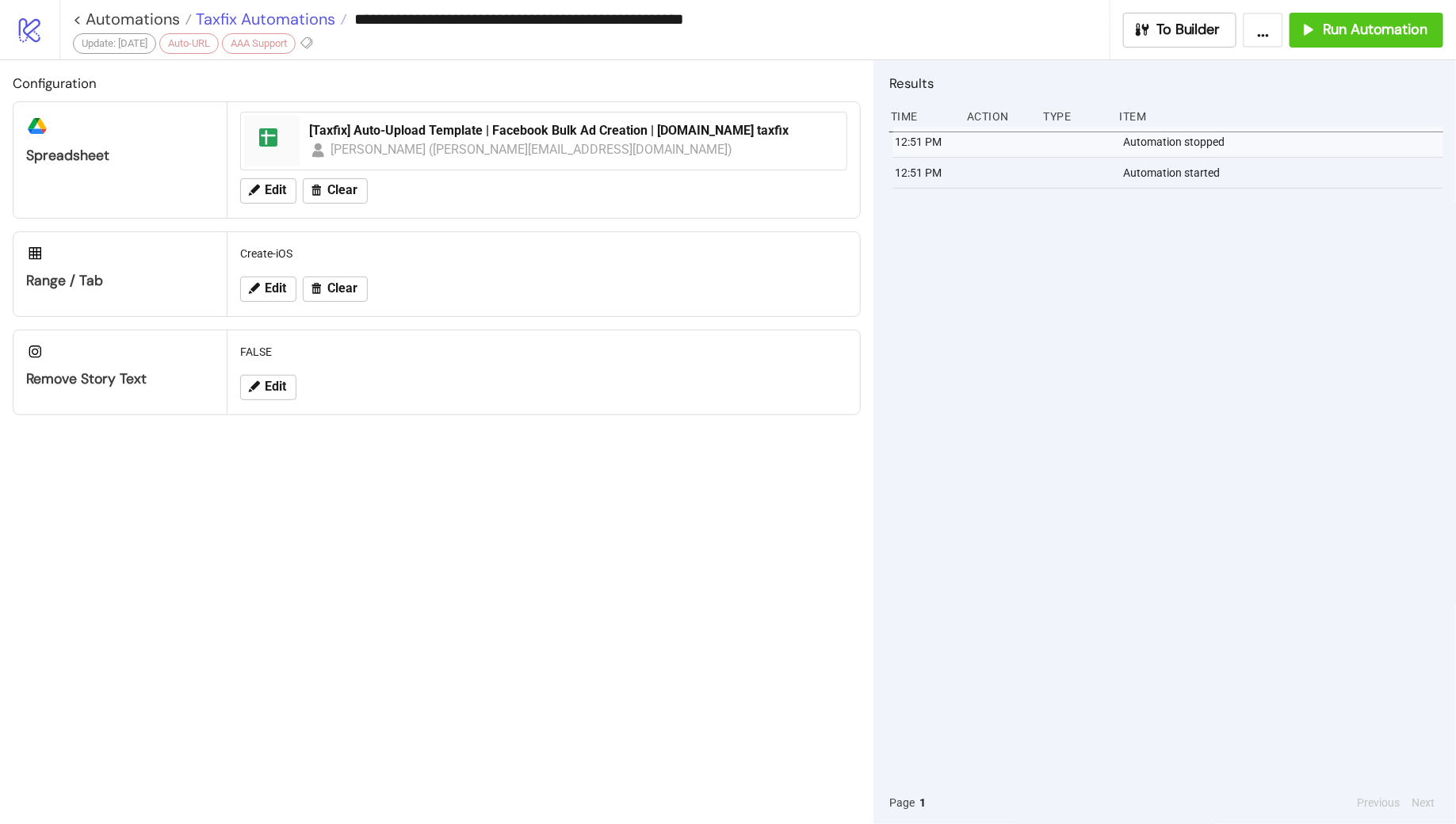
click at [264, 23] on span "Taxfix Automations" at bounding box center [264, 19] width 144 height 20
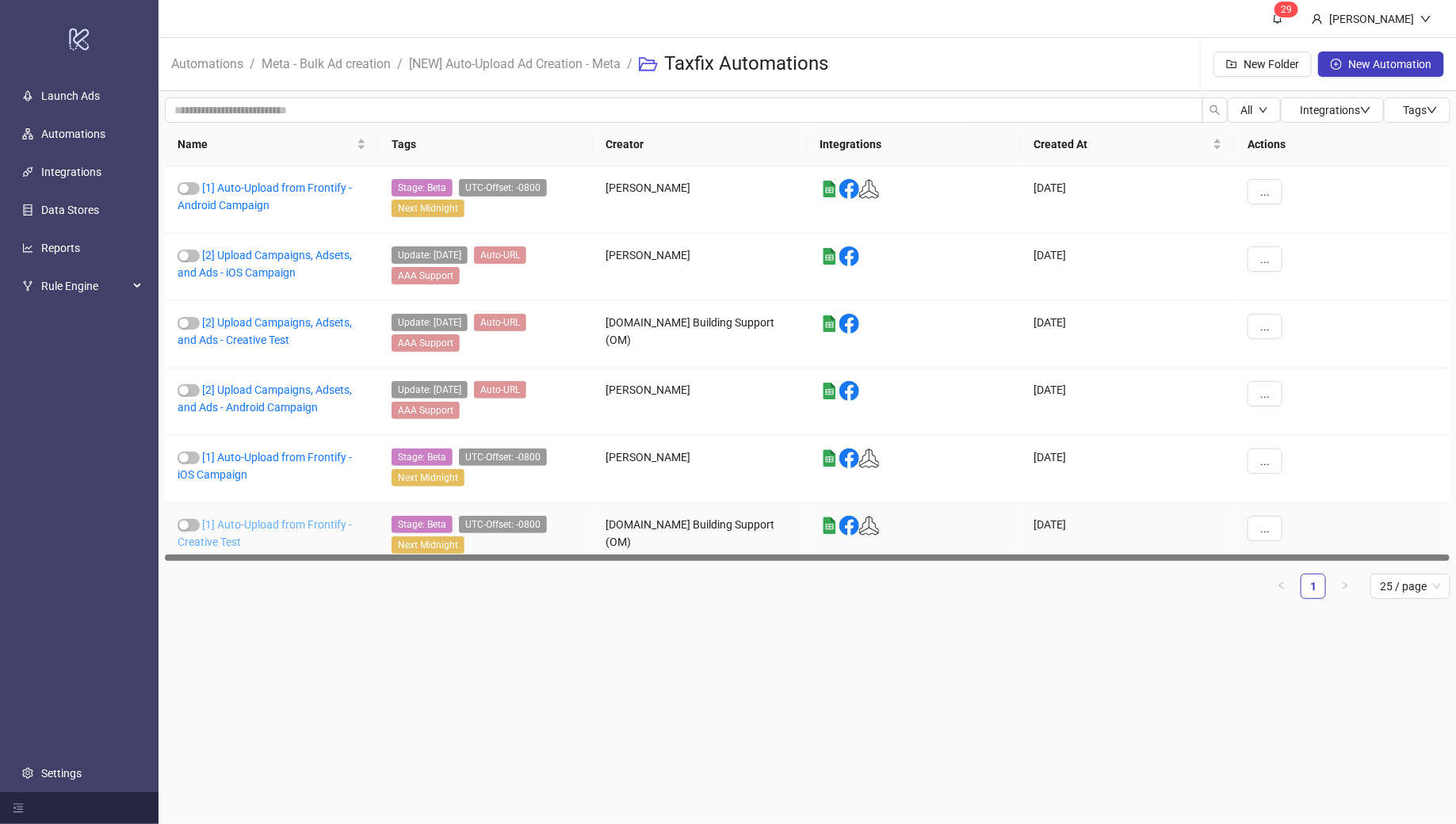
click at [287, 519] on link "[1] Auto-Upload from Frontify - Creative Test" at bounding box center [264, 533] width 174 height 30
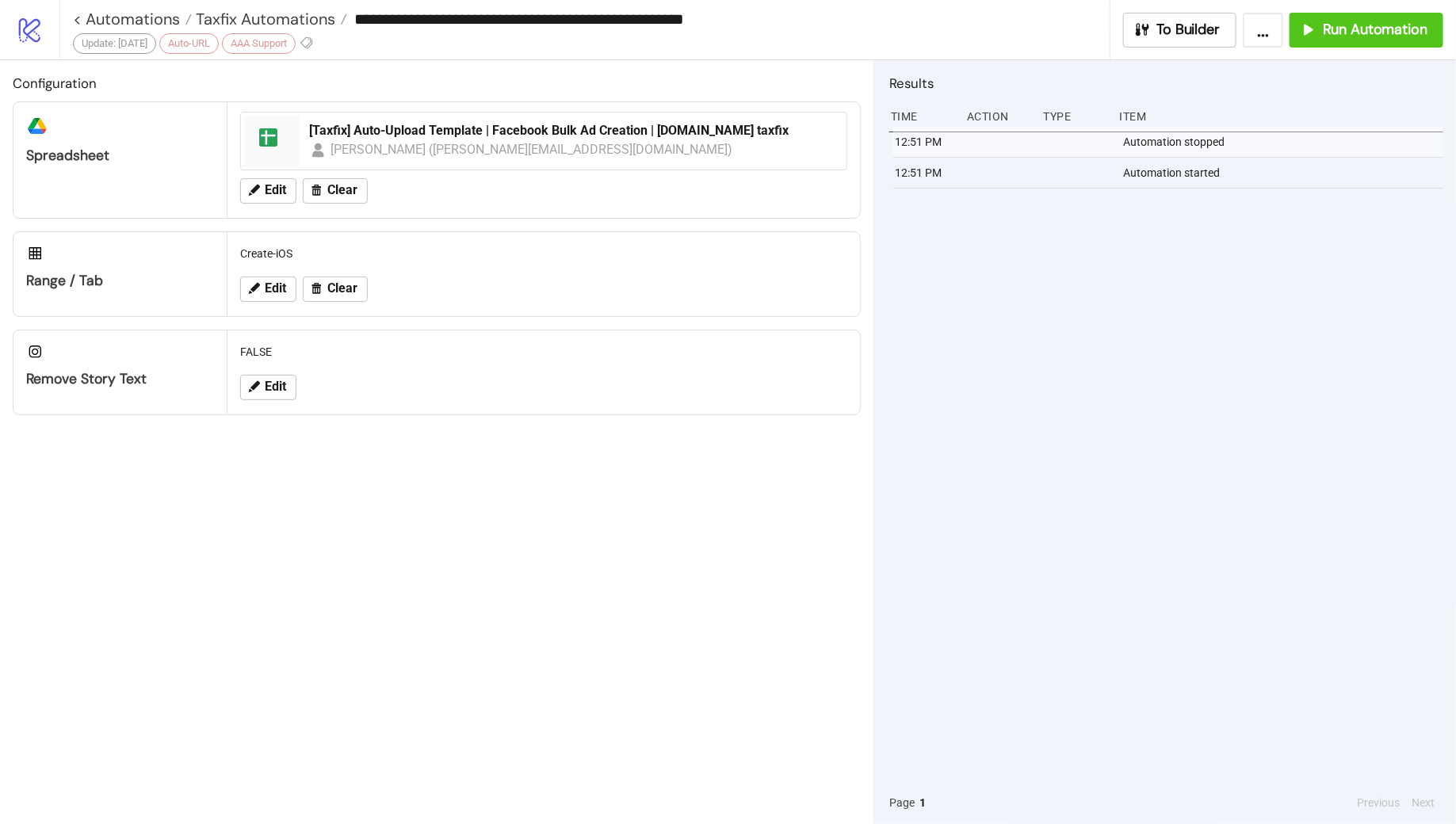
type input "**********"
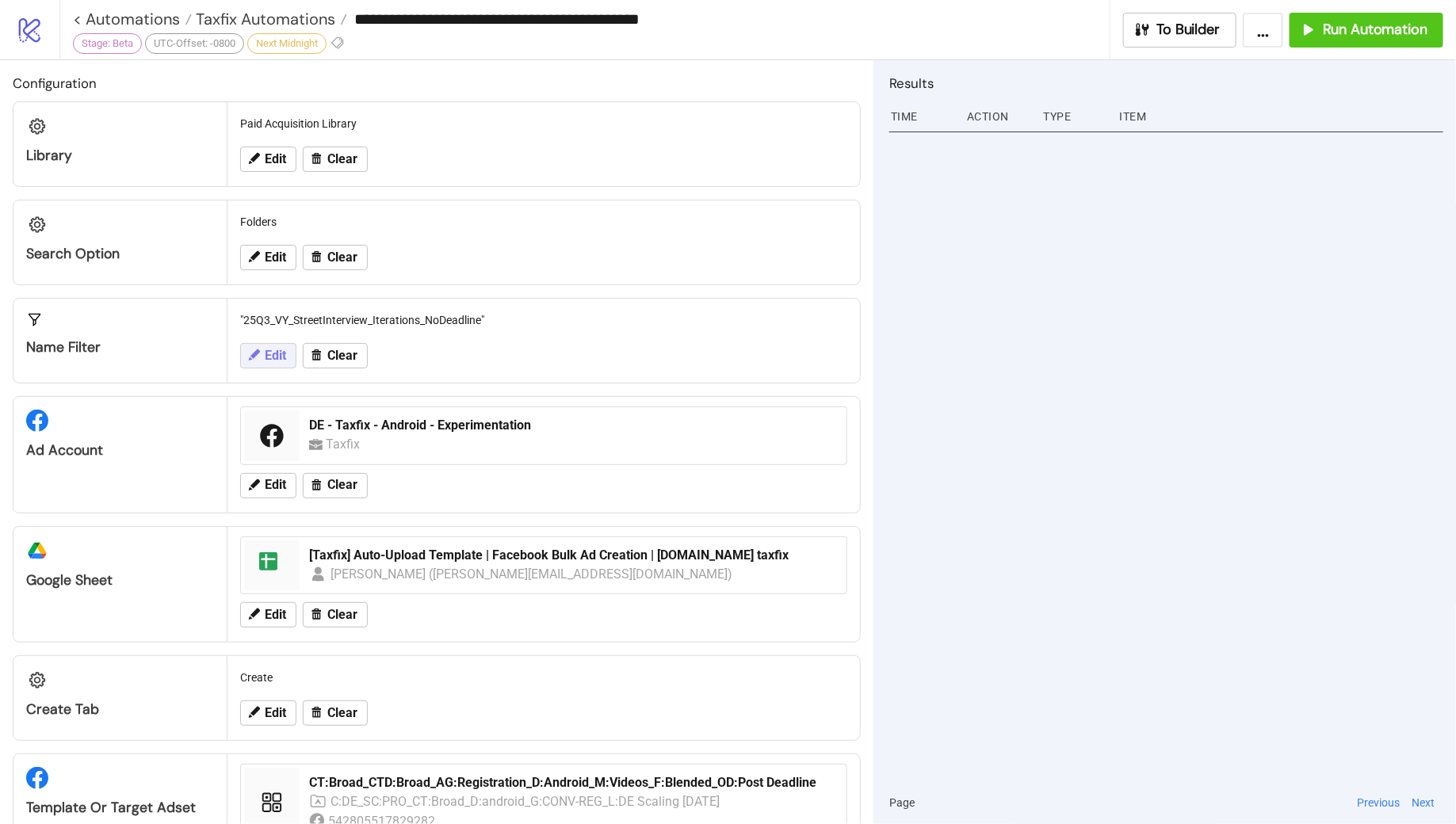
click at [267, 354] on span "Edit" at bounding box center [275, 355] width 21 height 14
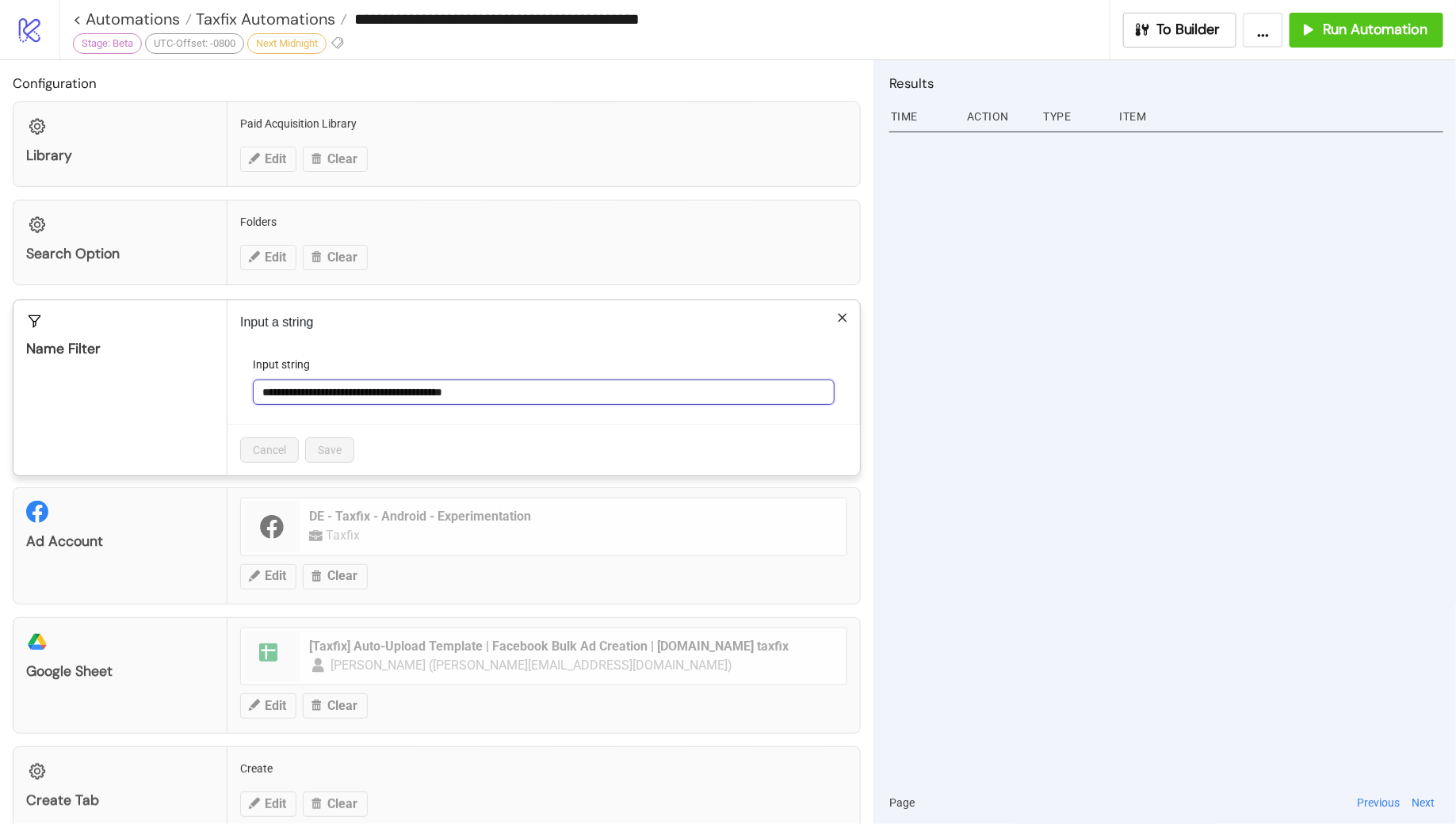
drag, startPoint x: 517, startPoint y: 391, endPoint x: 251, endPoint y: 387, distance: 266.0
click at [251, 387] on form "**********" at bounding box center [543, 390] width 607 height 68
paste input "text"
type input "**********"
click at [327, 444] on span "Save" at bounding box center [330, 450] width 24 height 13
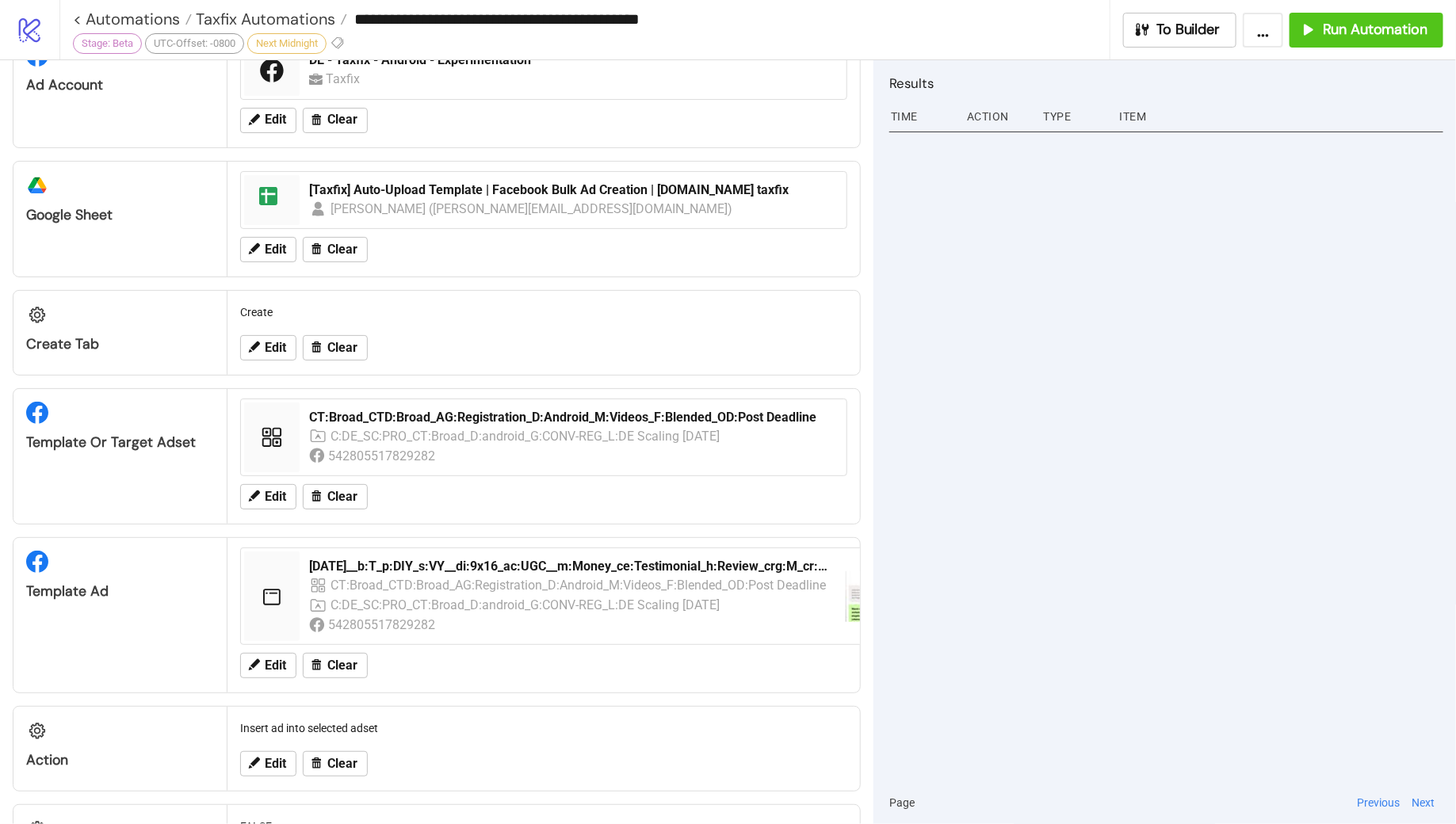
scroll to position [369, 0]
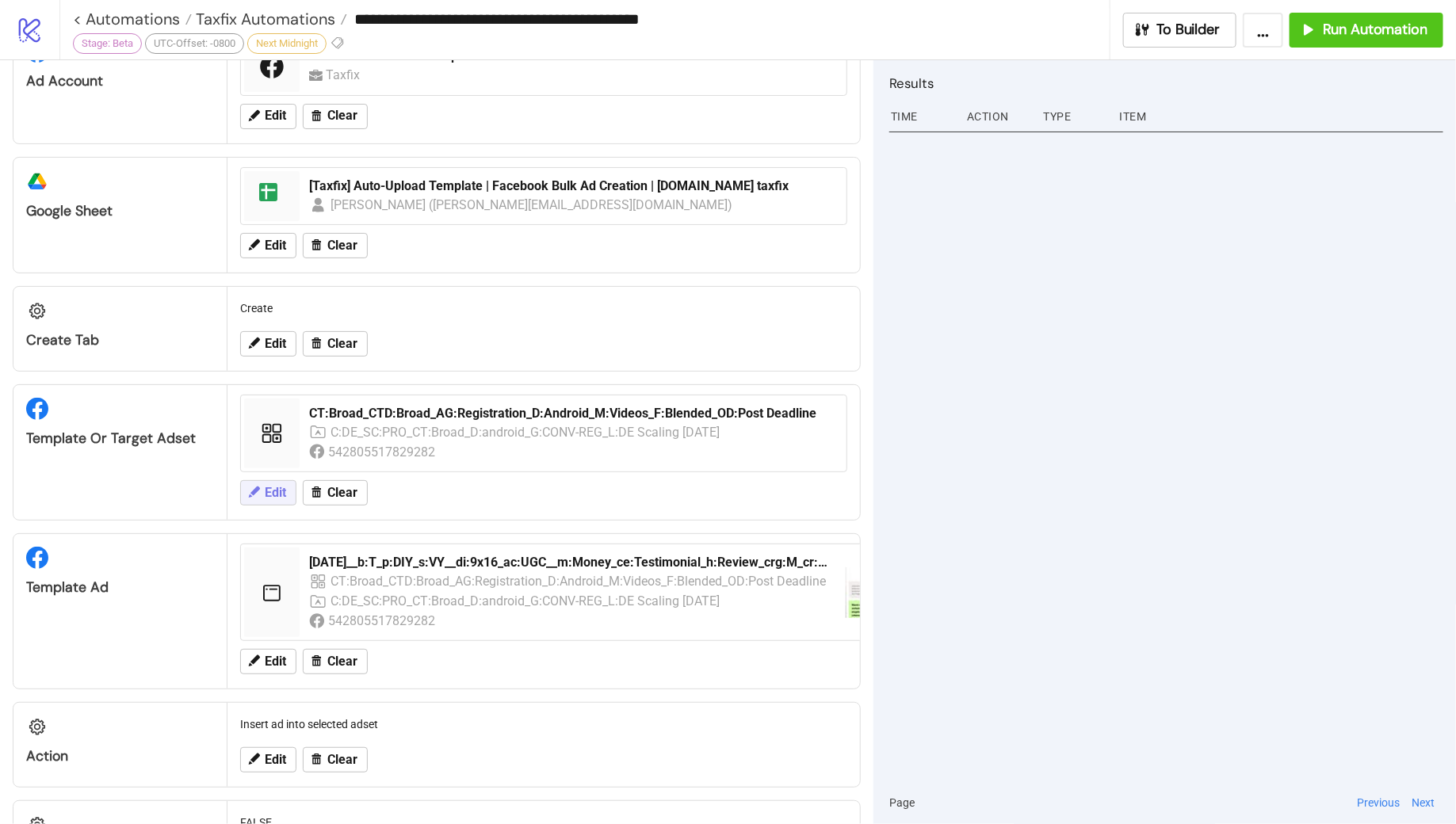
click at [261, 490] on button "Edit" at bounding box center [268, 493] width 56 height 26
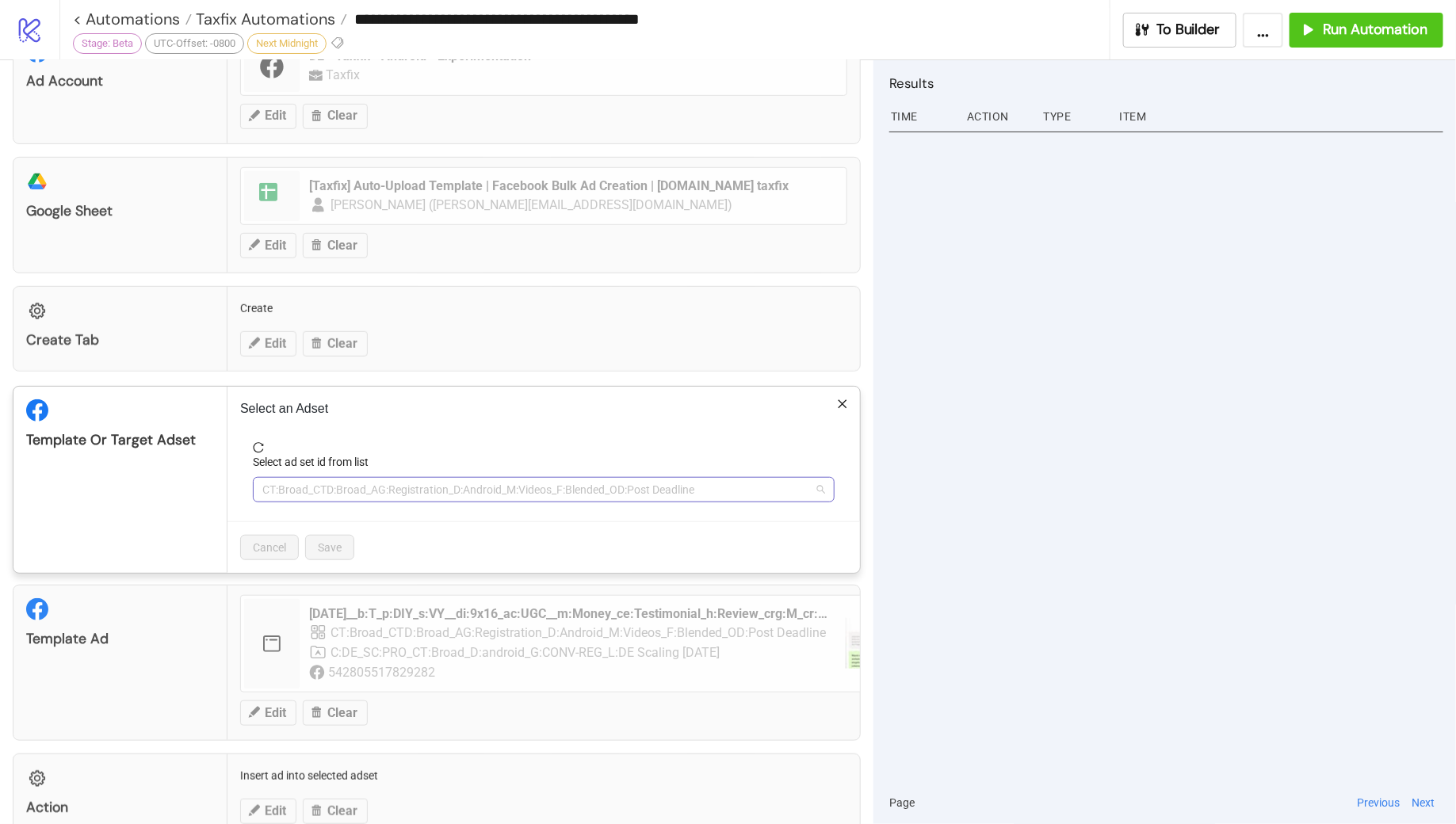
click at [605, 478] on span "CT:Broad_CTD:Broad_AG:Registration_D:Android_M:Videos_F:Blended_OD:Post Deadline" at bounding box center [544, 490] width 563 height 24
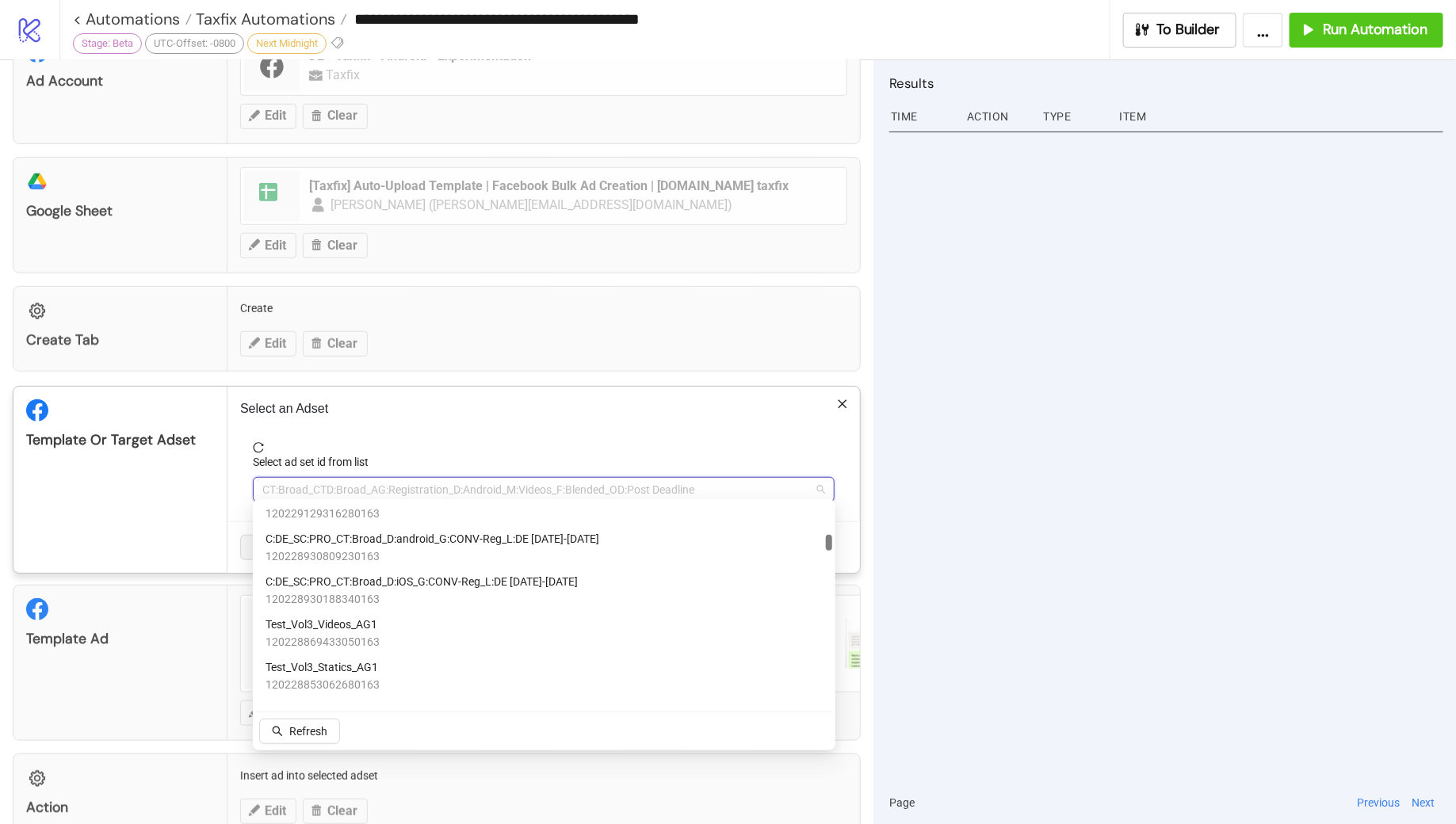
scroll to position [1003, 0]
click at [445, 624] on div "Test_Vol3_Videos_AG1 120228869433050163" at bounding box center [543, 633] width 557 height 35
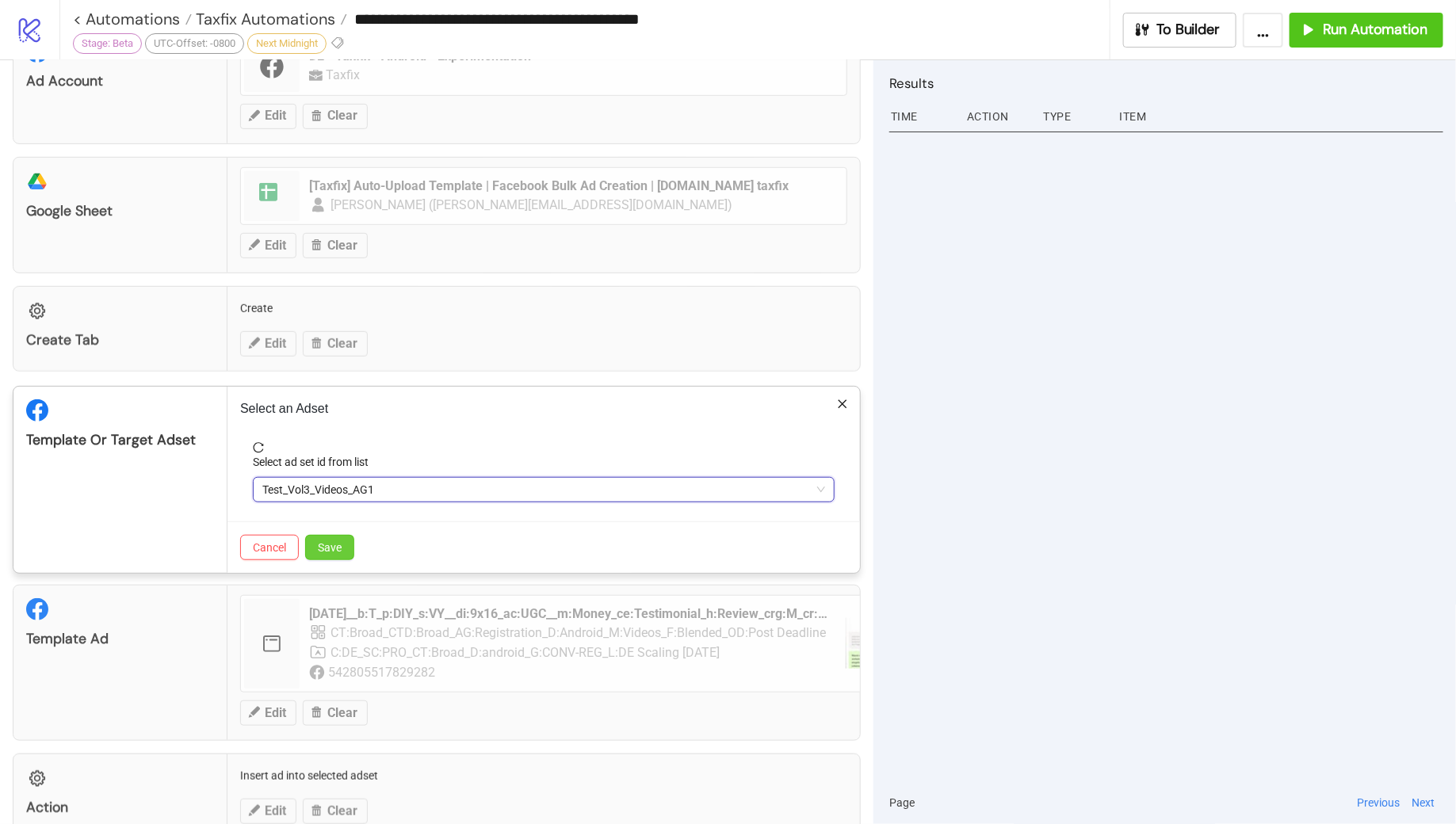
click at [338, 542] on span "Save" at bounding box center [330, 548] width 24 height 13
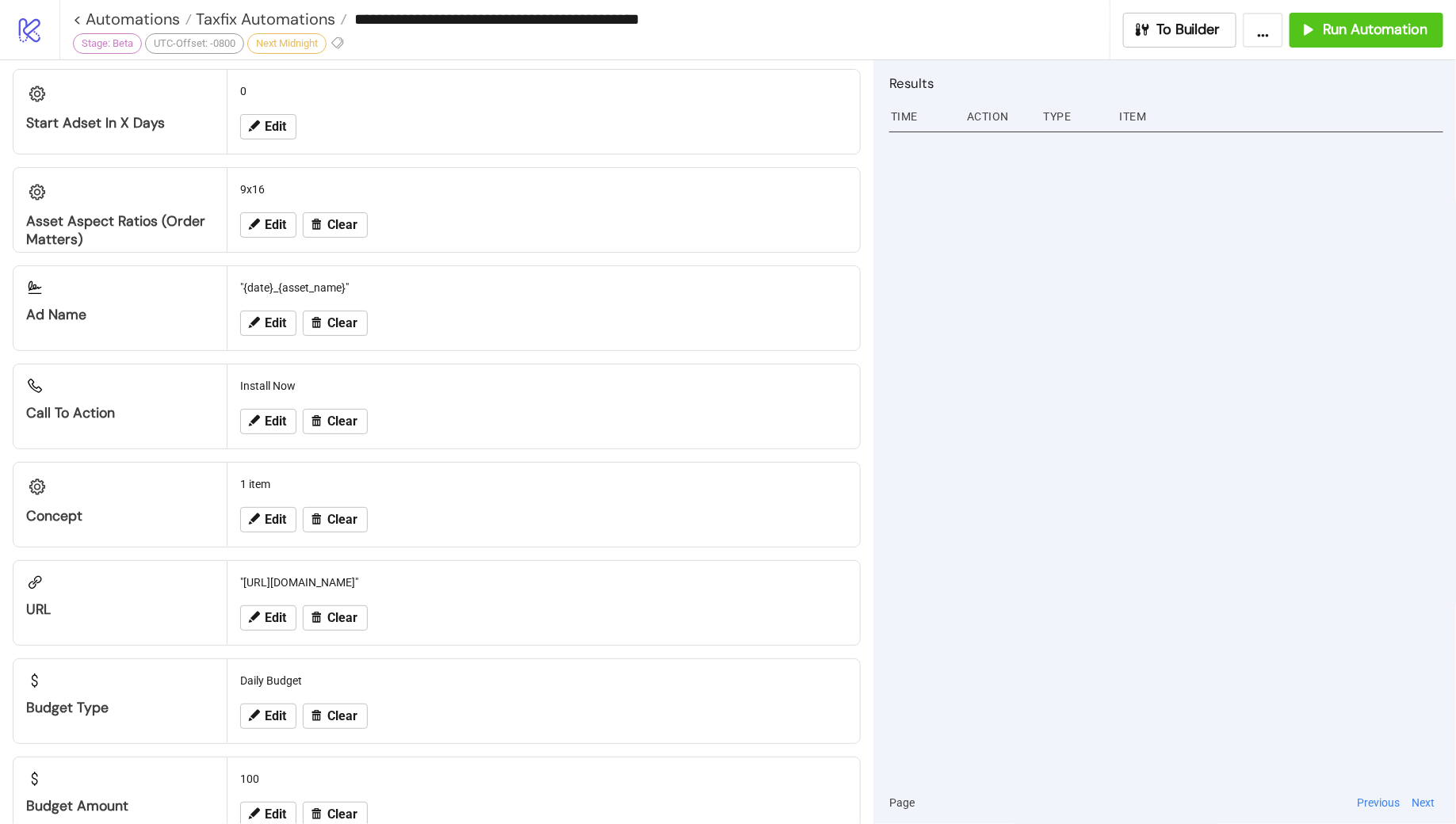
scroll to position [1424, 0]
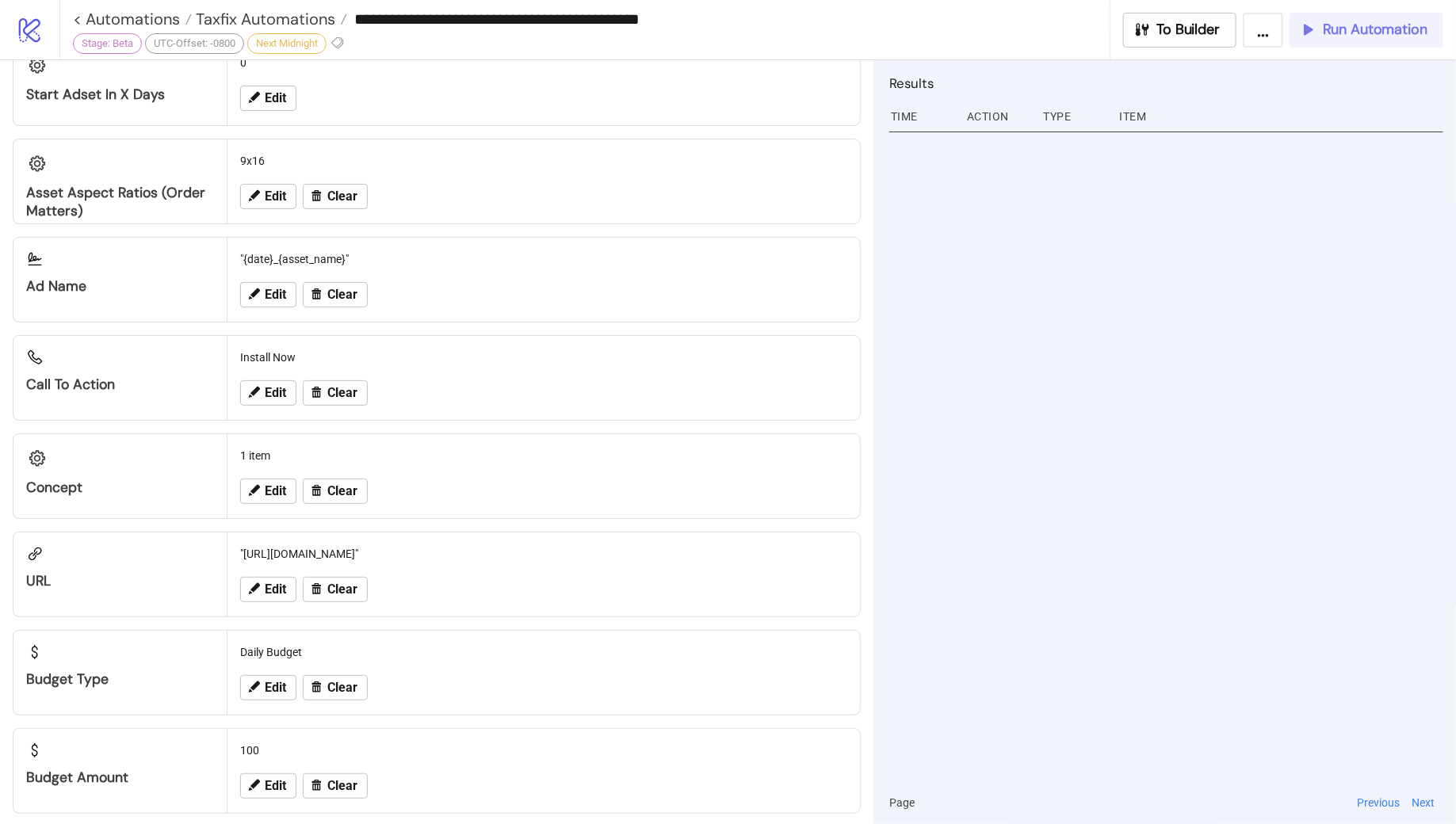
click at [1346, 41] on button "Run Automation" at bounding box center [1367, 30] width 154 height 35
